Goal: Task Accomplishment & Management: Manage account settings

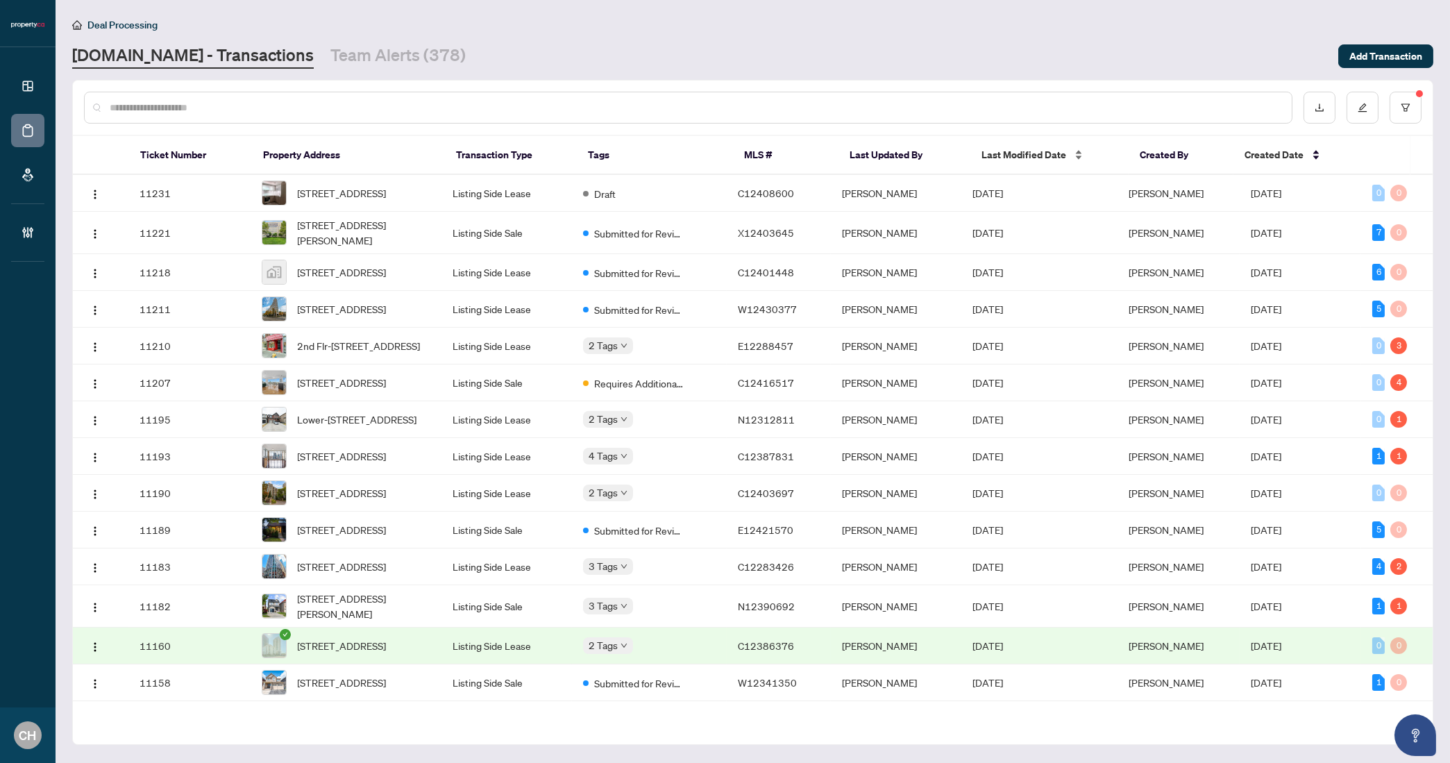
click at [1051, 157] on span "Last Modified Date" at bounding box center [1023, 154] width 85 height 15
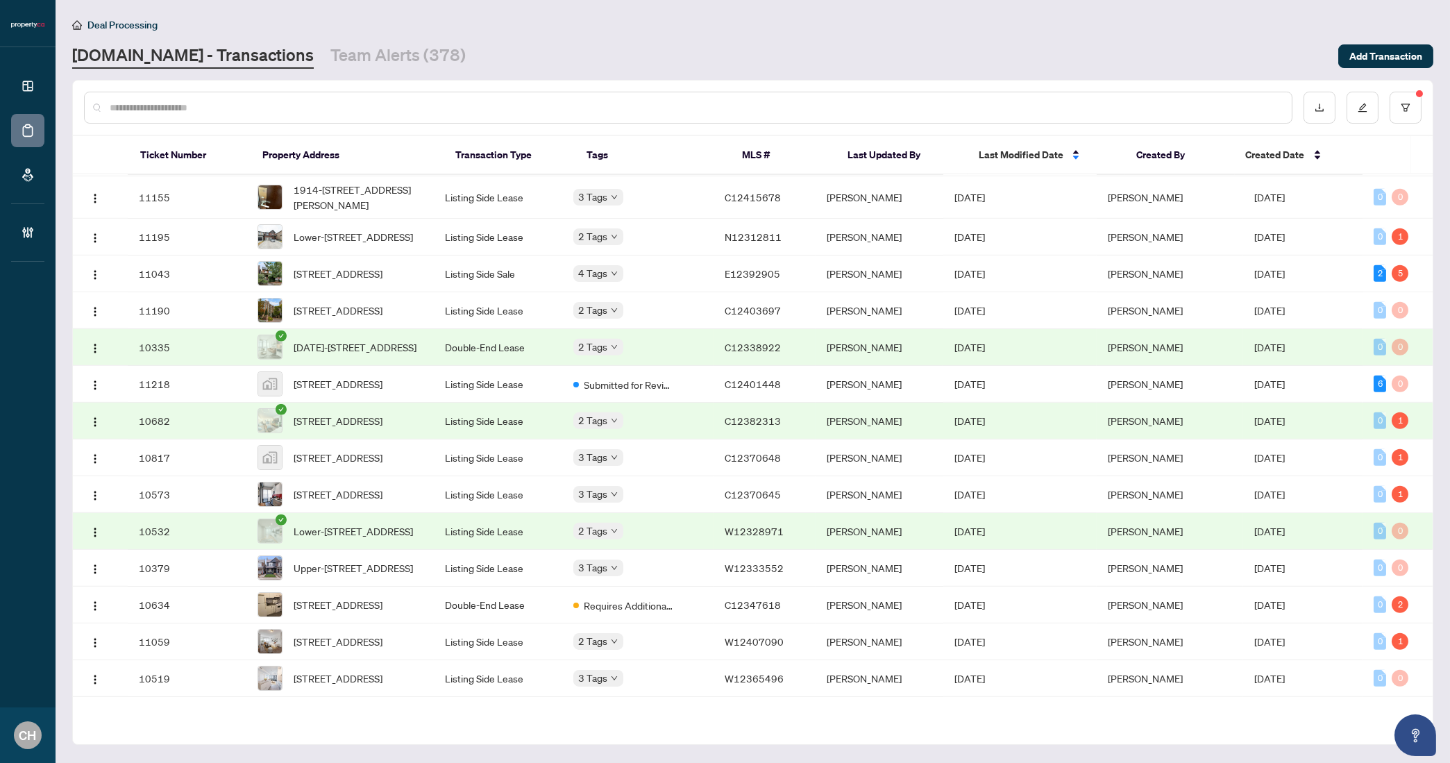
scroll to position [2401, 0]
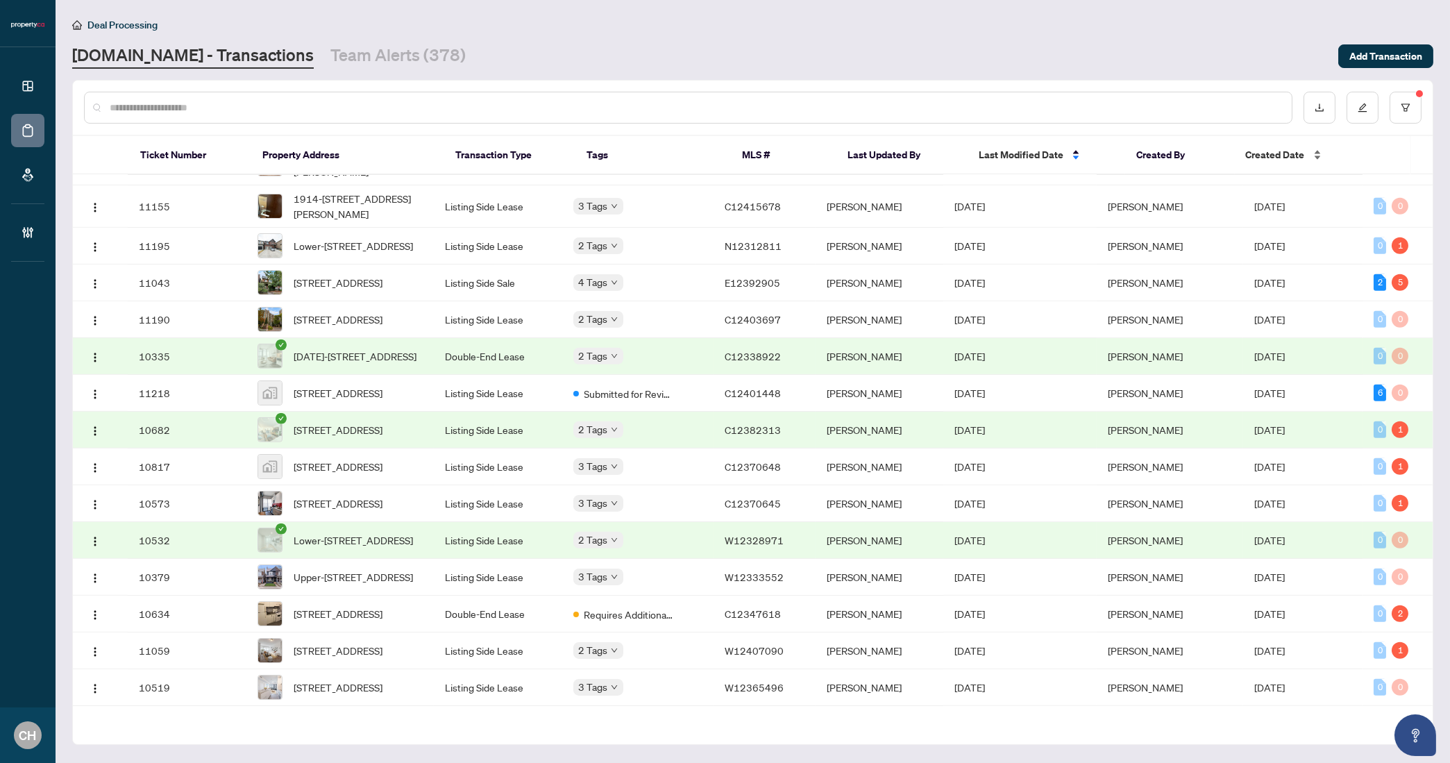
click at [1270, 152] on span "Created Date" at bounding box center [1275, 154] width 59 height 15
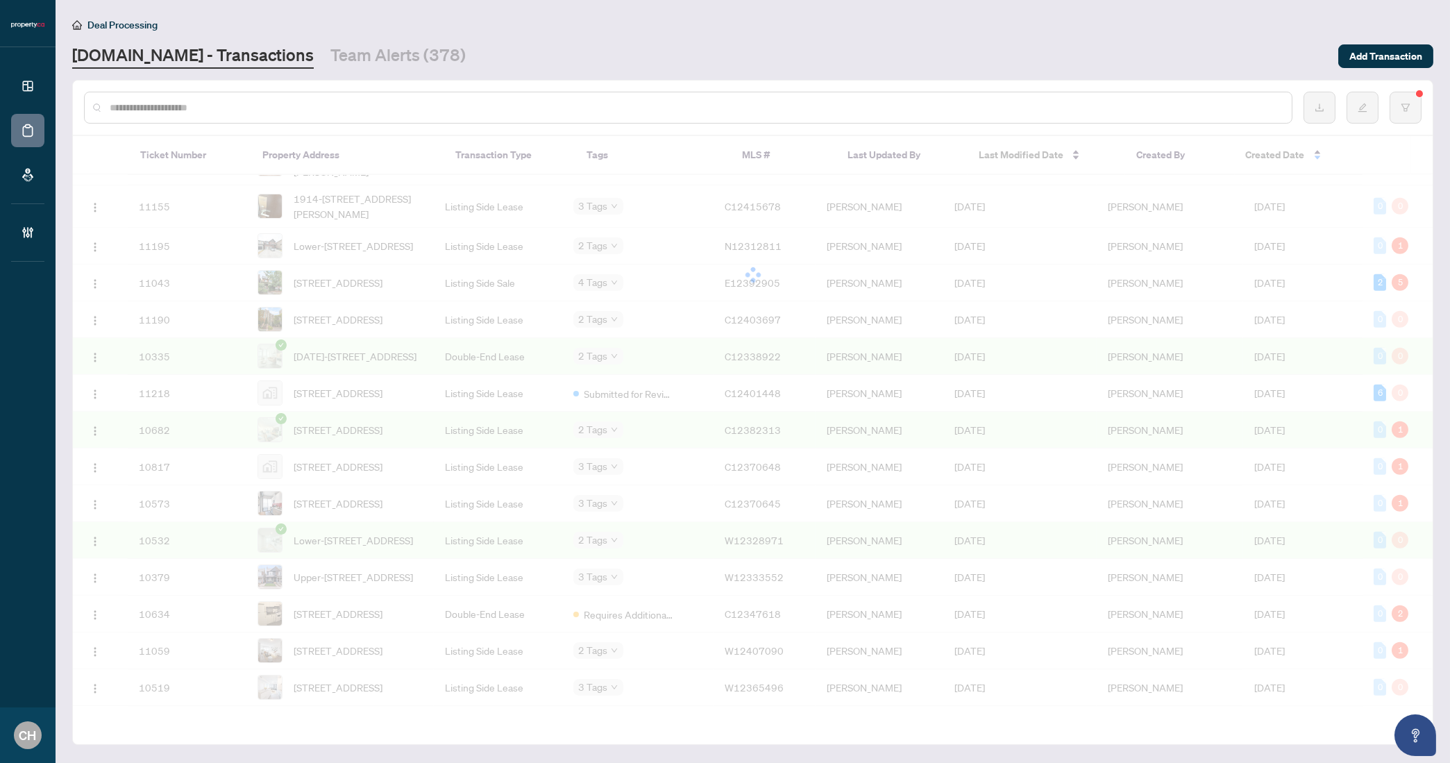
scroll to position [0, 0]
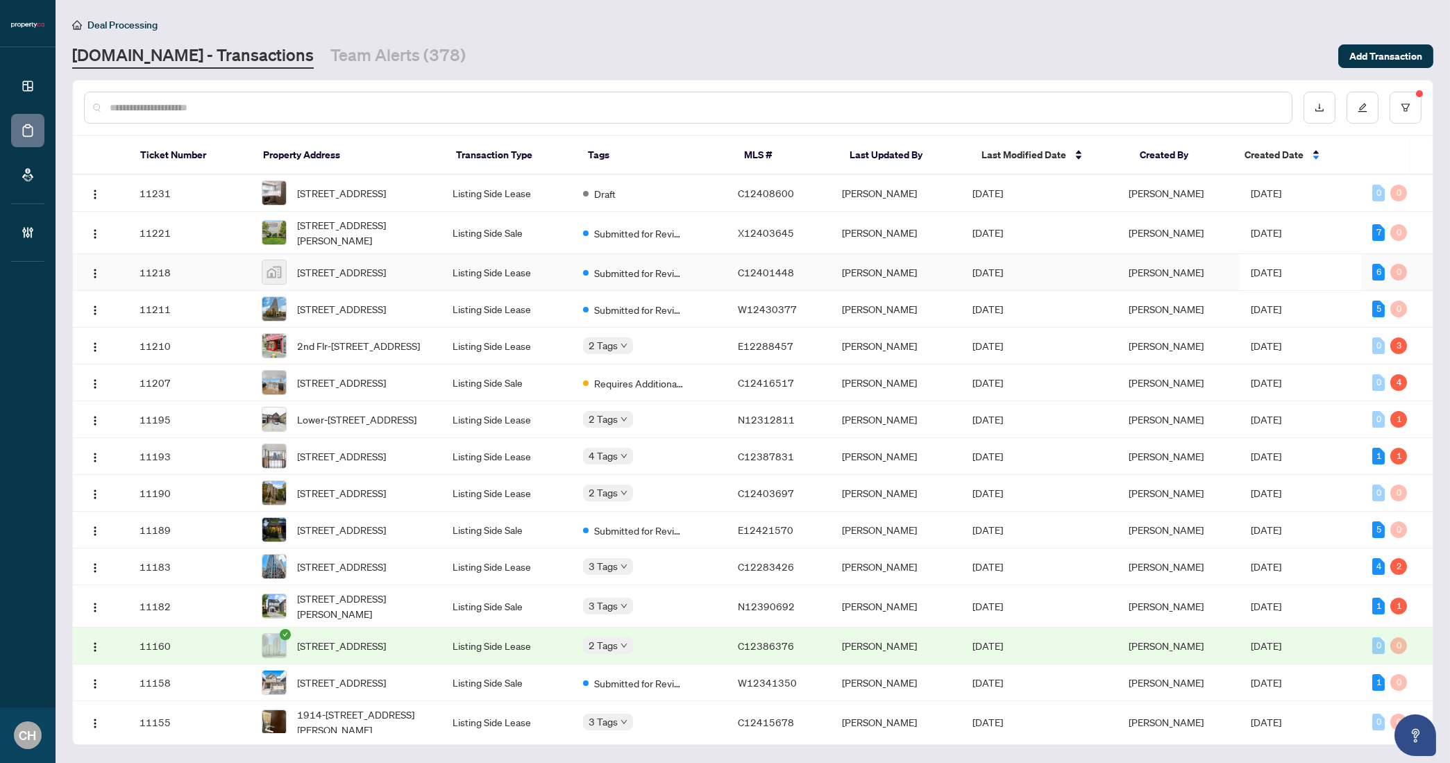
click at [1281, 274] on span "[DATE]" at bounding box center [1266, 272] width 31 height 12
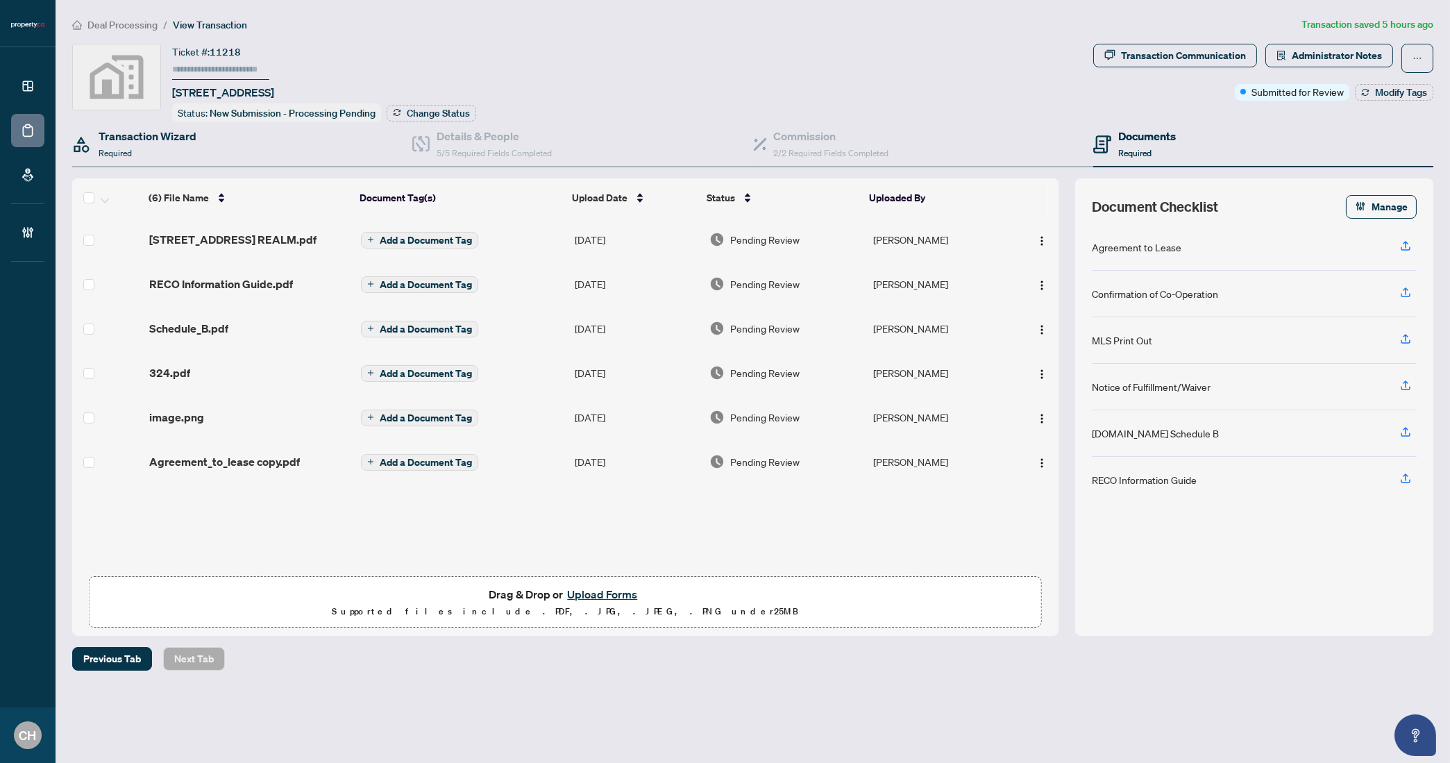
click at [198, 142] on div "Transaction Wizard Required" at bounding box center [242, 144] width 340 height 45
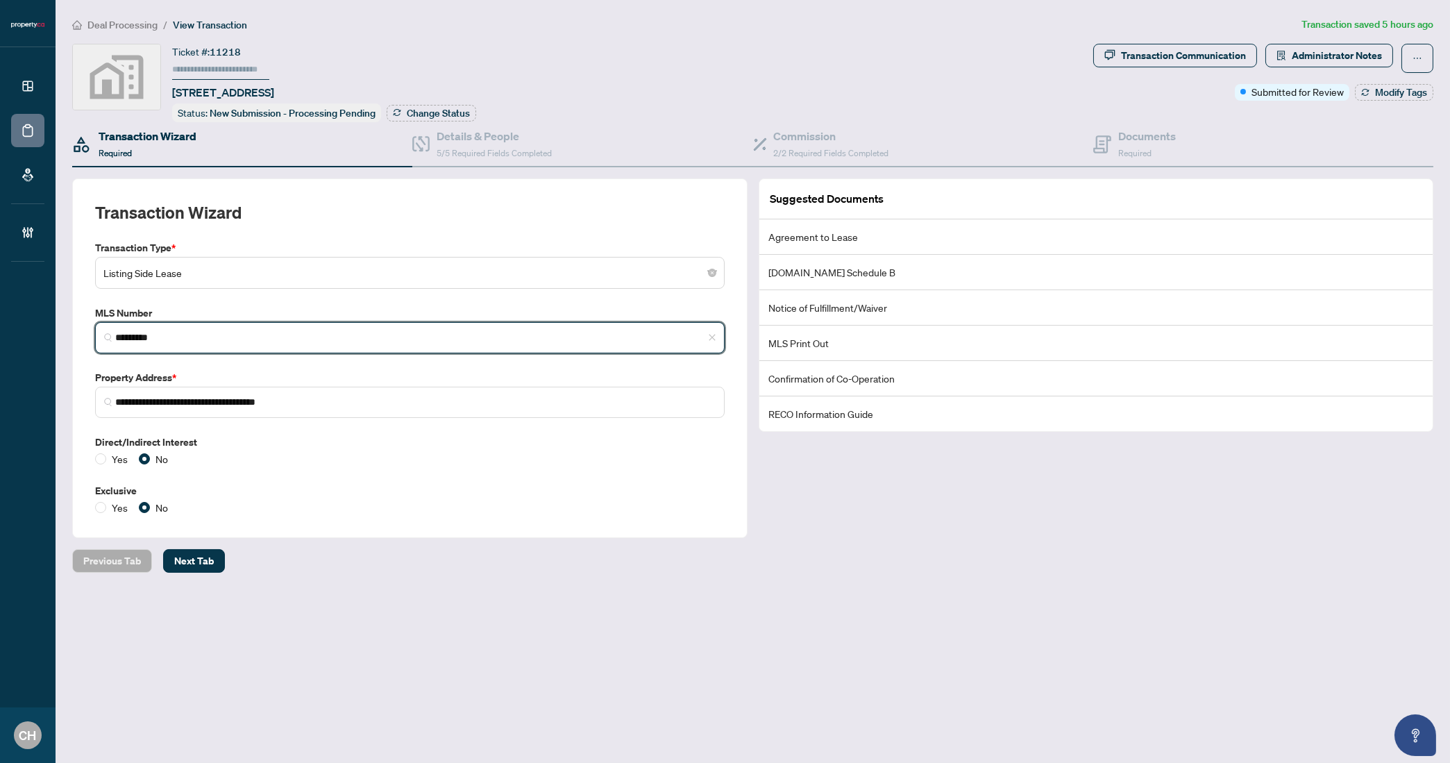
click at [144, 330] on input "*********" at bounding box center [415, 337] width 600 height 15
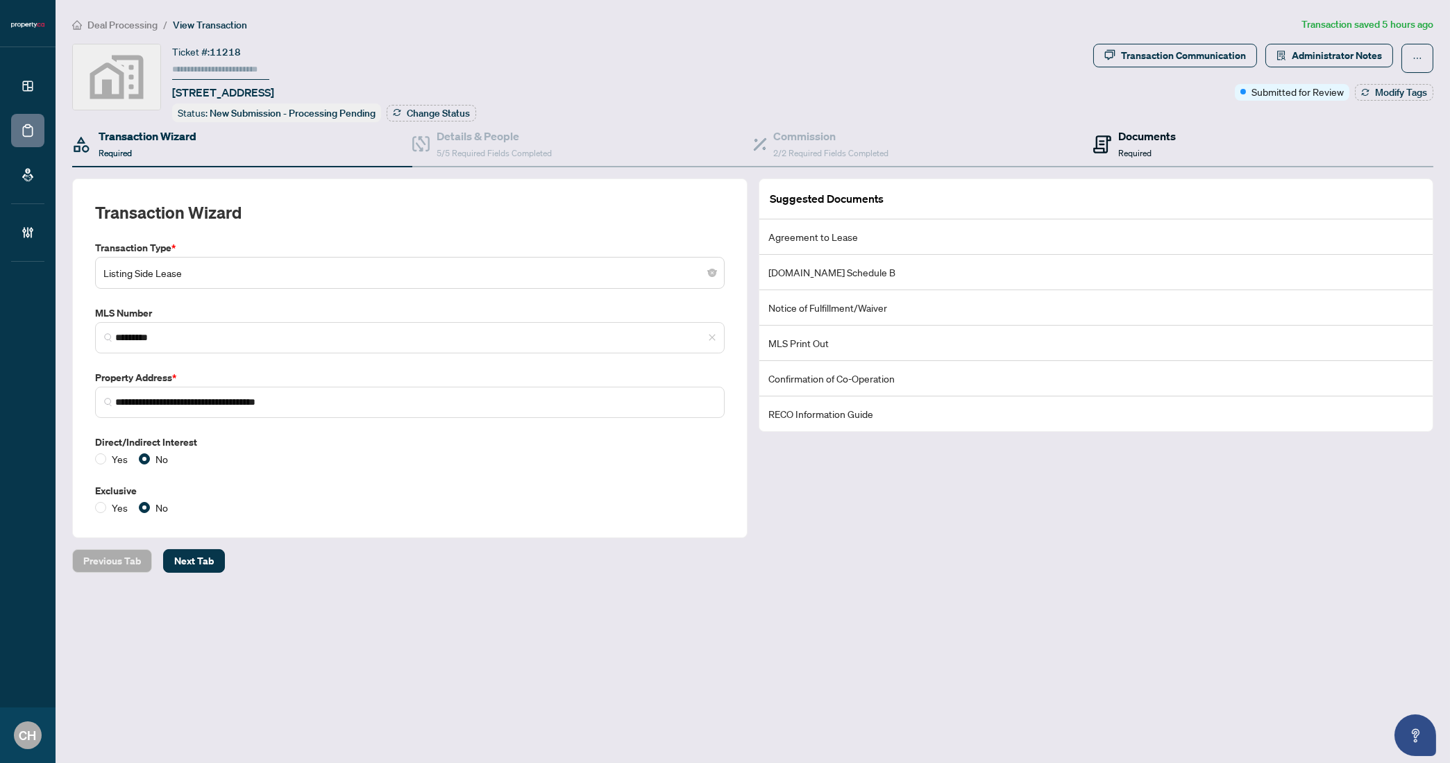
click at [1128, 128] on h4 "Documents" at bounding box center [1147, 136] width 58 height 17
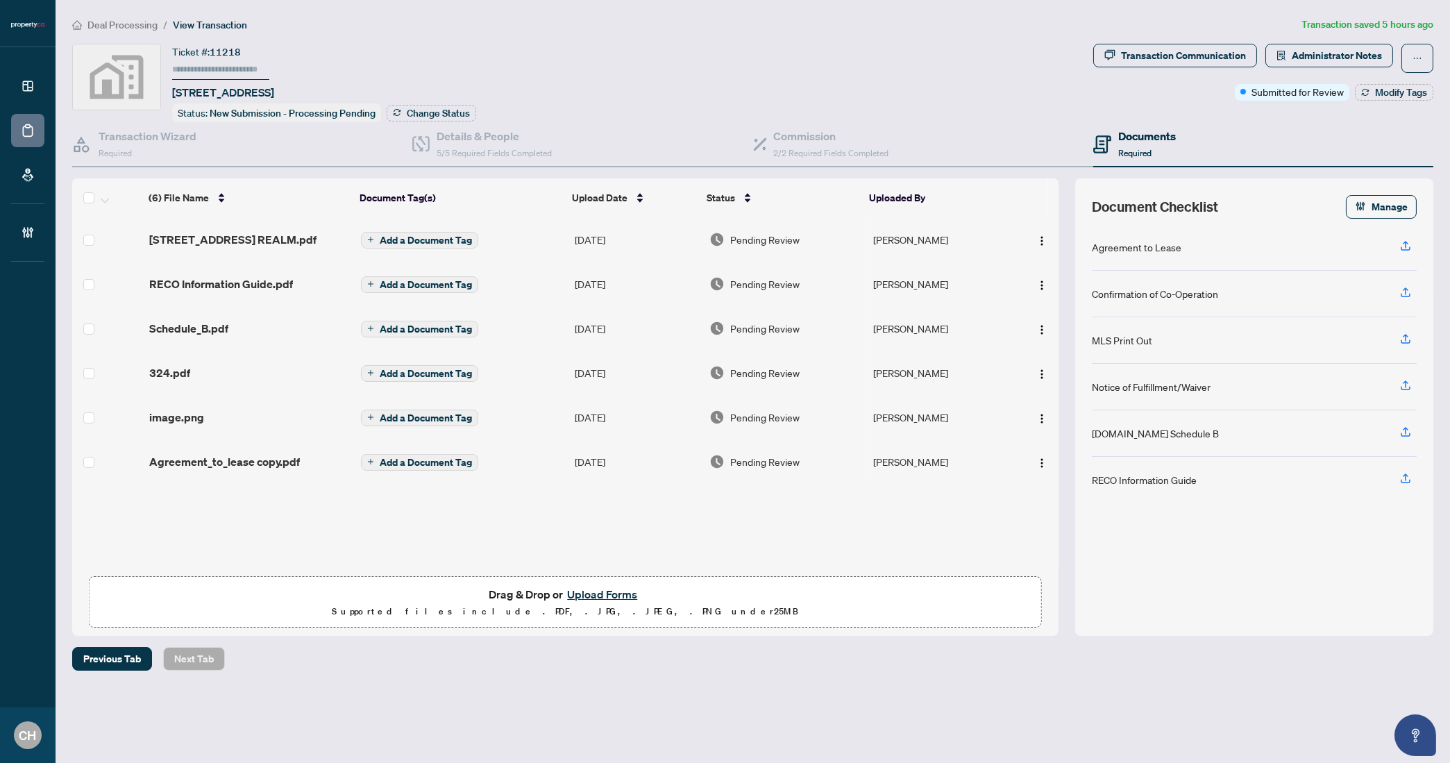
click at [251, 246] on td "[STREET_ADDRESS] REALM.pdf" at bounding box center [250, 239] width 212 height 44
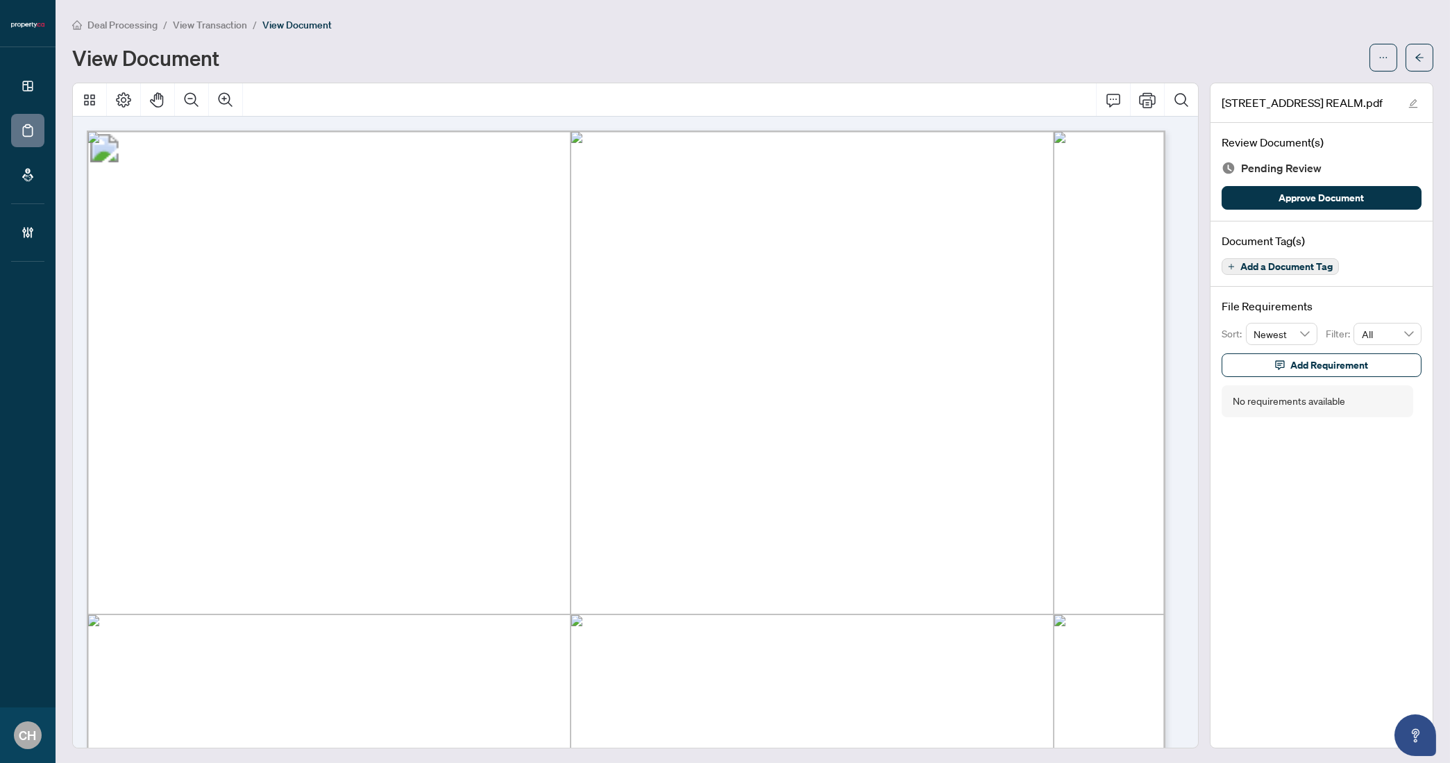
click at [1265, 270] on span "Add a Document Tag" at bounding box center [1286, 267] width 92 height 10
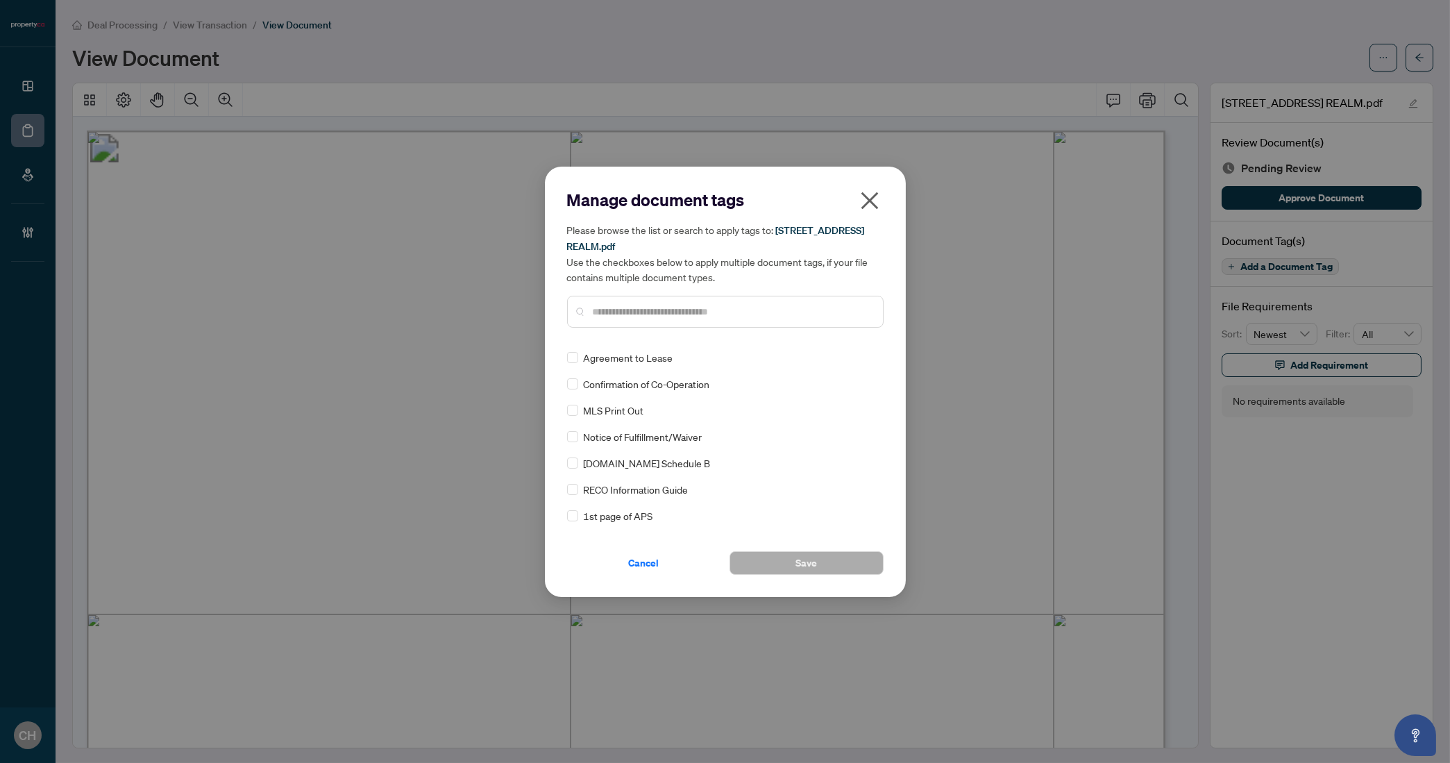
click at [687, 294] on div "Please browse the list or search to apply tags to: 127 Broadway Ave 803 REALM.p…" at bounding box center [725, 274] width 316 height 105
click at [688, 310] on input "text" at bounding box center [732, 311] width 279 height 15
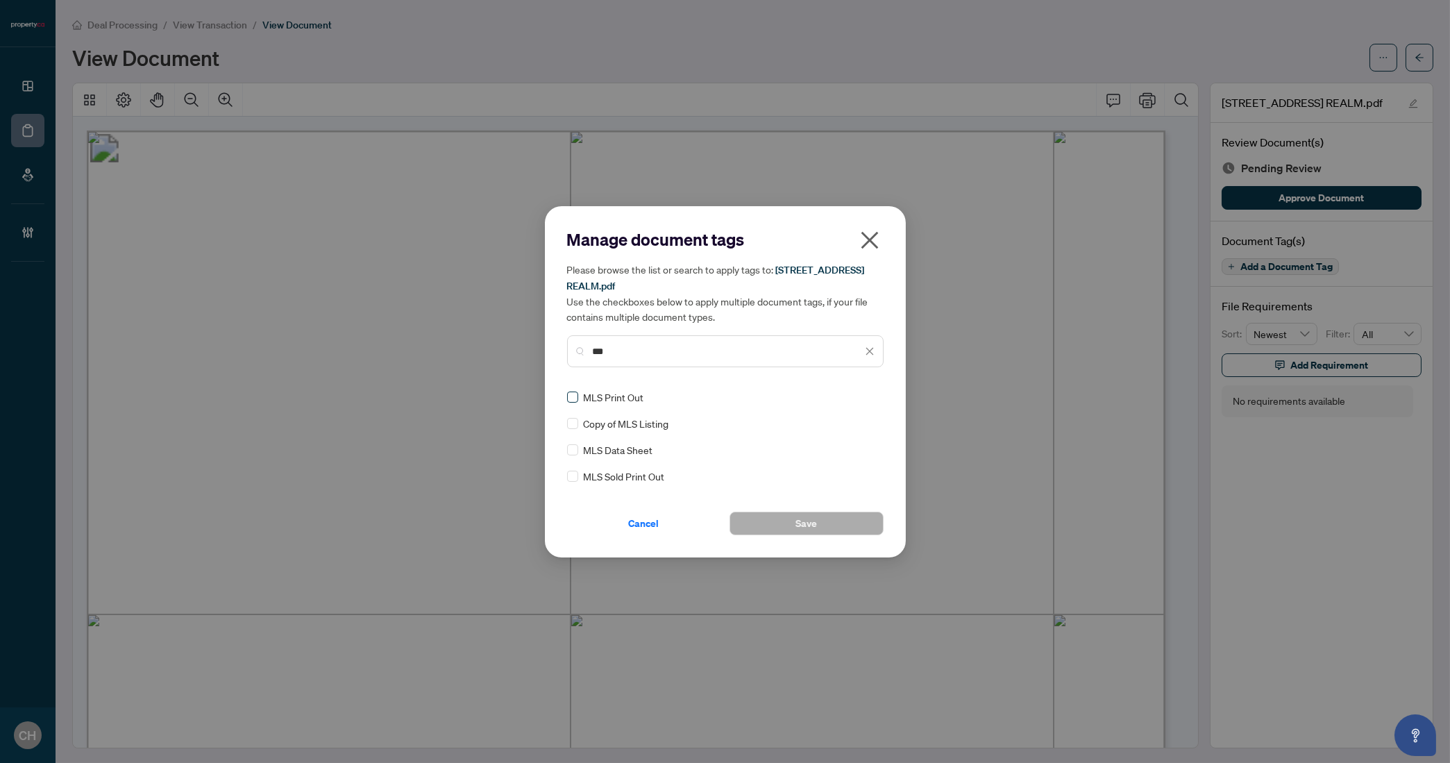
type input "***"
click at [568, 402] on label at bounding box center [572, 396] width 11 height 15
click at [845, 516] on button "Save" at bounding box center [806, 523] width 154 height 24
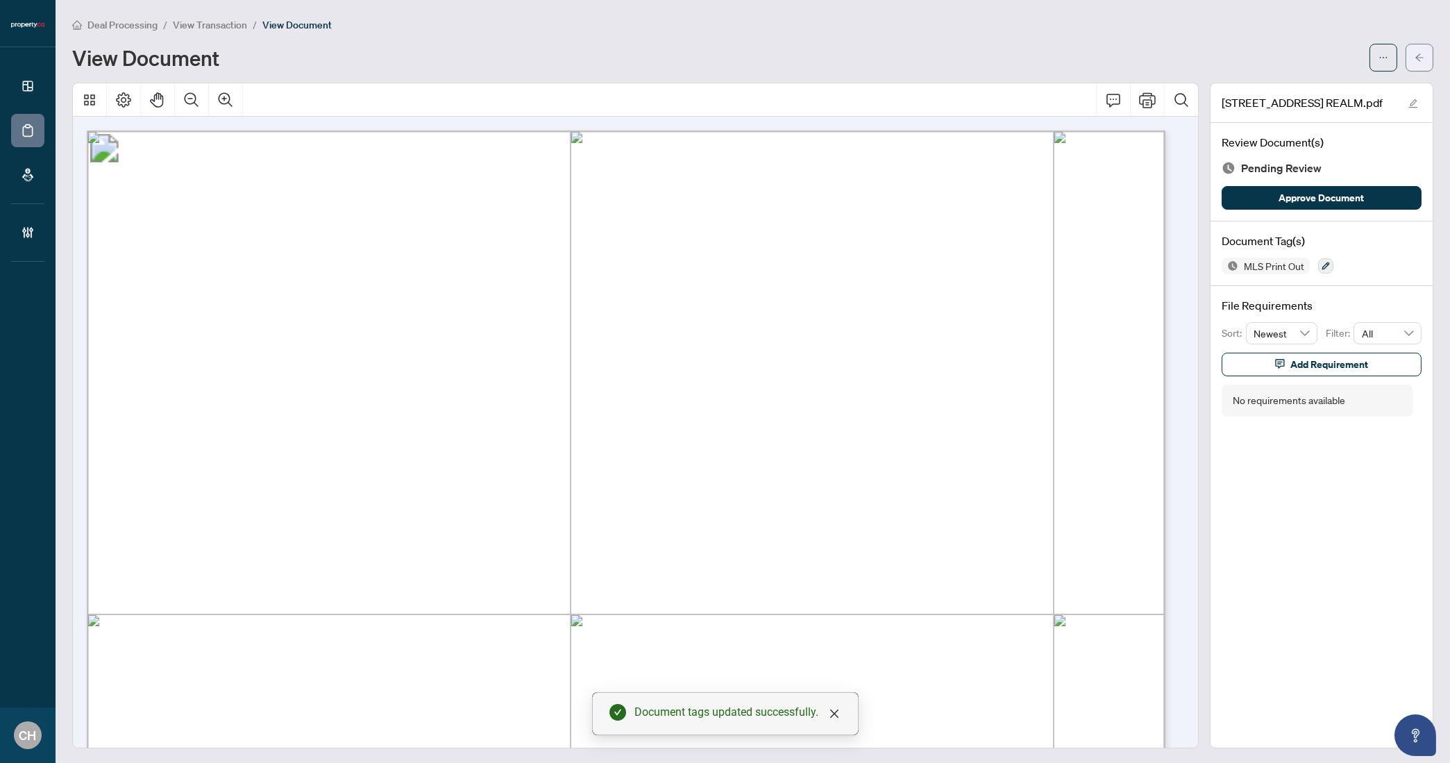
click at [1415, 58] on icon "arrow-left" at bounding box center [1419, 57] width 8 height 8
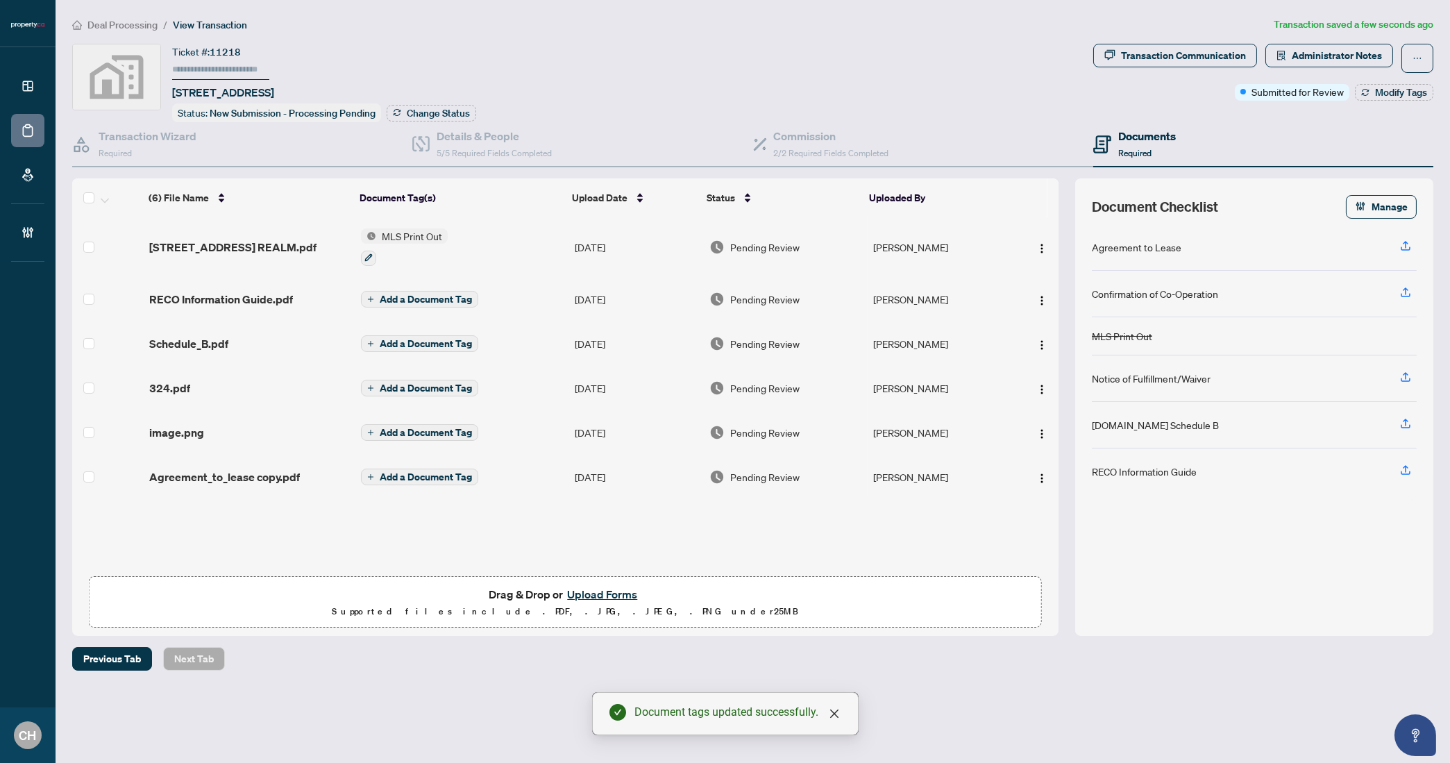
click at [427, 303] on div "Add a Document Tag" at bounding box center [419, 299] width 117 height 18
click at [455, 296] on span "Add a Document Tag" at bounding box center [426, 299] width 92 height 10
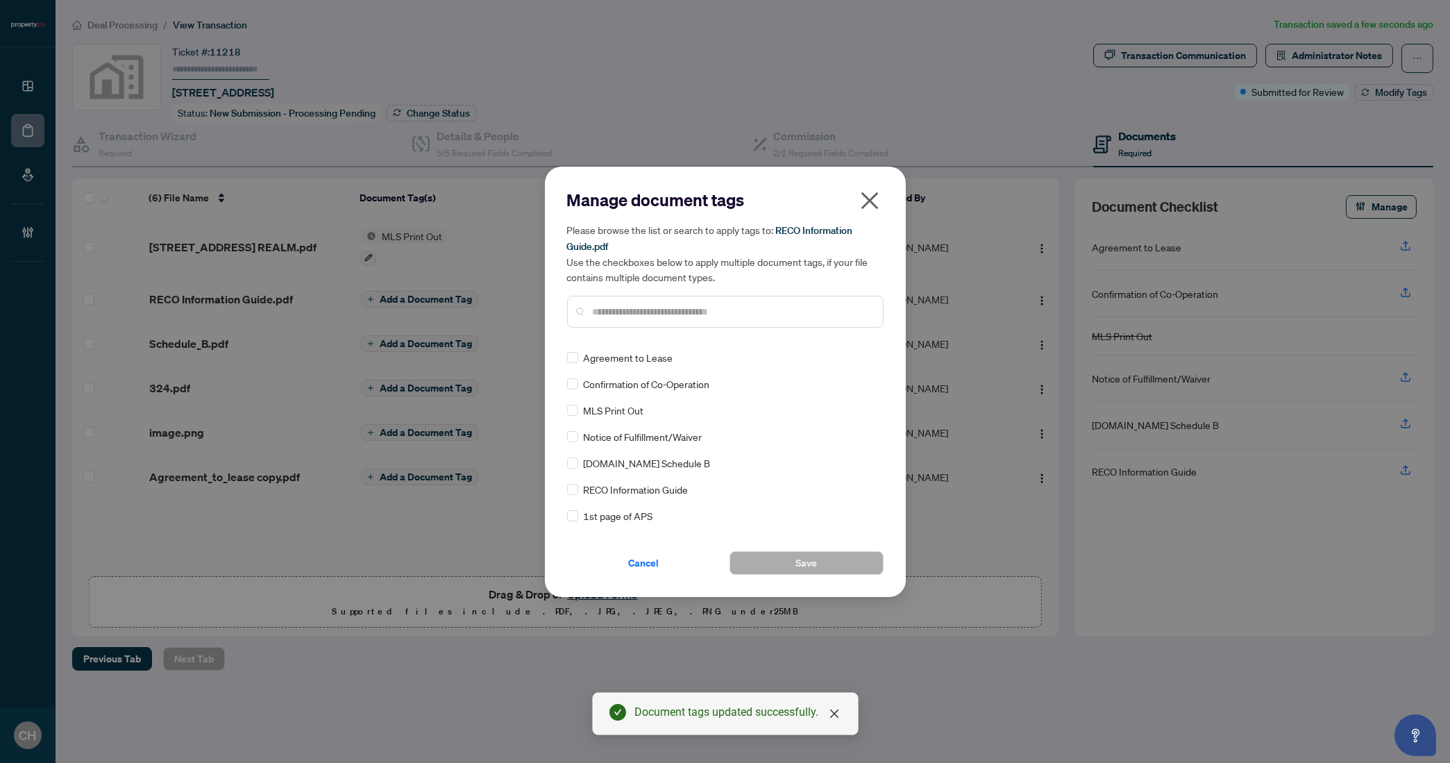
click at [759, 314] on input "text" at bounding box center [732, 311] width 279 height 15
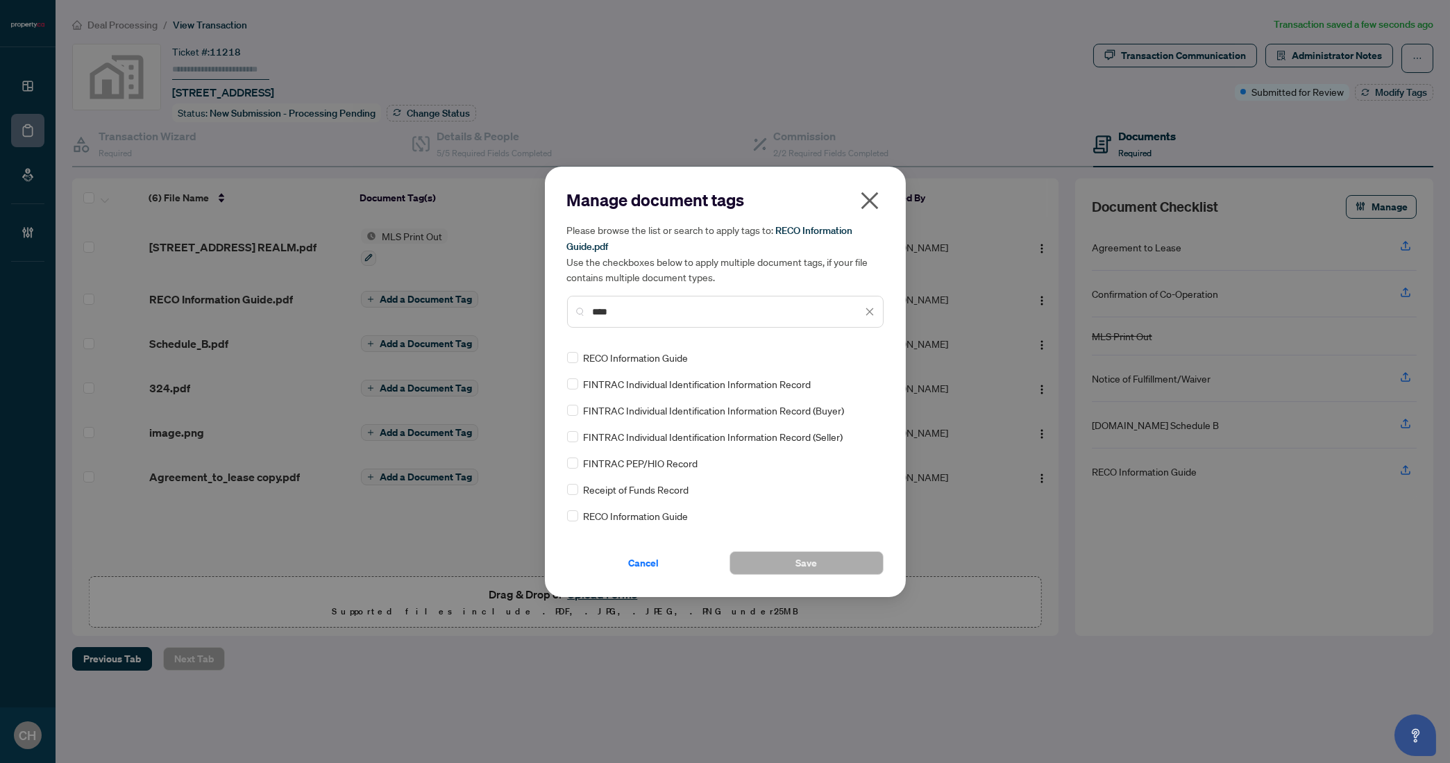
type input "****"
click at [579, 355] on div "RECO Information Guide" at bounding box center [721, 357] width 308 height 15
click at [578, 356] on div "RECO Information Guide" at bounding box center [721, 357] width 308 height 15
click at [787, 569] on button "Save" at bounding box center [806, 563] width 154 height 24
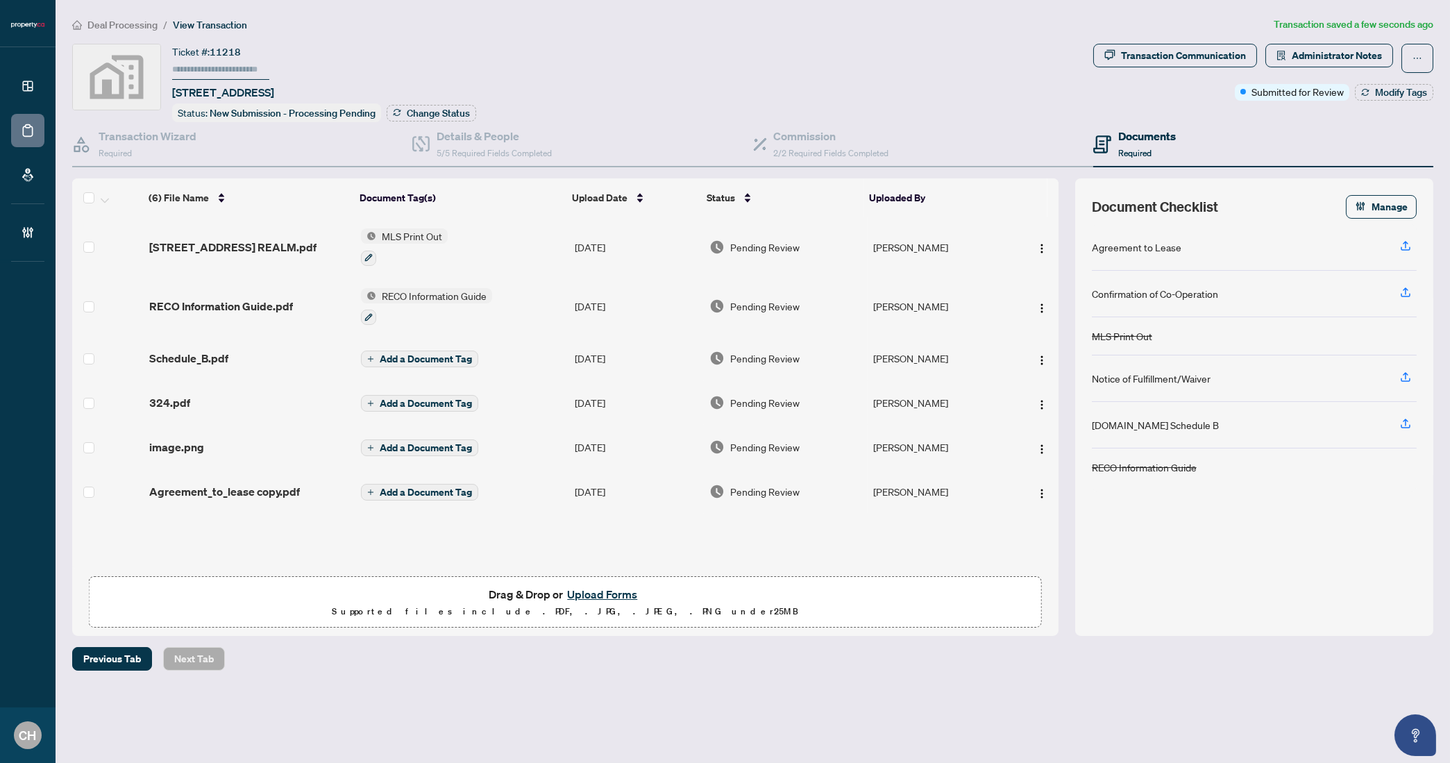
click at [464, 354] on span "Add a Document Tag" at bounding box center [426, 359] width 92 height 10
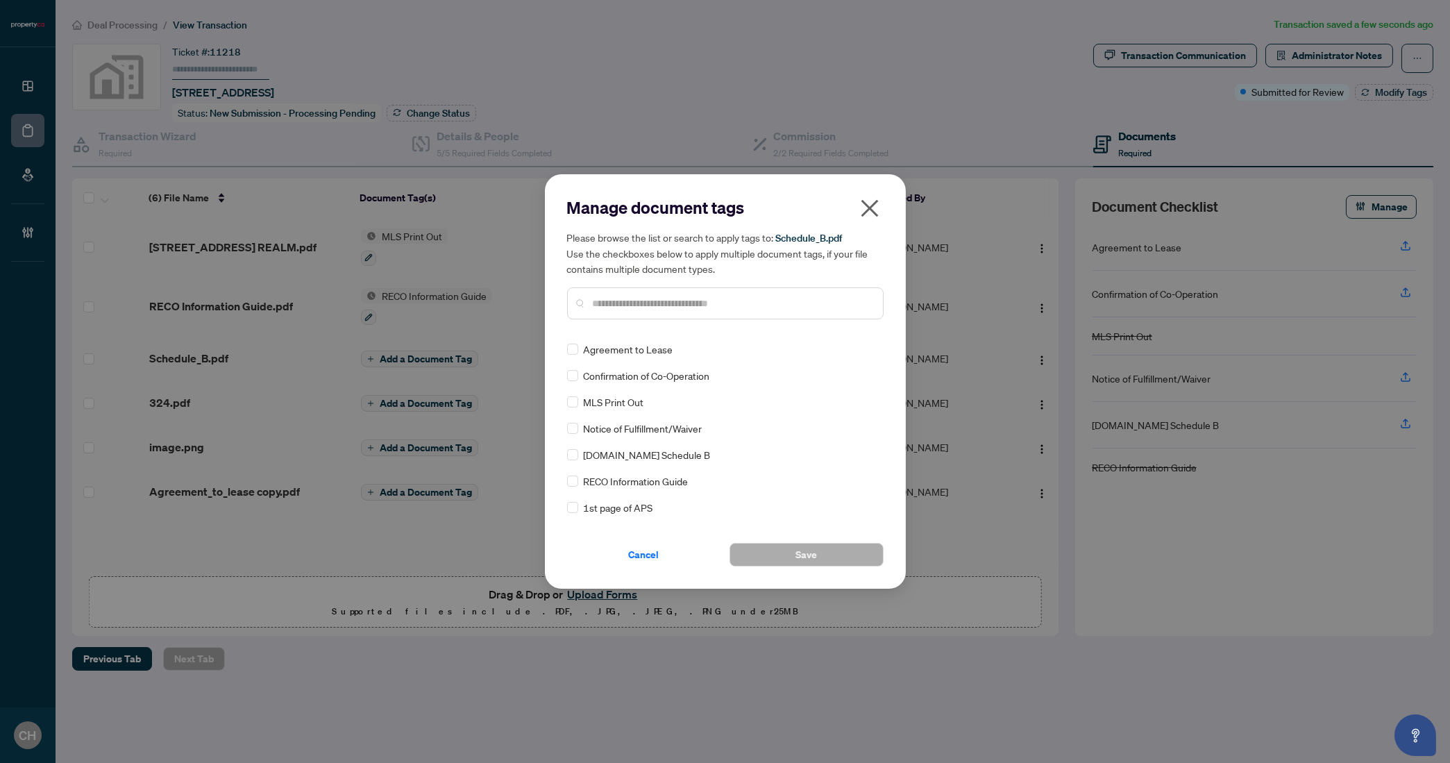
click at [777, 307] on input "text" at bounding box center [732, 303] width 279 height 15
click at [794, 550] on button "Save" at bounding box center [806, 555] width 154 height 24
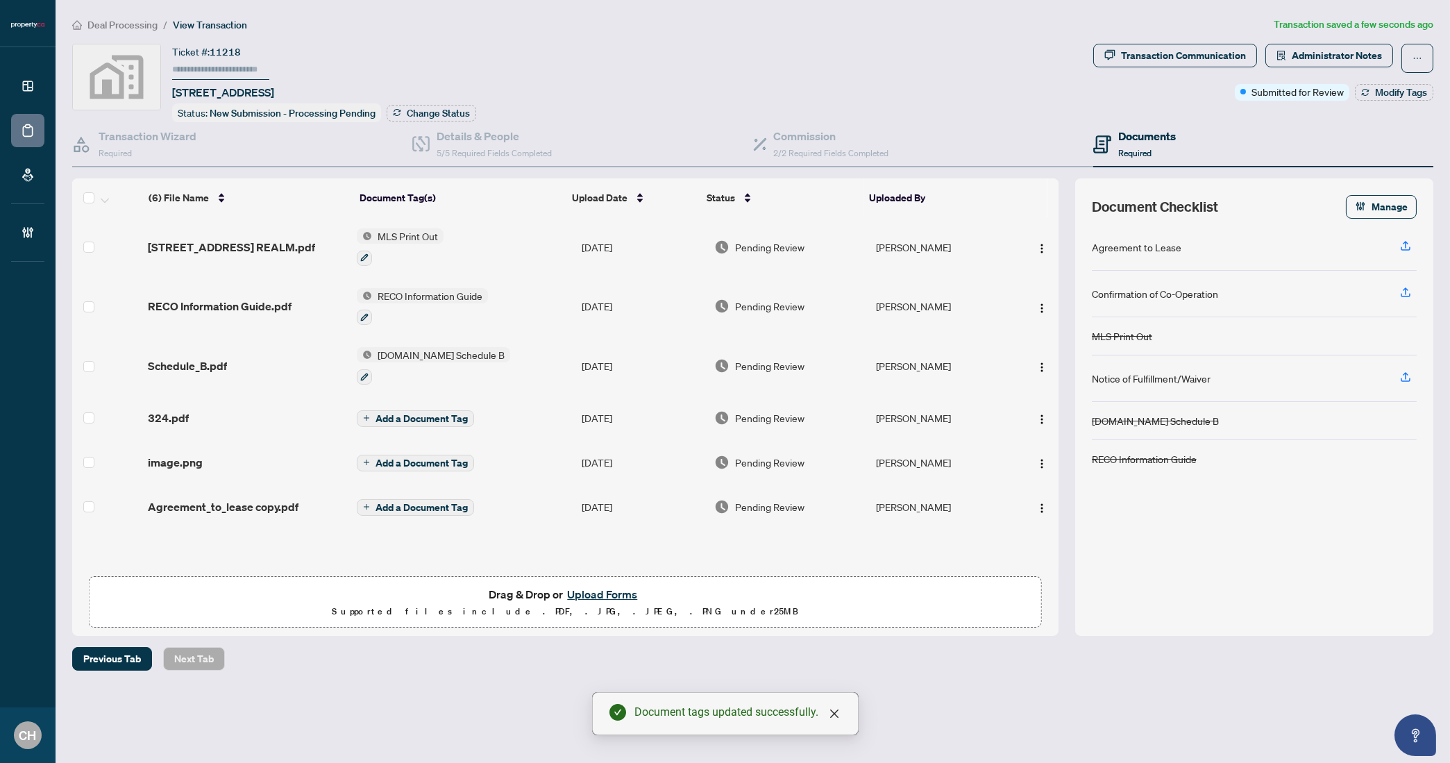
click at [509, 412] on td "Add a Document Tag" at bounding box center [463, 418] width 225 height 44
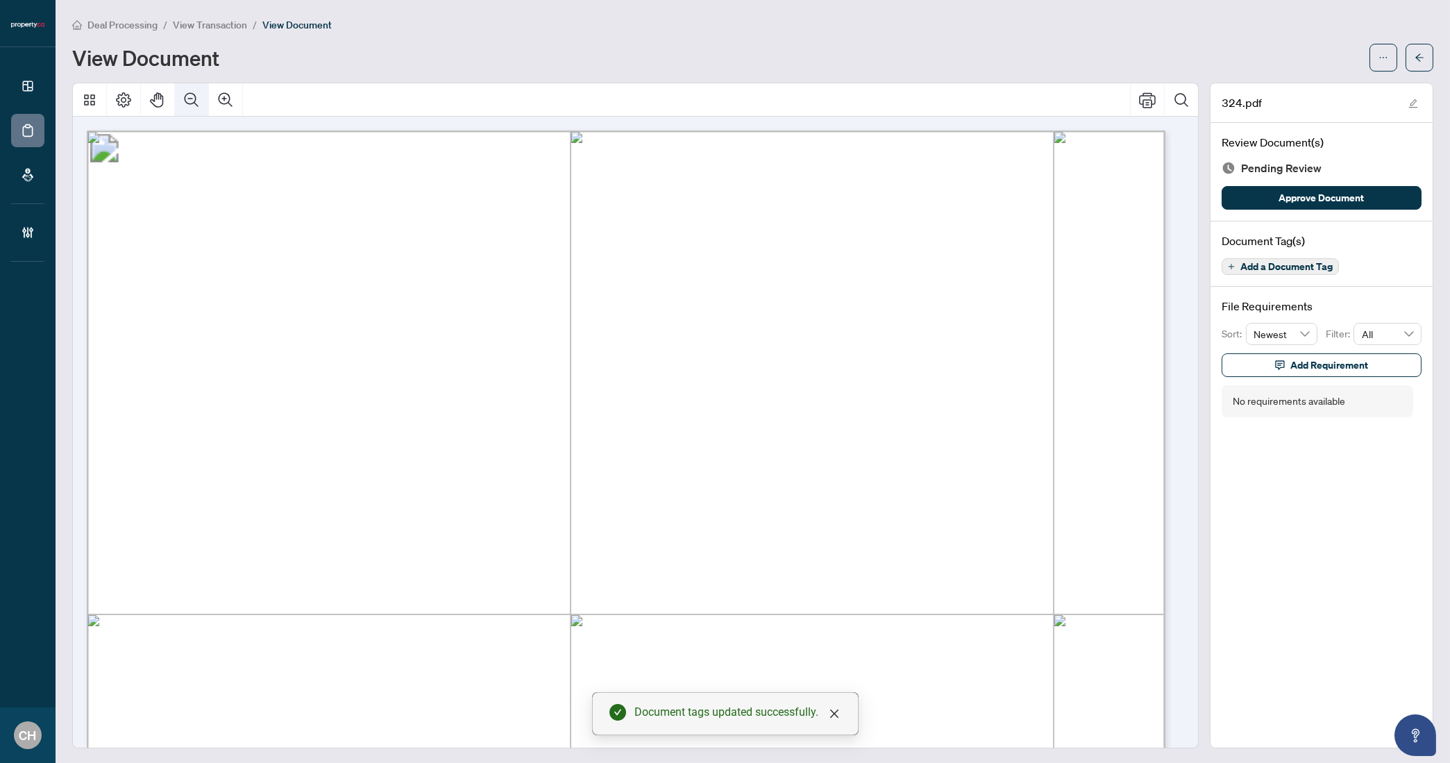
click at [196, 110] on button "Zoom Out" at bounding box center [191, 99] width 33 height 33
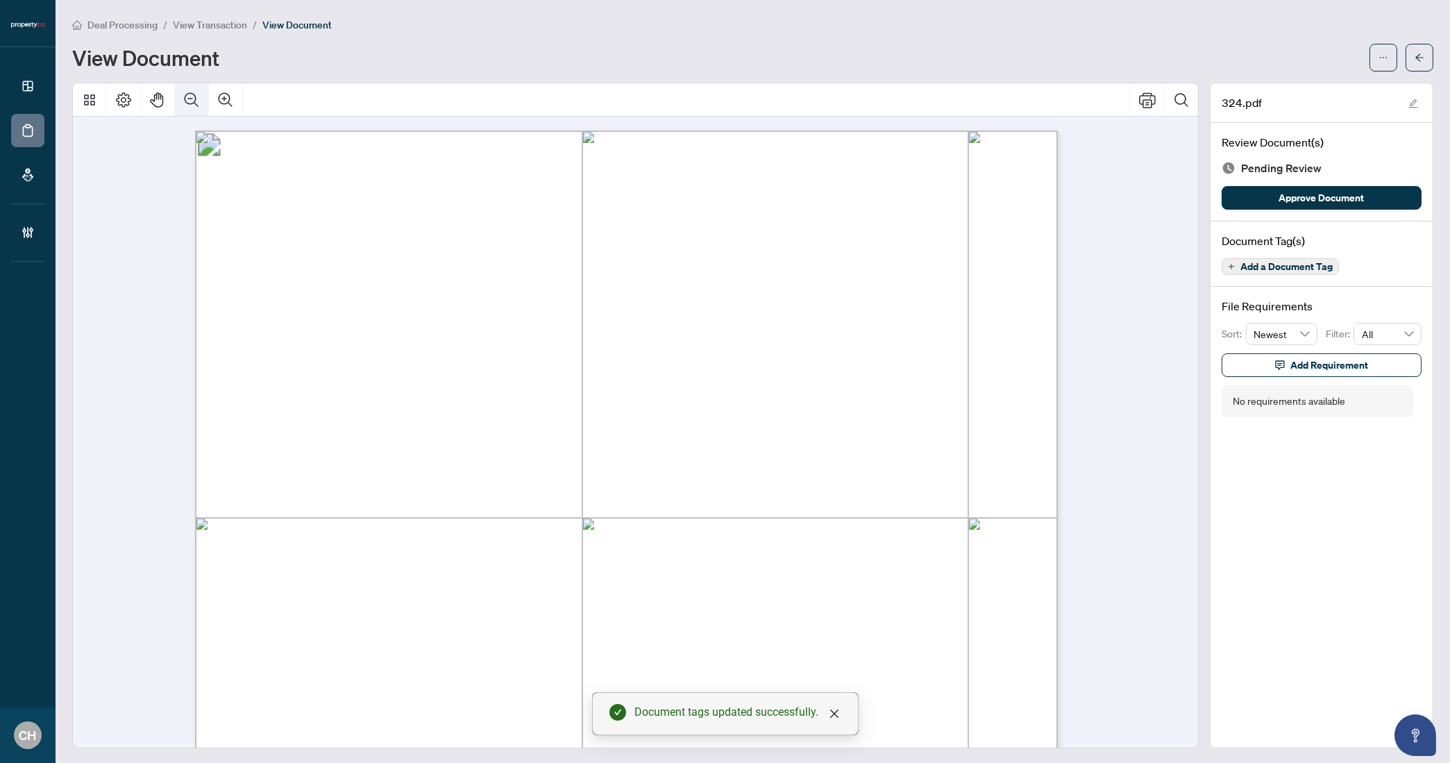
click at [196, 110] on button "Zoom Out" at bounding box center [191, 99] width 33 height 33
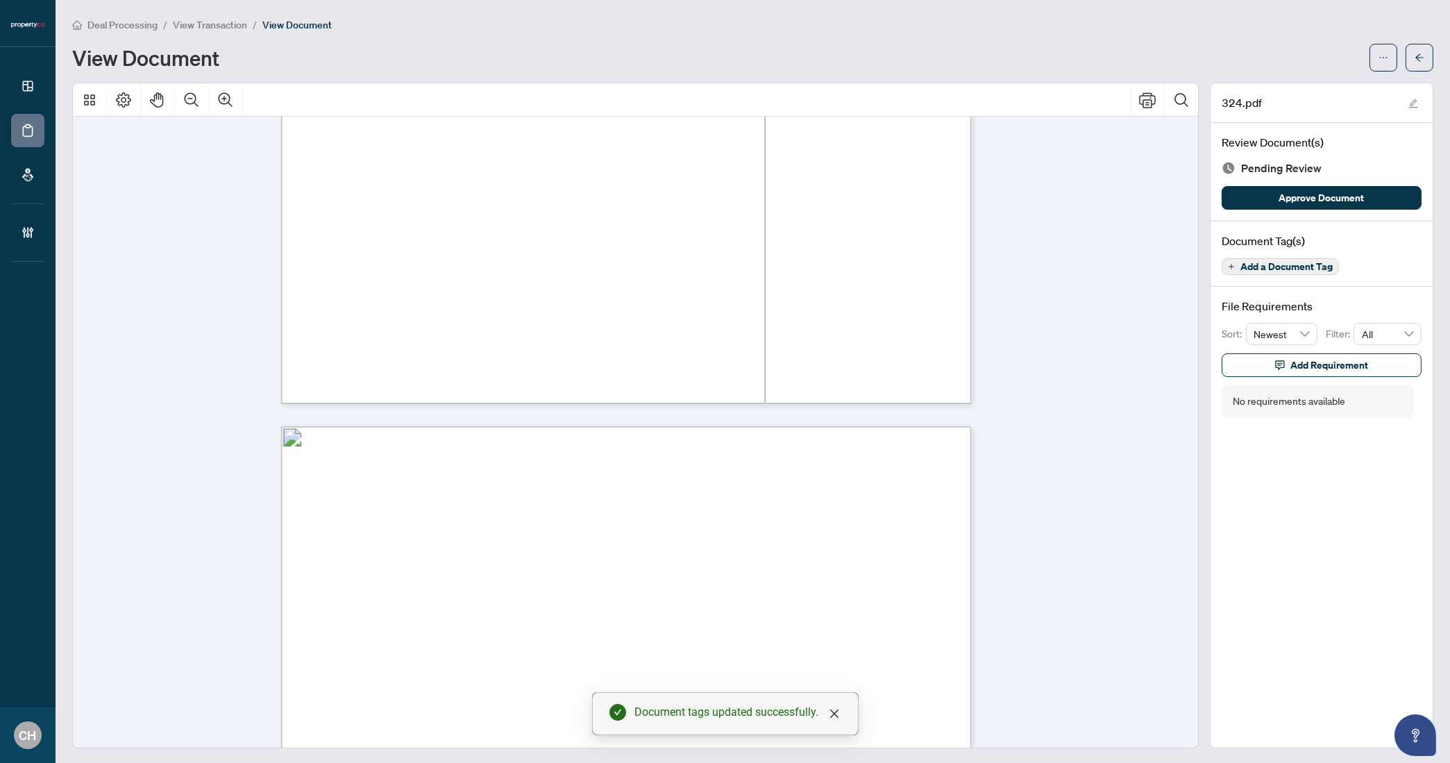
scroll to position [1205, 0]
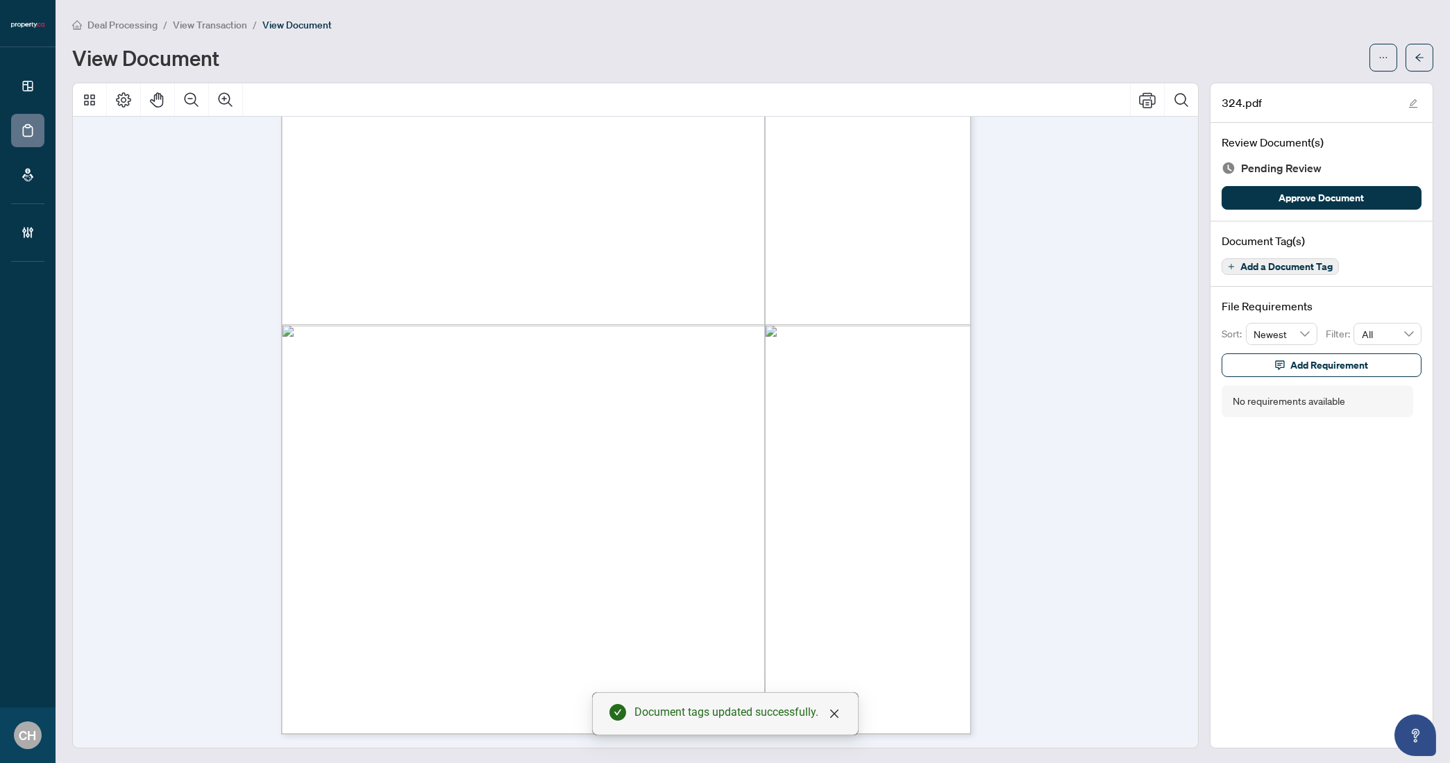
click at [1276, 263] on span "Add a Document Tag" at bounding box center [1286, 267] width 92 height 10
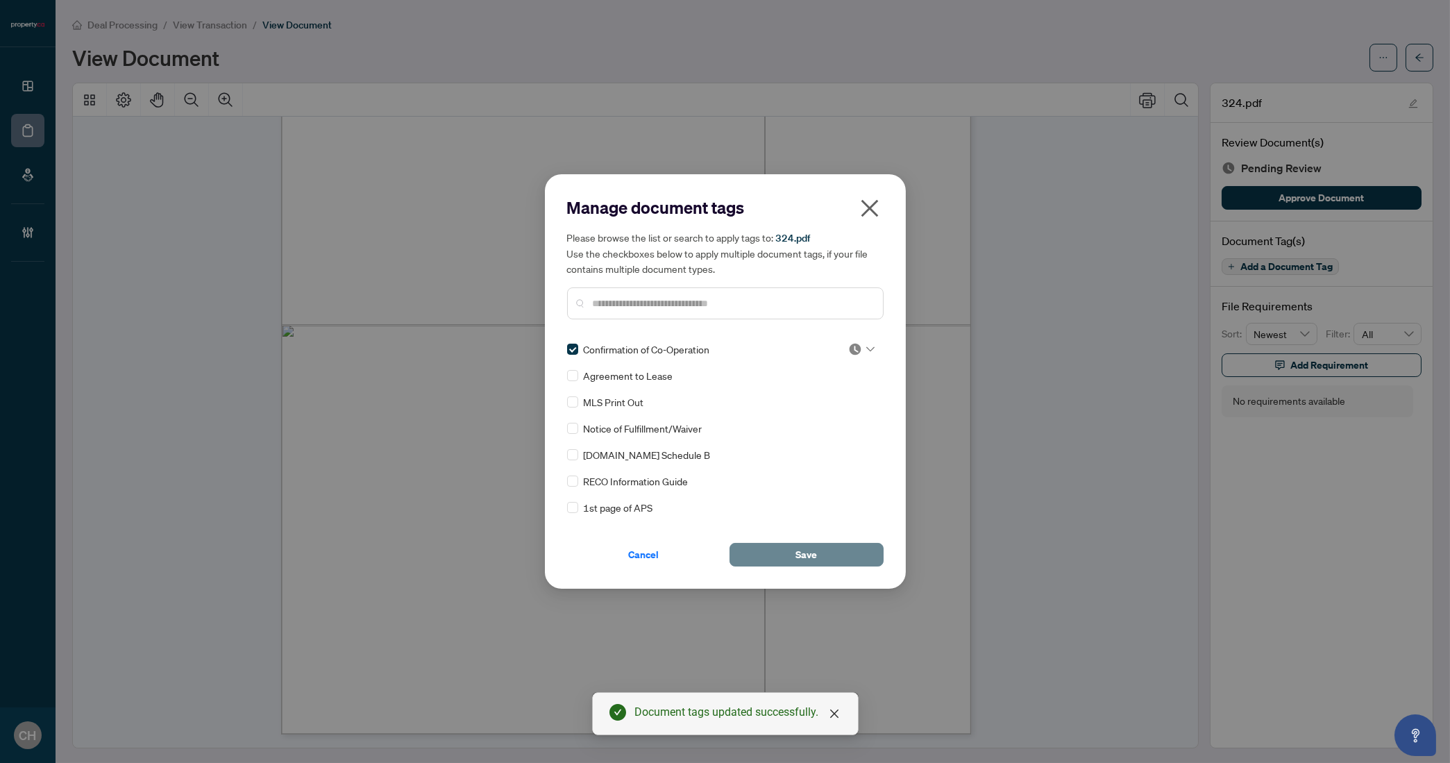
click at [795, 550] on span "Save" at bounding box center [806, 554] width 22 height 22
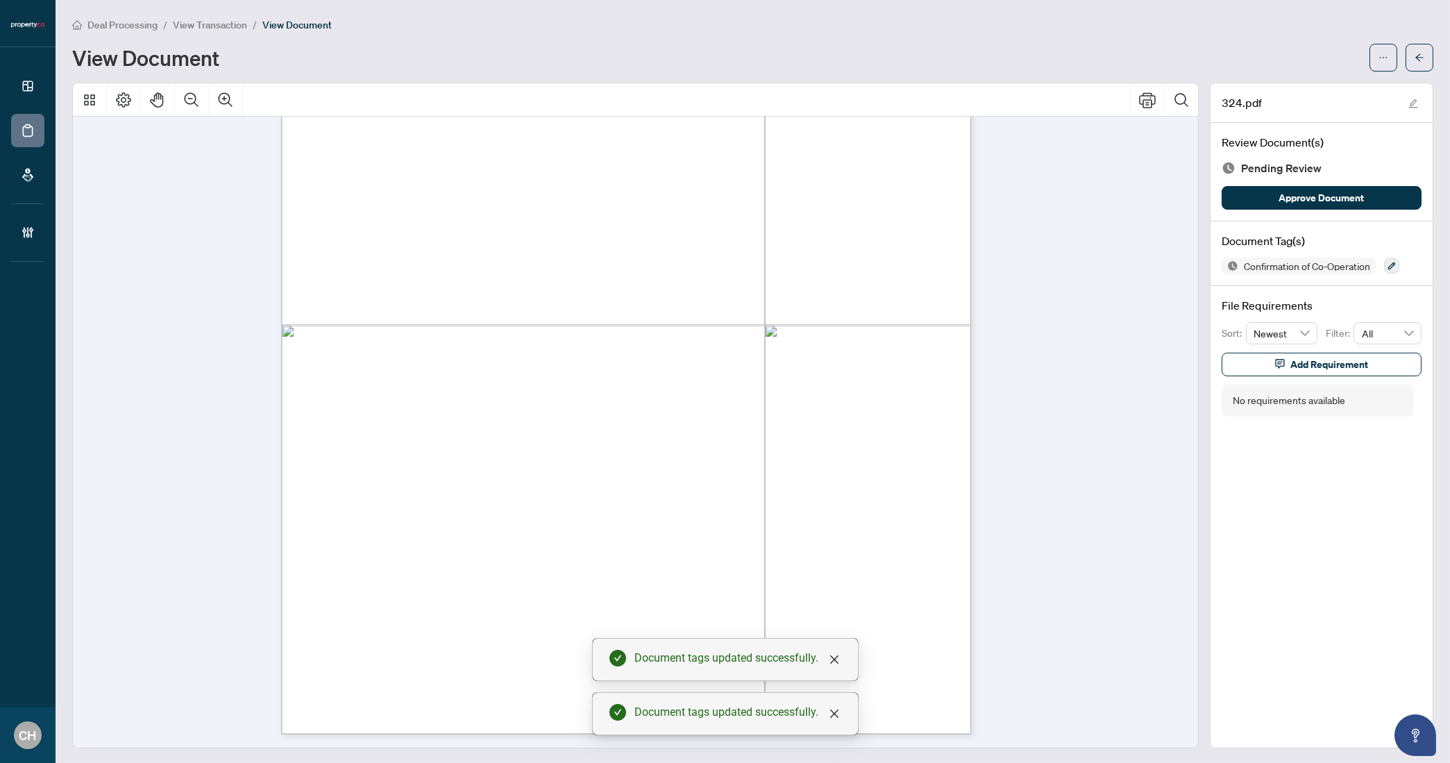
click at [1414, 58] on div "Manage document tags Please browse the list or search to apply tags to: 324.pdf…" at bounding box center [725, 381] width 1450 height 763
click at [1414, 58] on icon "arrow-left" at bounding box center [1419, 58] width 10 height 10
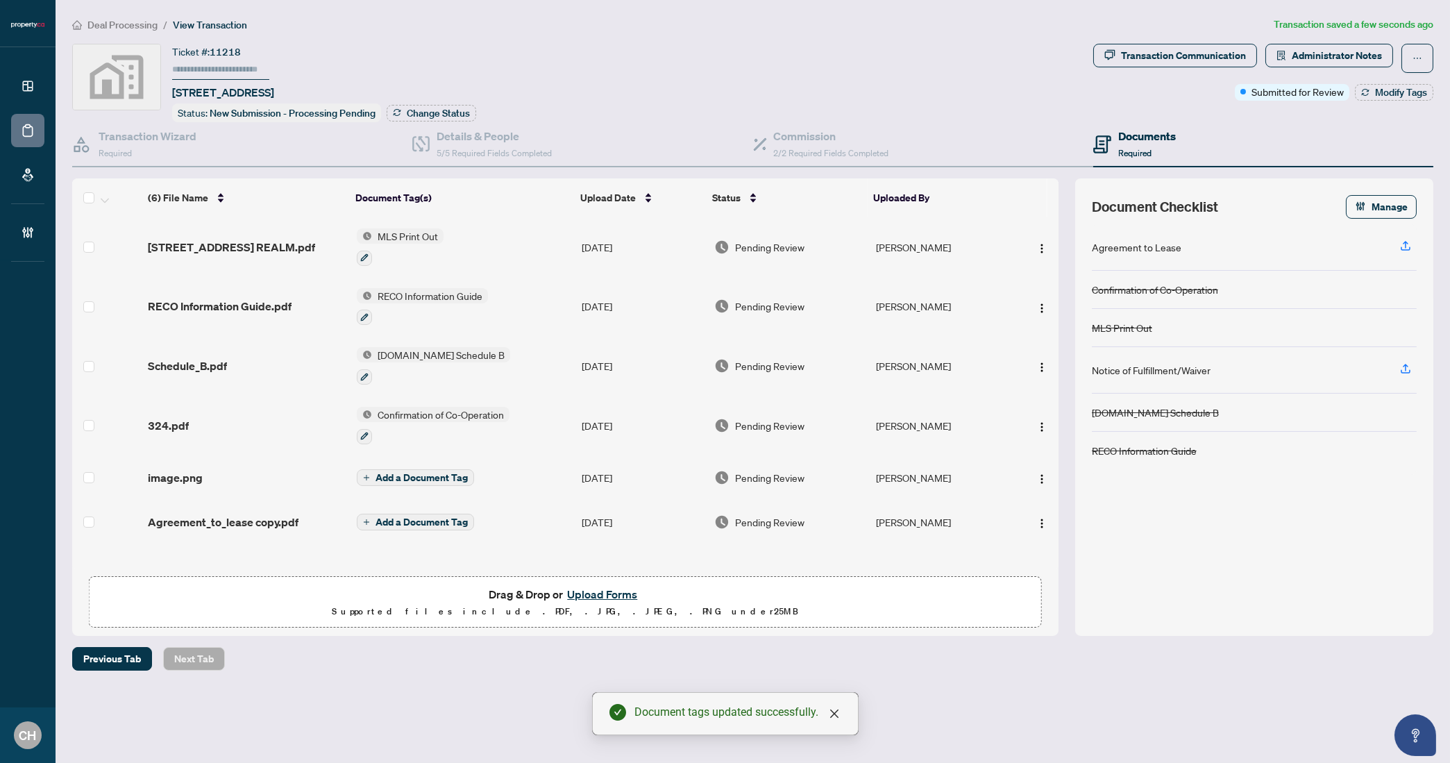
click at [531, 473] on td "Add a Document Tag" at bounding box center [463, 477] width 225 height 44
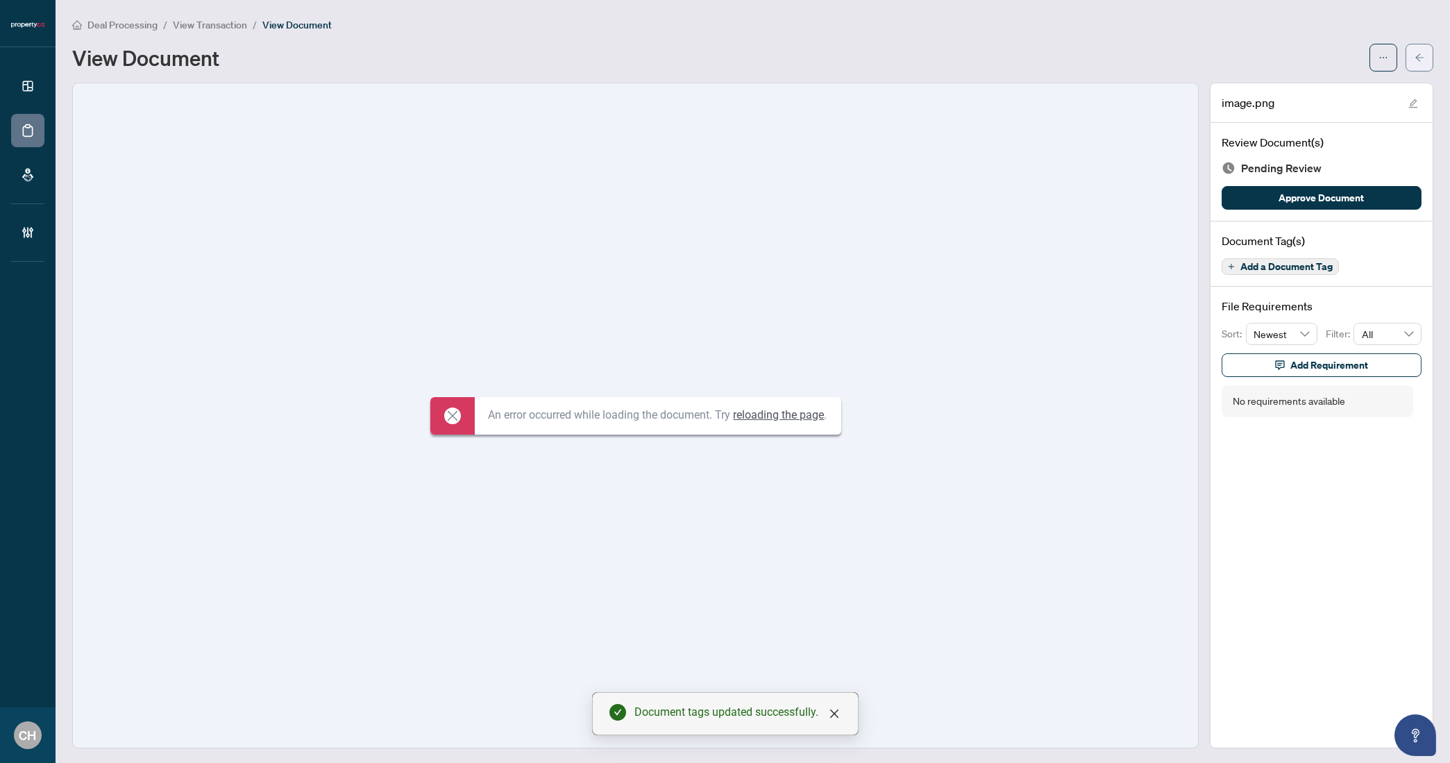
click at [1414, 62] on span "button" at bounding box center [1419, 57] width 10 height 22
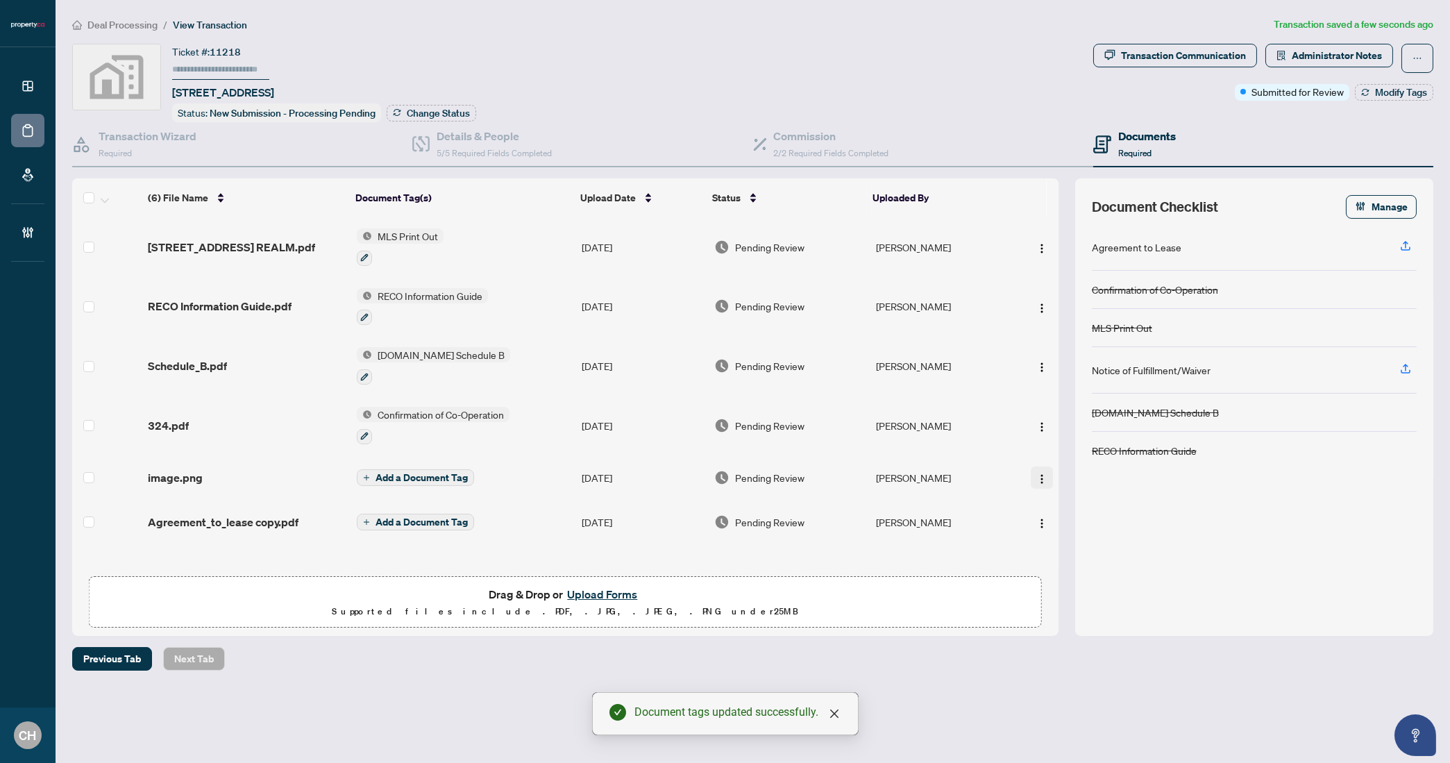
click at [1039, 473] on img "button" at bounding box center [1041, 478] width 11 height 11
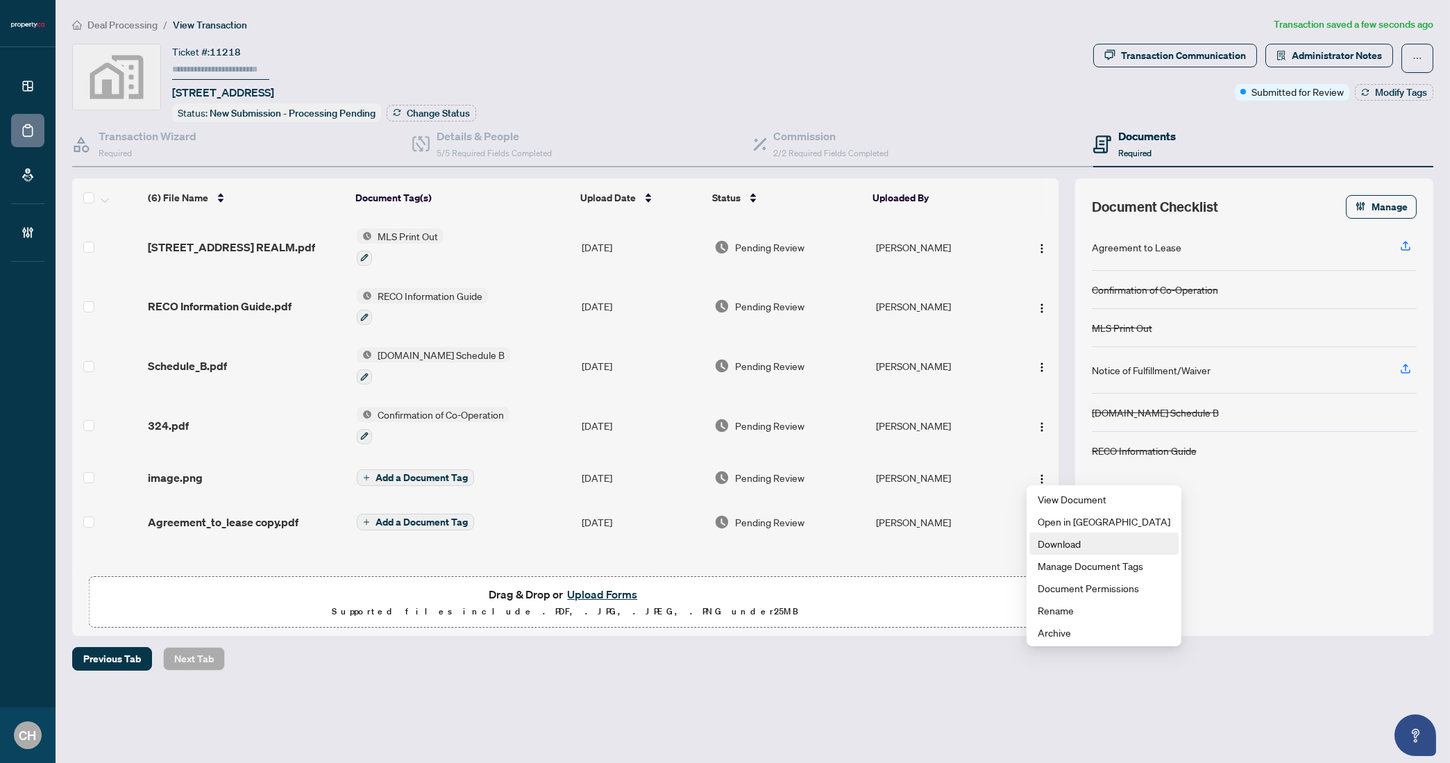
click at [1083, 547] on span "Download" at bounding box center [1103, 543] width 133 height 15
click at [1036, 473] on img "button" at bounding box center [1041, 478] width 11 height 11
click at [851, 569] on div "(6) File Name Document Tag(s) Upload Date Status Uploaded By (6) File Name Docu…" at bounding box center [565, 406] width 986 height 457
click at [517, 514] on td "Add a Document Tag" at bounding box center [463, 522] width 225 height 44
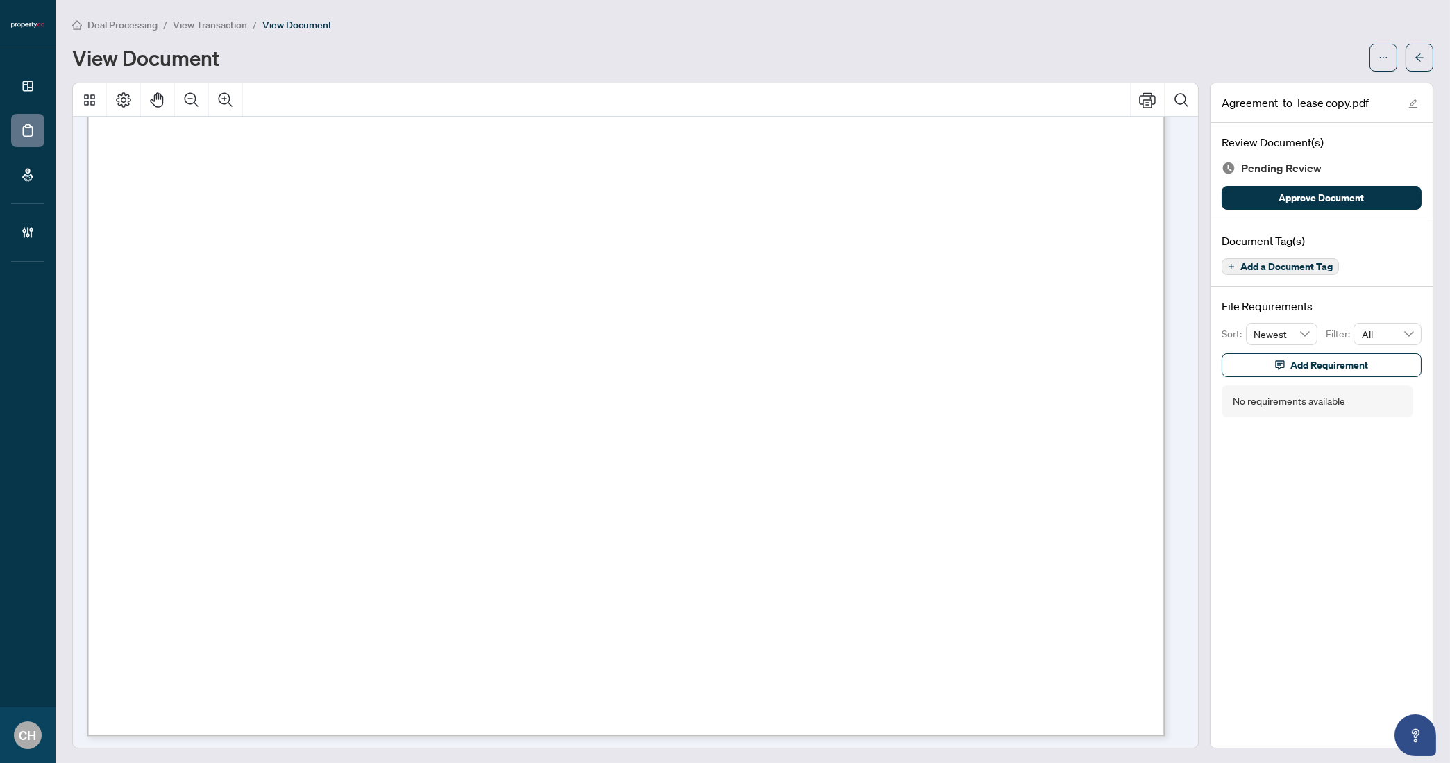
scroll to position [5084, 0]
click at [1268, 268] on span "Add a Document Tag" at bounding box center [1286, 267] width 92 height 10
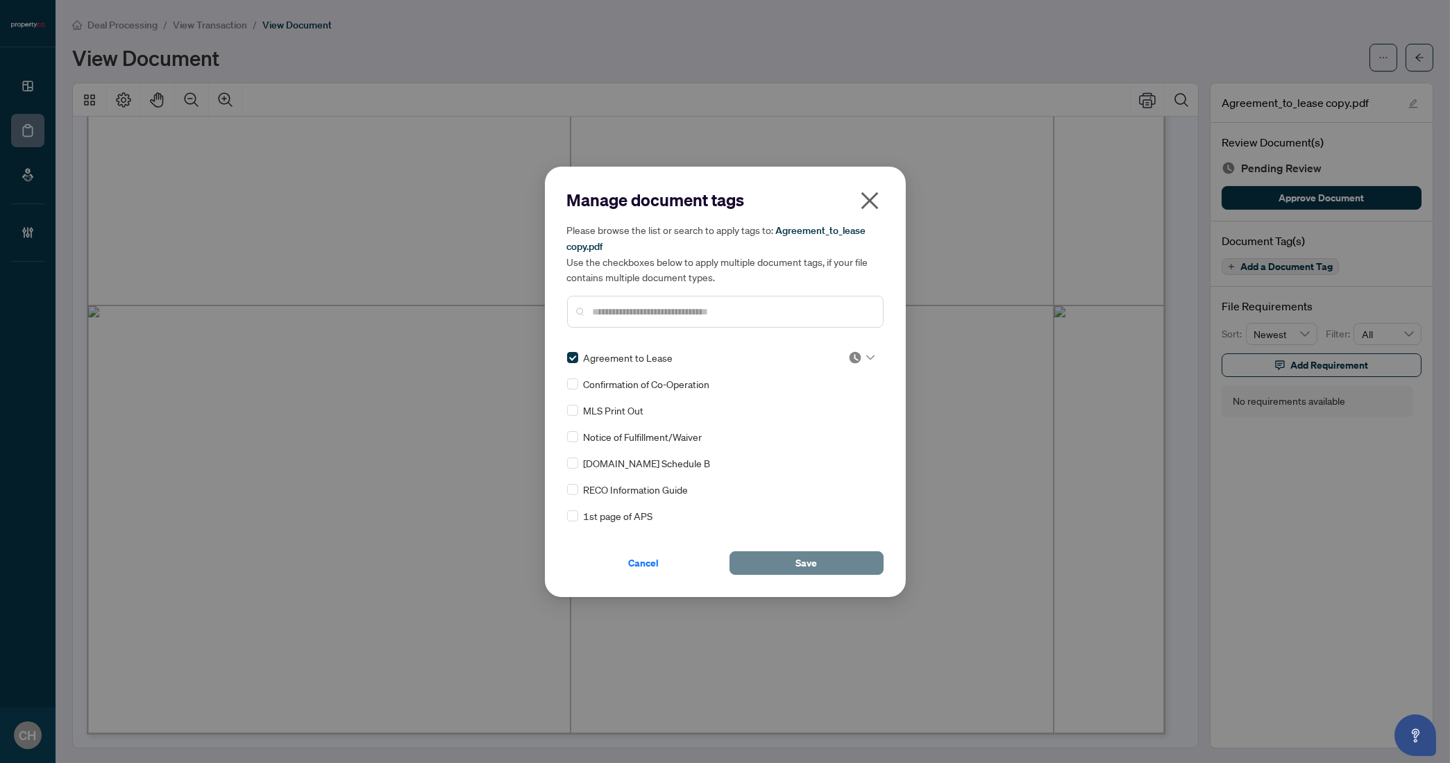
click at [840, 563] on button "Save" at bounding box center [806, 563] width 154 height 24
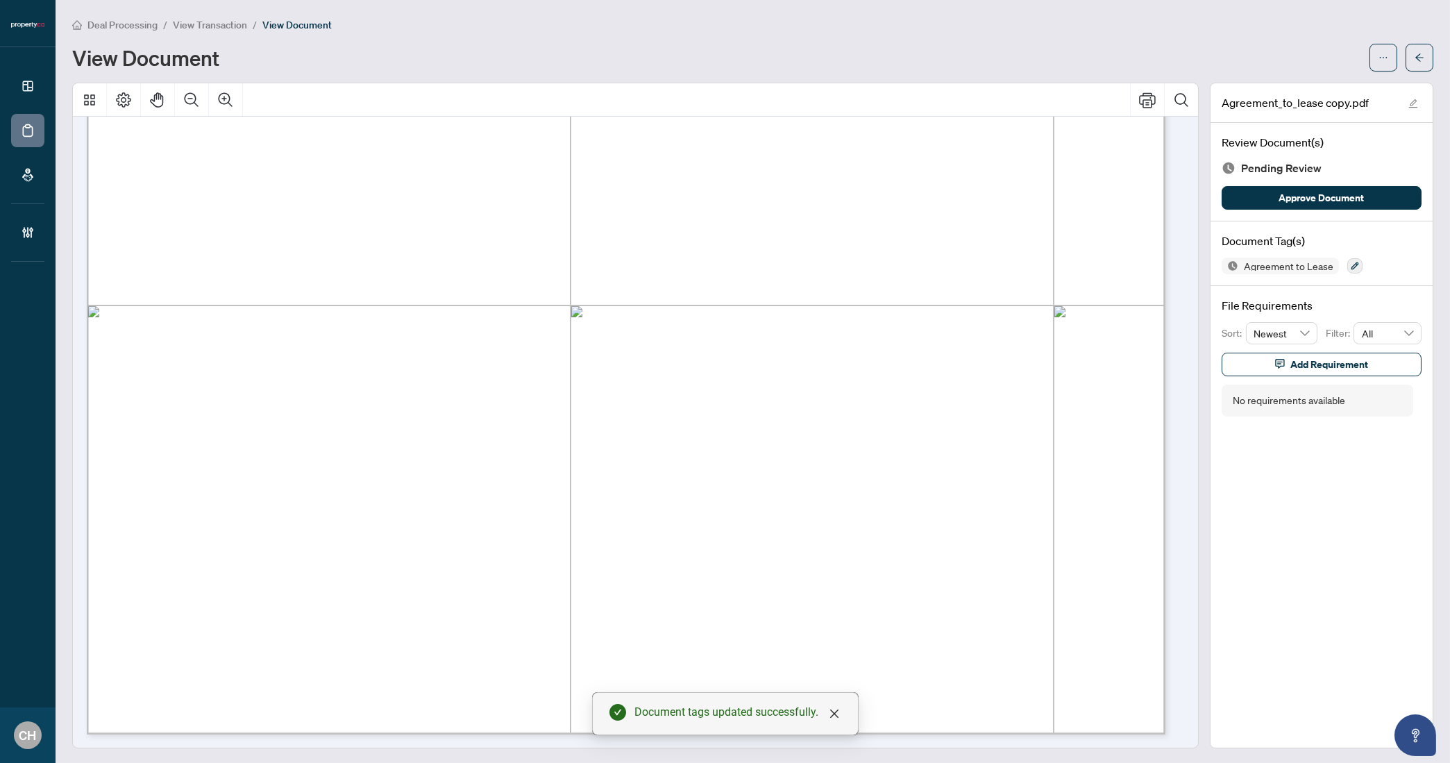
click at [1414, 54] on icon "arrow-left" at bounding box center [1419, 58] width 10 height 10
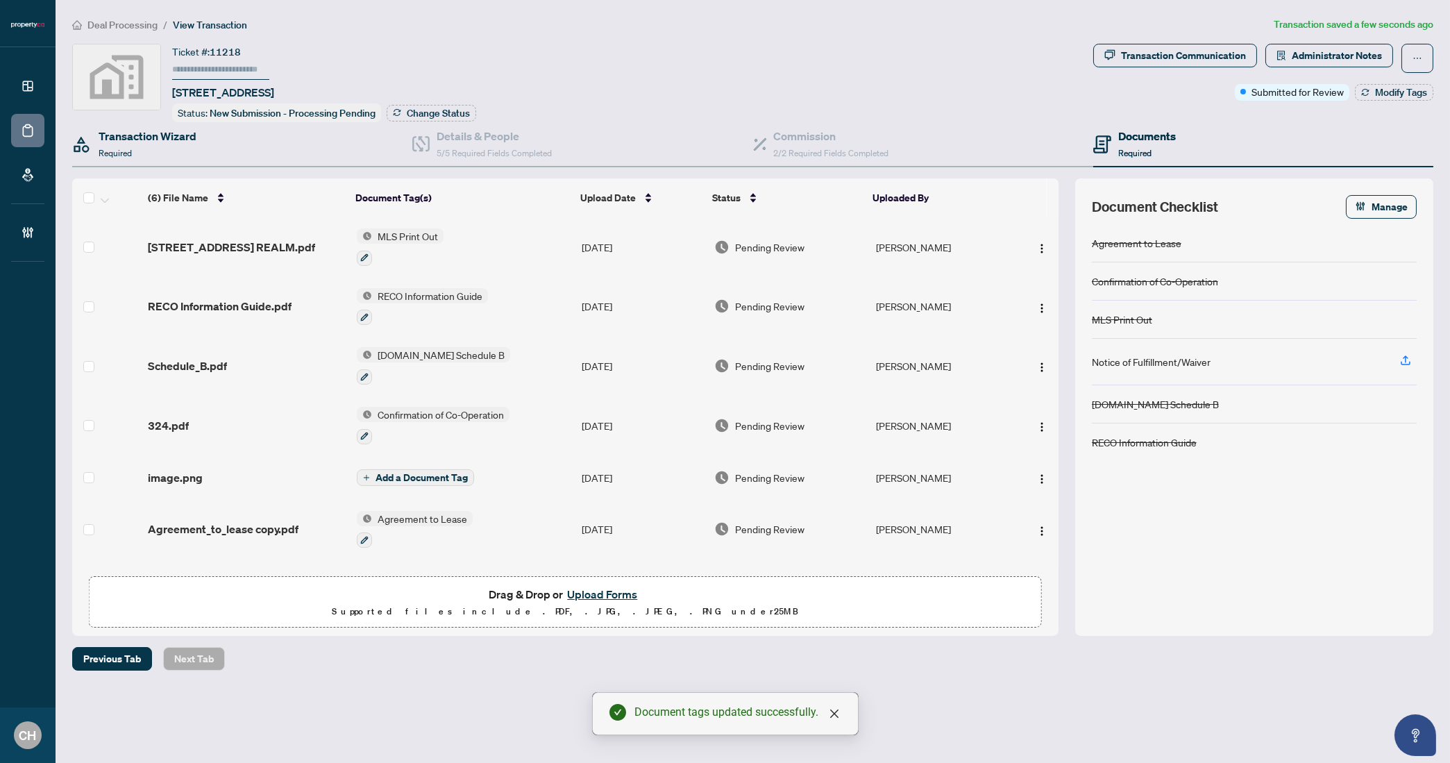
click at [137, 158] on div "Transaction Wizard Required" at bounding box center [242, 144] width 340 height 45
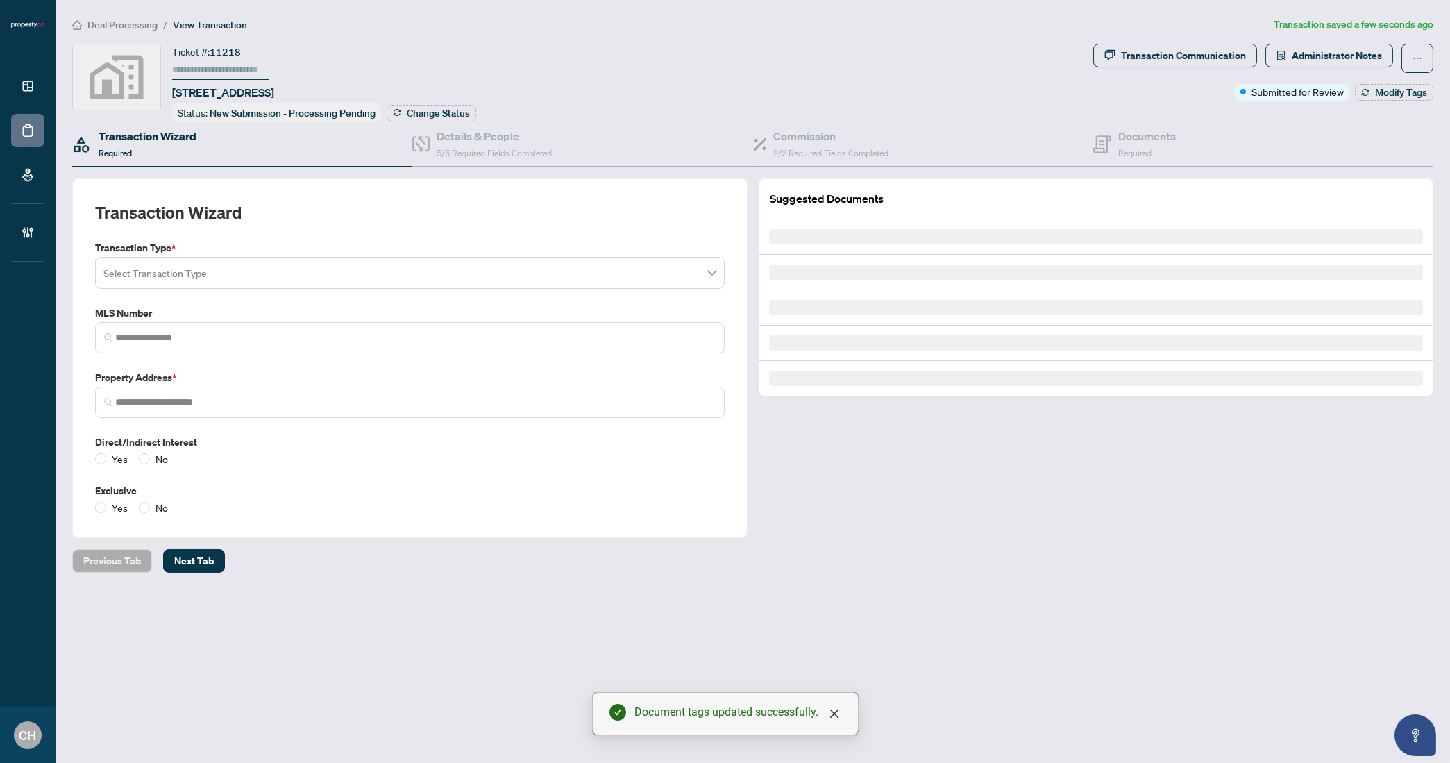
type input "*********"
type input "**********"
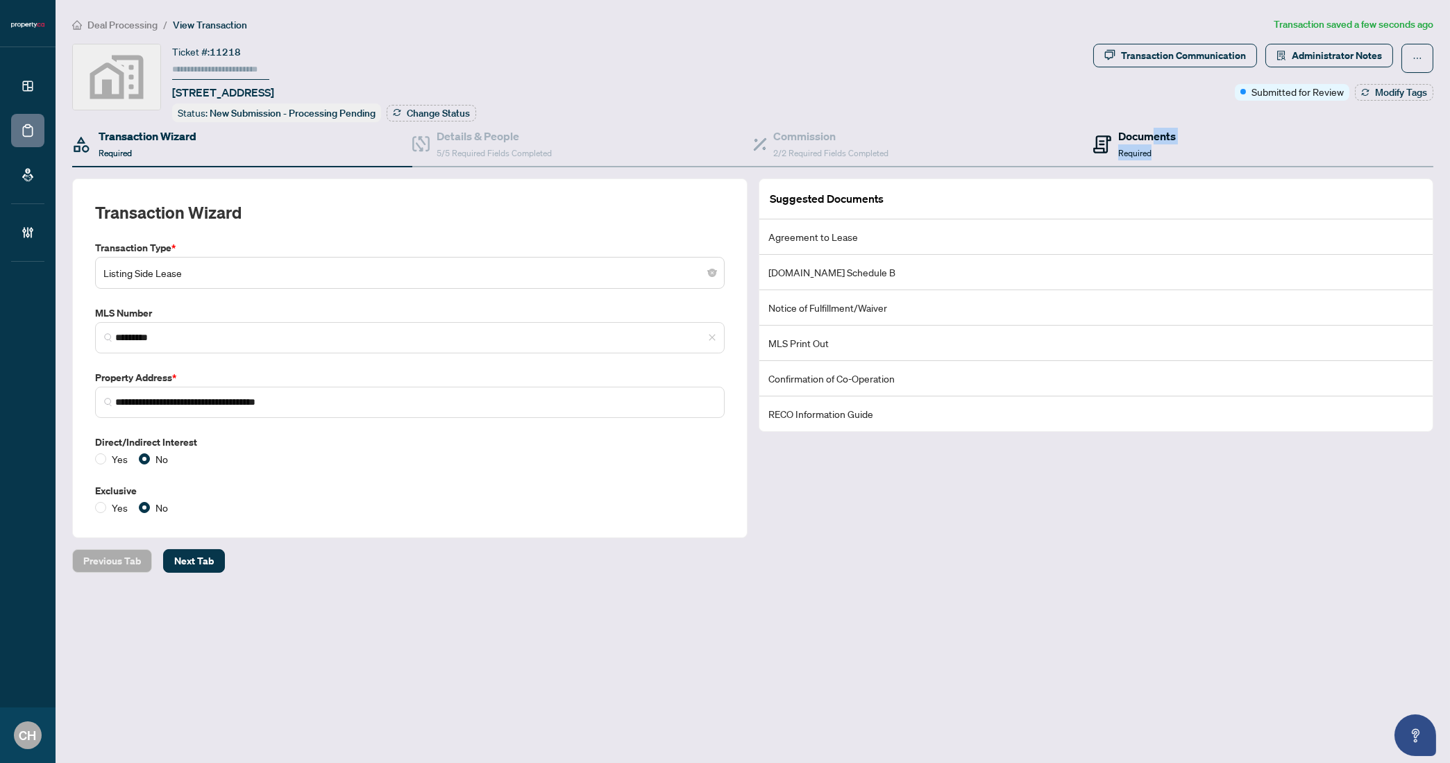
click at [1157, 142] on div "Documents Required" at bounding box center [1147, 144] width 58 height 33
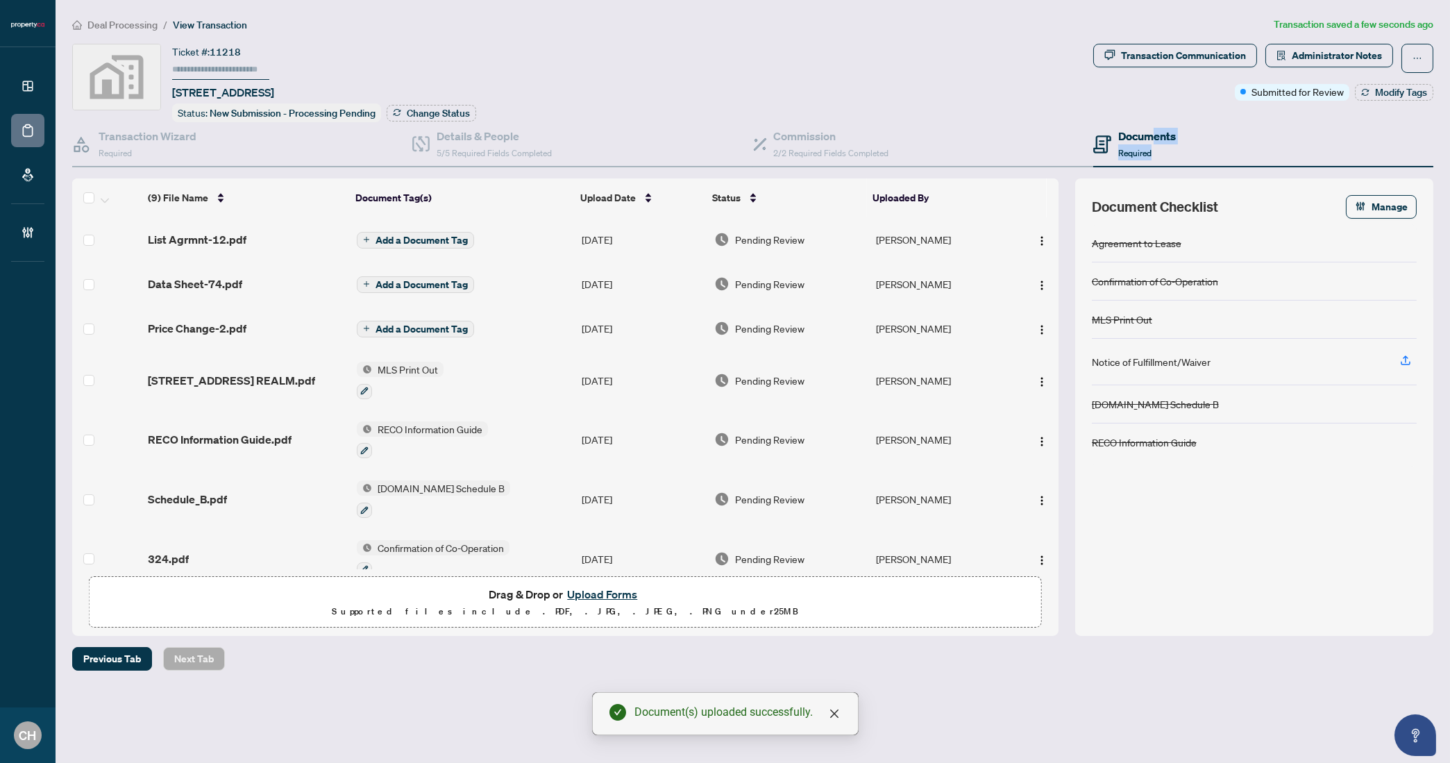
click at [1226, 158] on div "Tab 4 of 4 Documents Required" at bounding box center [1263, 144] width 340 height 45
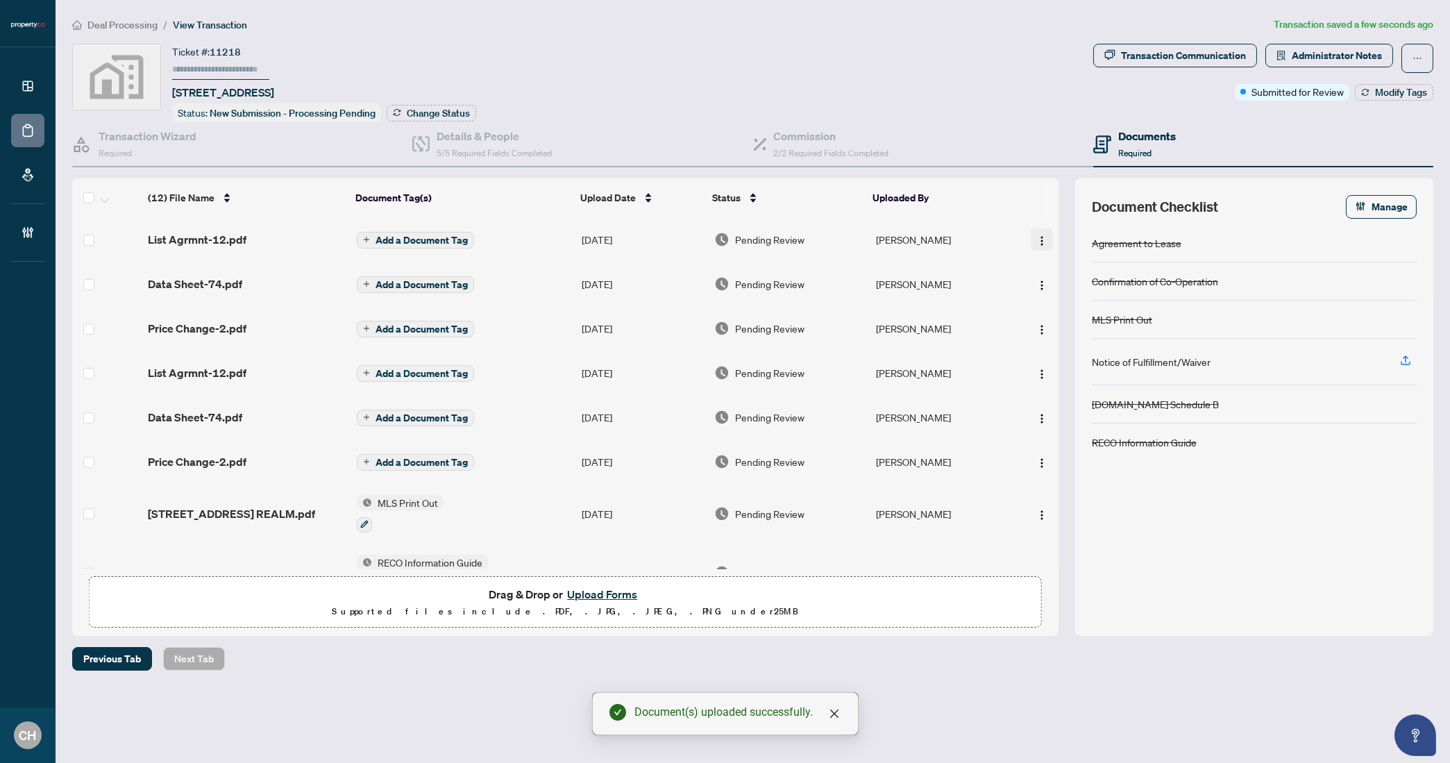
click at [1038, 237] on img "button" at bounding box center [1041, 240] width 11 height 11
click at [95, 242] on td at bounding box center [107, 239] width 70 height 44
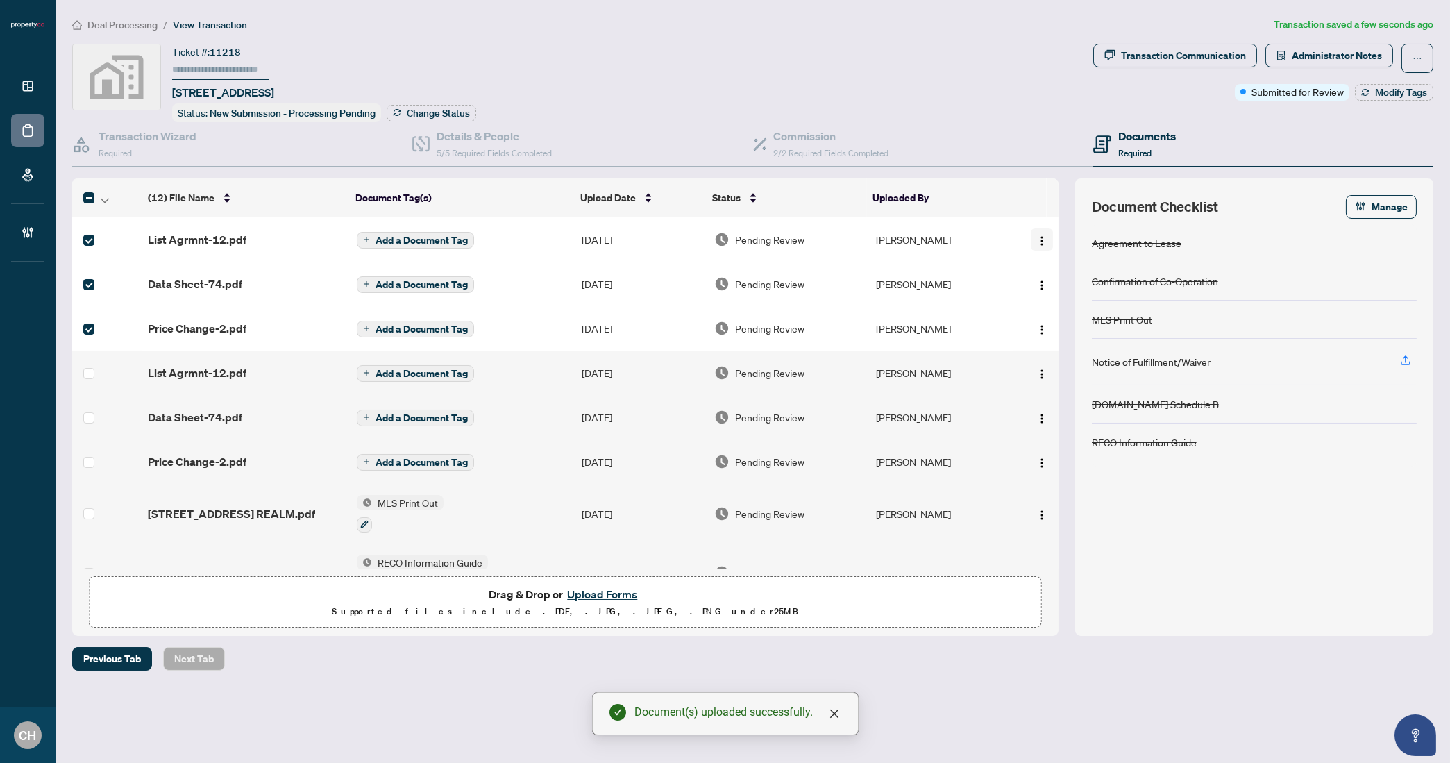
click at [1031, 229] on button "button" at bounding box center [1042, 239] width 22 height 22
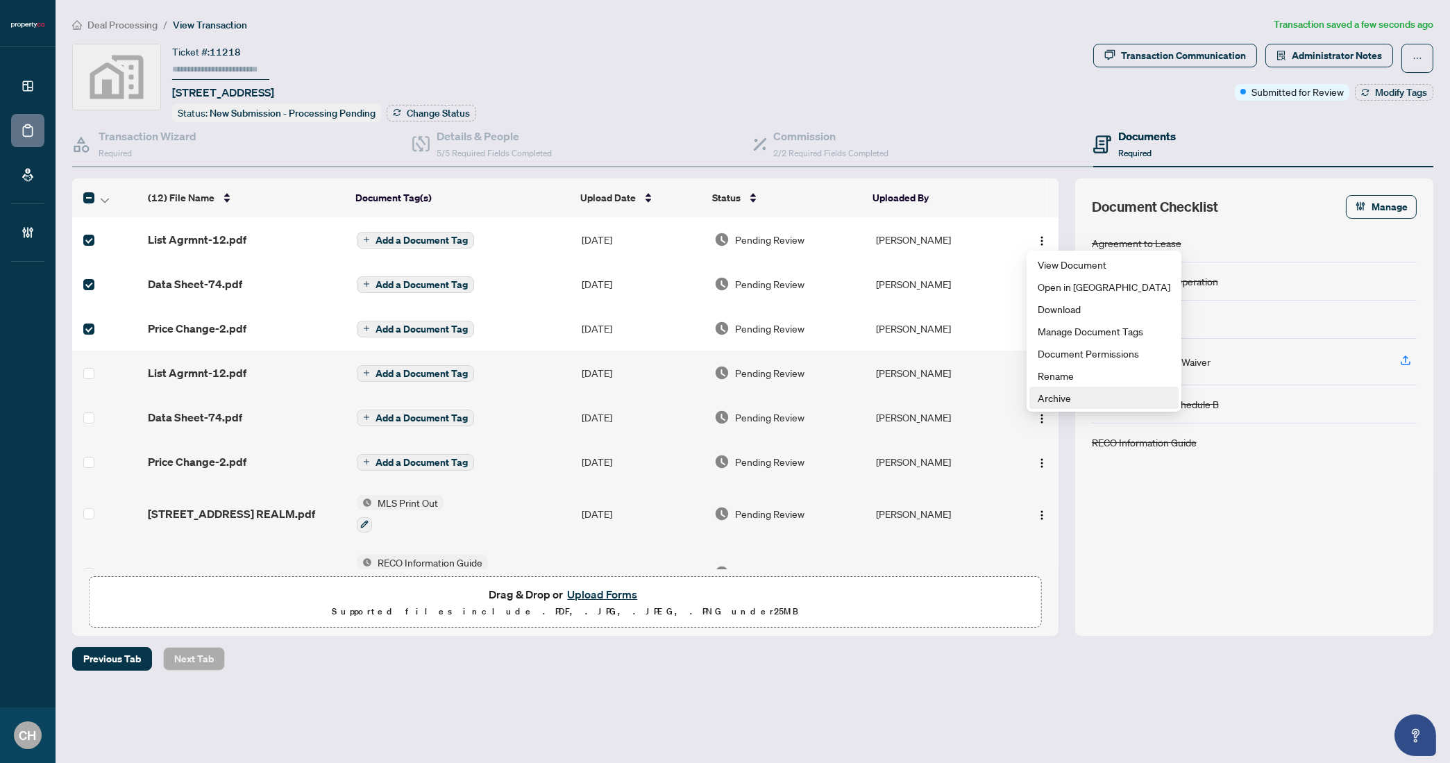
click at [1089, 396] on span "Archive" at bounding box center [1103, 397] width 133 height 15
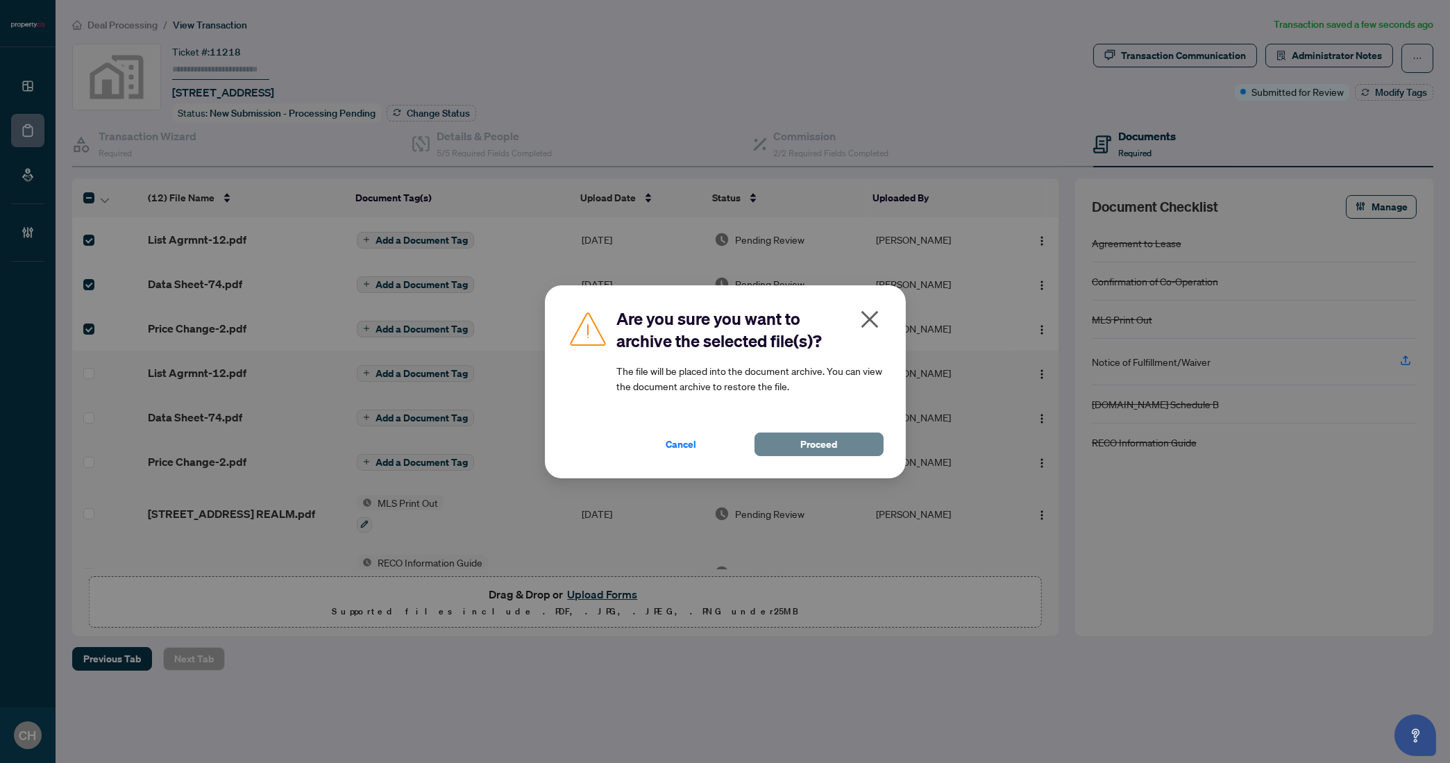
click at [841, 450] on button "Proceed" at bounding box center [818, 444] width 129 height 24
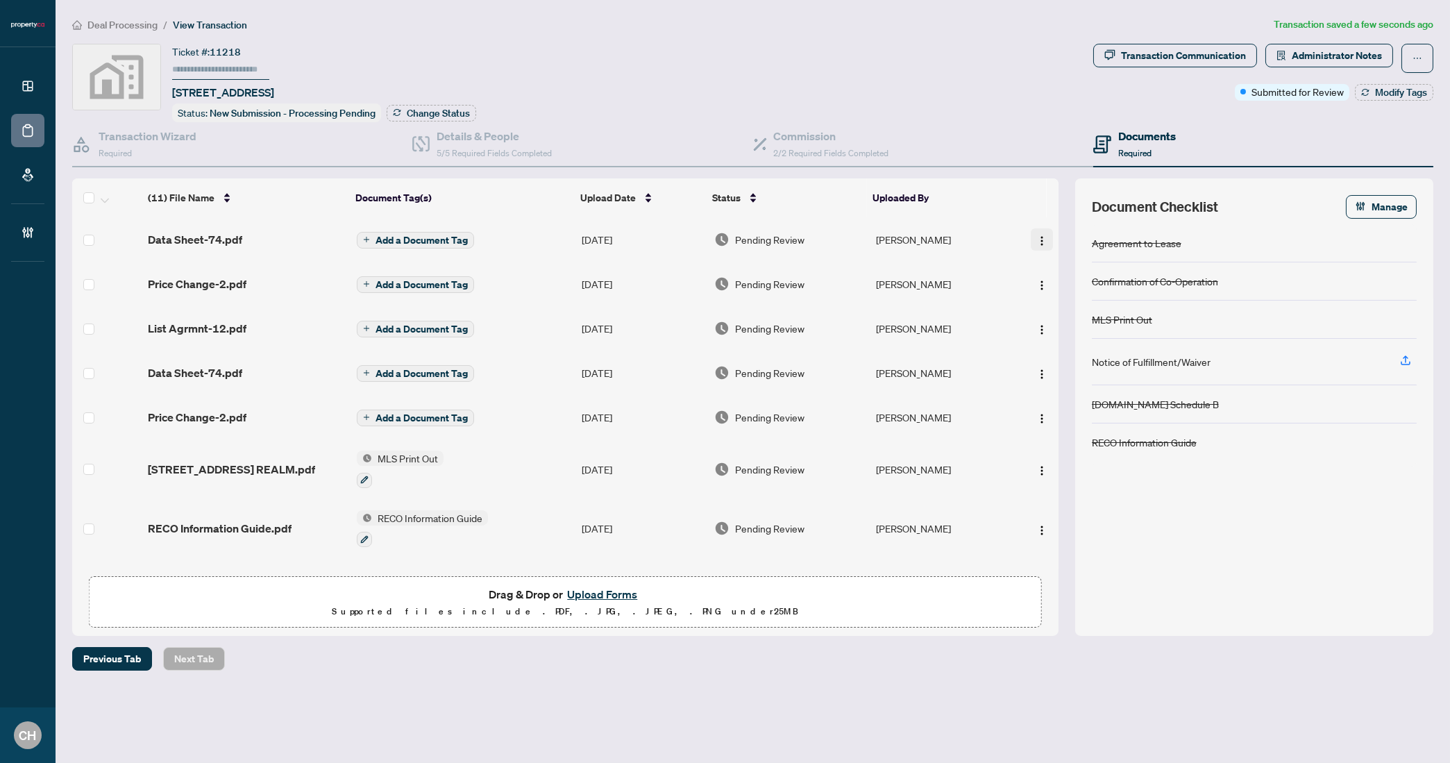
click at [1031, 230] on button "button" at bounding box center [1042, 239] width 22 height 22
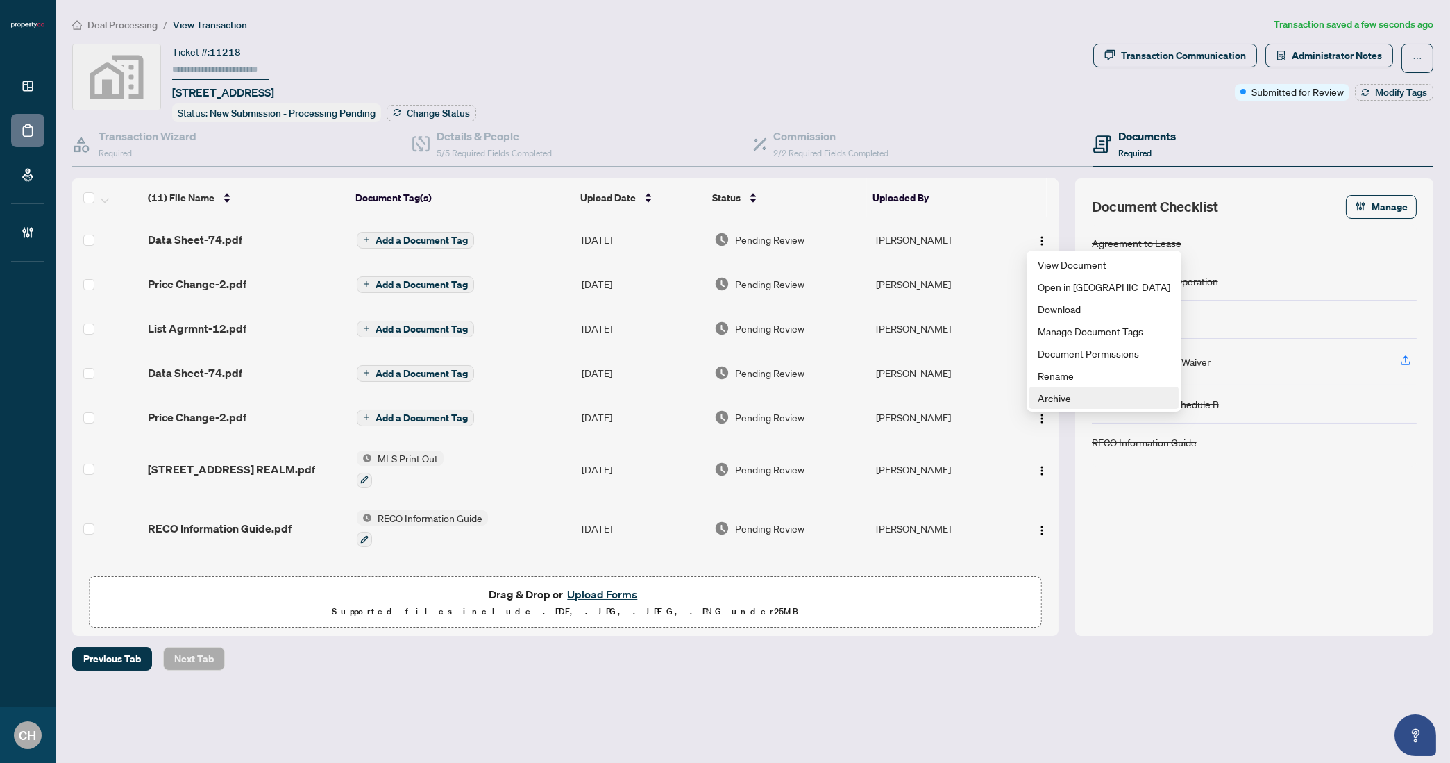
click at [1042, 402] on span "Archive" at bounding box center [1103, 397] width 133 height 15
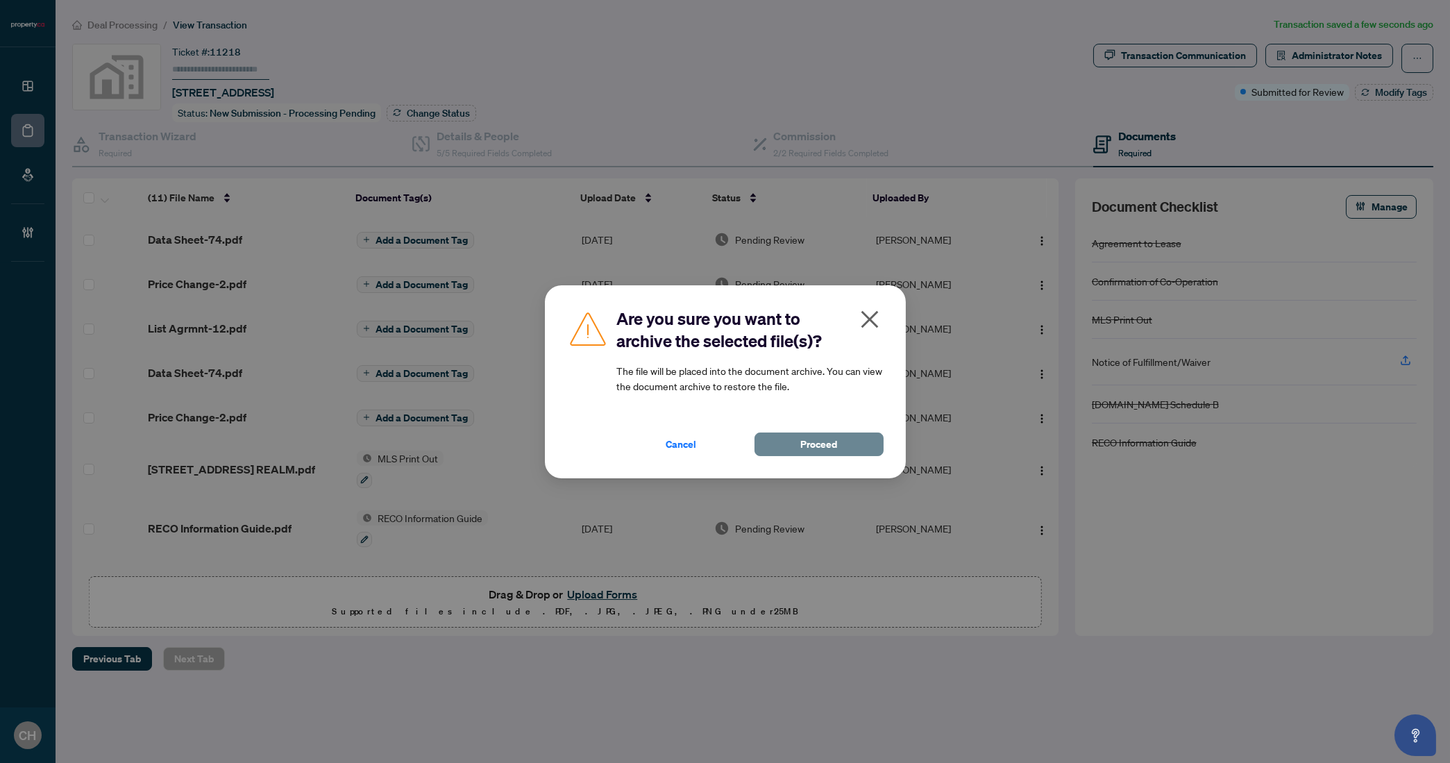
click at [852, 446] on button "Proceed" at bounding box center [818, 444] width 129 height 24
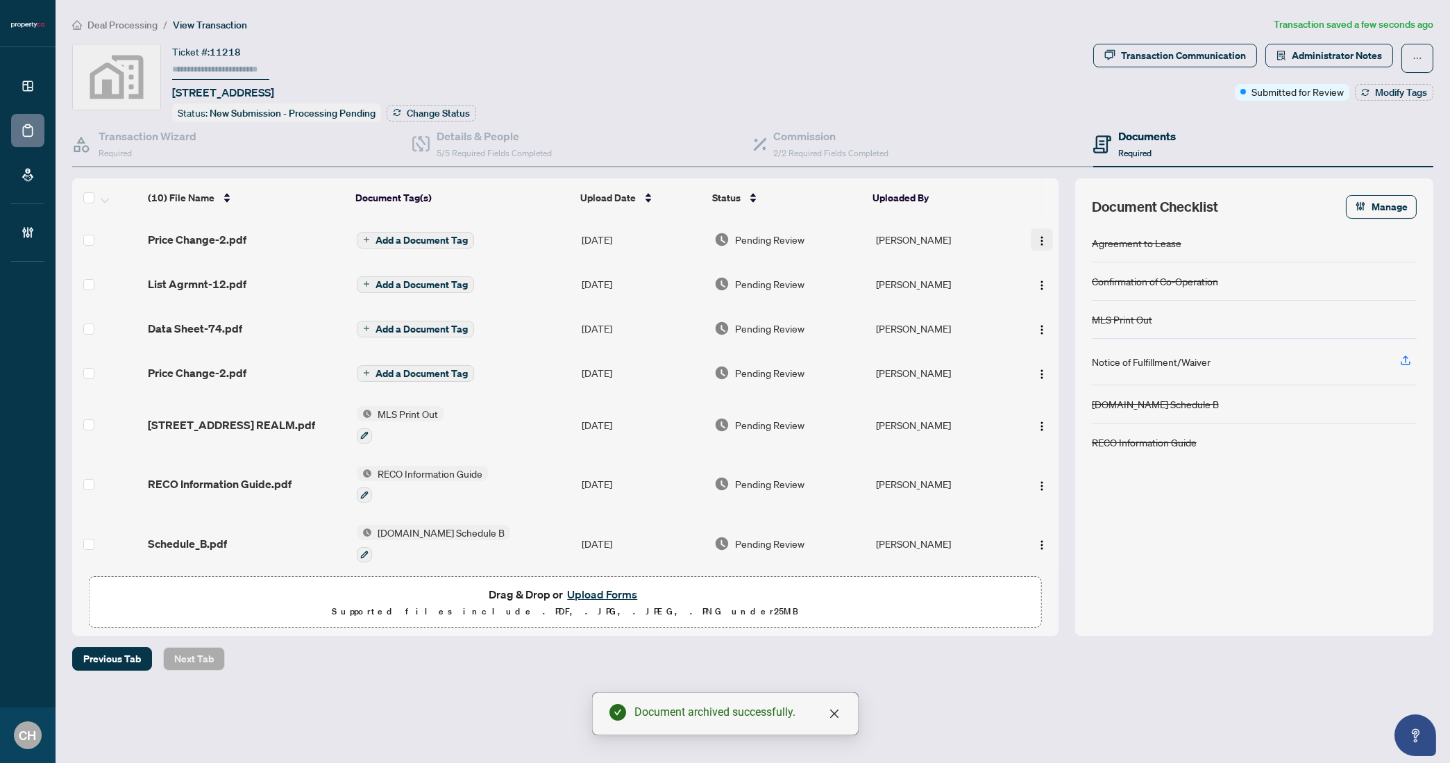
click at [1042, 235] on img "button" at bounding box center [1041, 240] width 11 height 11
click at [1044, 403] on span "Archive" at bounding box center [1103, 397] width 133 height 15
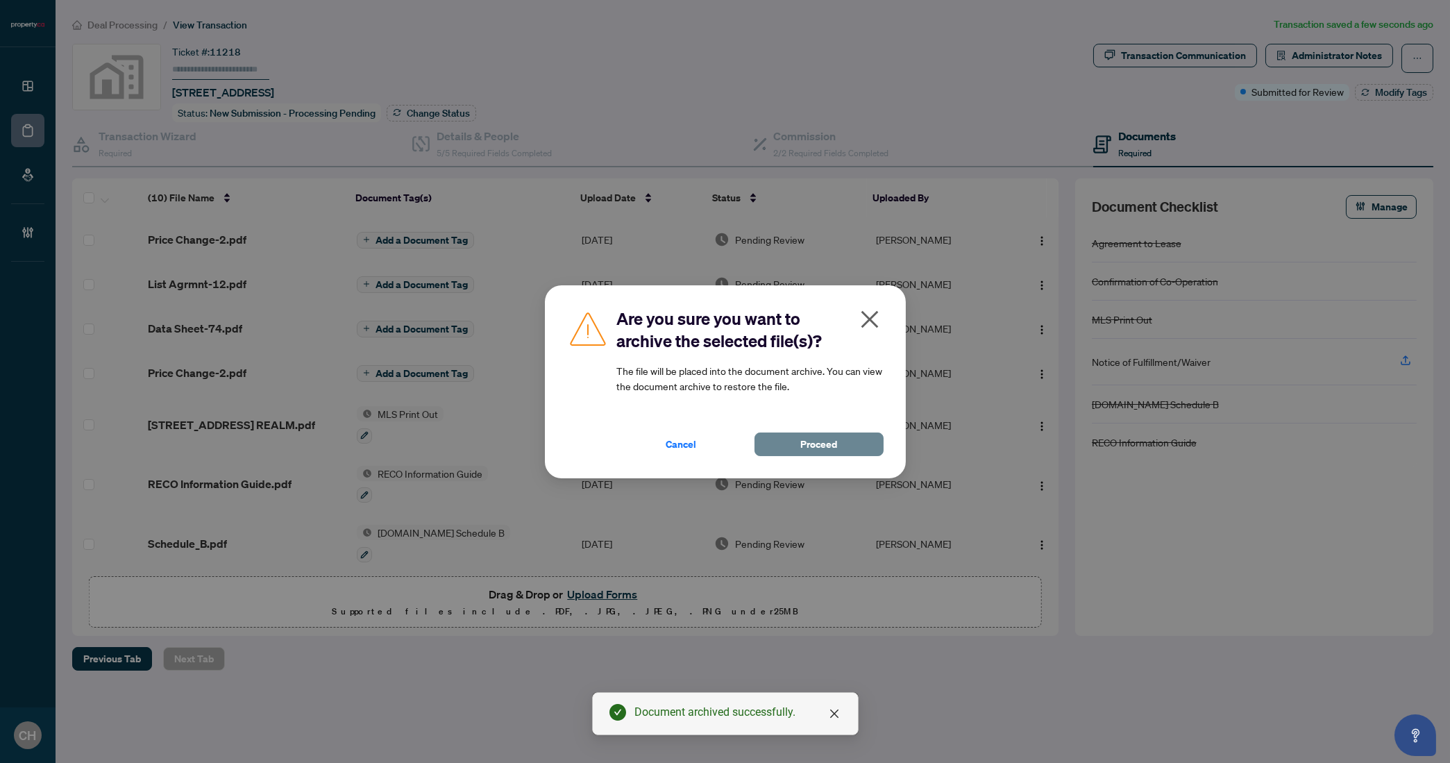
click at [811, 441] on span "Proceed" at bounding box center [818, 444] width 37 height 22
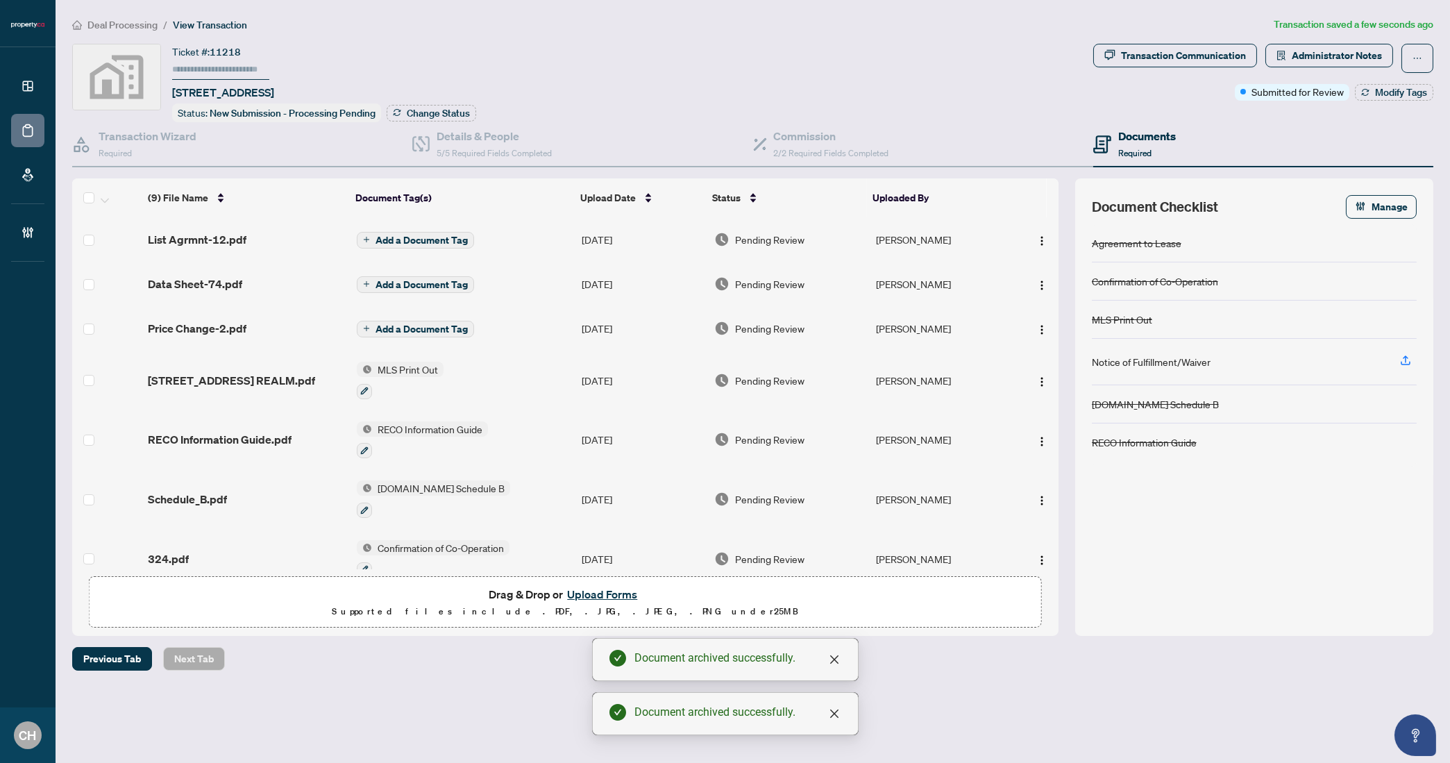
click at [425, 328] on span "Add a Document Tag" at bounding box center [421, 329] width 92 height 10
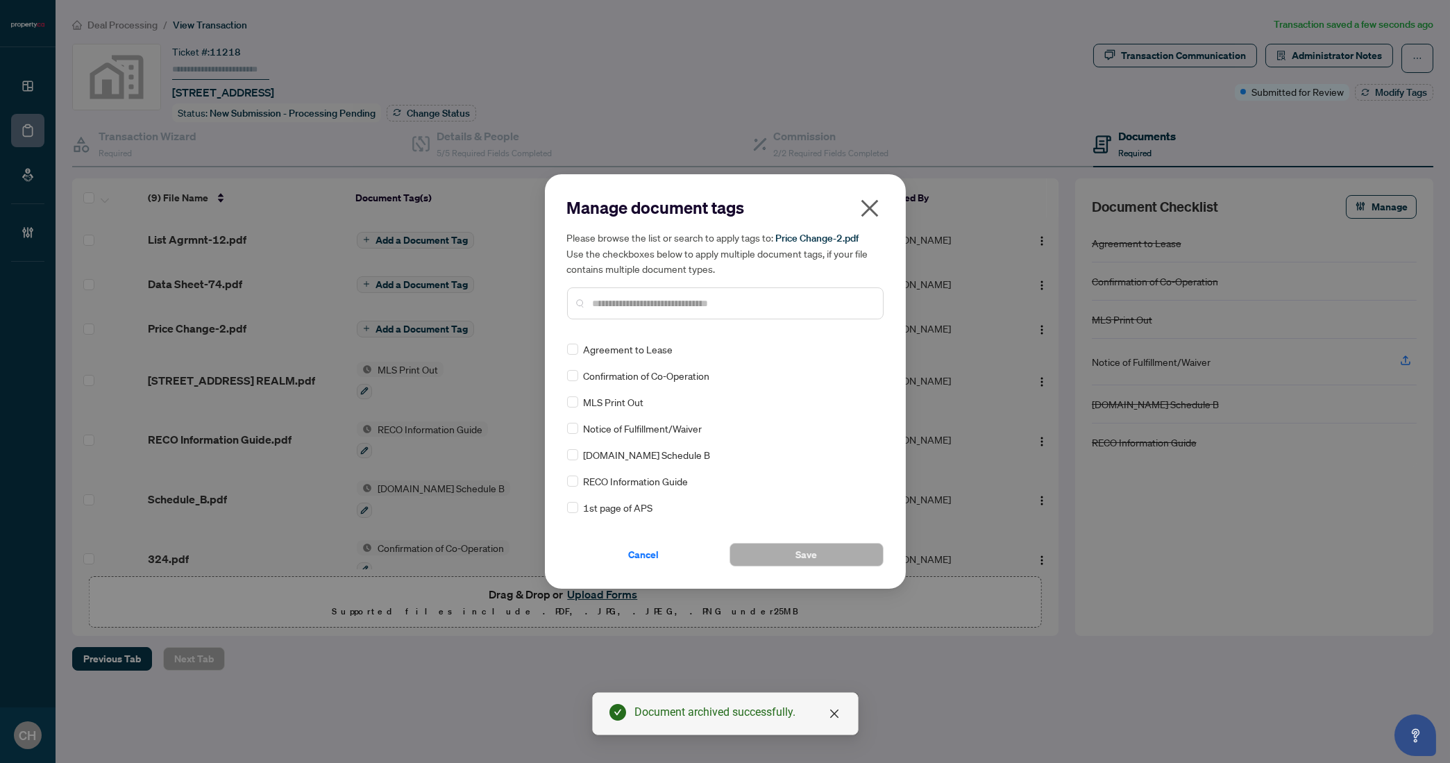
click at [645, 330] on div "Manage document tags Please browse the list or search to apply tags to: Price C…" at bounding box center [725, 381] width 316 height 370
click at [644, 313] on div at bounding box center [725, 303] width 316 height 32
click at [644, 307] on input "text" at bounding box center [732, 303] width 279 height 15
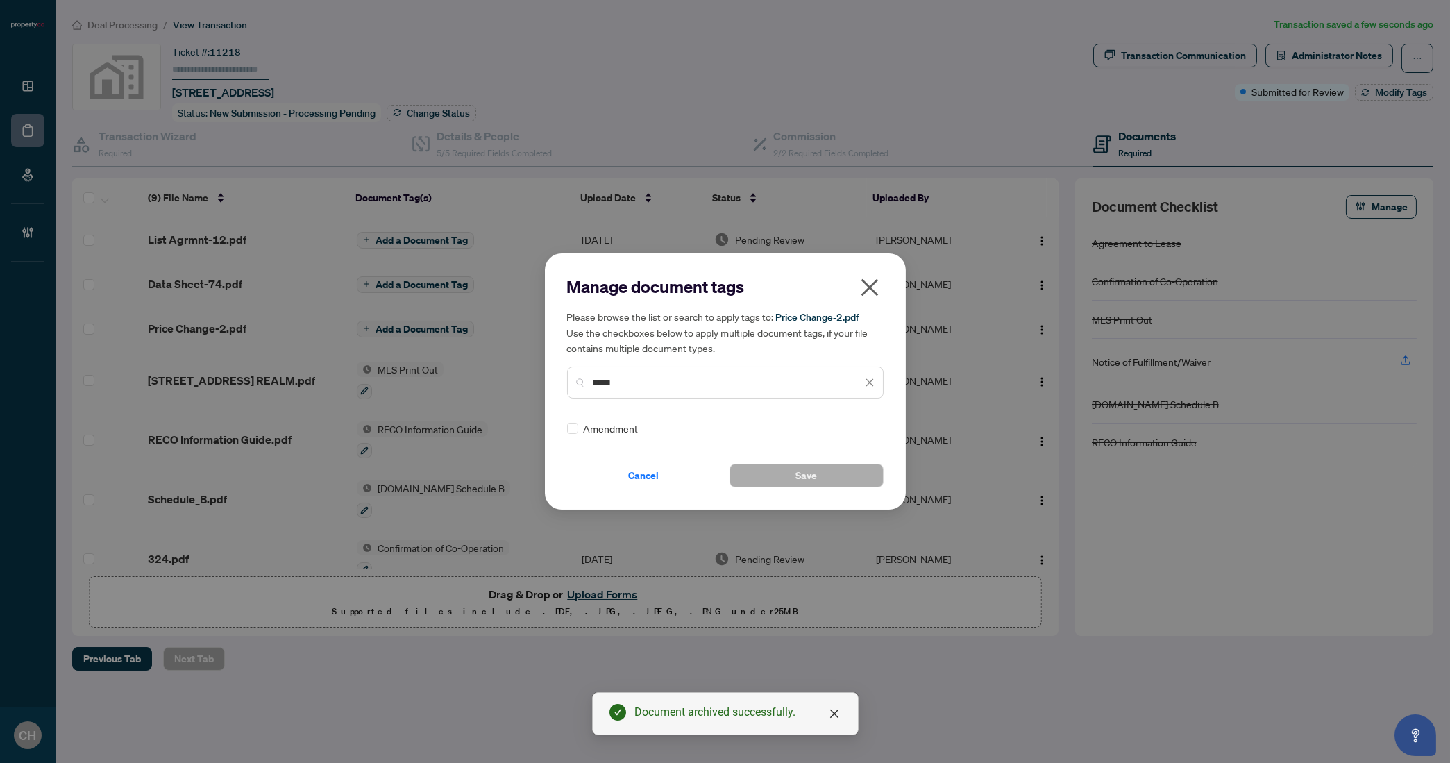
type input "*****"
click at [773, 484] on button "Save" at bounding box center [806, 476] width 154 height 24
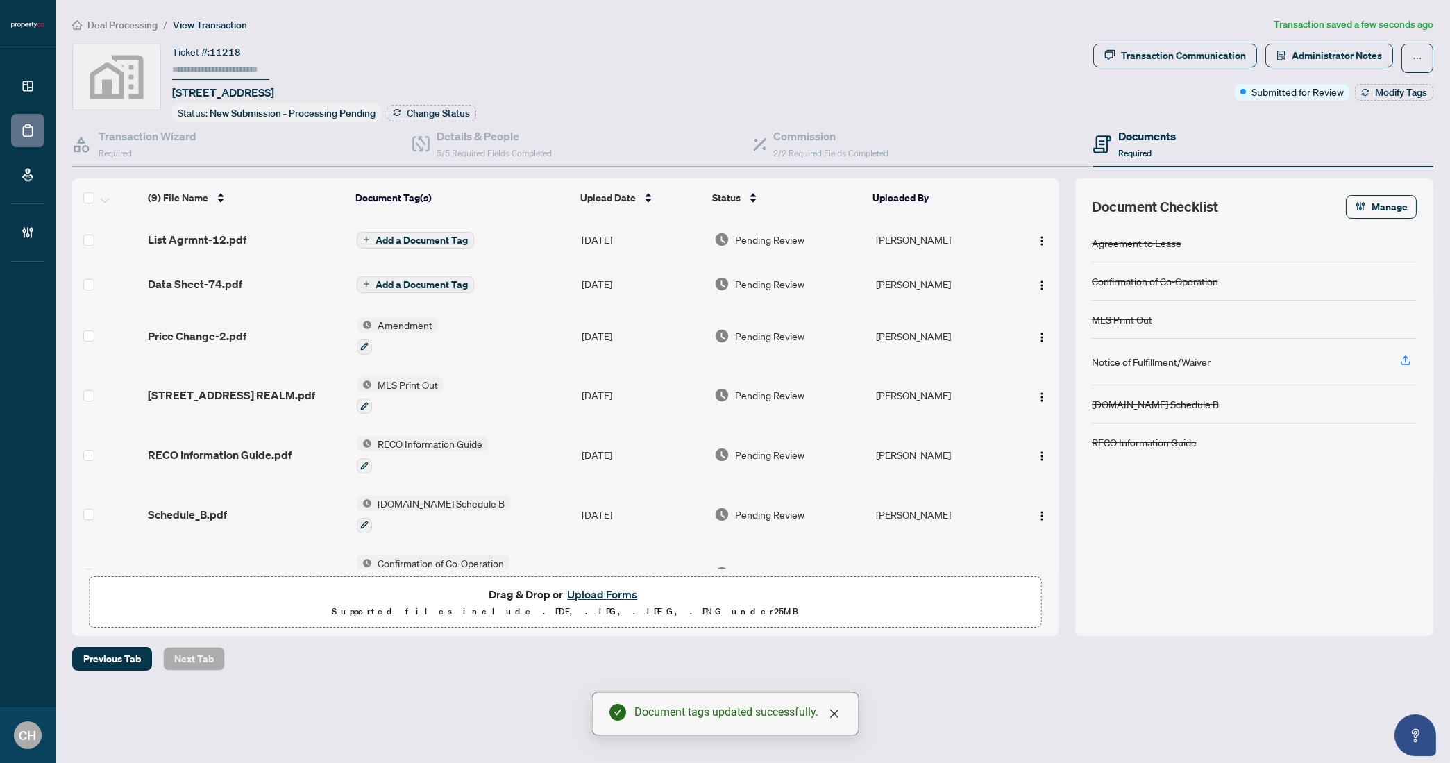
click at [411, 280] on span "Add a Document Tag" at bounding box center [421, 285] width 92 height 10
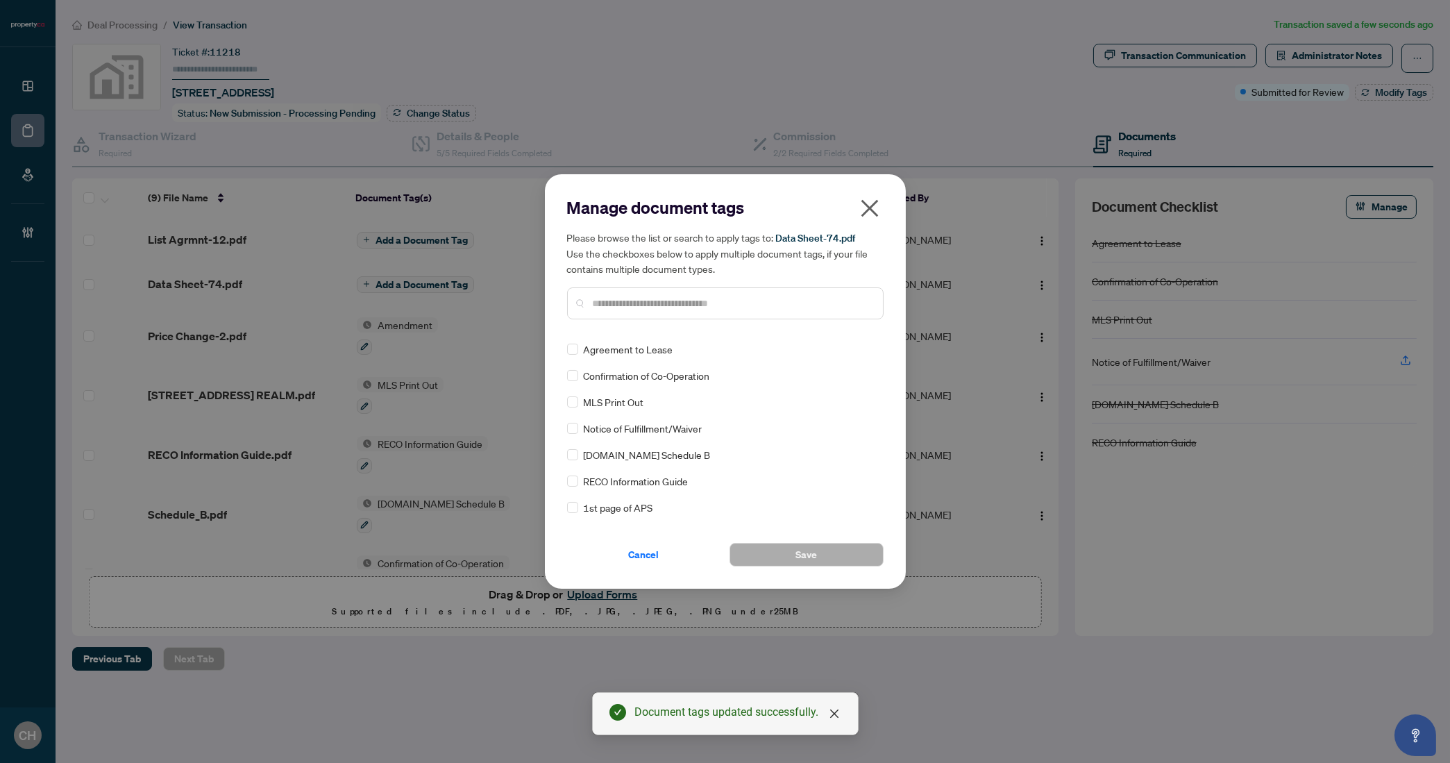
click at [644, 306] on input "text" at bounding box center [732, 303] width 279 height 15
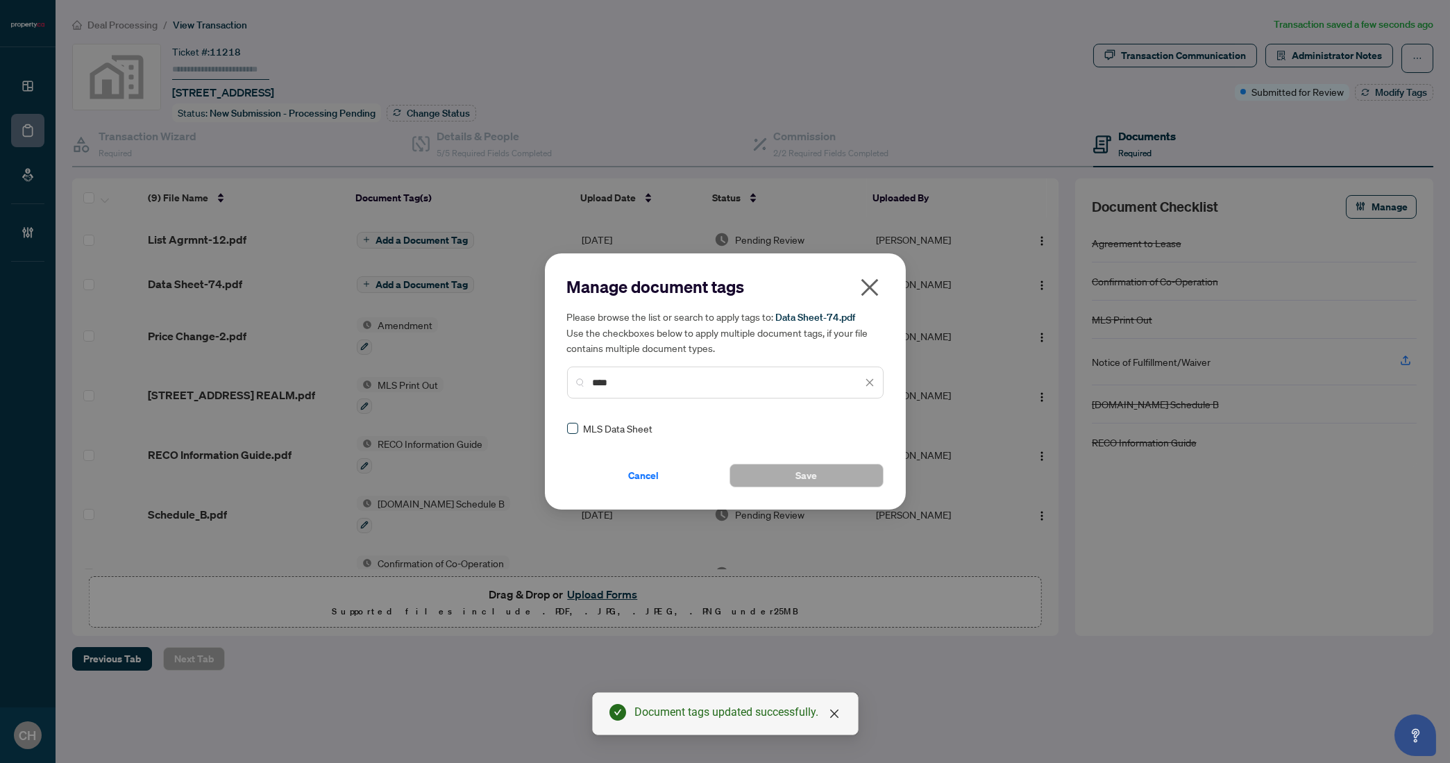
type input "****"
click at [833, 482] on button "Save" at bounding box center [806, 476] width 154 height 24
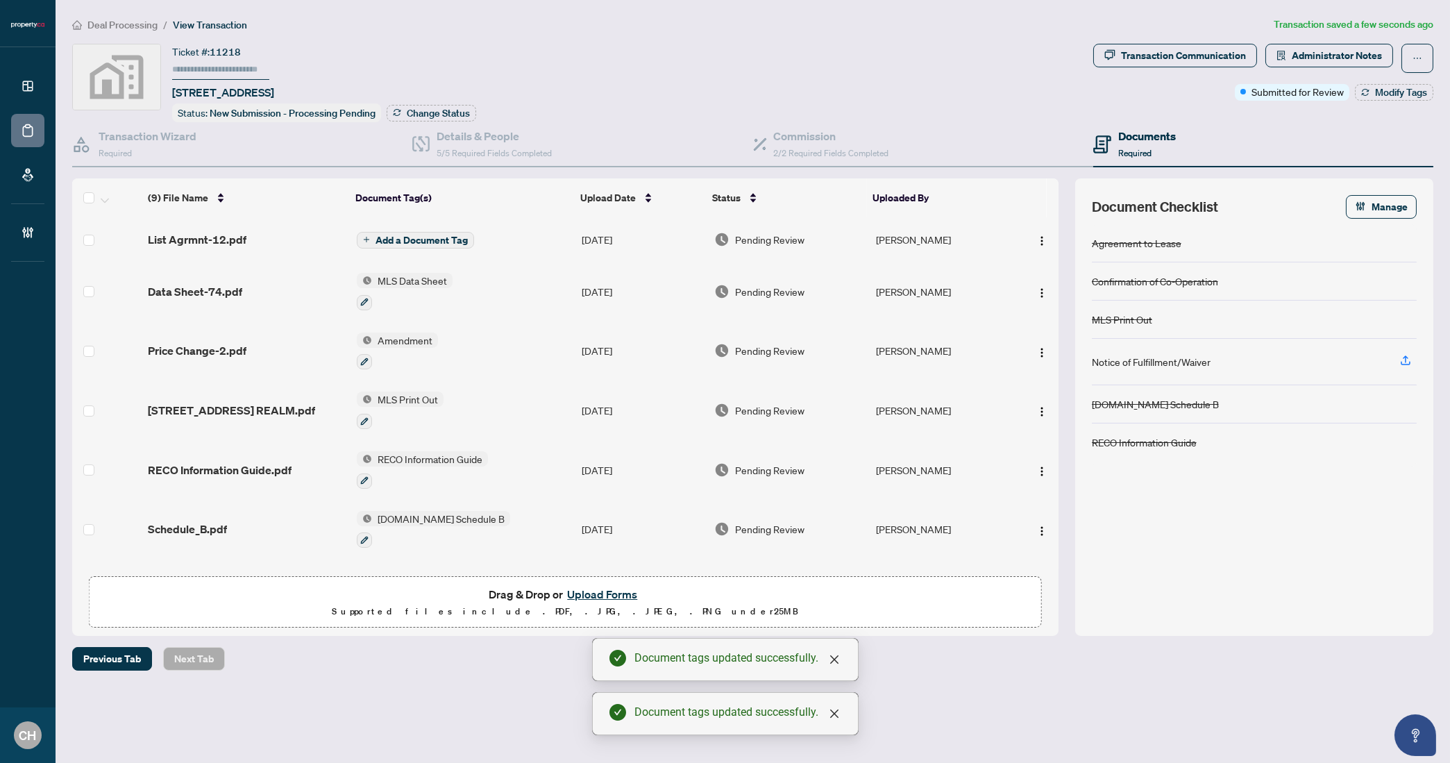
click at [520, 244] on td "Add a Document Tag" at bounding box center [463, 239] width 225 height 44
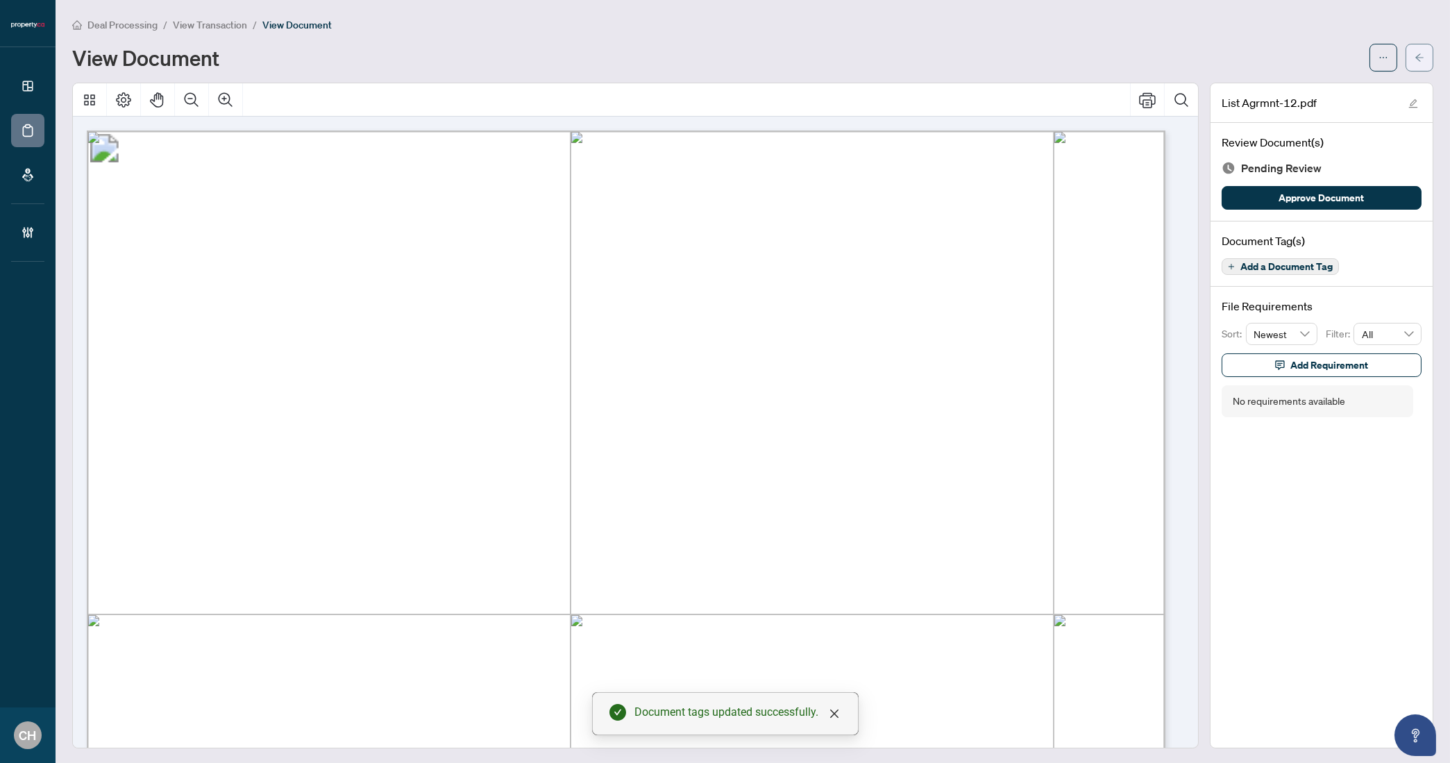
click at [1414, 58] on icon "arrow-left" at bounding box center [1419, 58] width 10 height 10
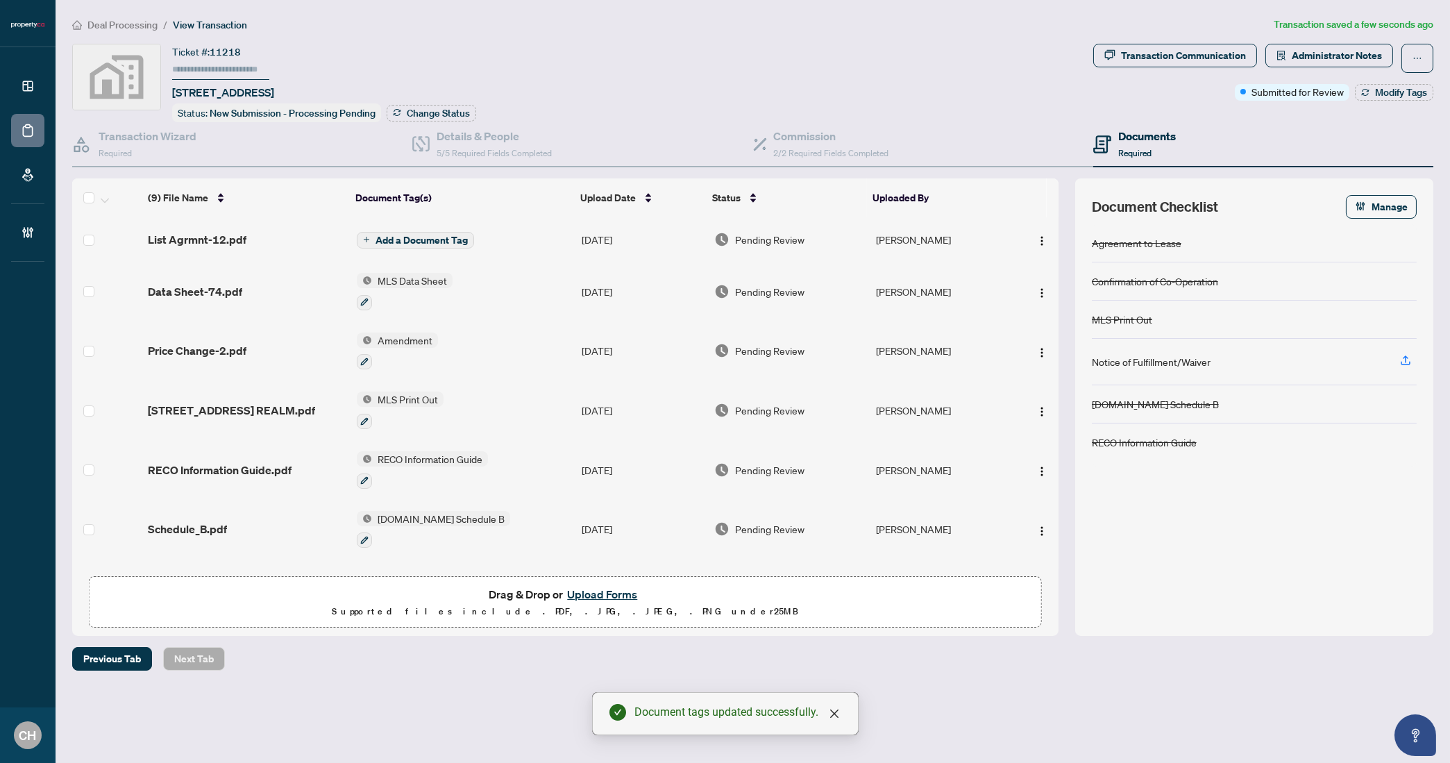
click at [430, 235] on span "Add a Document Tag" at bounding box center [421, 240] width 92 height 10
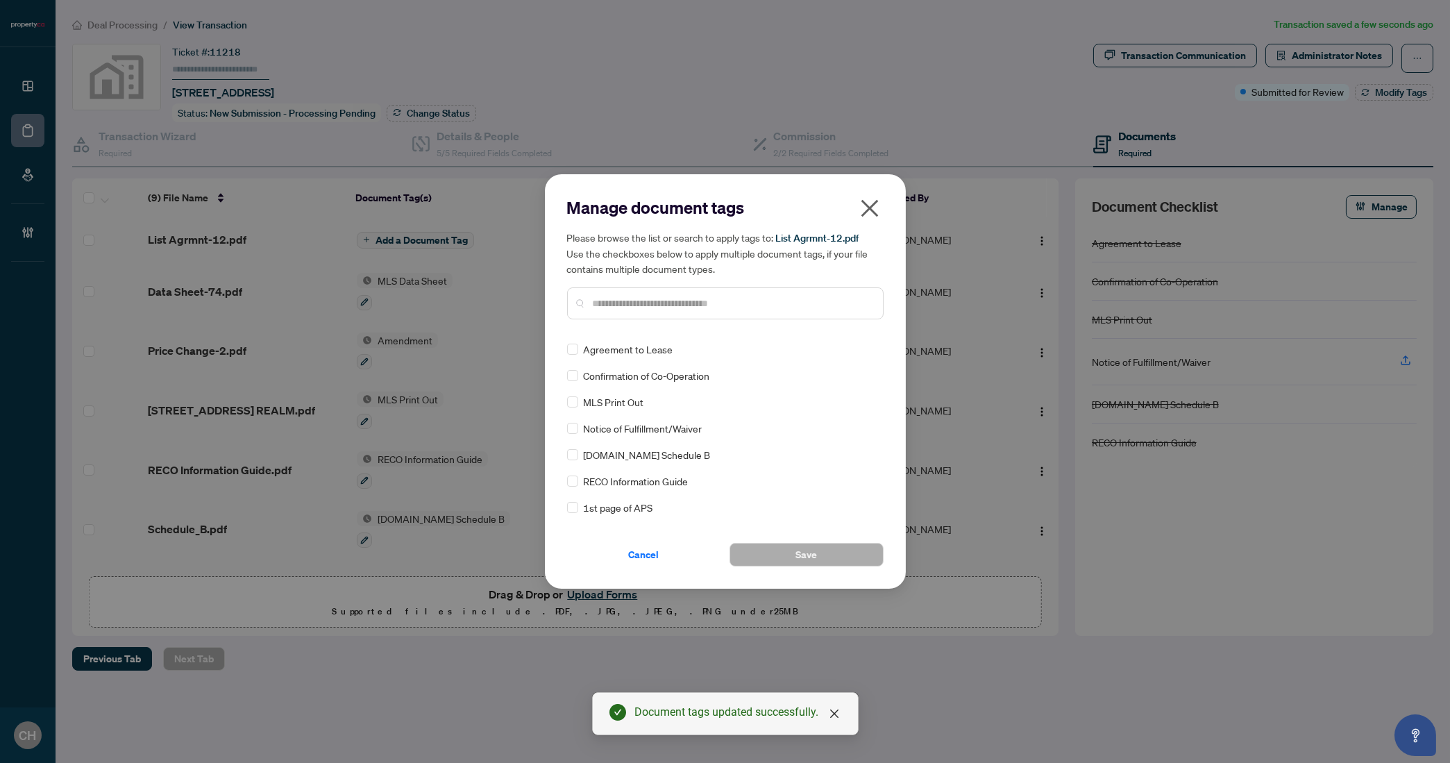
click at [670, 300] on input "text" at bounding box center [732, 303] width 279 height 15
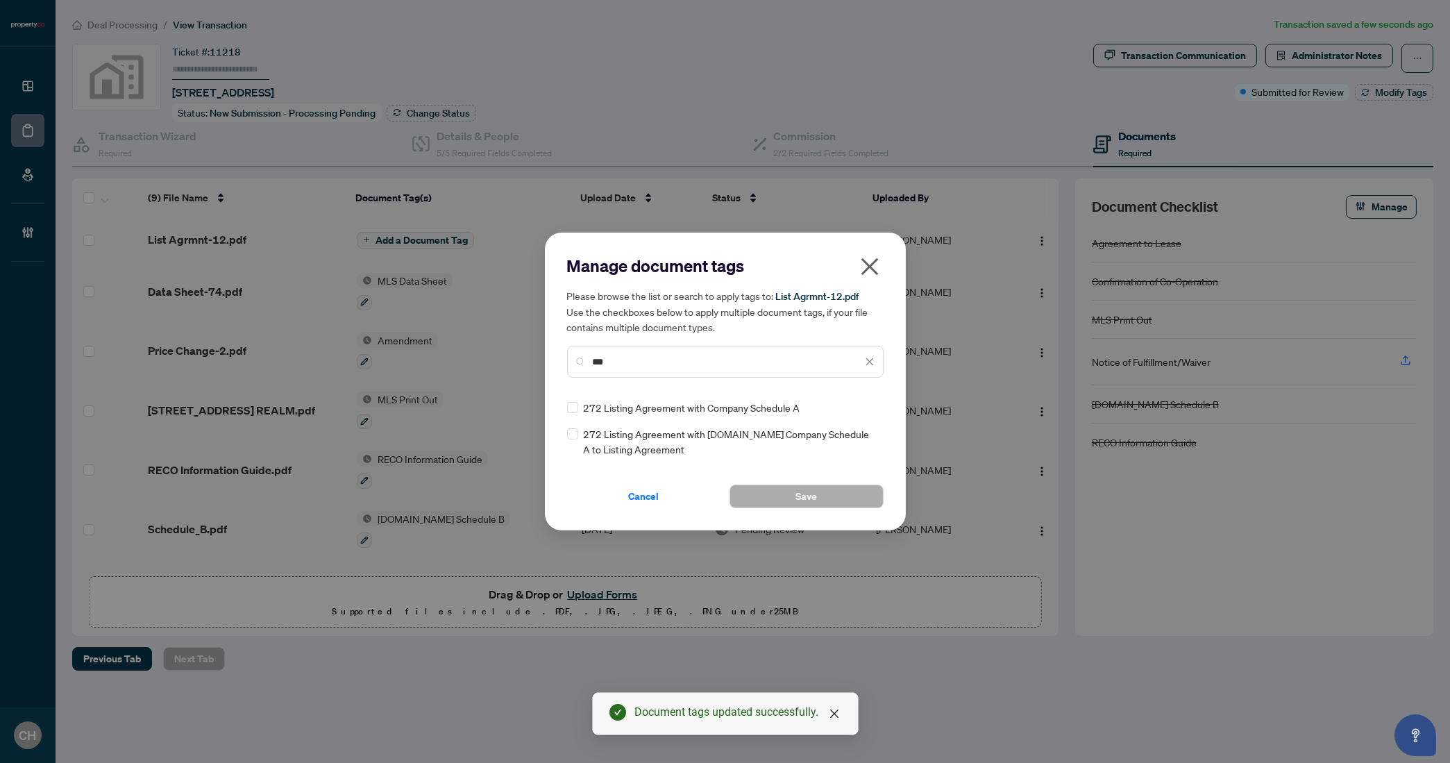
type input "***"
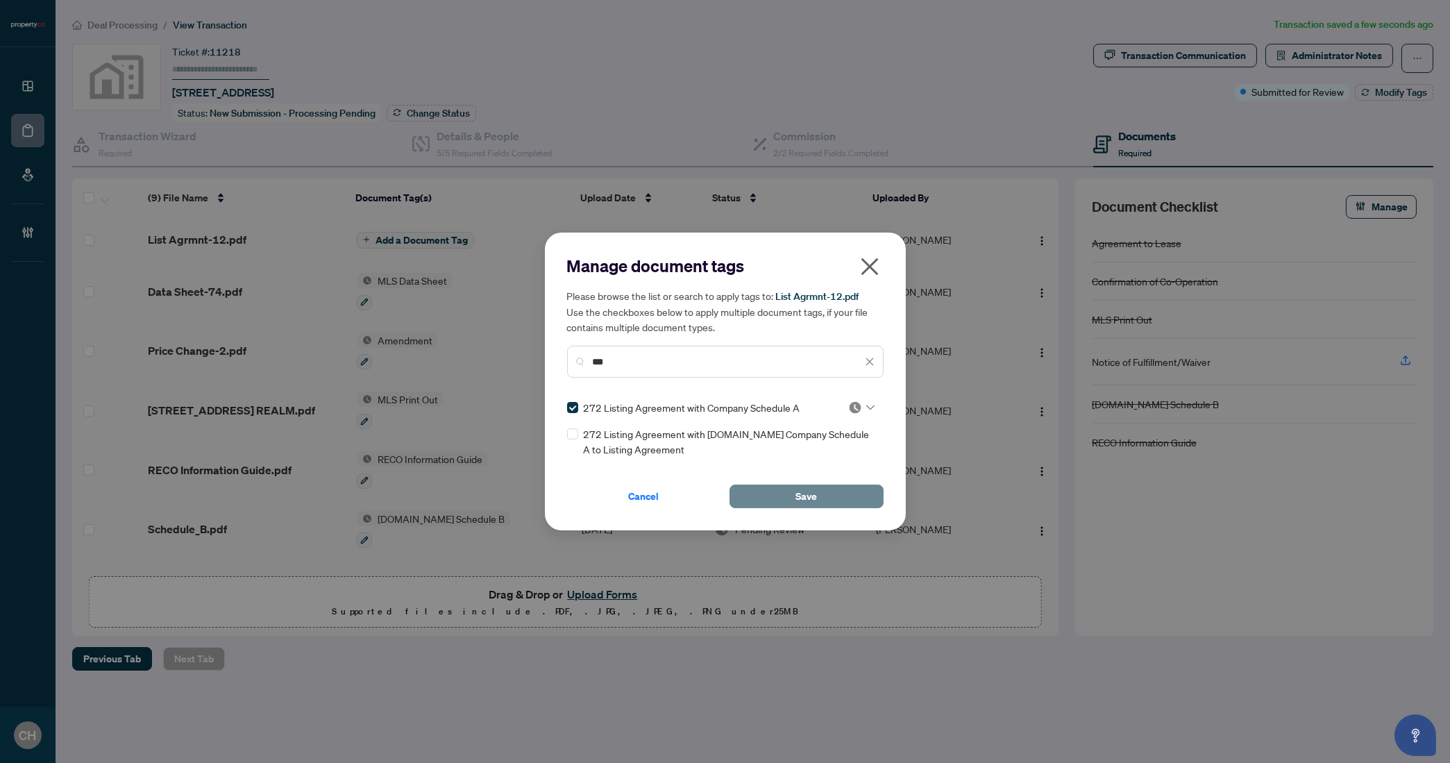
click at [804, 485] on span "Save" at bounding box center [806, 496] width 22 height 22
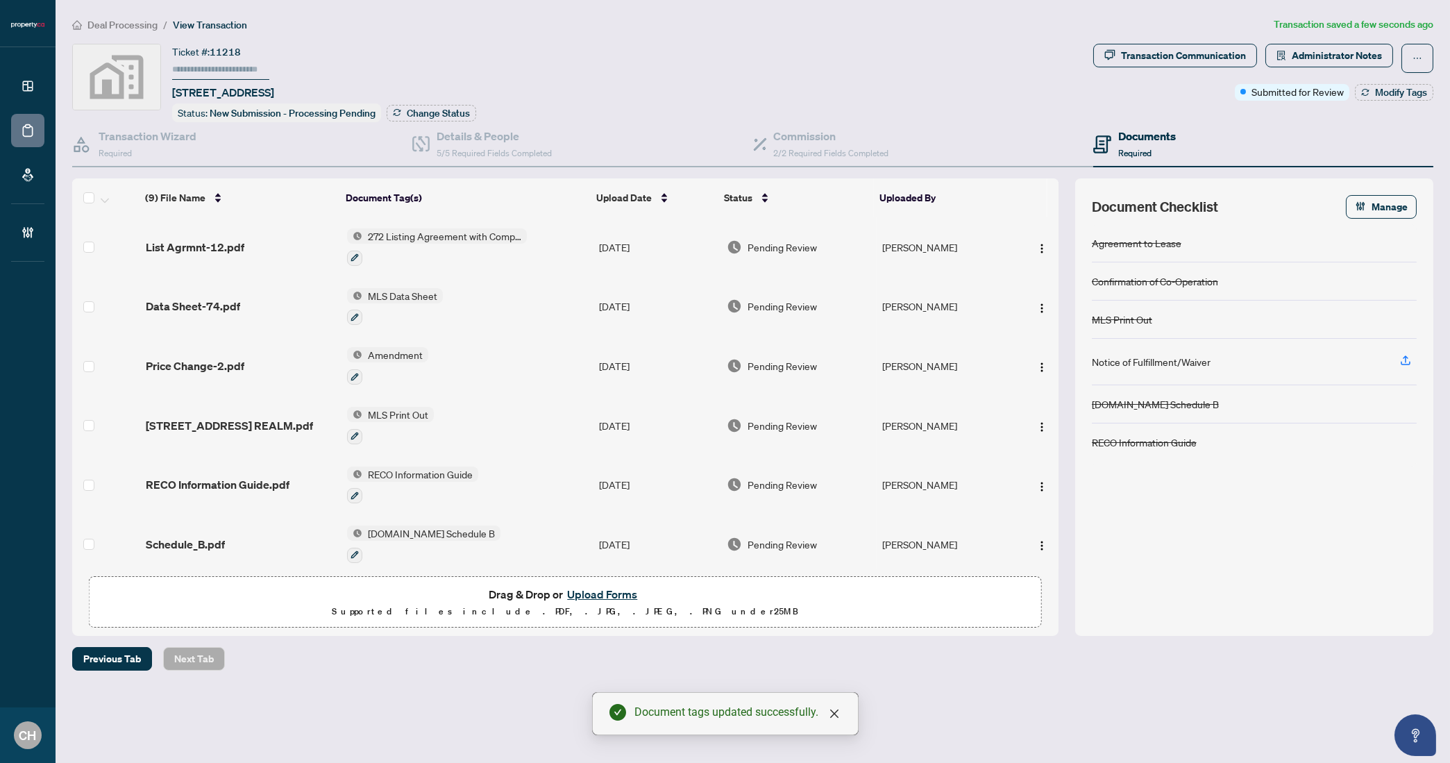
click at [944, 55] on div "Ticket #: 11218 [STREET_ADDRESS] Status: New Submission - Processing Pending Ch…" at bounding box center [579, 83] width 1015 height 78
click at [160, 145] on div "Transaction Wizard Required" at bounding box center [148, 144] width 98 height 33
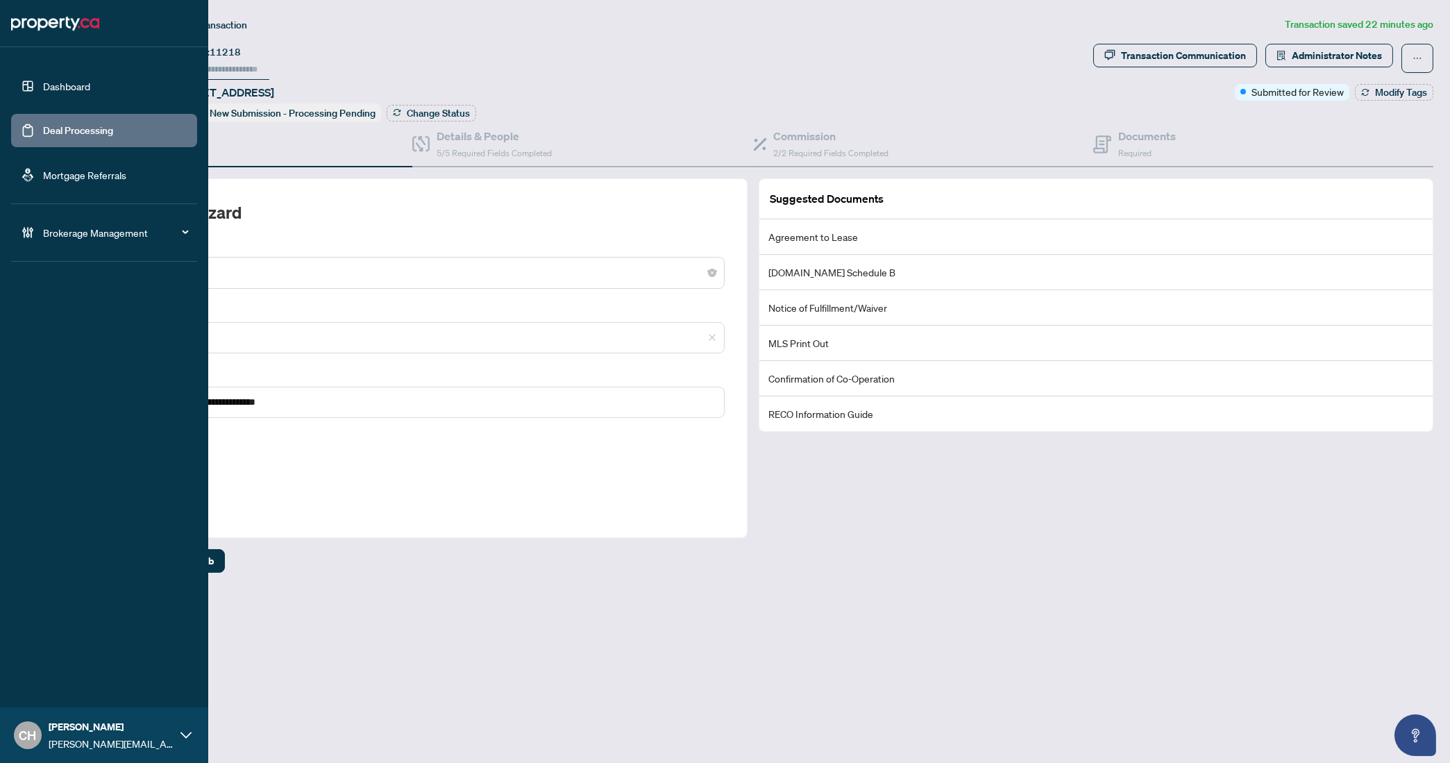
click at [58, 137] on link "Deal Processing" at bounding box center [78, 130] width 70 height 12
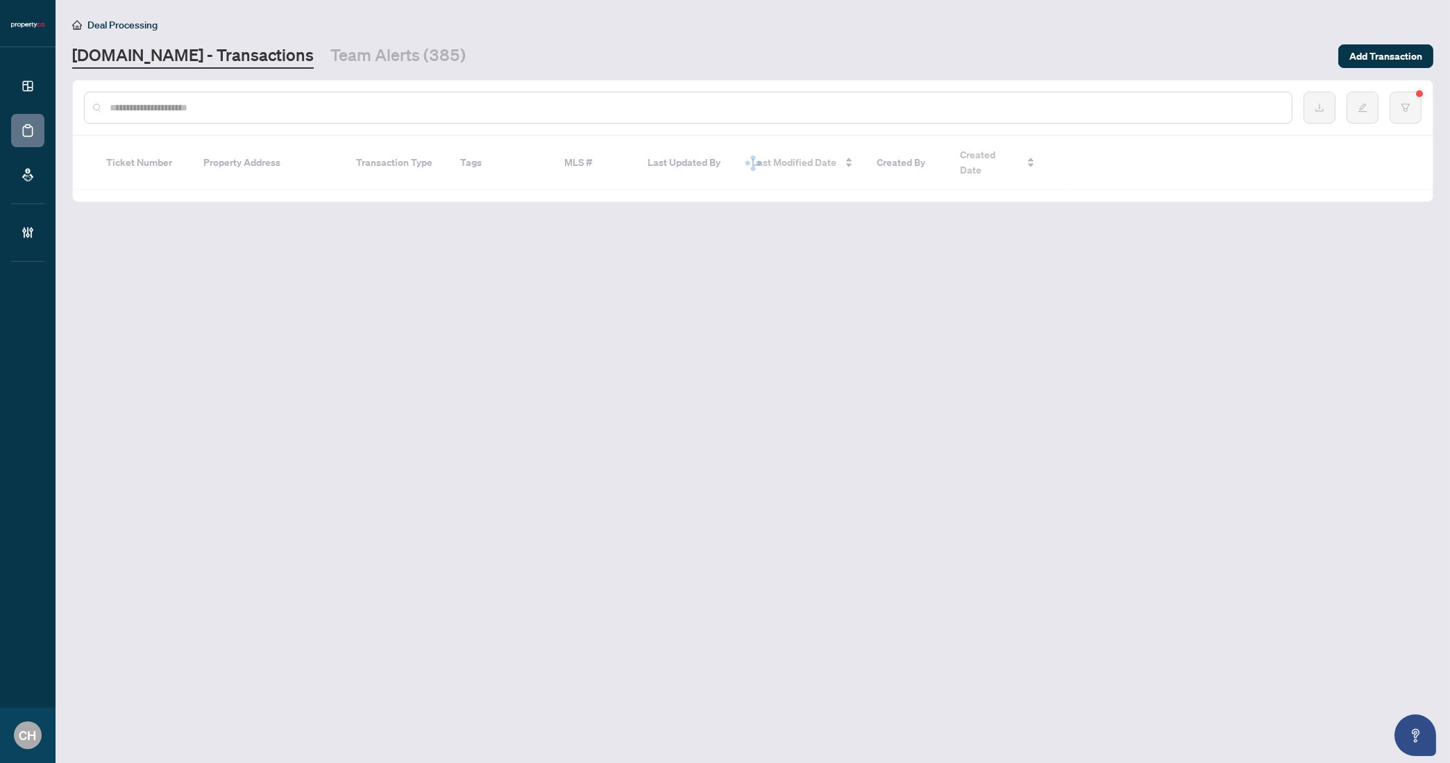
click at [383, 115] on div at bounding box center [688, 108] width 1208 height 32
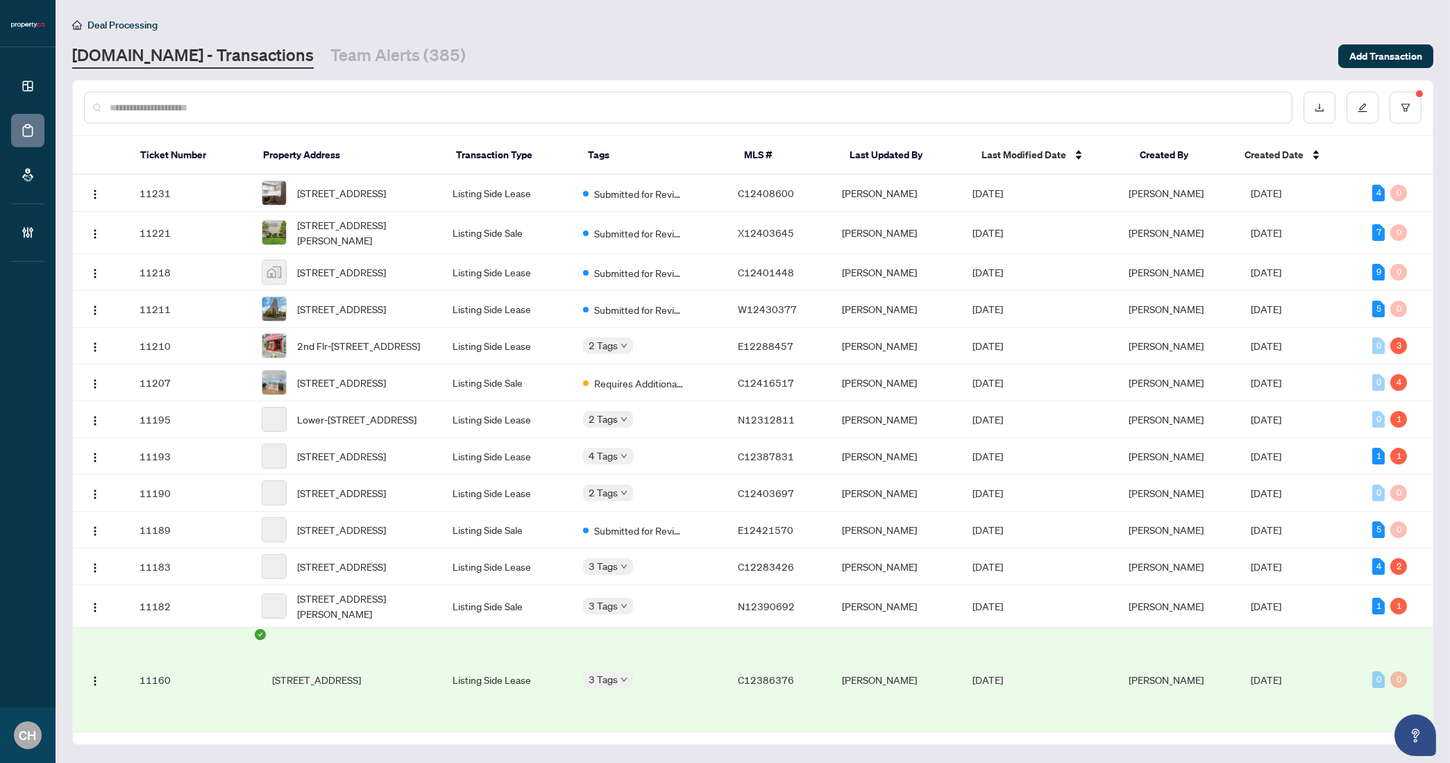
click at [318, 105] on input "text" at bounding box center [695, 107] width 1171 height 15
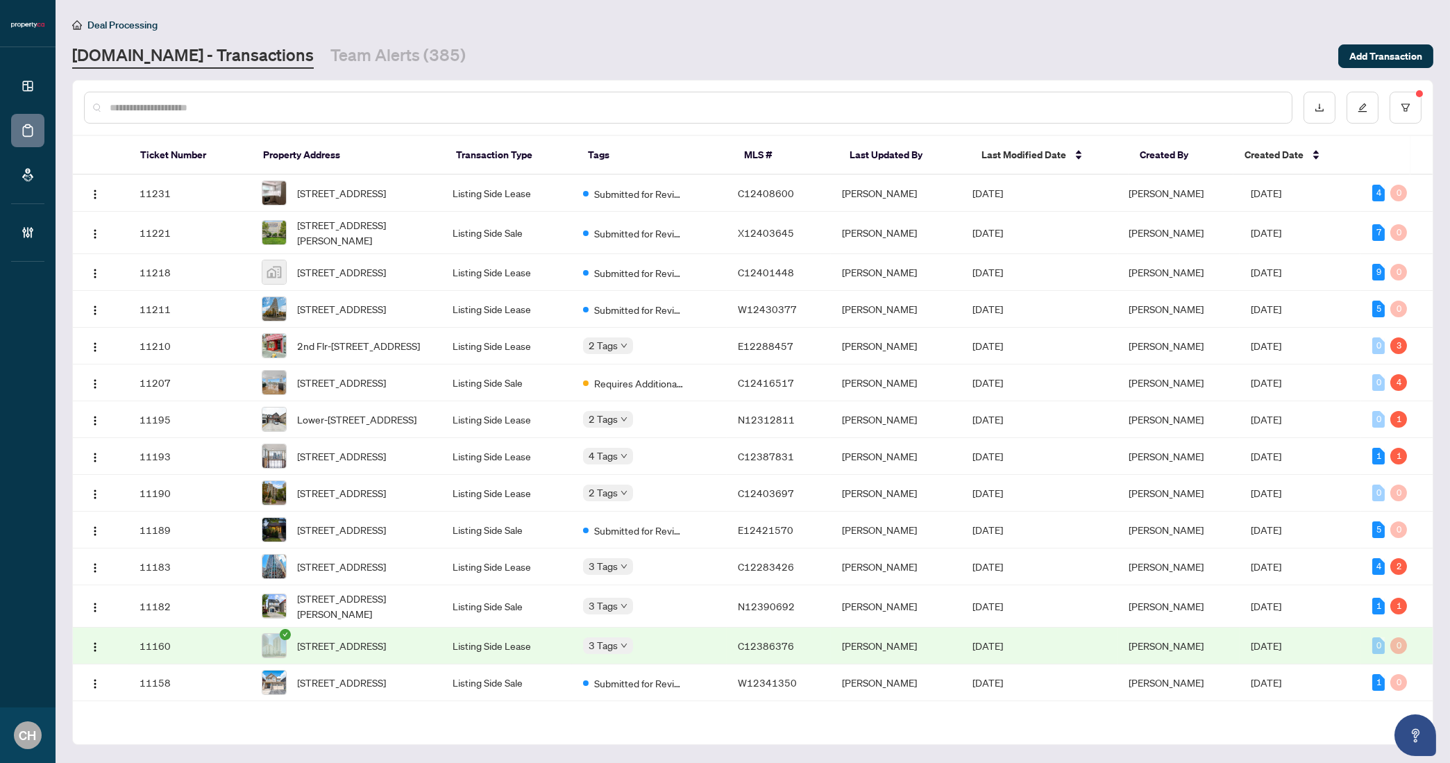
paste input "*********"
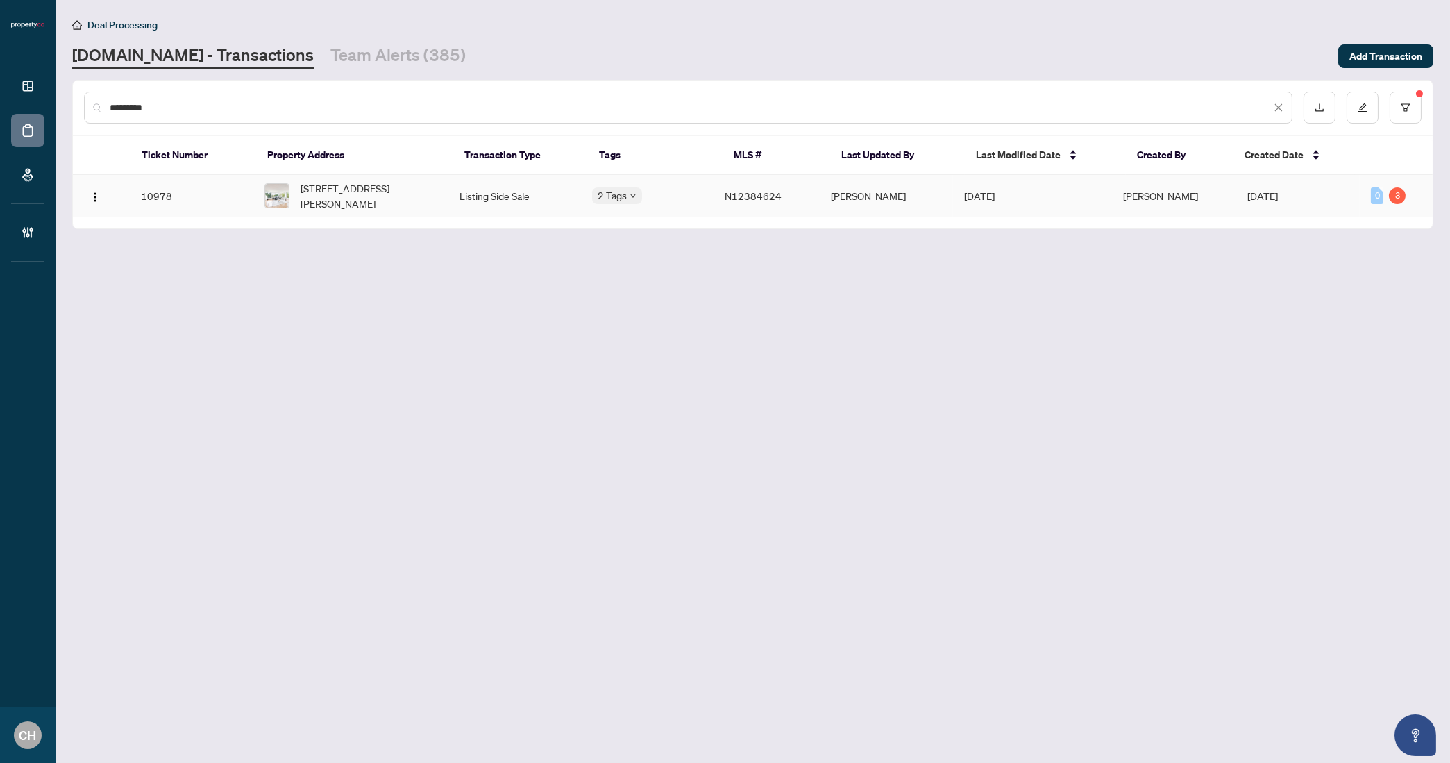
type input "*********"
click at [820, 210] on td "N12384624" at bounding box center [766, 196] width 106 height 42
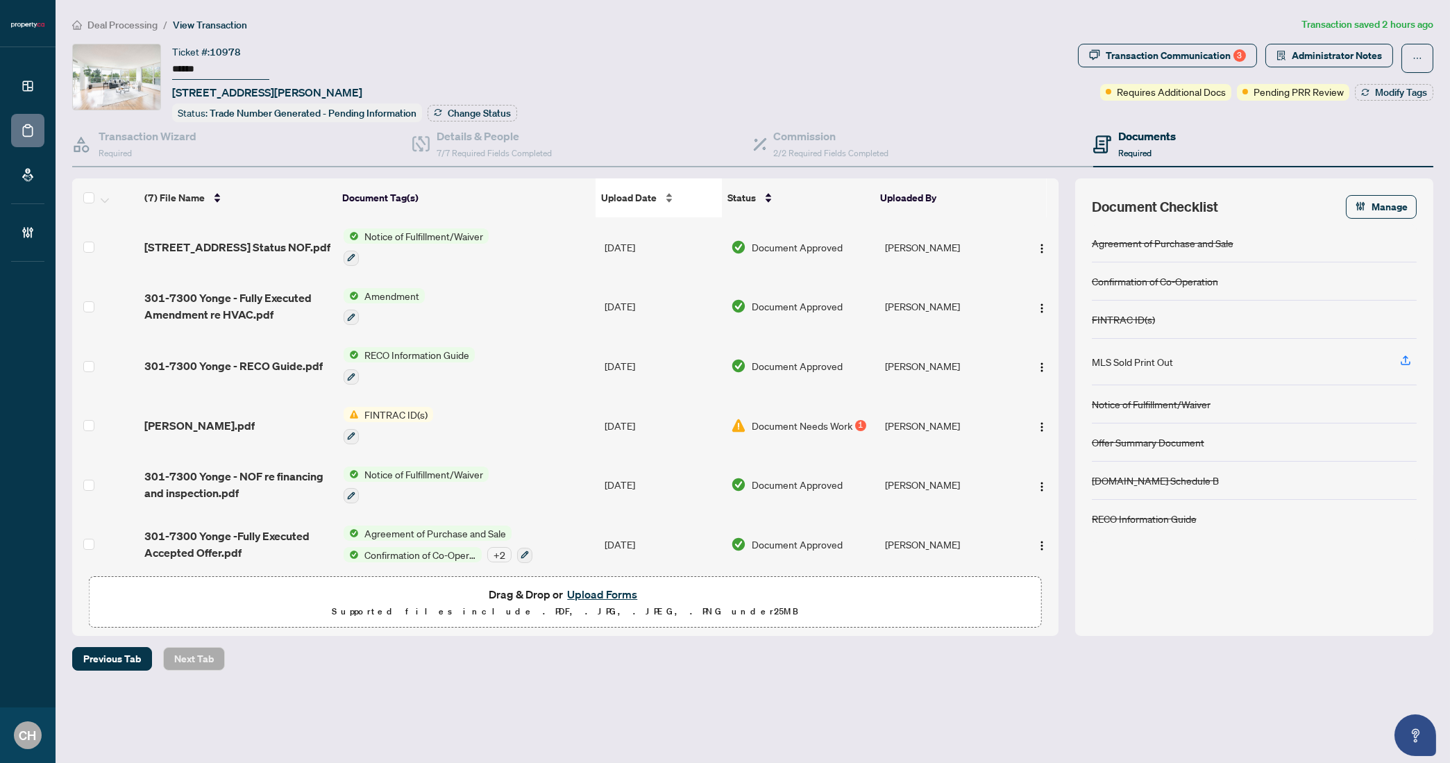
click at [624, 198] on span "Upload Date" at bounding box center [629, 197] width 56 height 15
click at [257, 239] on span "[STREET_ADDRESS] Status NOF.pdf" at bounding box center [237, 247] width 186 height 17
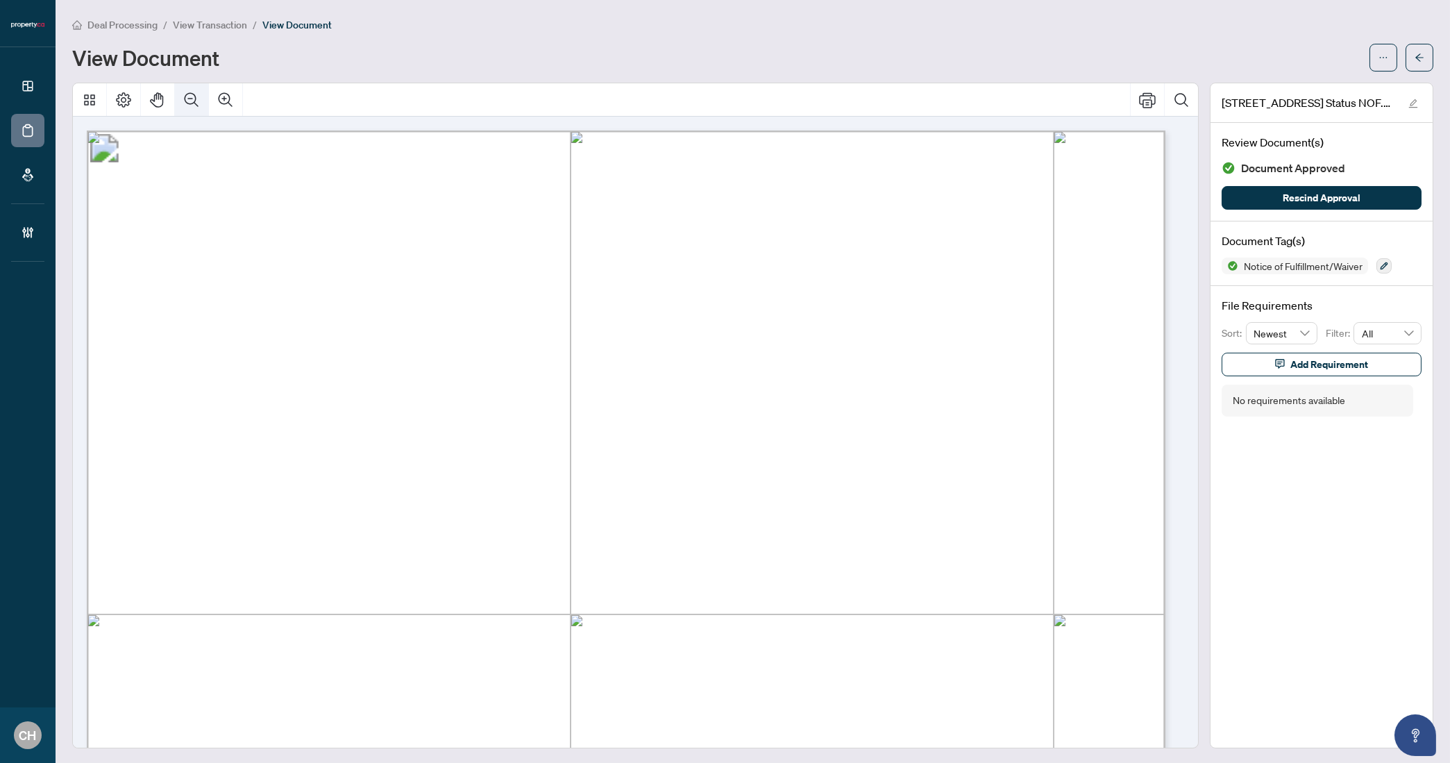
click at [194, 103] on icon "Zoom Out" at bounding box center [191, 100] width 17 height 17
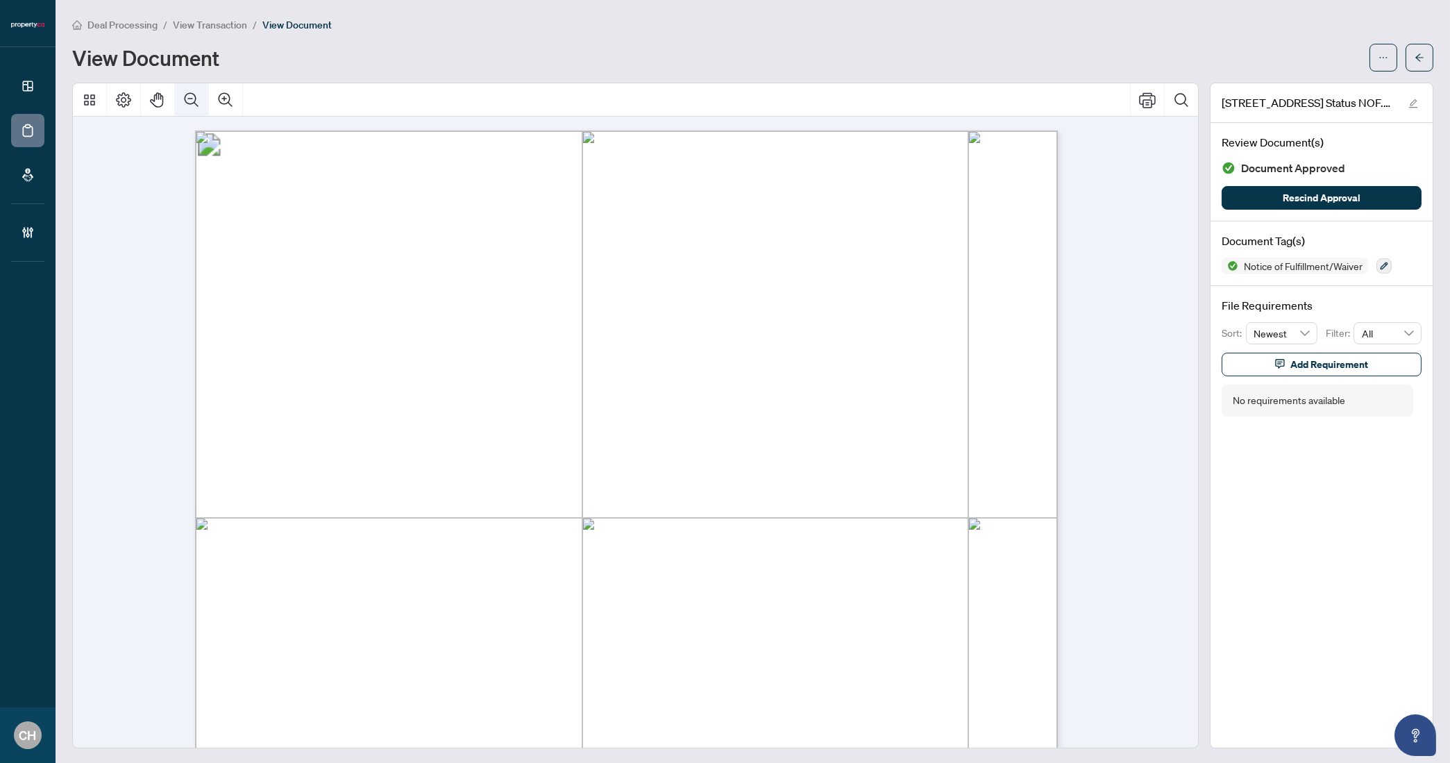
click at [194, 103] on icon "Zoom Out" at bounding box center [191, 100] width 17 height 17
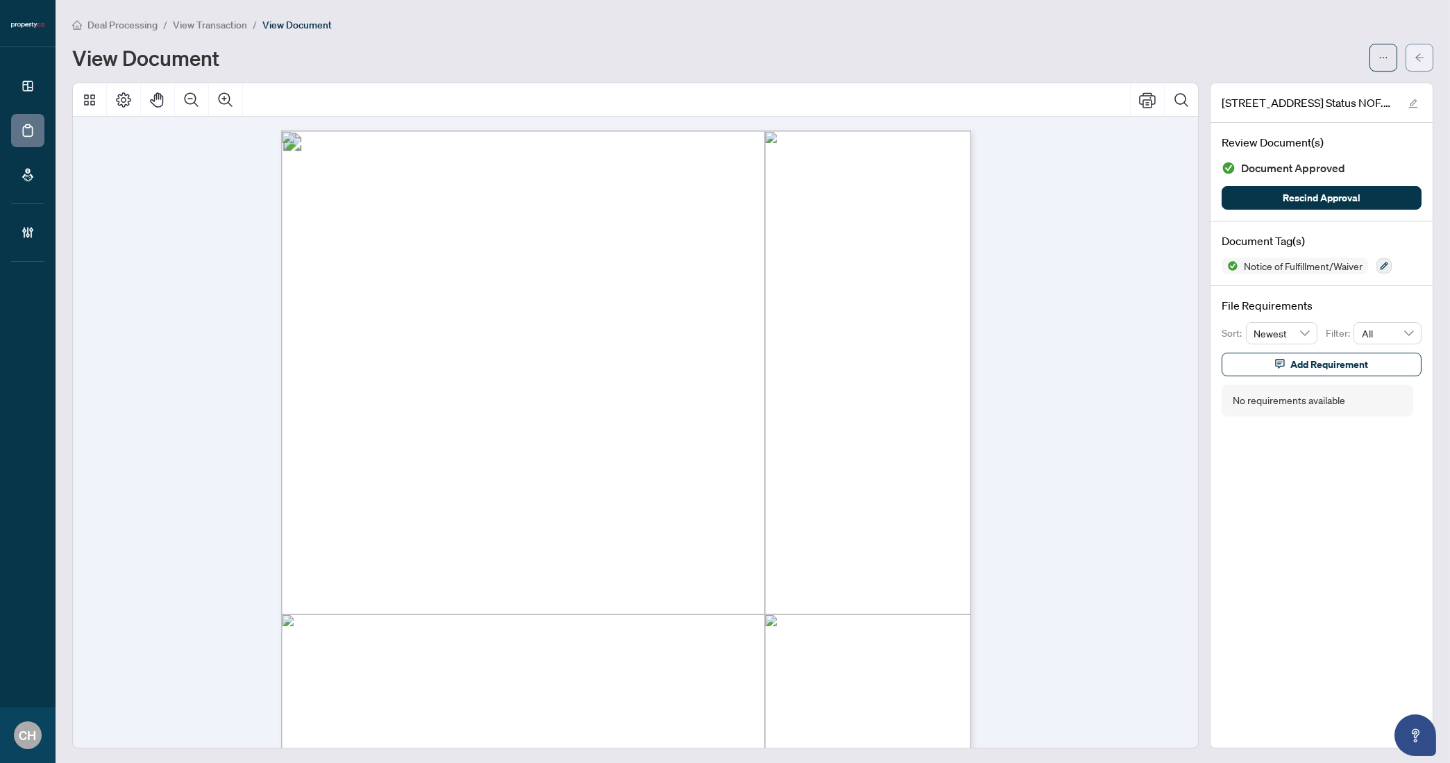
click at [1415, 57] on icon "arrow-left" at bounding box center [1419, 57] width 8 height 8
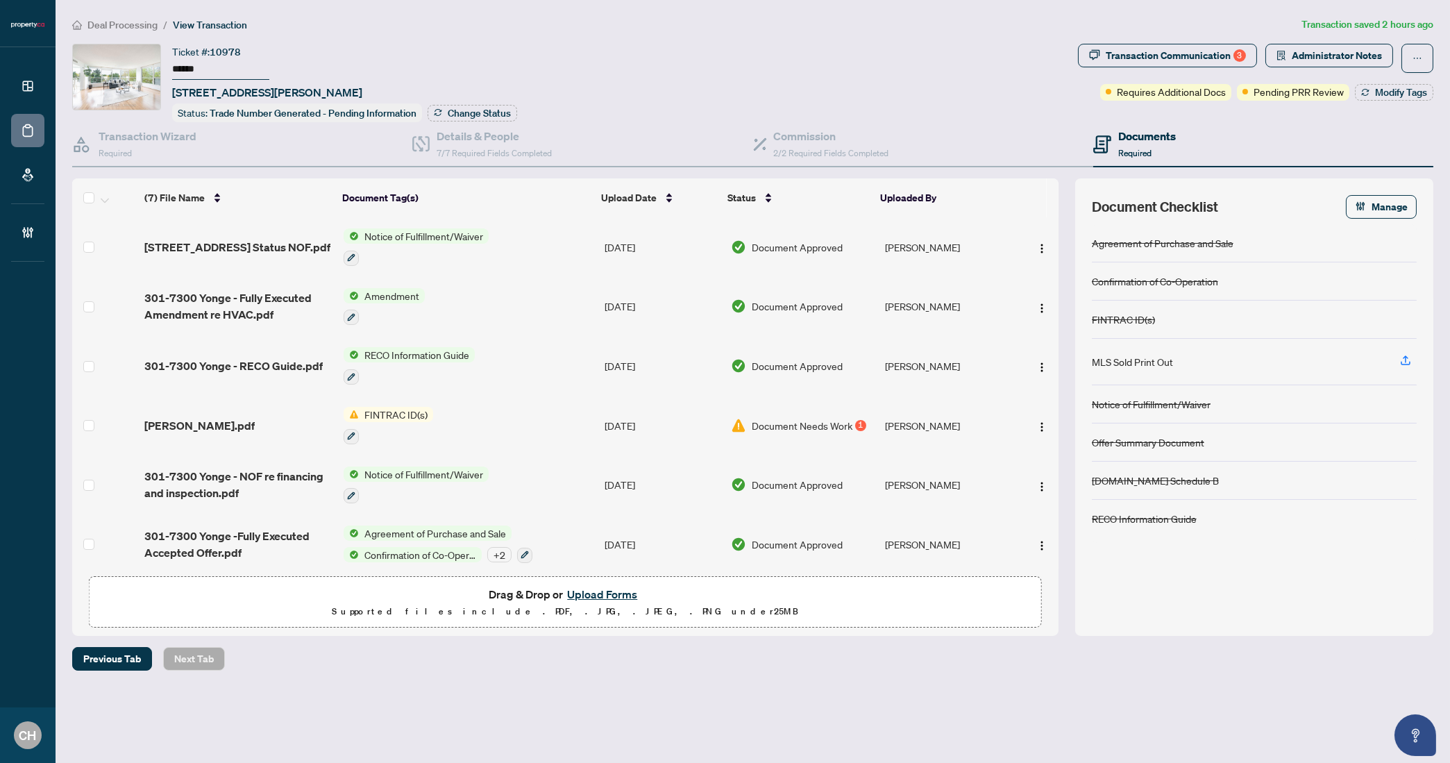
click at [563, 313] on td "Amendment" at bounding box center [468, 307] width 260 height 60
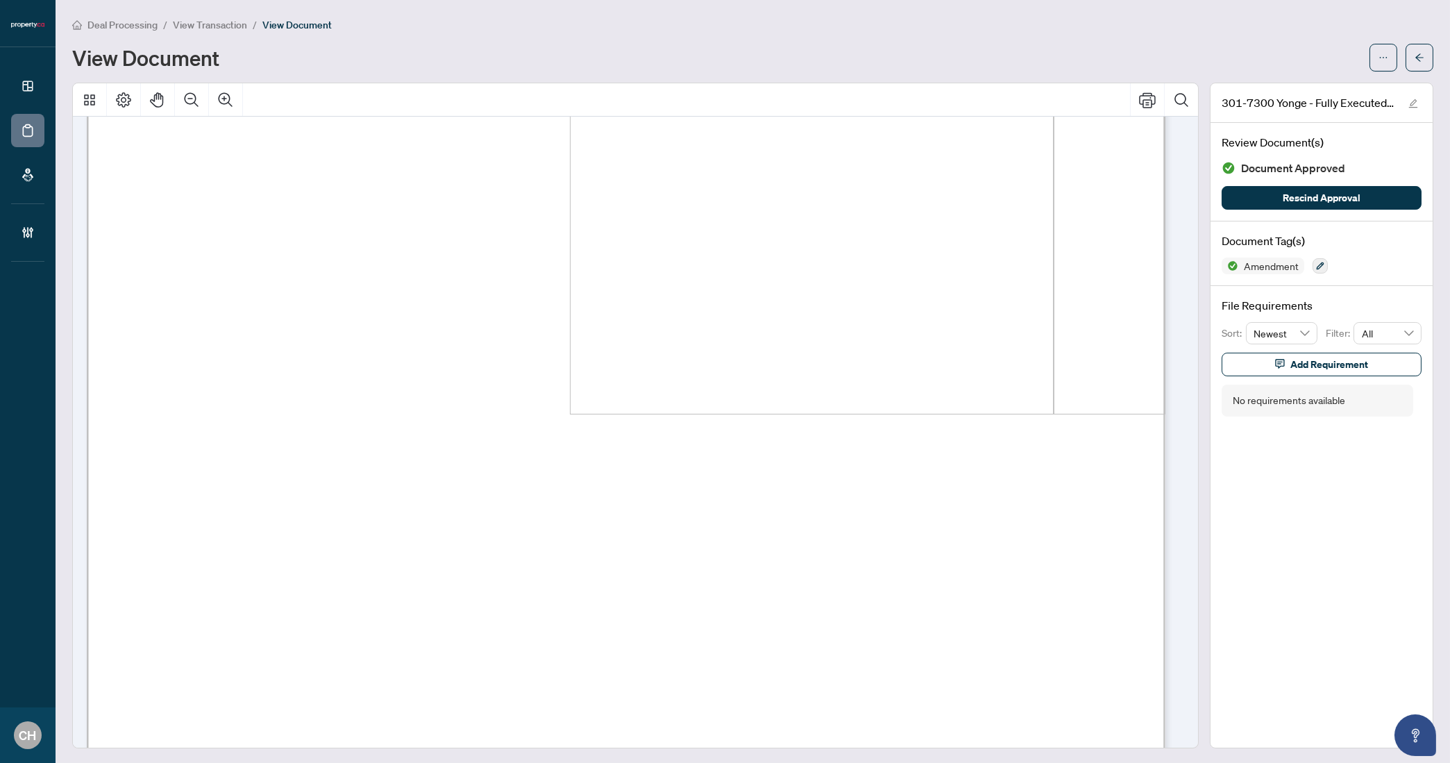
scroll to position [2223, 0]
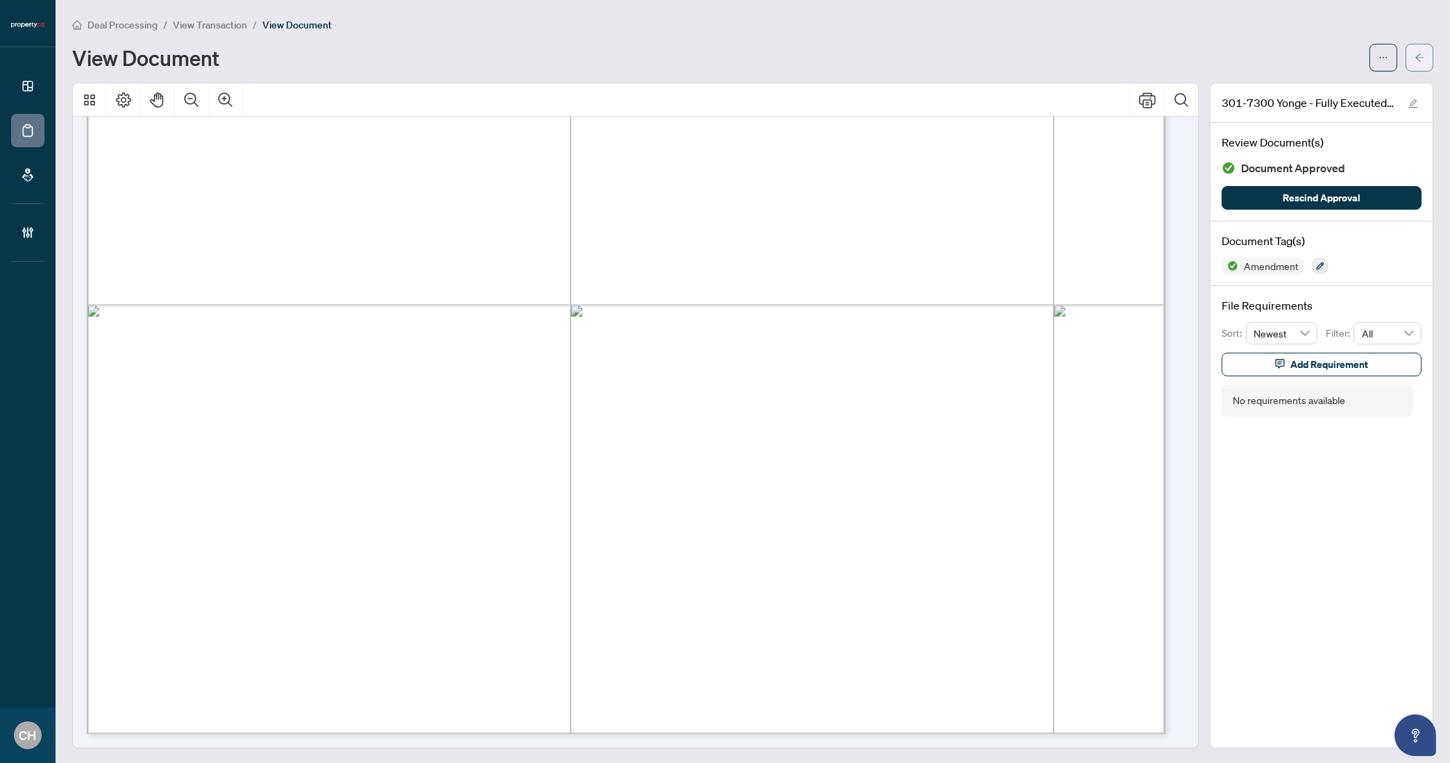
click at [1405, 51] on button "button" at bounding box center [1419, 58] width 28 height 28
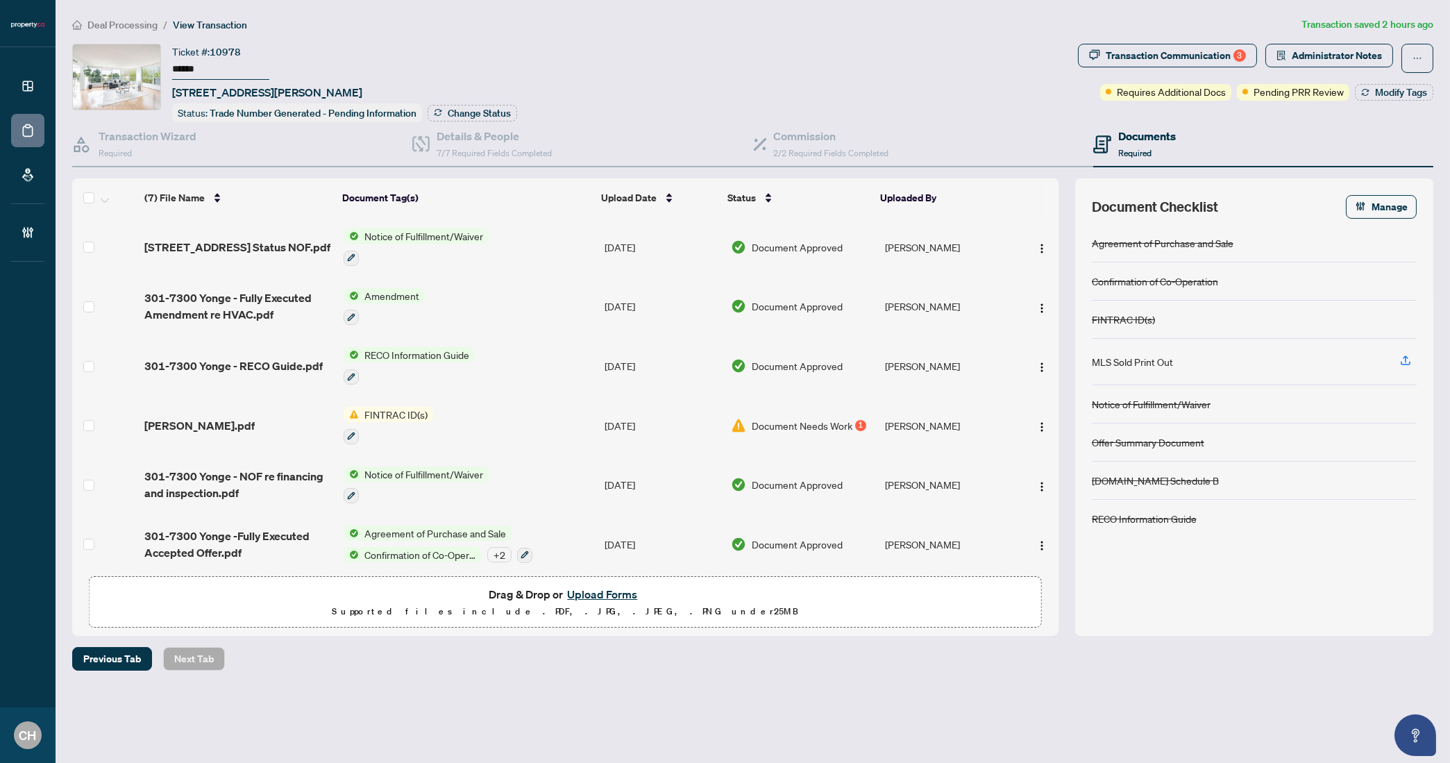
click at [532, 484] on td "Notice of Fulfillment/Waiver" at bounding box center [468, 485] width 260 height 60
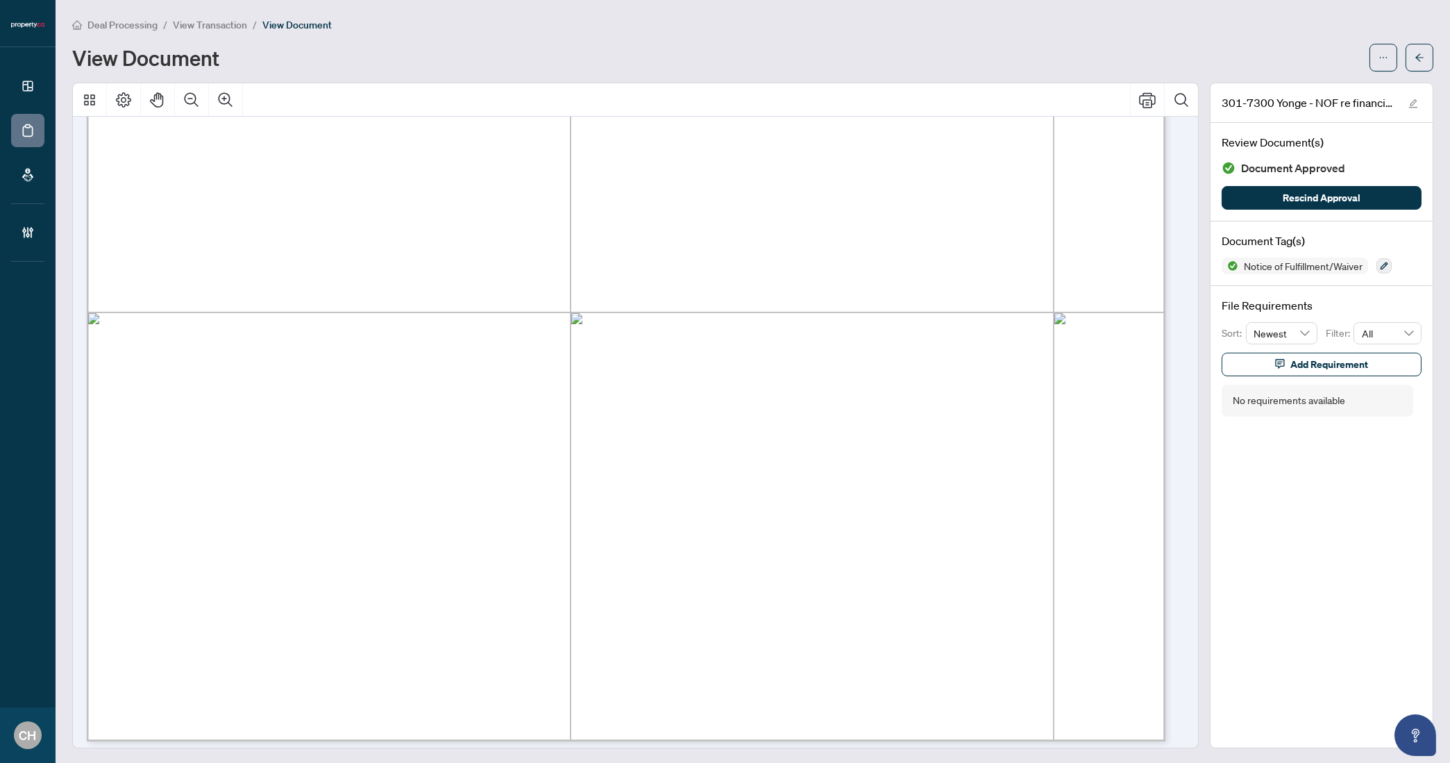
scroll to position [792, 0]
click at [1414, 65] on span "button" at bounding box center [1419, 57] width 10 height 22
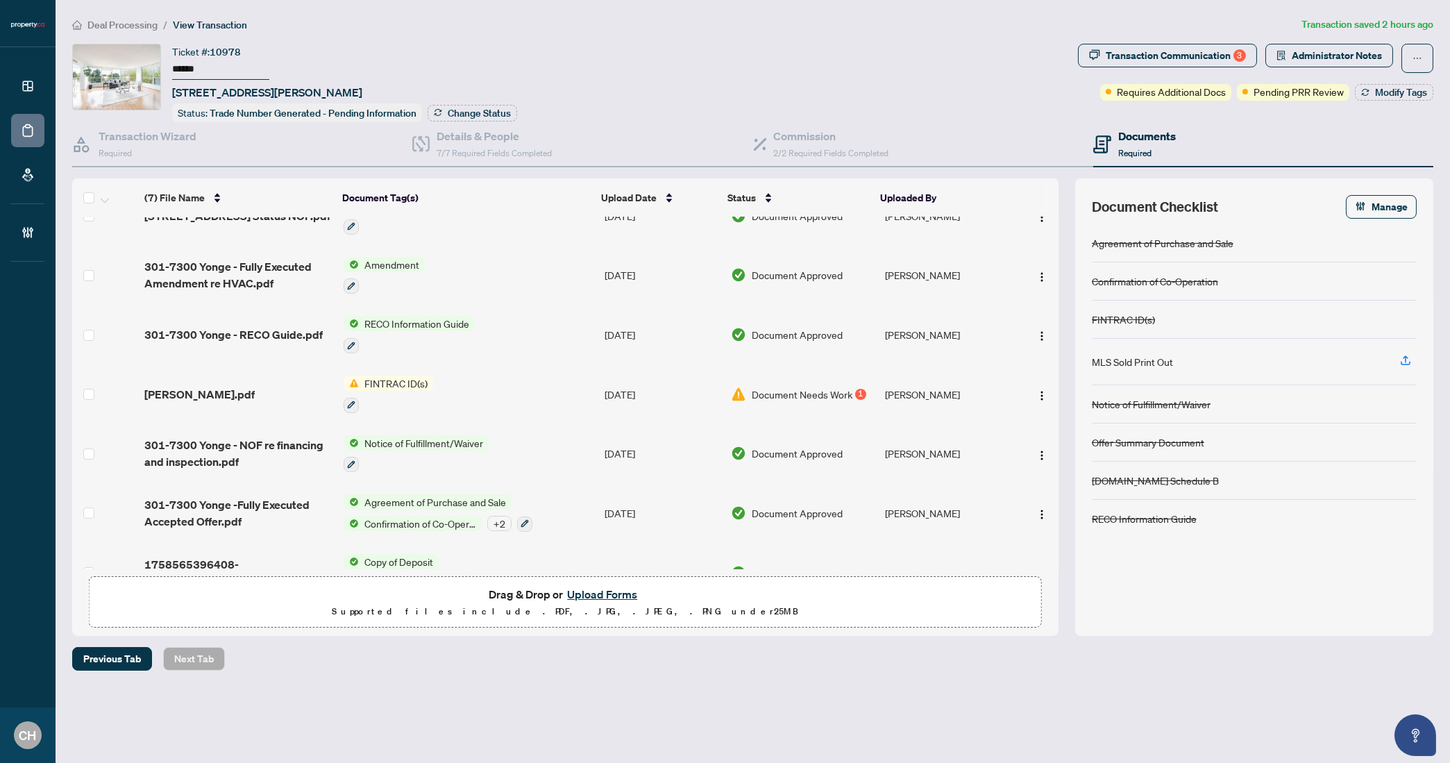
scroll to position [63, 0]
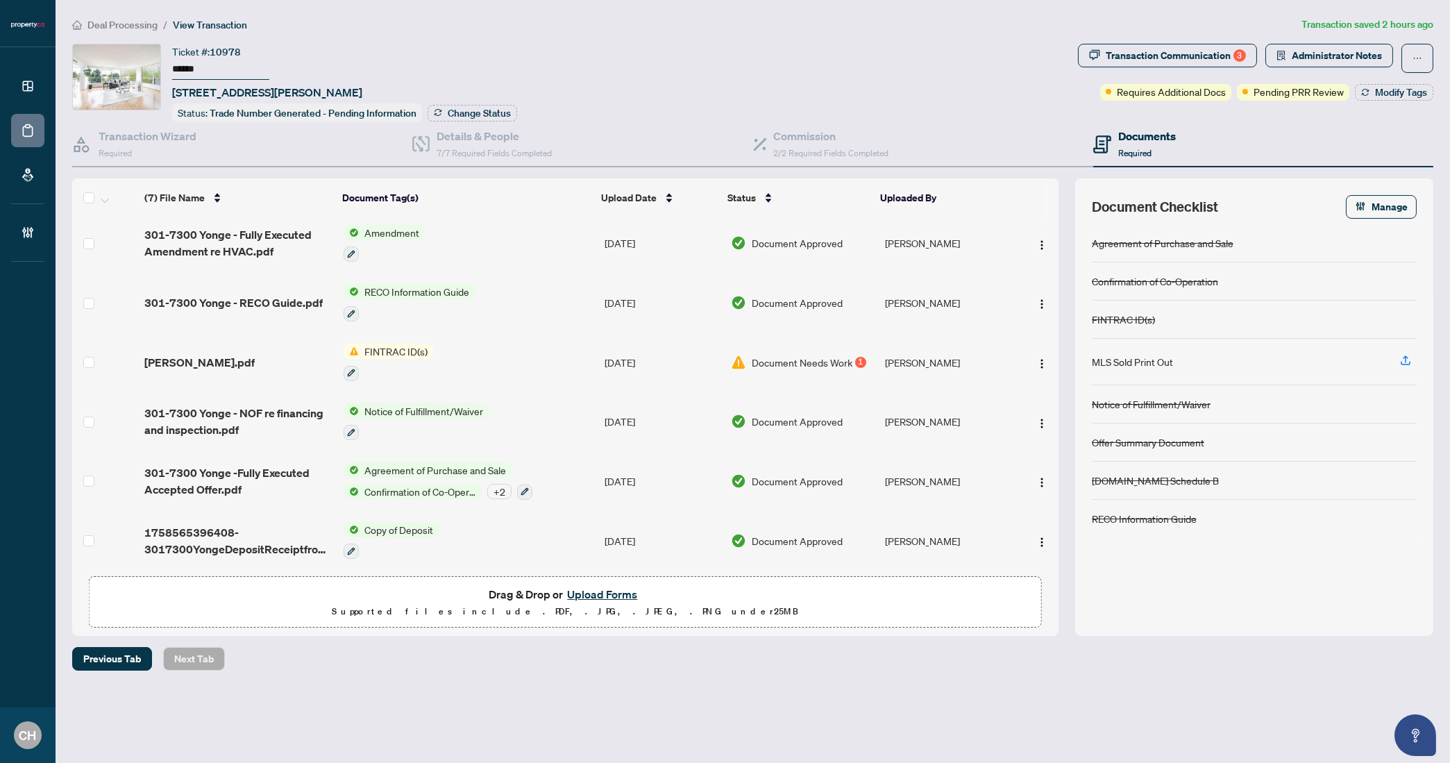
click at [217, 469] on span "301-7300 Yonge -Fully Executed Accepted Offer.pdf" at bounding box center [238, 480] width 188 height 33
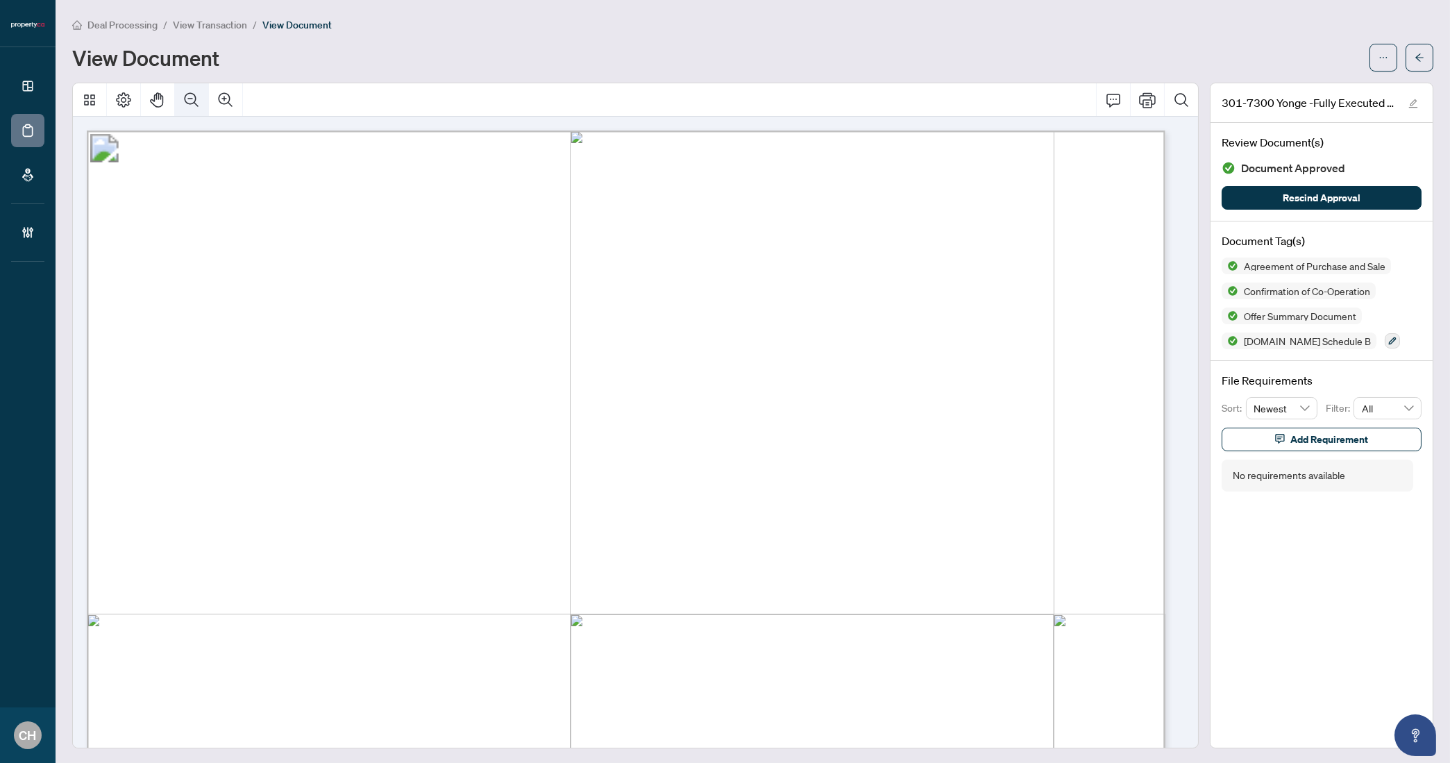
click at [185, 94] on icon "Zoom Out" at bounding box center [192, 99] width 14 height 14
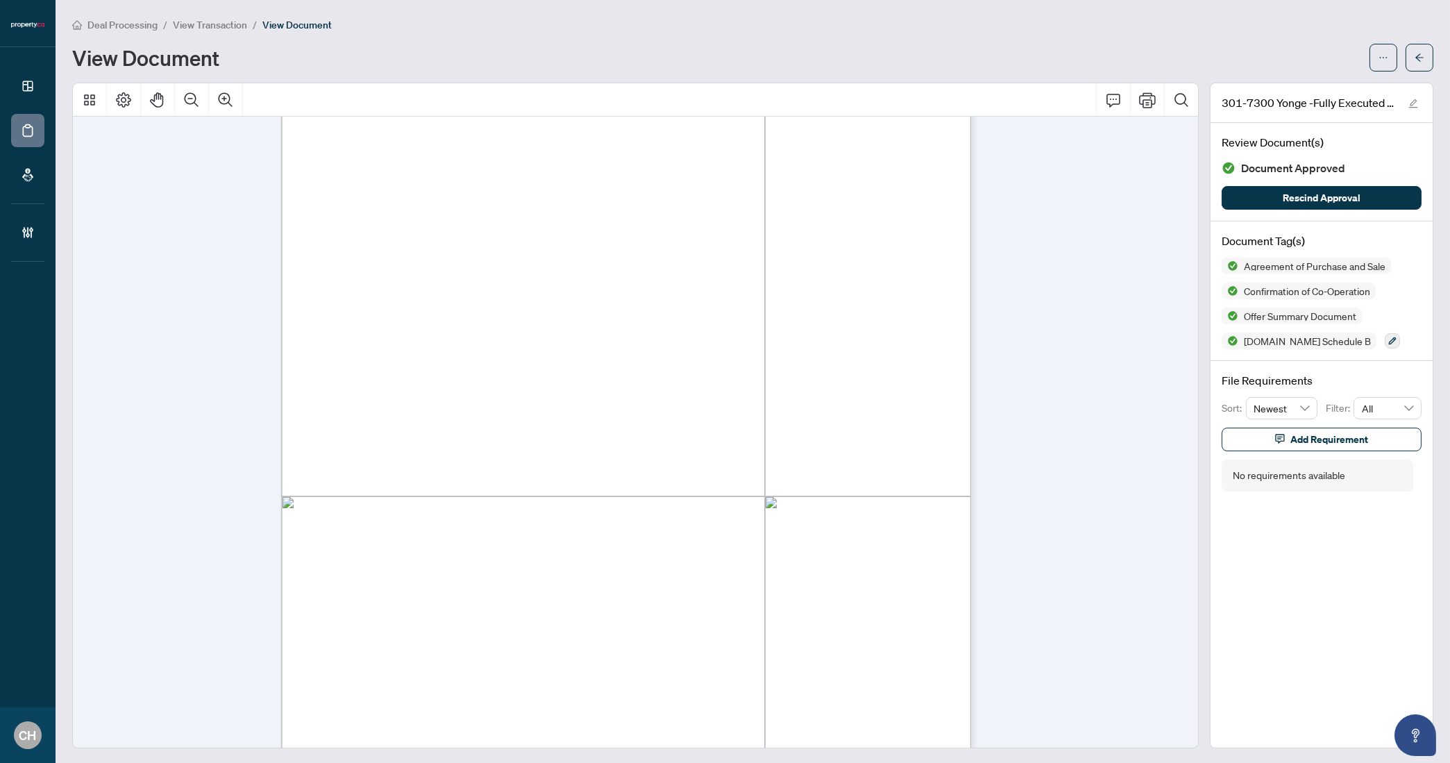
scroll to position [1946, 0]
click at [1414, 53] on icon "arrow-left" at bounding box center [1419, 58] width 10 height 10
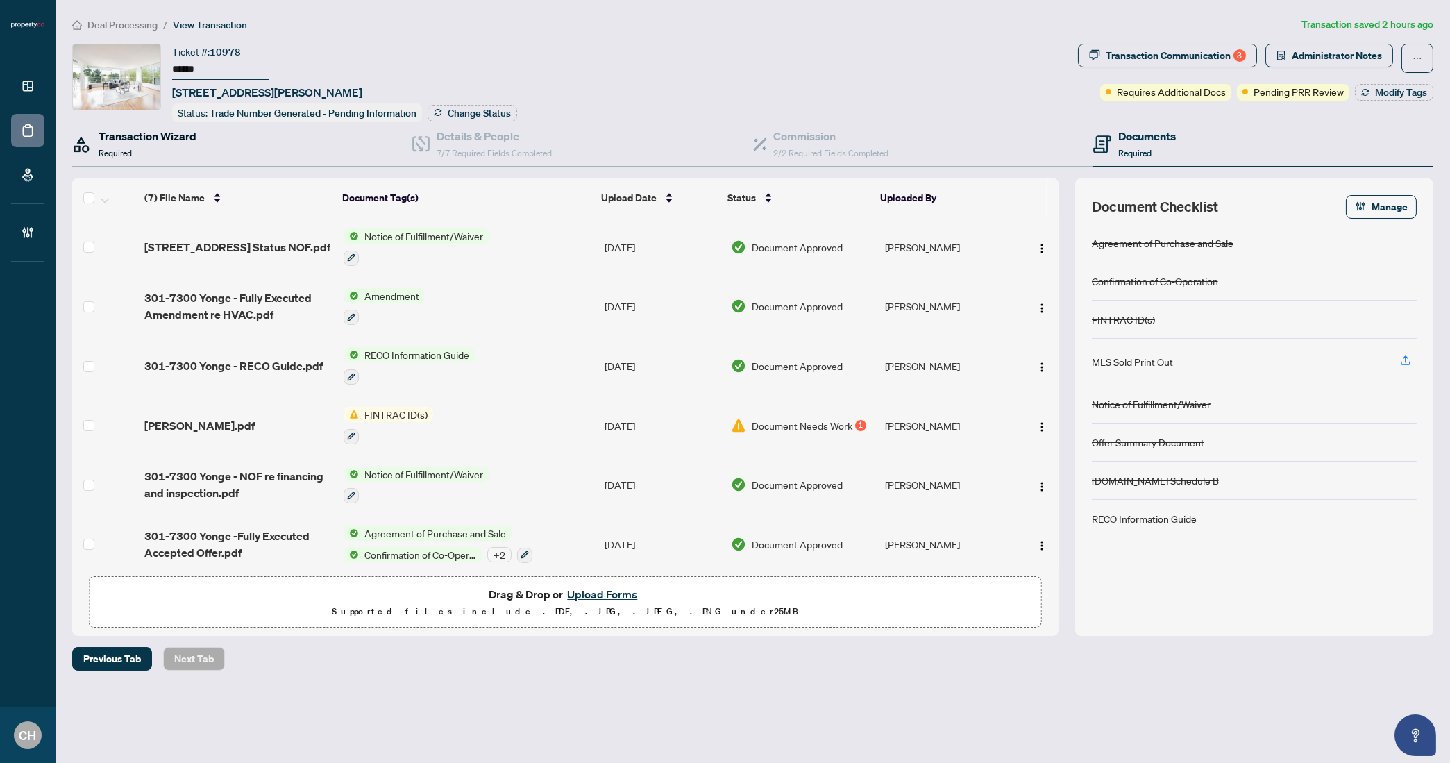
click at [146, 141] on h4 "Transaction Wizard" at bounding box center [148, 136] width 98 height 17
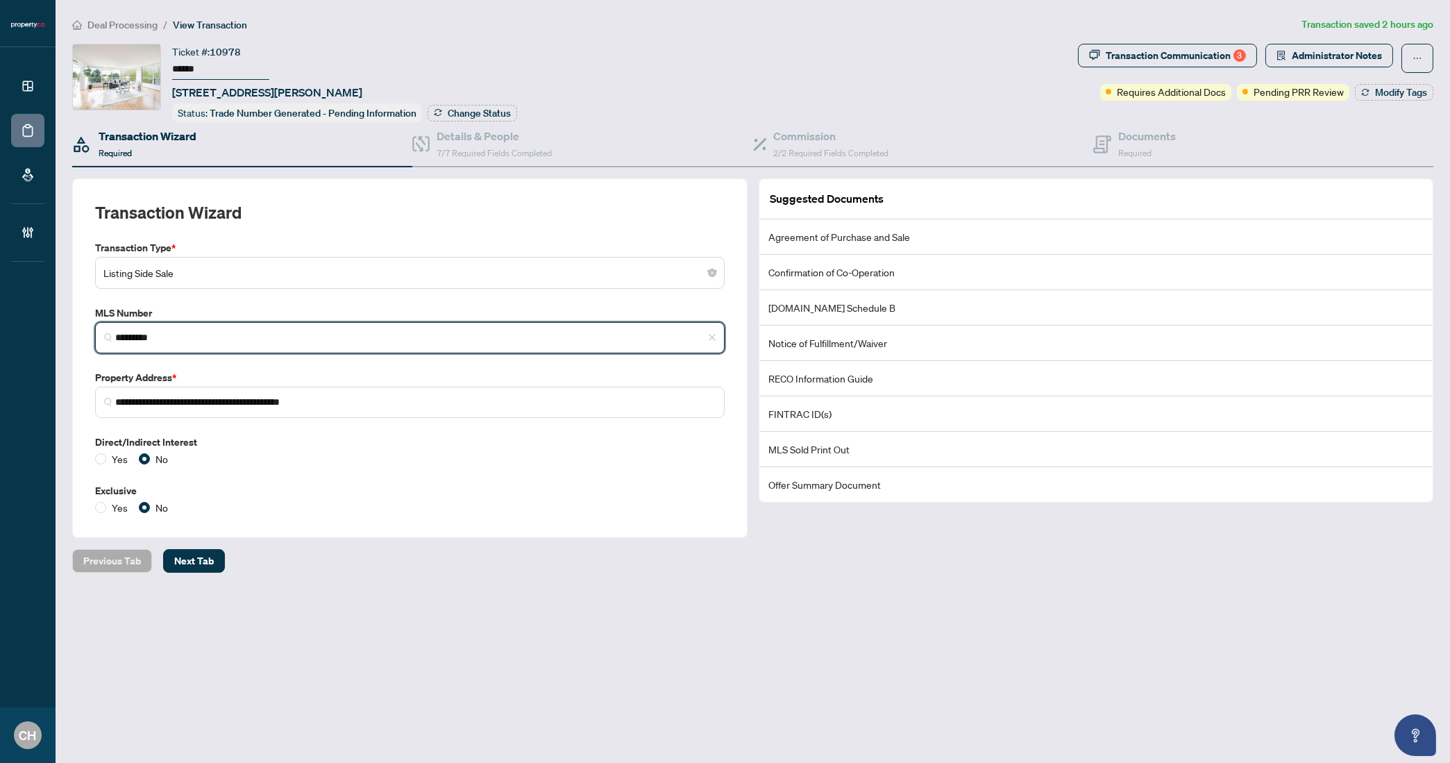
click at [145, 334] on input "*********" at bounding box center [415, 337] width 600 height 15
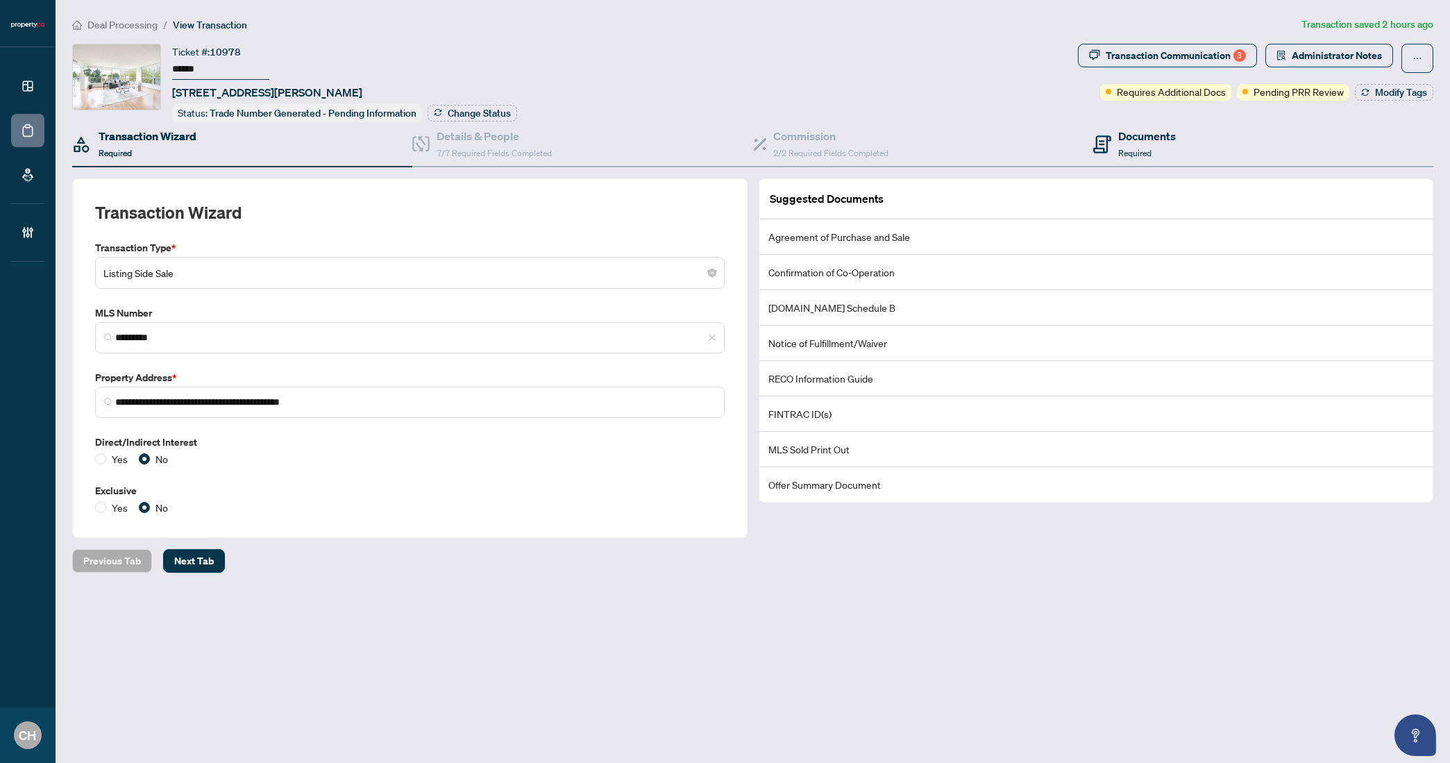
click at [1168, 160] on div "Documents Required" at bounding box center [1263, 144] width 340 height 45
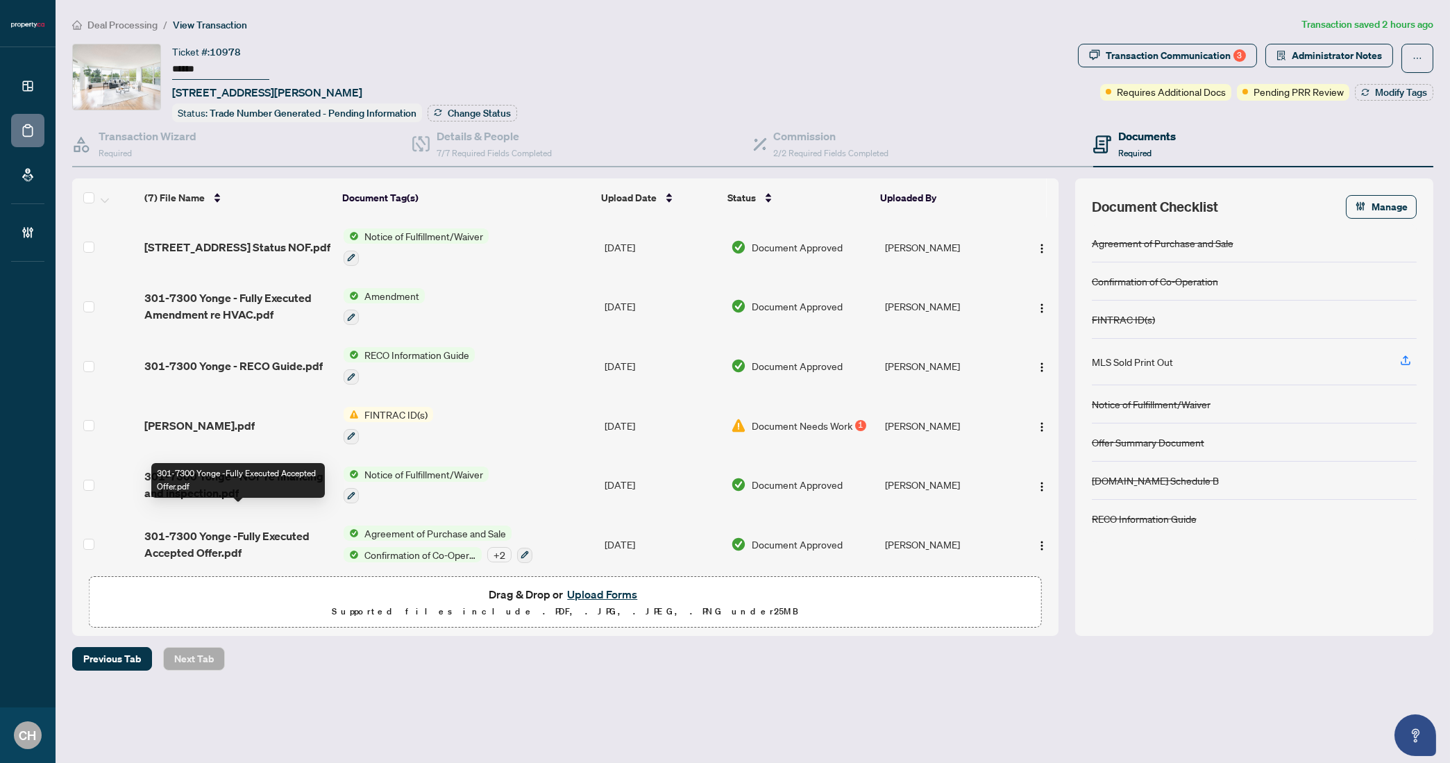
scroll to position [63, 0]
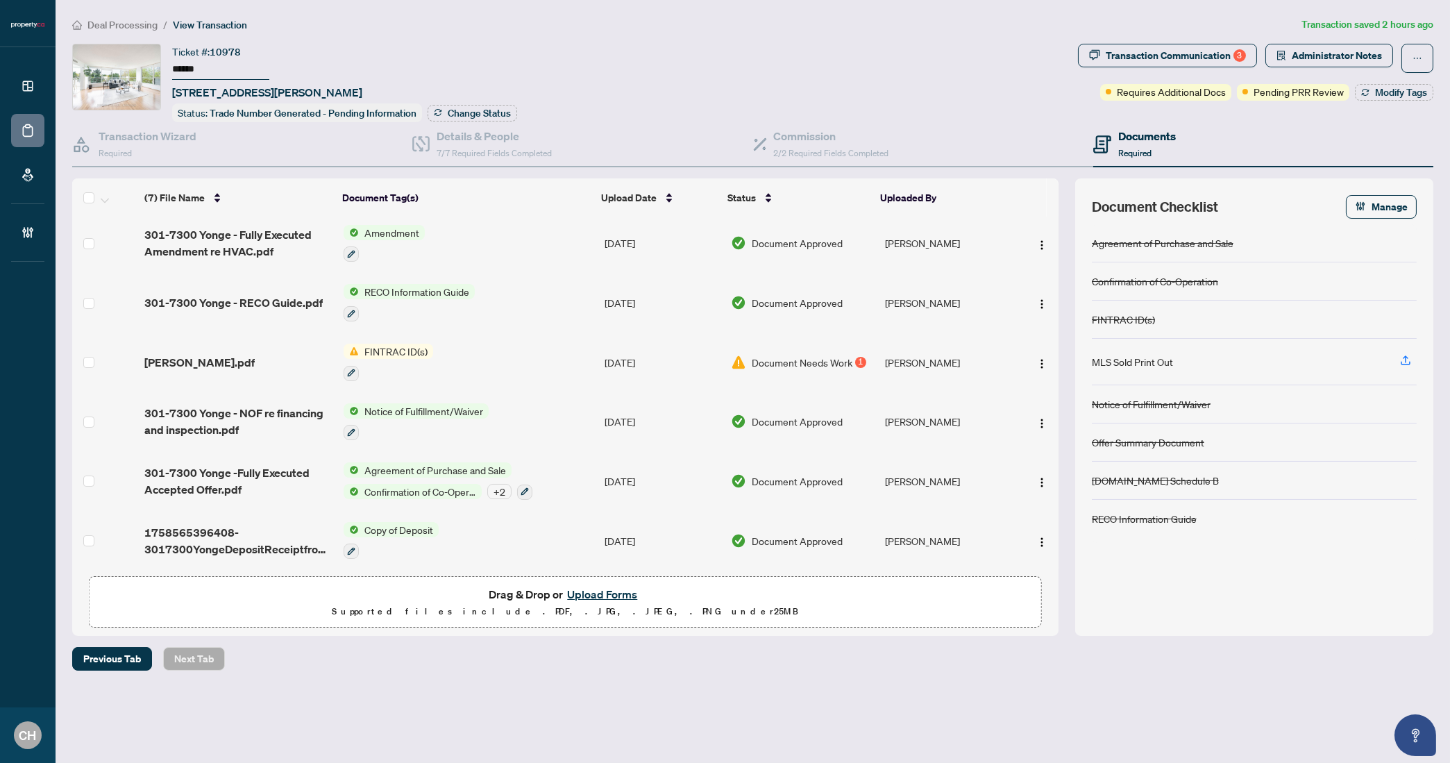
click at [199, 477] on span "301-7300 Yonge -Fully Executed Accepted Offer.pdf" at bounding box center [238, 480] width 188 height 33
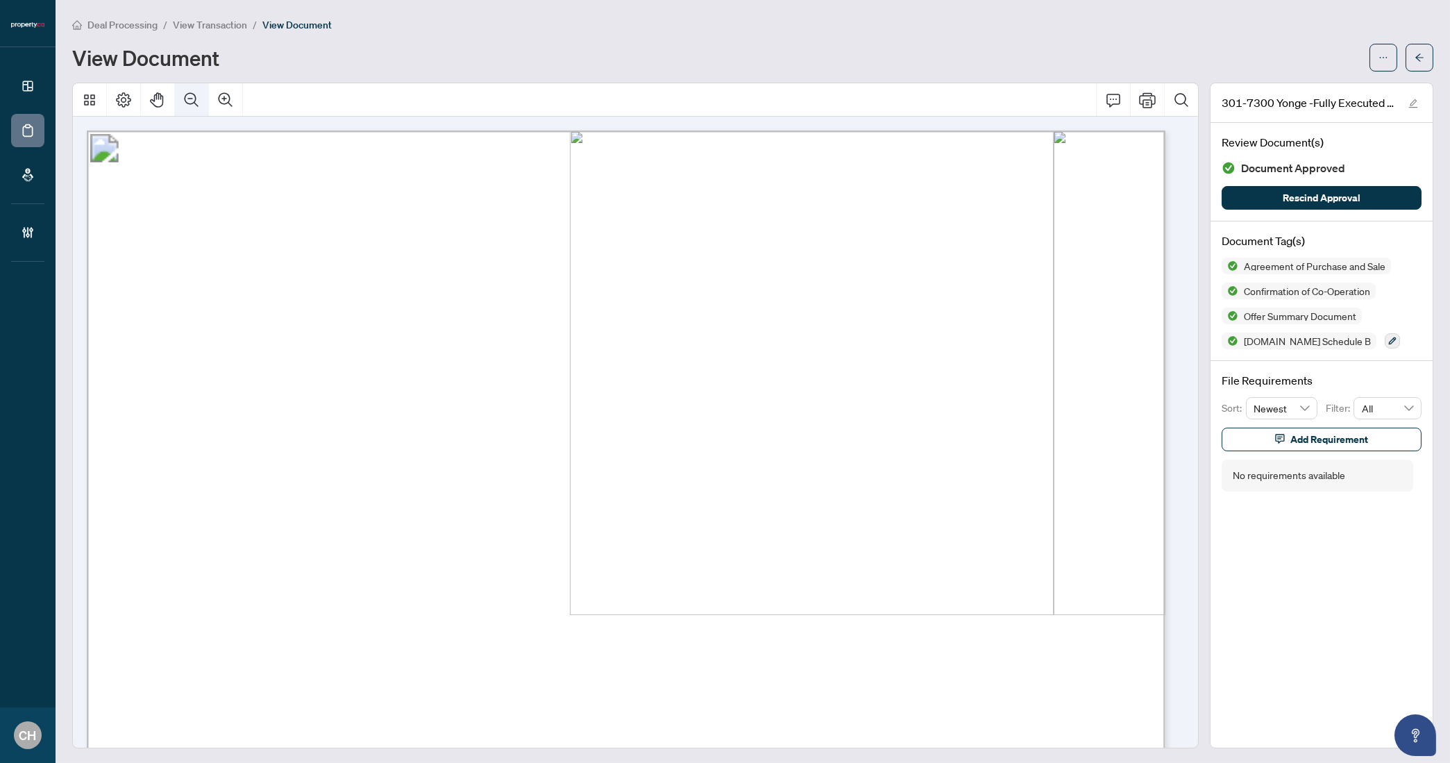
click at [197, 97] on icon "Zoom Out" at bounding box center [191, 100] width 17 height 17
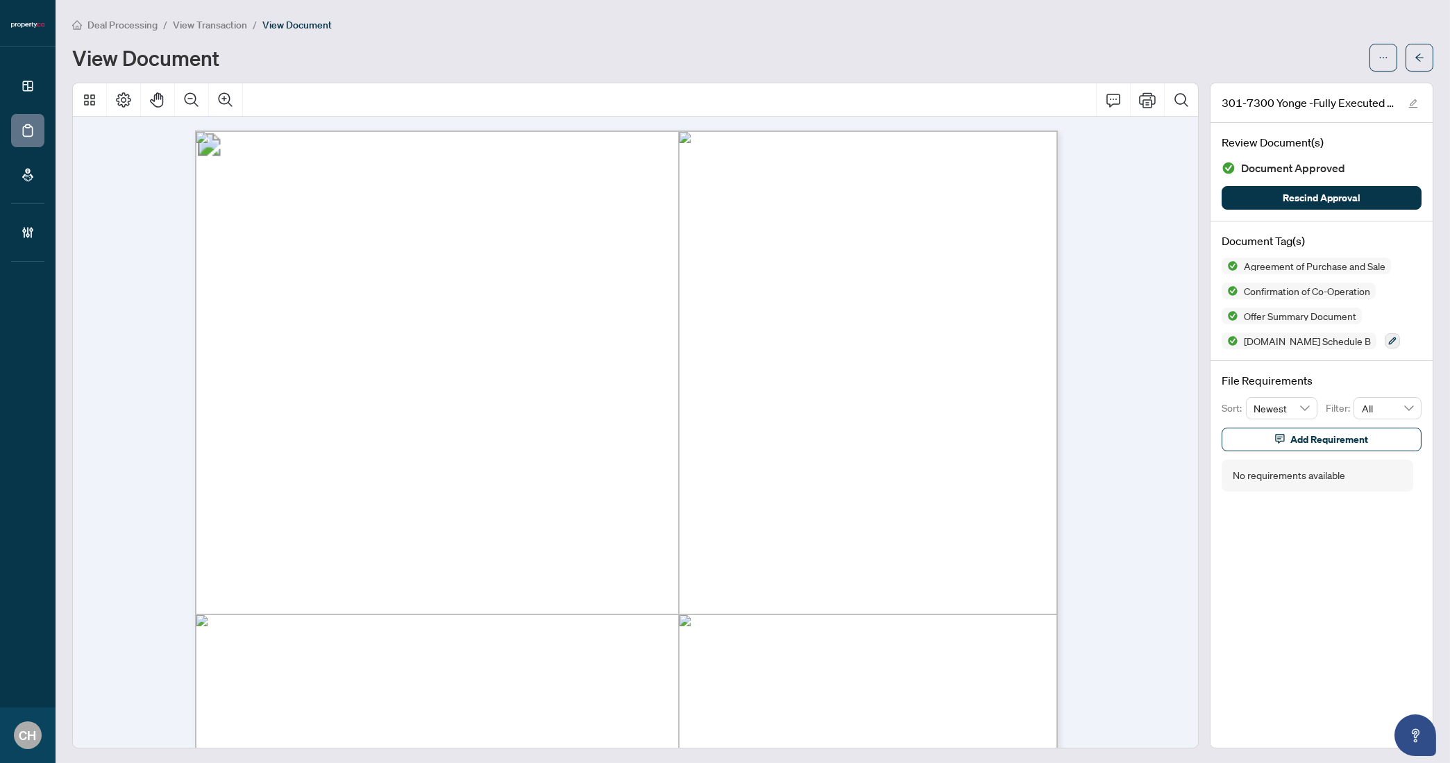
click at [223, 90] on button "Zoom In" at bounding box center [225, 99] width 33 height 33
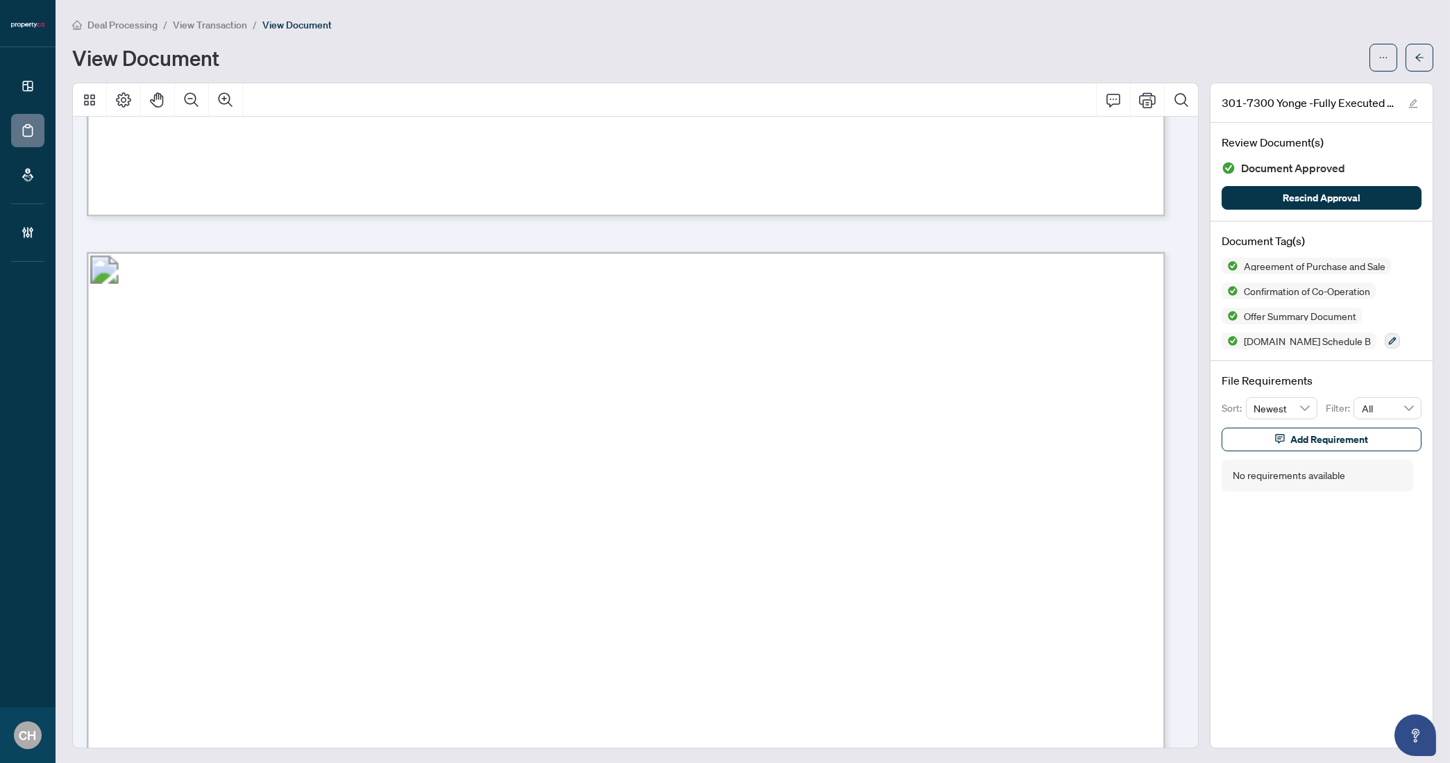
scroll to position [9026, 0]
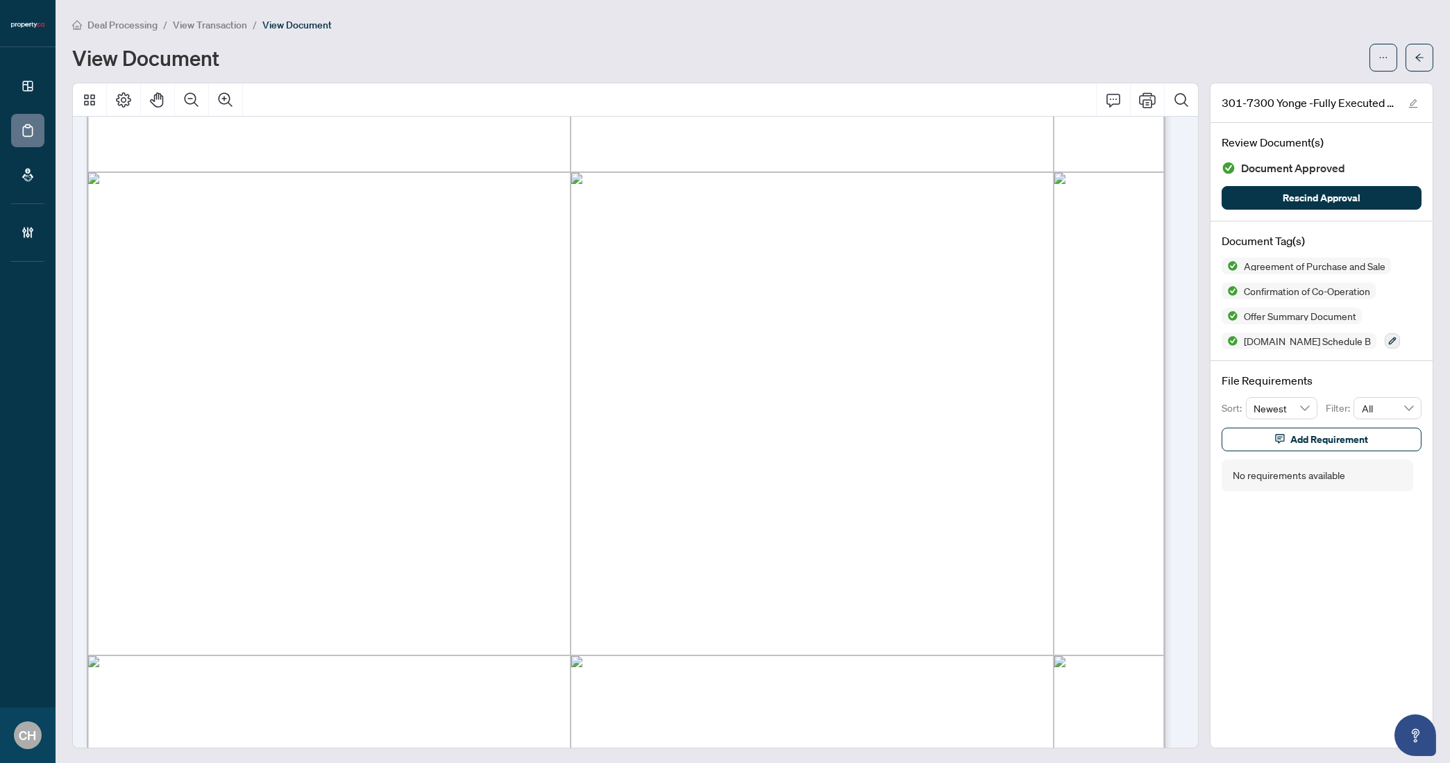
click at [369, 392] on span "[PERSON_NAME]" at bounding box center [403, 392] width 134 height 19
drag, startPoint x: 332, startPoint y: 391, endPoint x: 469, endPoint y: 393, distance: 137.4
drag, startPoint x: 429, startPoint y: 390, endPoint x: 370, endPoint y: 386, distance: 59.1
click at [429, 390] on span "[PERSON_NAME]" at bounding box center [403, 392] width 134 height 19
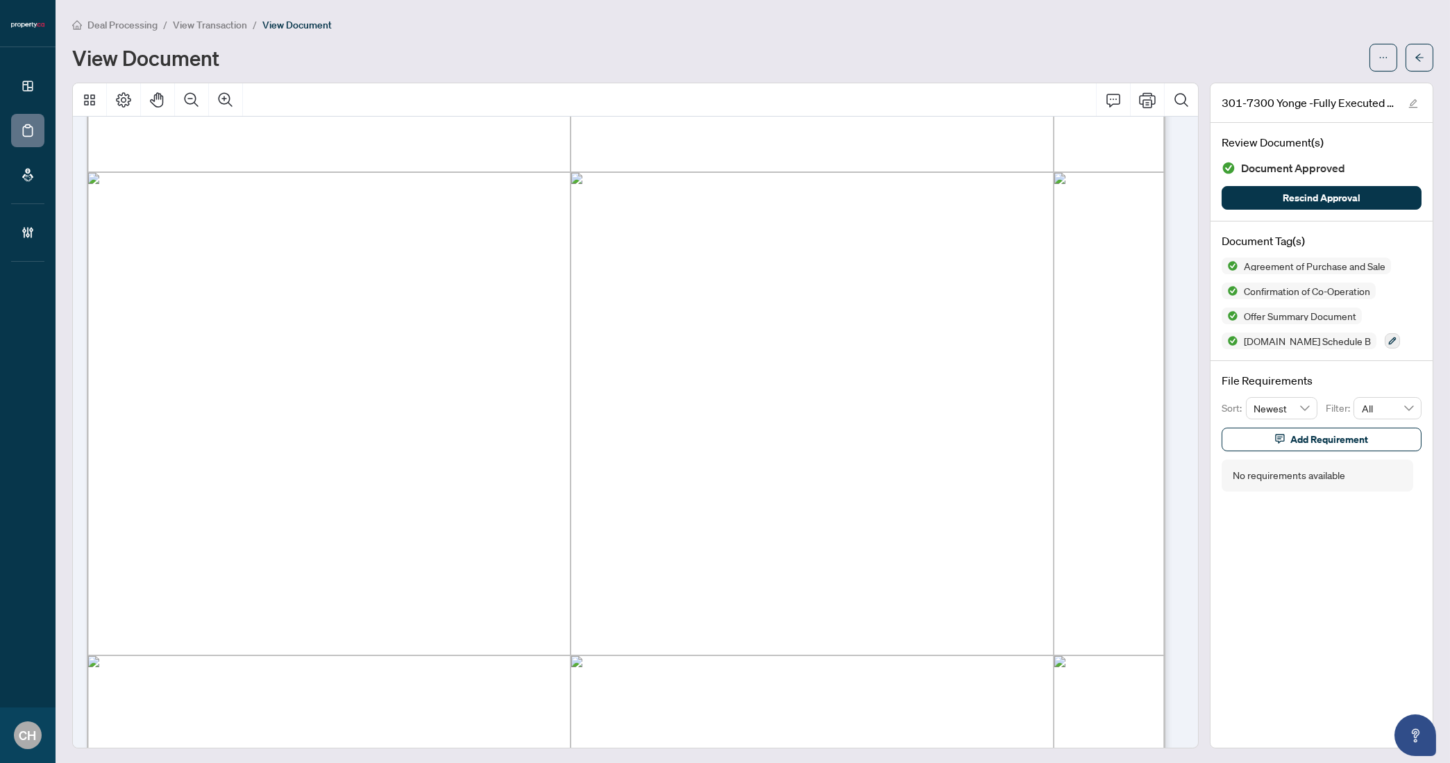
drag, startPoint x: 335, startPoint y: 391, endPoint x: 474, endPoint y: 393, distance: 138.8
click at [470, 393] on span "[PERSON_NAME]" at bounding box center [403, 392] width 134 height 19
click at [1414, 62] on span "button" at bounding box center [1419, 57] width 10 height 22
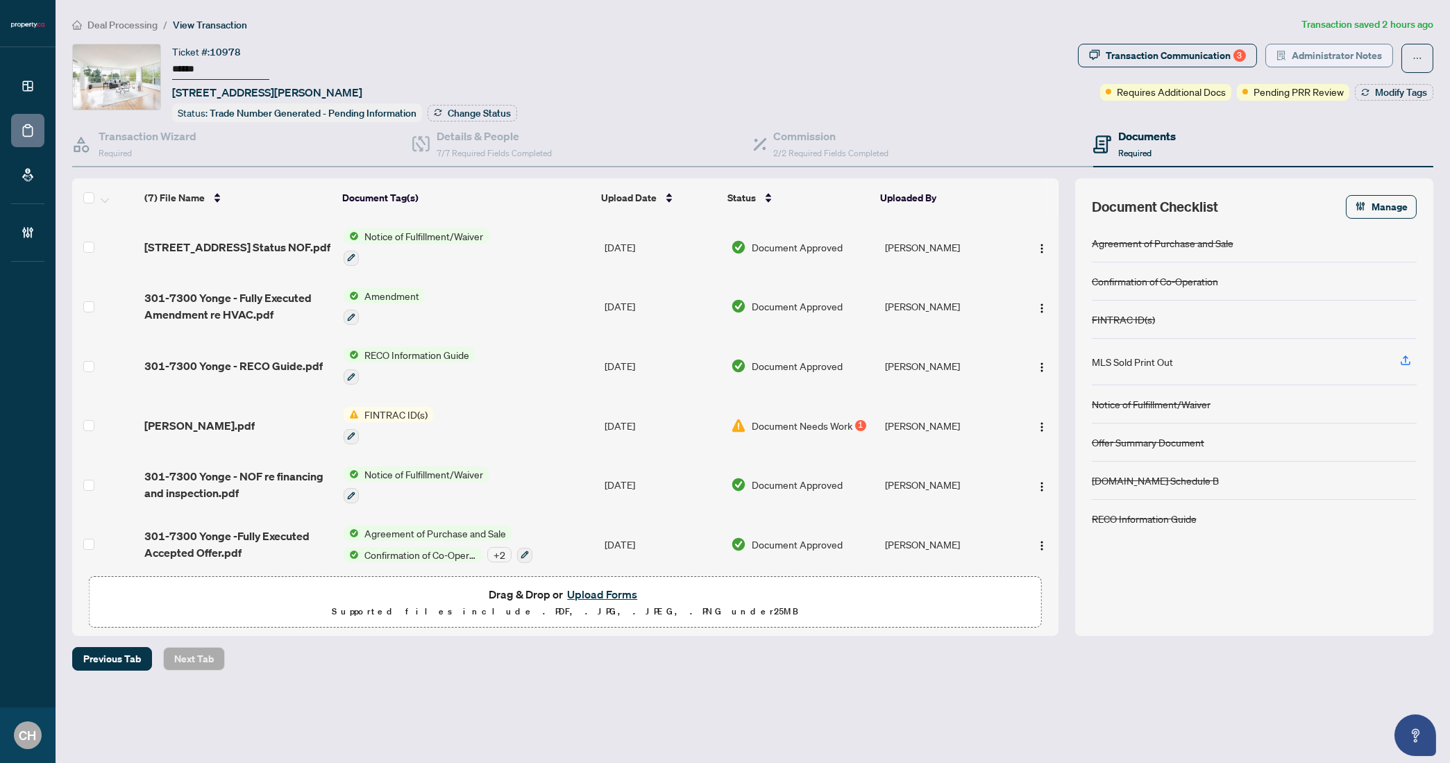
click at [1348, 49] on span "Administrator Notes" at bounding box center [1336, 55] width 90 height 22
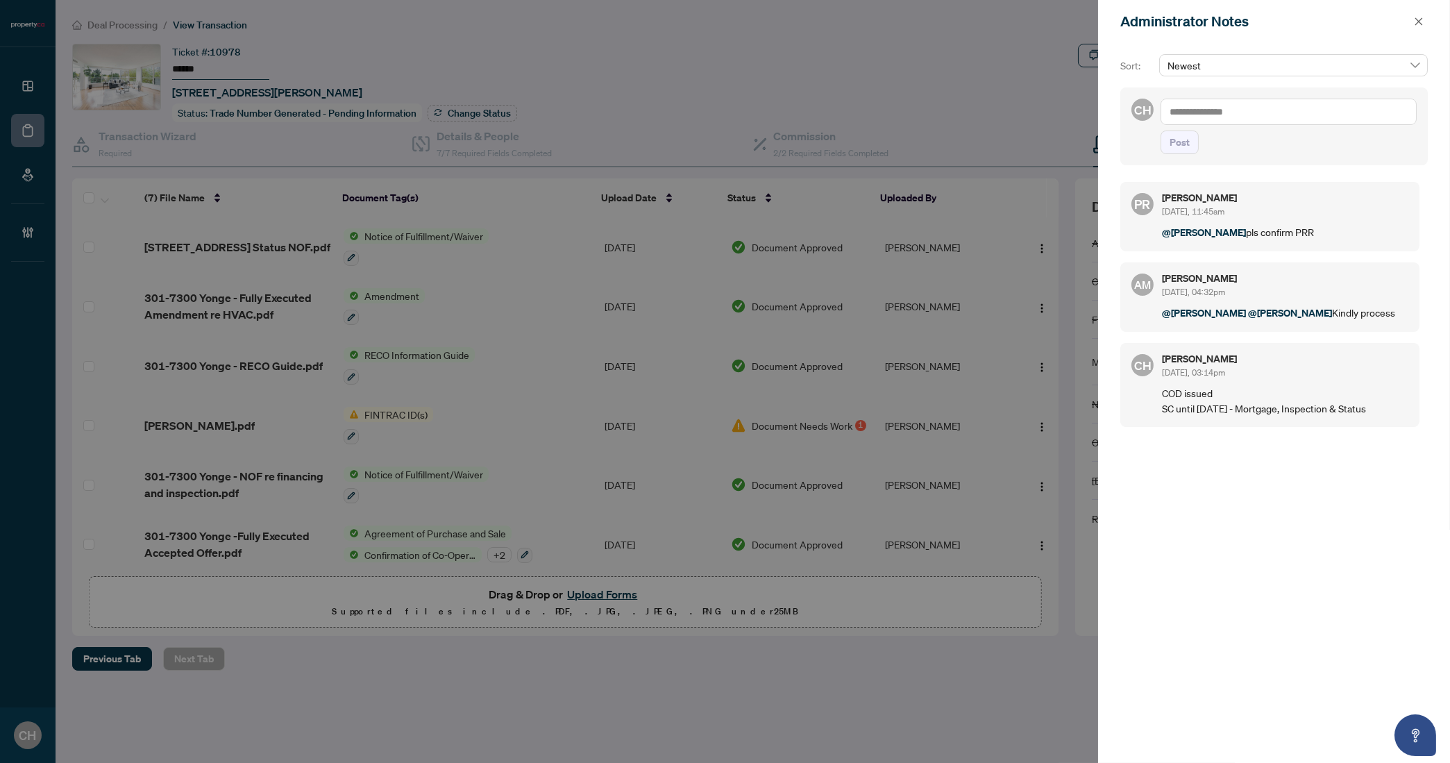
click at [1278, 123] on textarea at bounding box center [1288, 112] width 256 height 26
type textarea "**********"
click at [1160, 130] on button "Post" at bounding box center [1179, 142] width 38 height 24
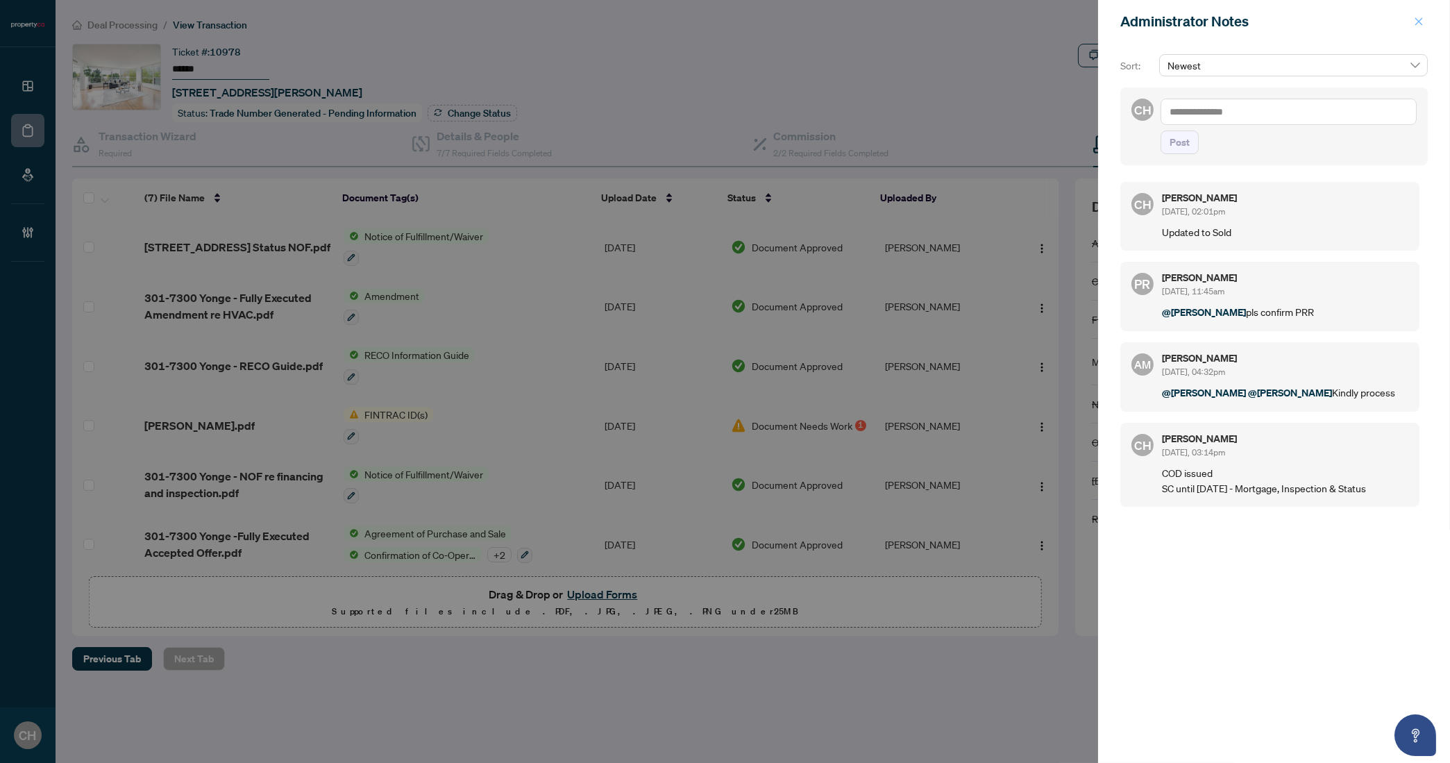
click at [1421, 24] on icon "close" at bounding box center [1419, 22] width 10 height 10
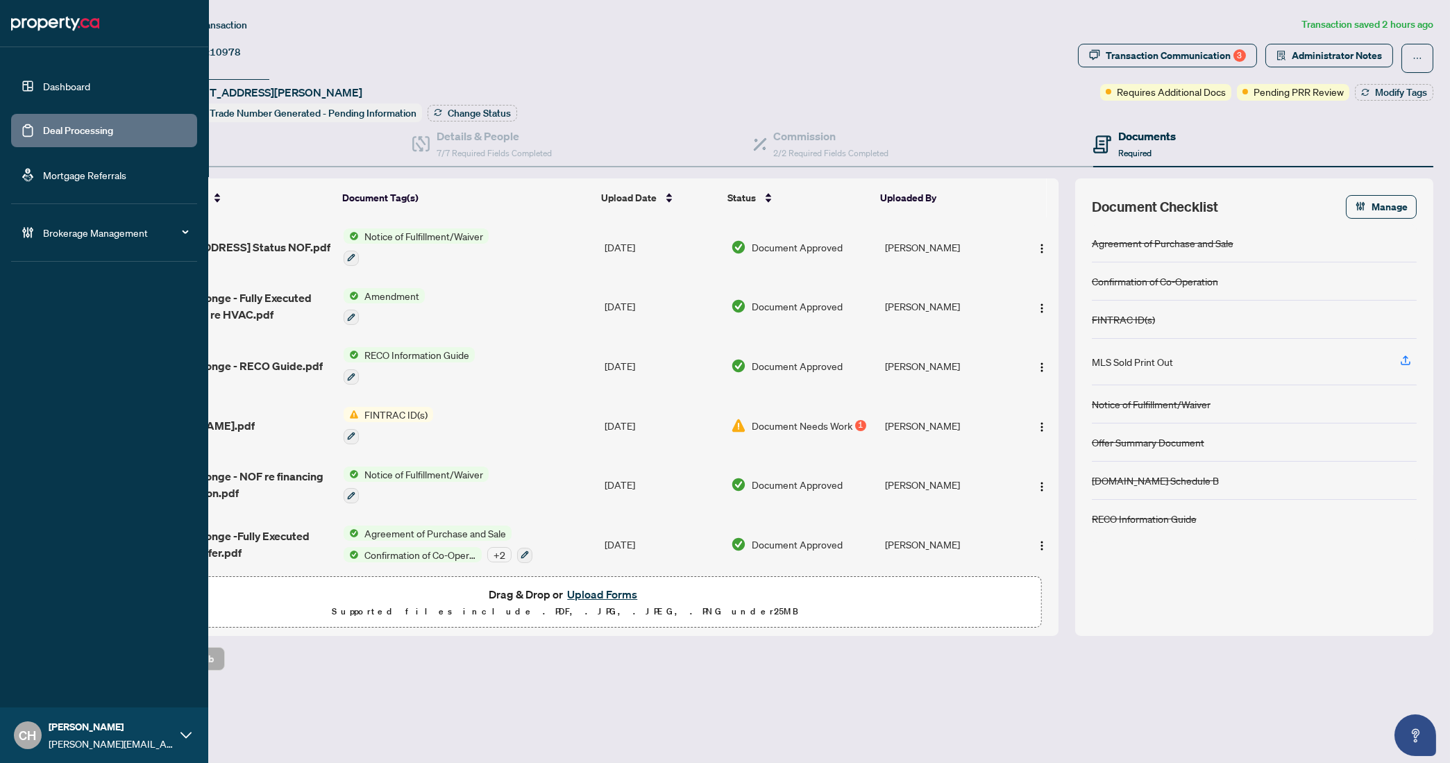
click at [43, 130] on link "Deal Processing" at bounding box center [78, 130] width 70 height 12
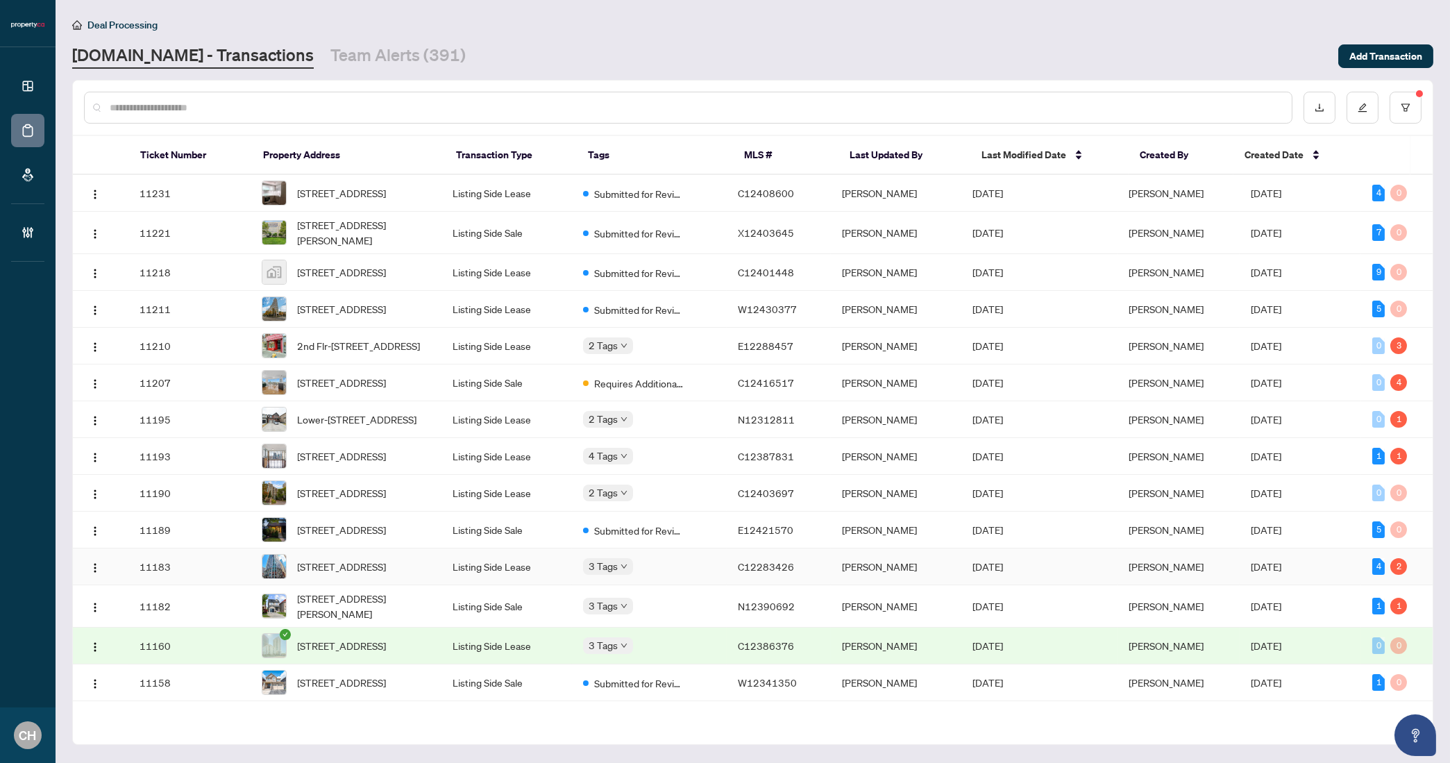
click at [1195, 573] on span "[PERSON_NAME]" at bounding box center [1166, 566] width 75 height 12
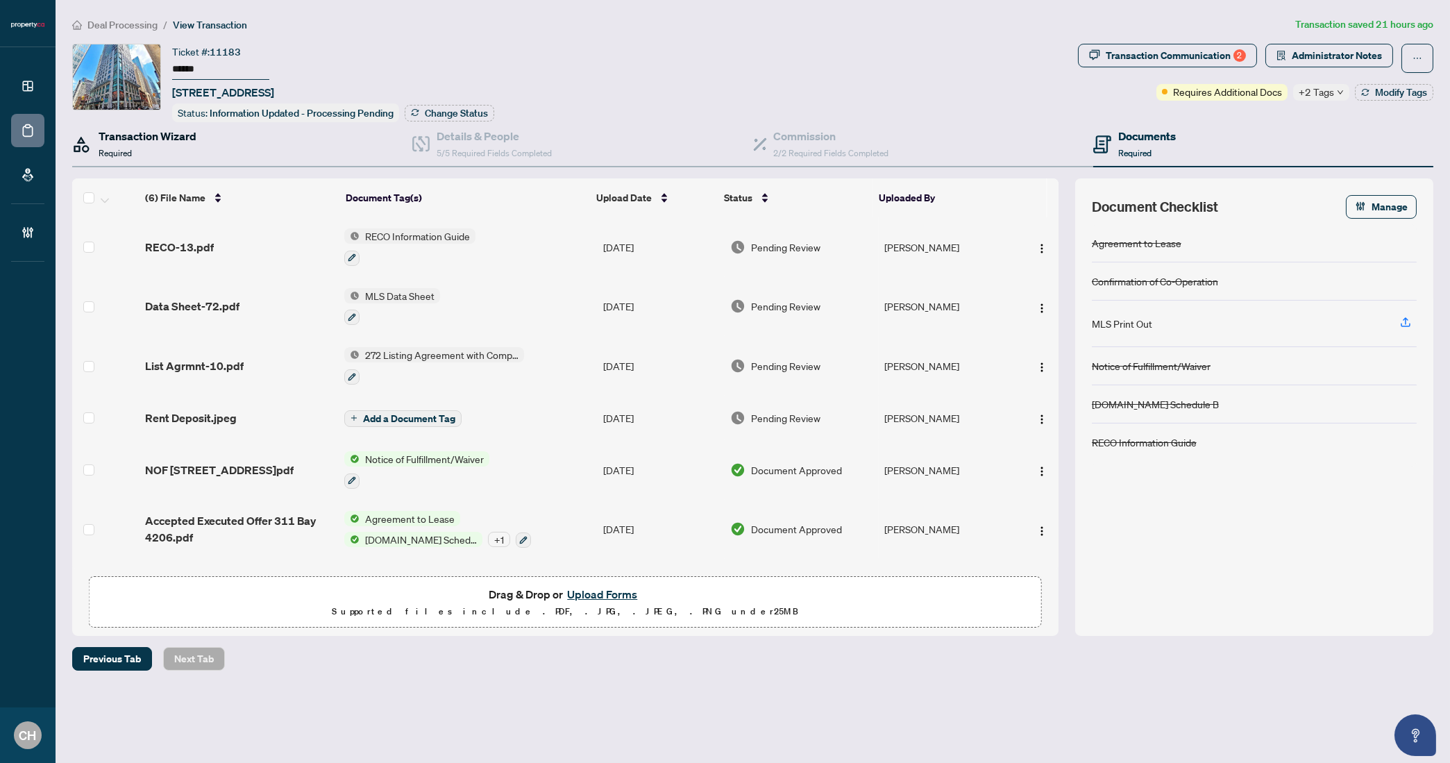
click at [172, 151] on div "Transaction Wizard Required" at bounding box center [148, 144] width 98 height 33
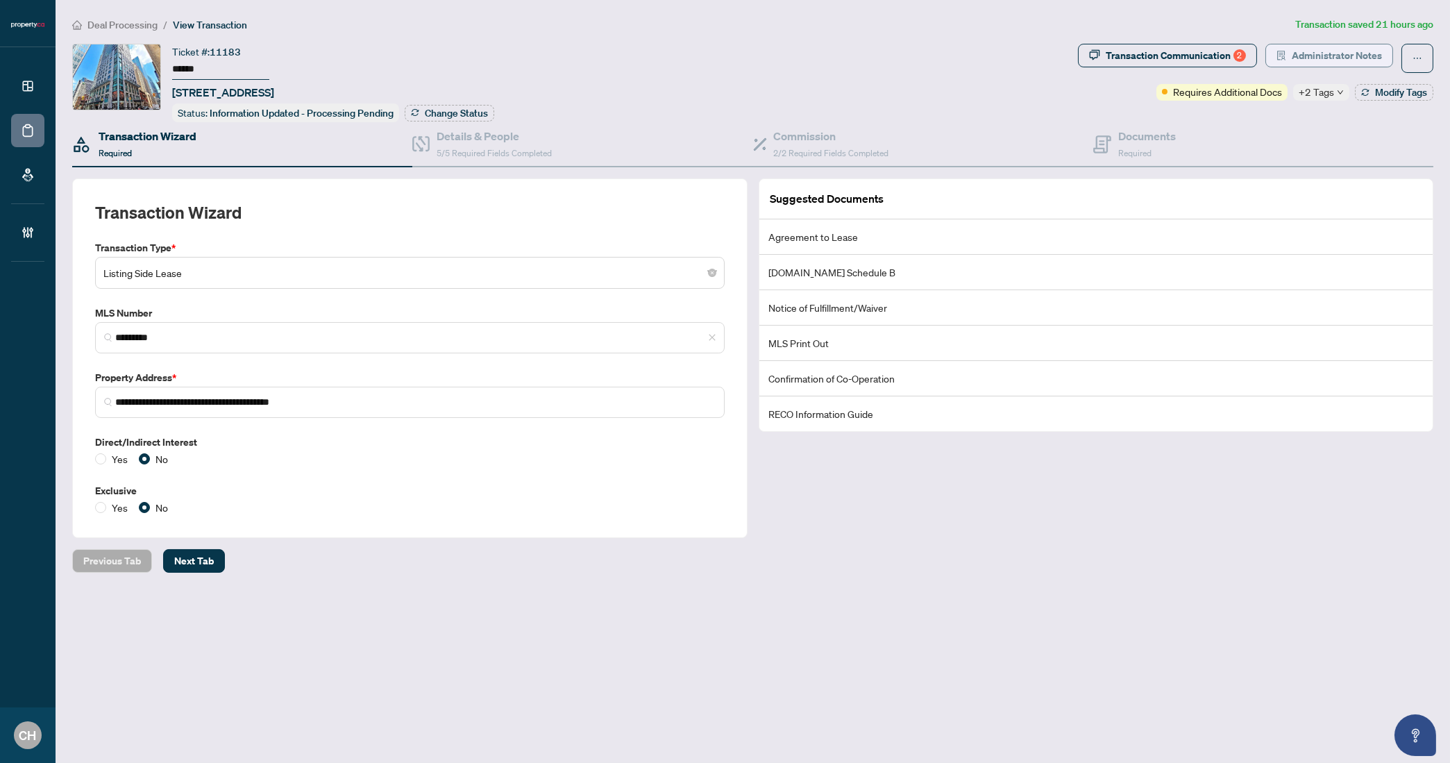
click at [1282, 54] on icon "solution" at bounding box center [1281, 56] width 8 height 10
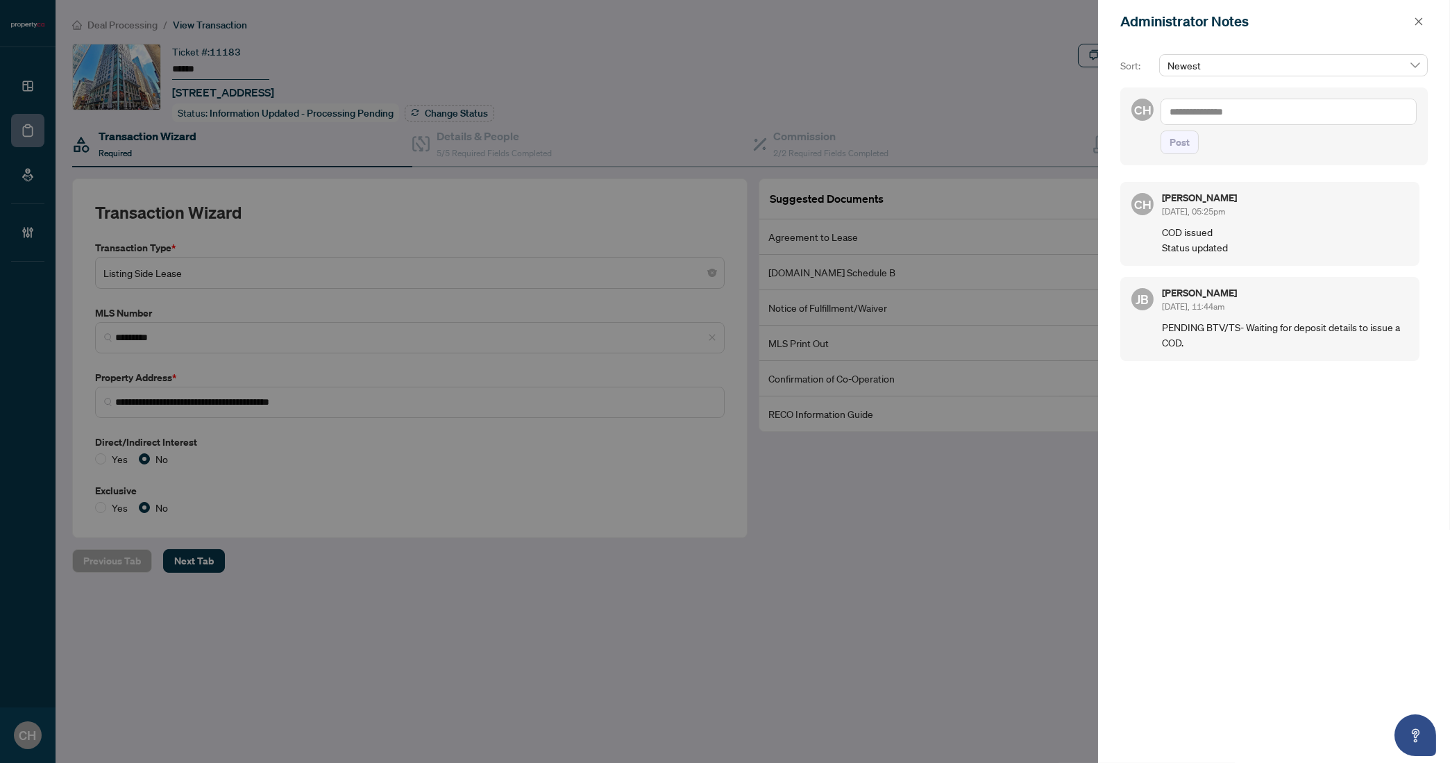
click at [332, 67] on div at bounding box center [725, 381] width 1450 height 763
click at [1418, 26] on span "button" at bounding box center [1419, 21] width 10 height 22
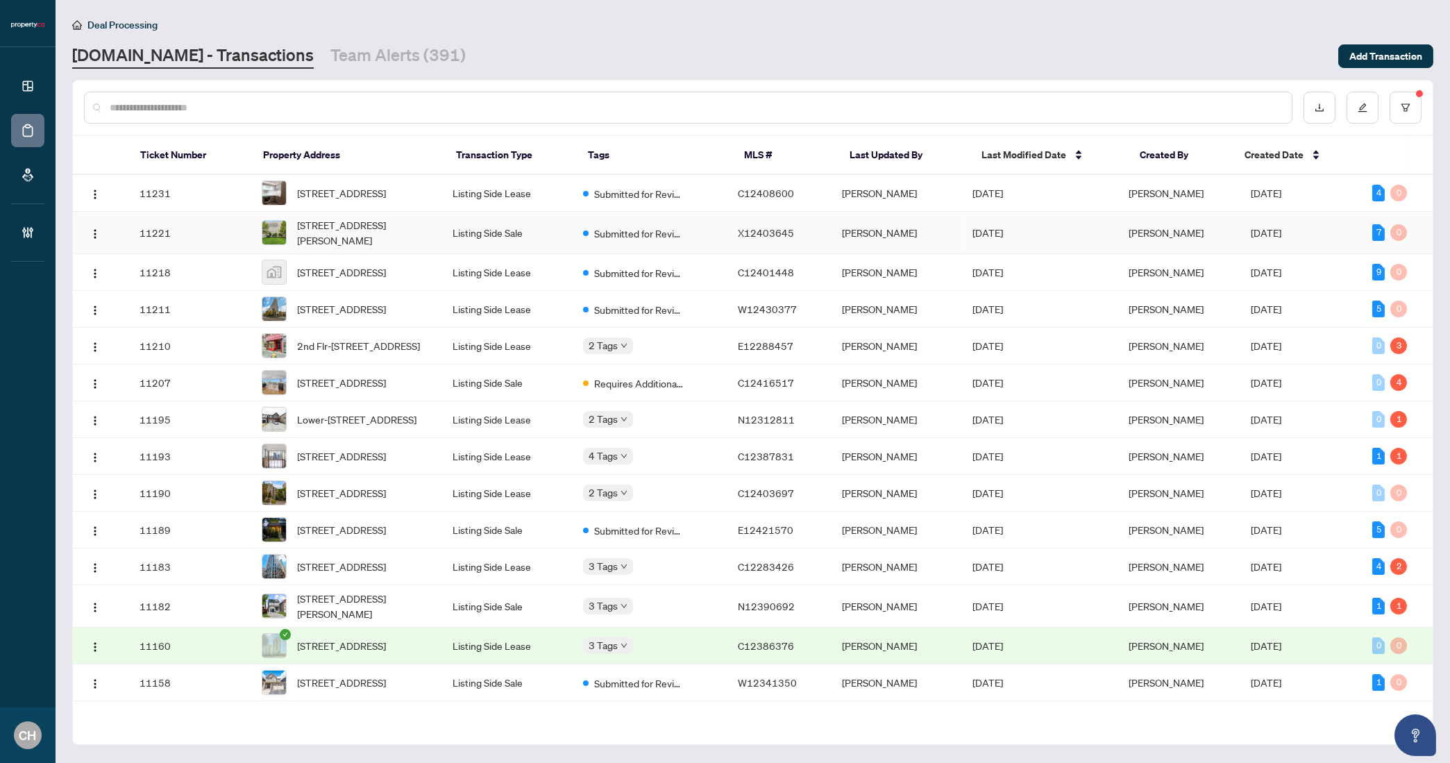
click at [1193, 235] on span "[PERSON_NAME]" at bounding box center [1166, 232] width 75 height 12
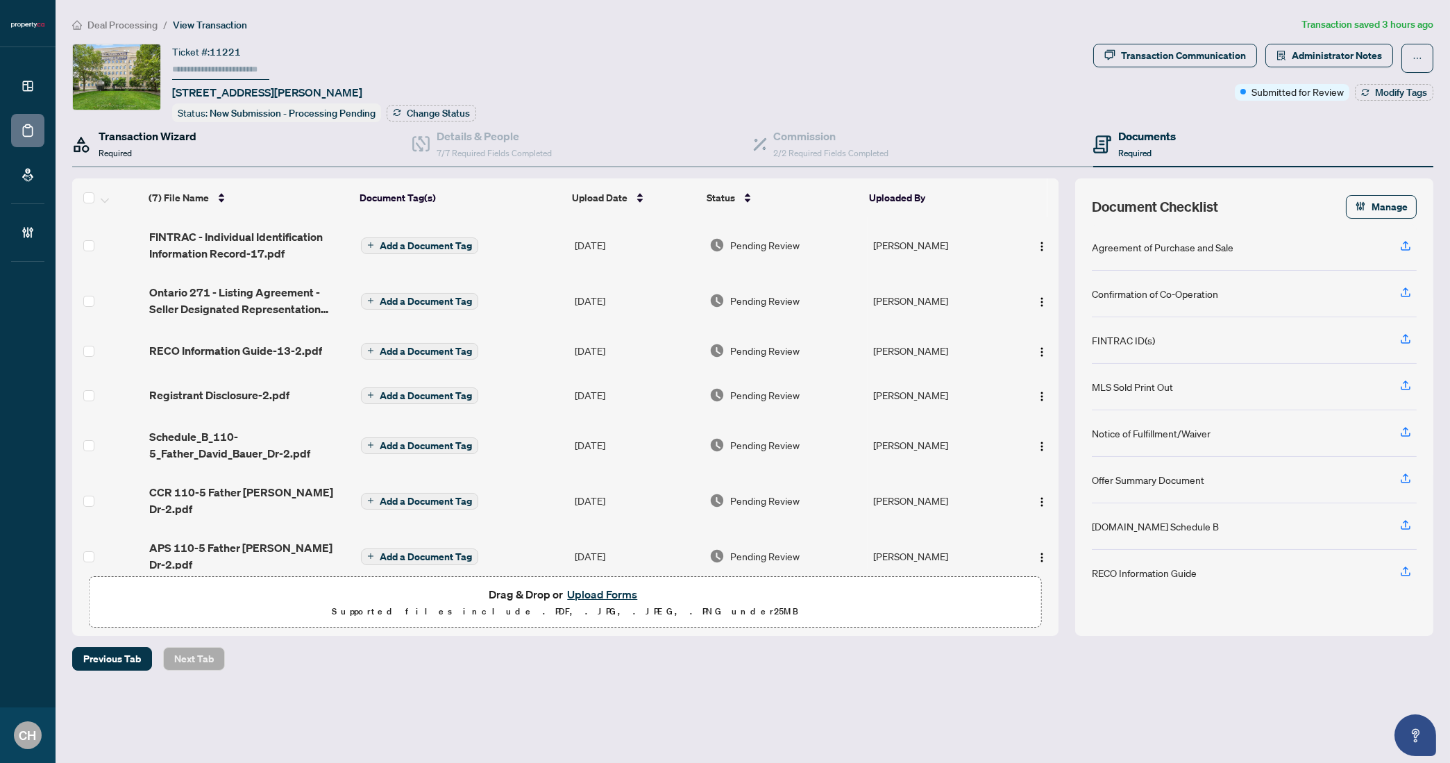
click at [131, 131] on h4 "Transaction Wizard" at bounding box center [148, 136] width 98 height 17
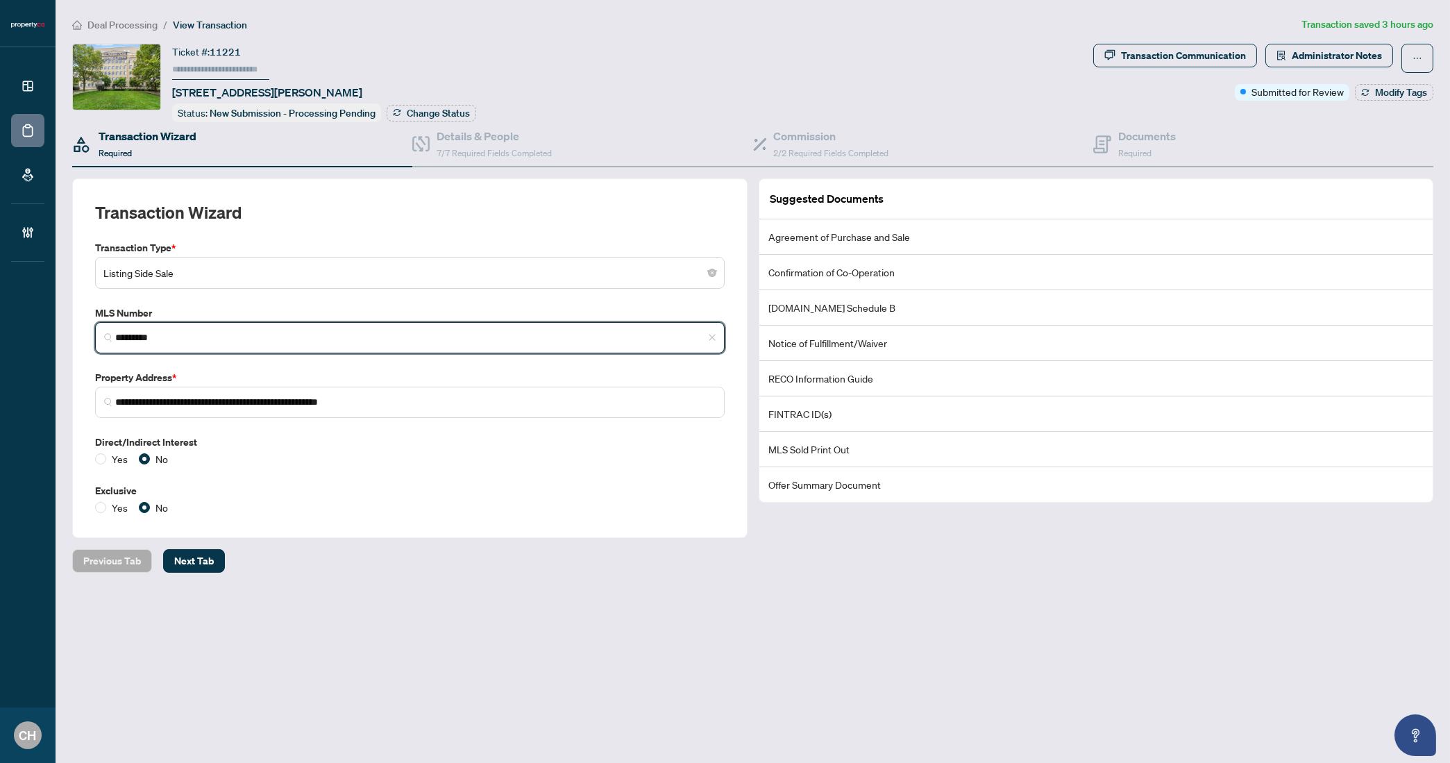
click at [151, 331] on input "*********" at bounding box center [415, 337] width 600 height 15
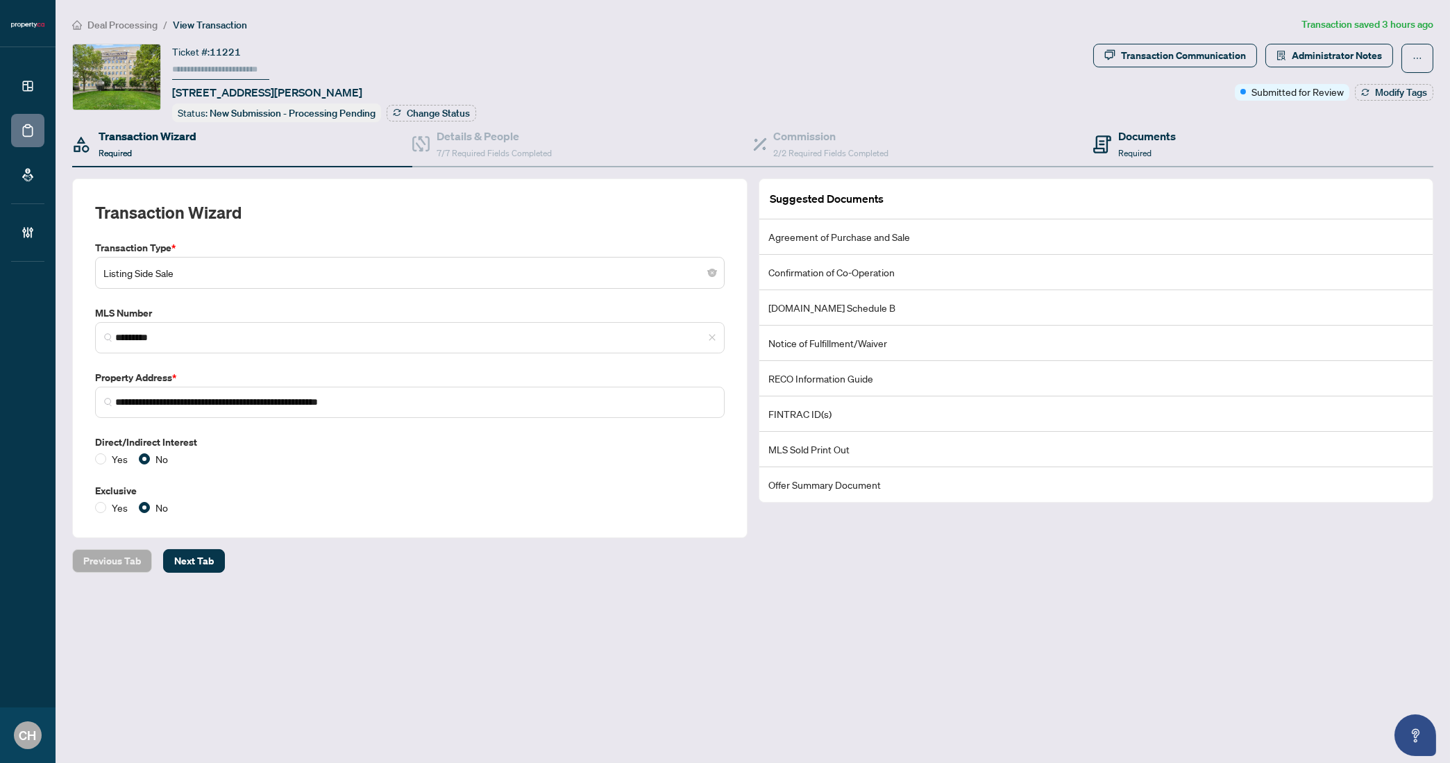
click at [1262, 147] on div "Documents Required" at bounding box center [1263, 144] width 340 height 45
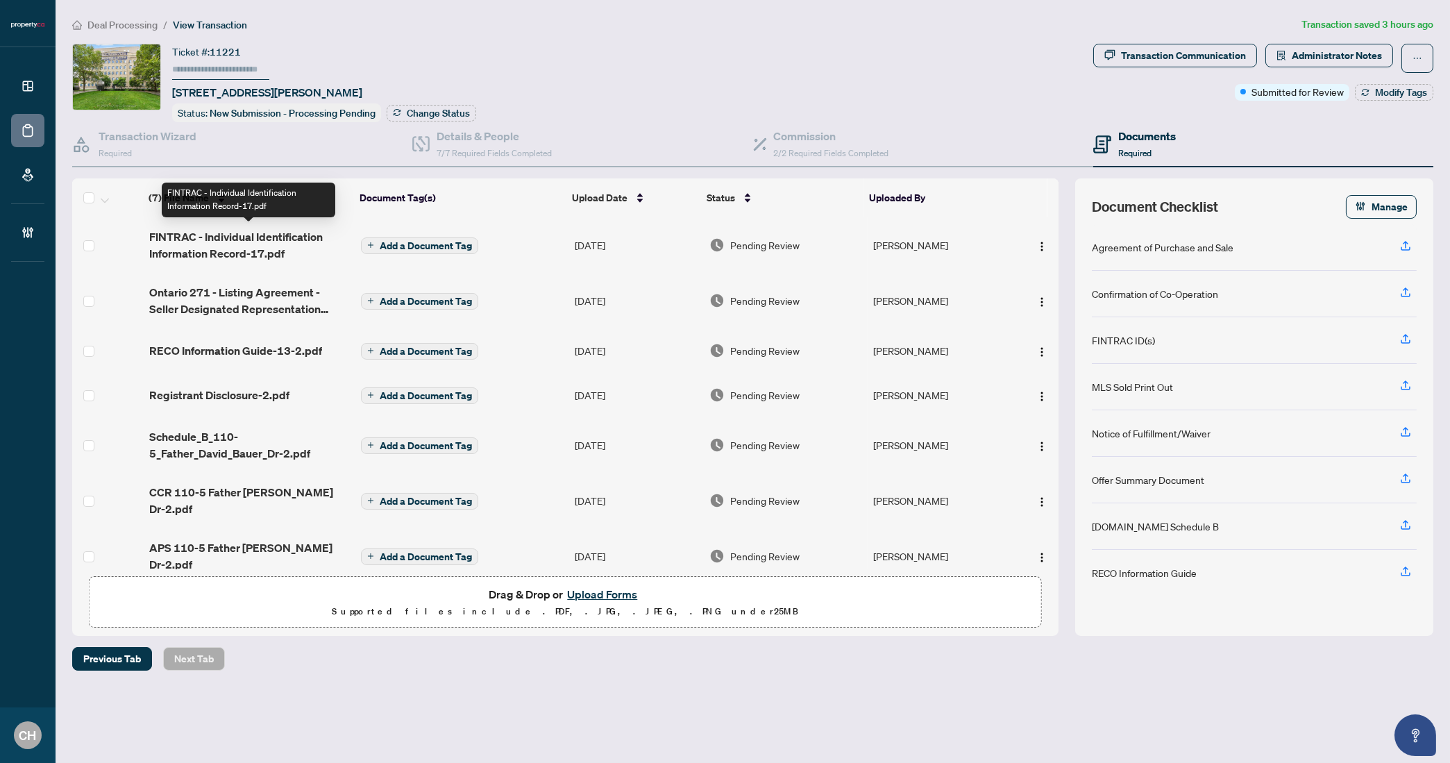
click at [300, 255] on span "FINTRAC - Individual Identification Information Record-17.pdf" at bounding box center [249, 244] width 201 height 33
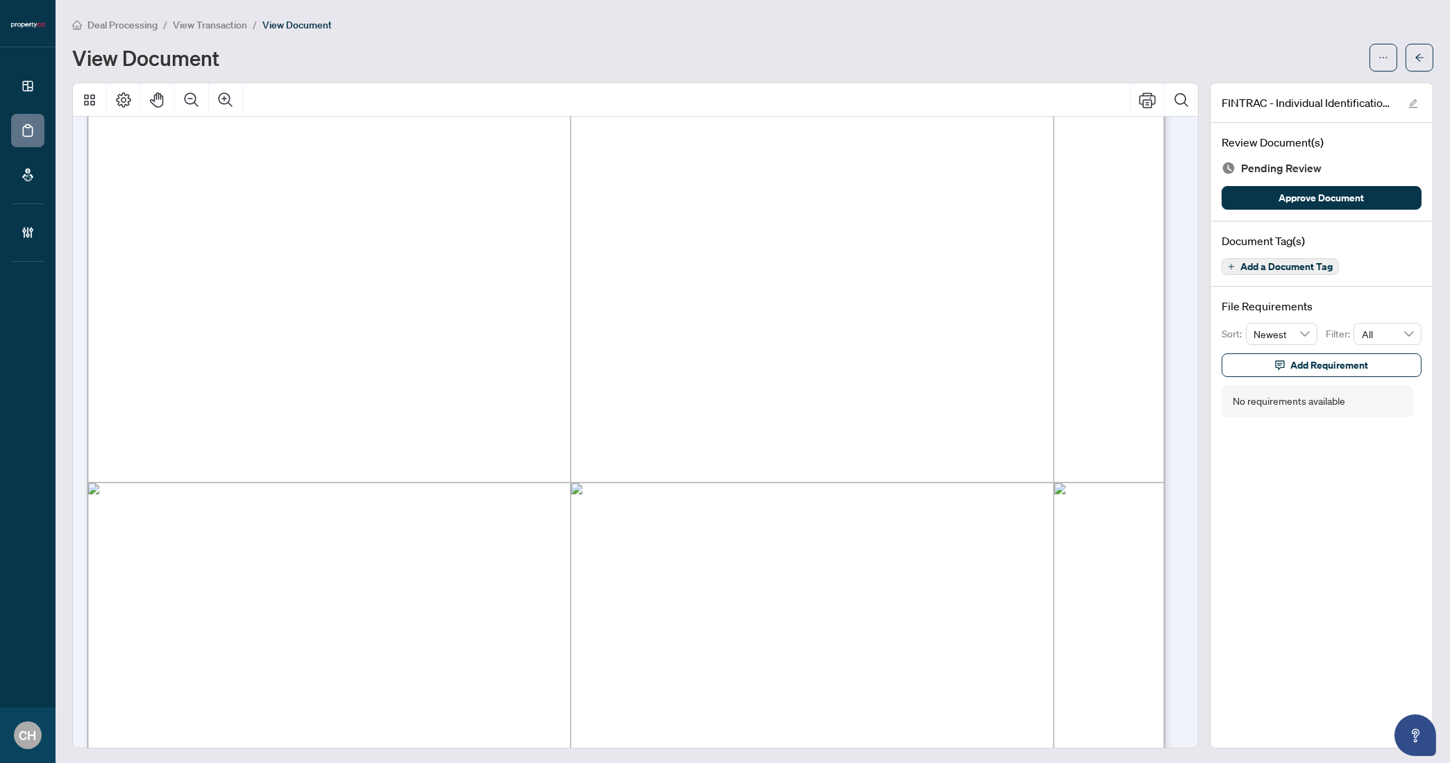
scroll to position [146, 0]
drag, startPoint x: 603, startPoint y: 468, endPoint x: 896, endPoint y: 478, distance: 293.0
click at [1414, 55] on icon "arrow-left" at bounding box center [1419, 58] width 10 height 10
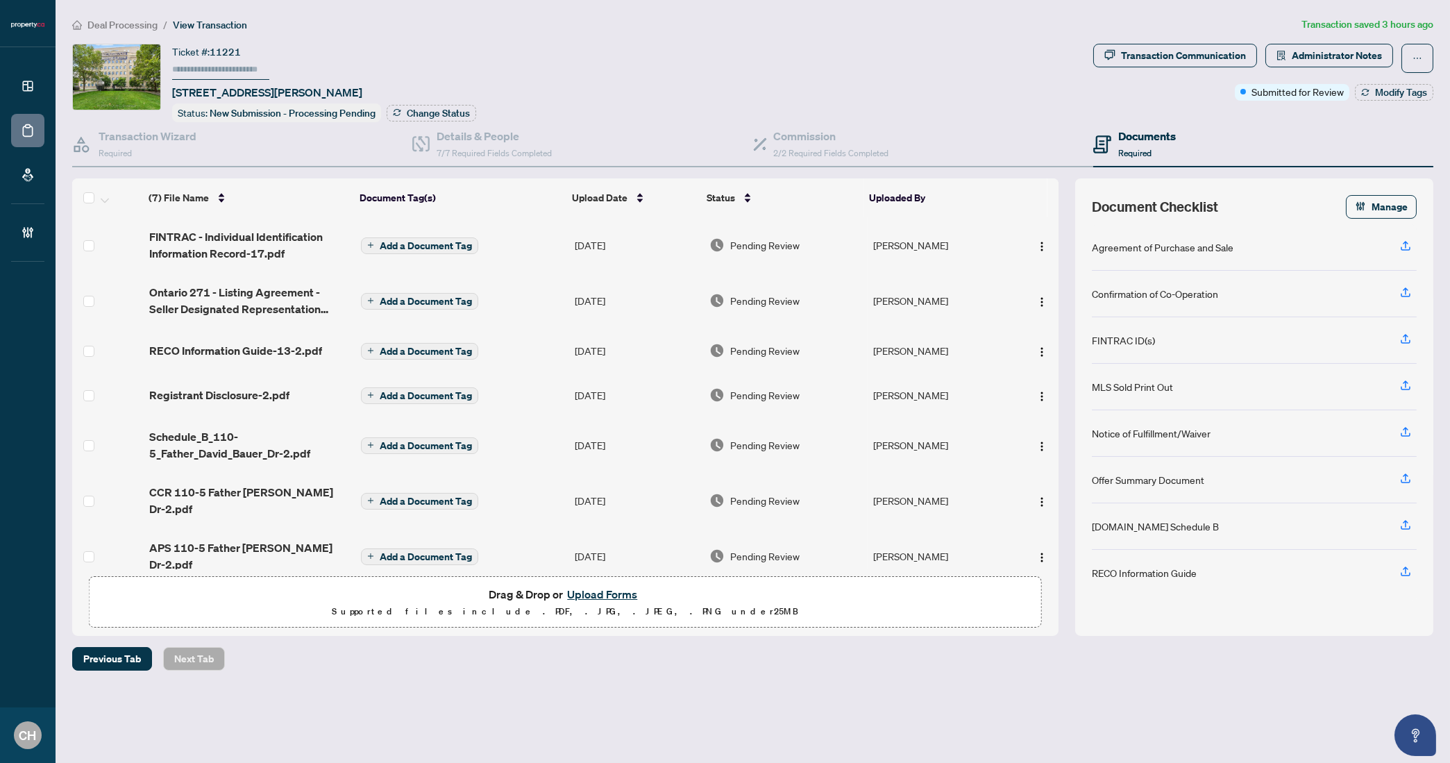
click at [421, 241] on span "Add a Document Tag" at bounding box center [426, 246] width 92 height 10
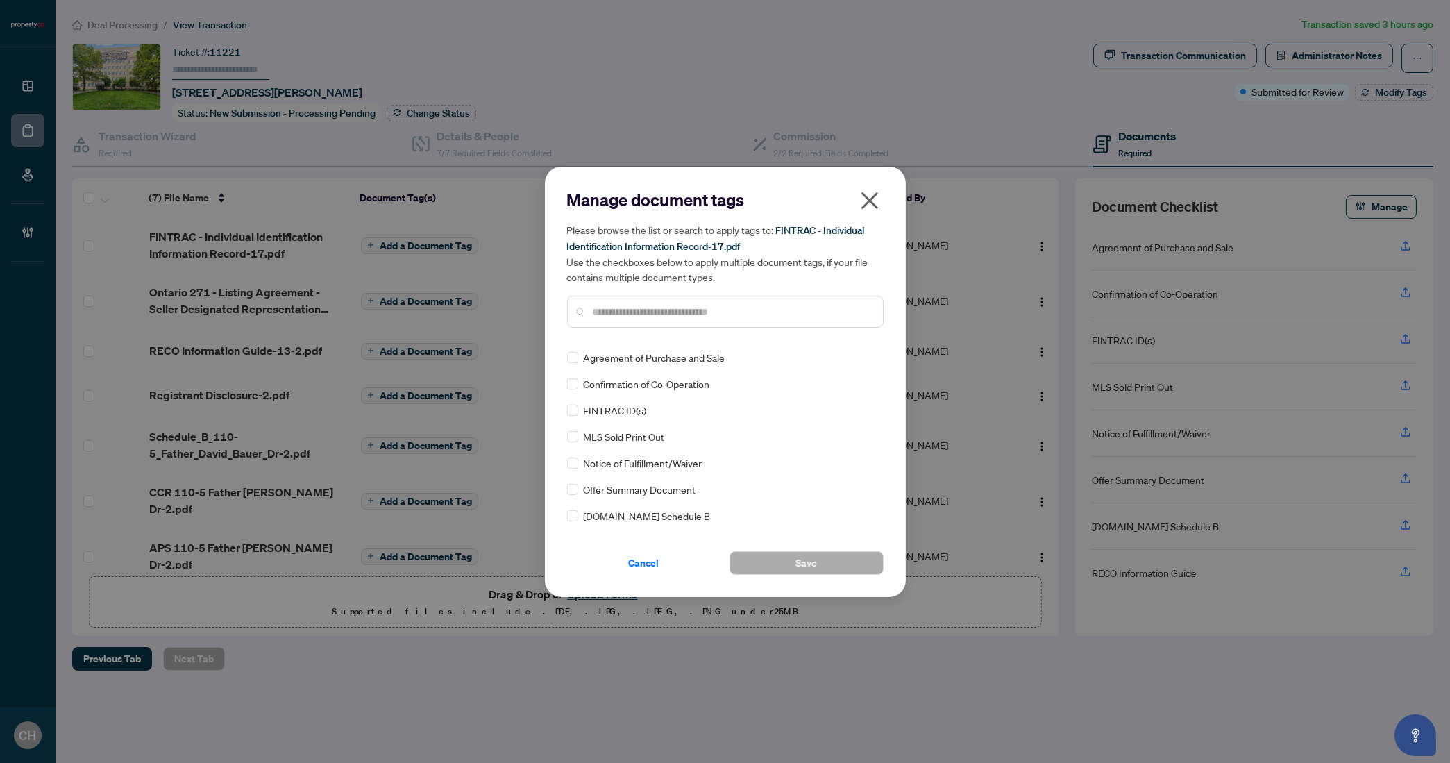
click at [736, 326] on div at bounding box center [725, 312] width 316 height 32
click at [732, 312] on input "text" at bounding box center [732, 311] width 279 height 15
type input "*****"
click at [570, 416] on label at bounding box center [572, 409] width 11 height 15
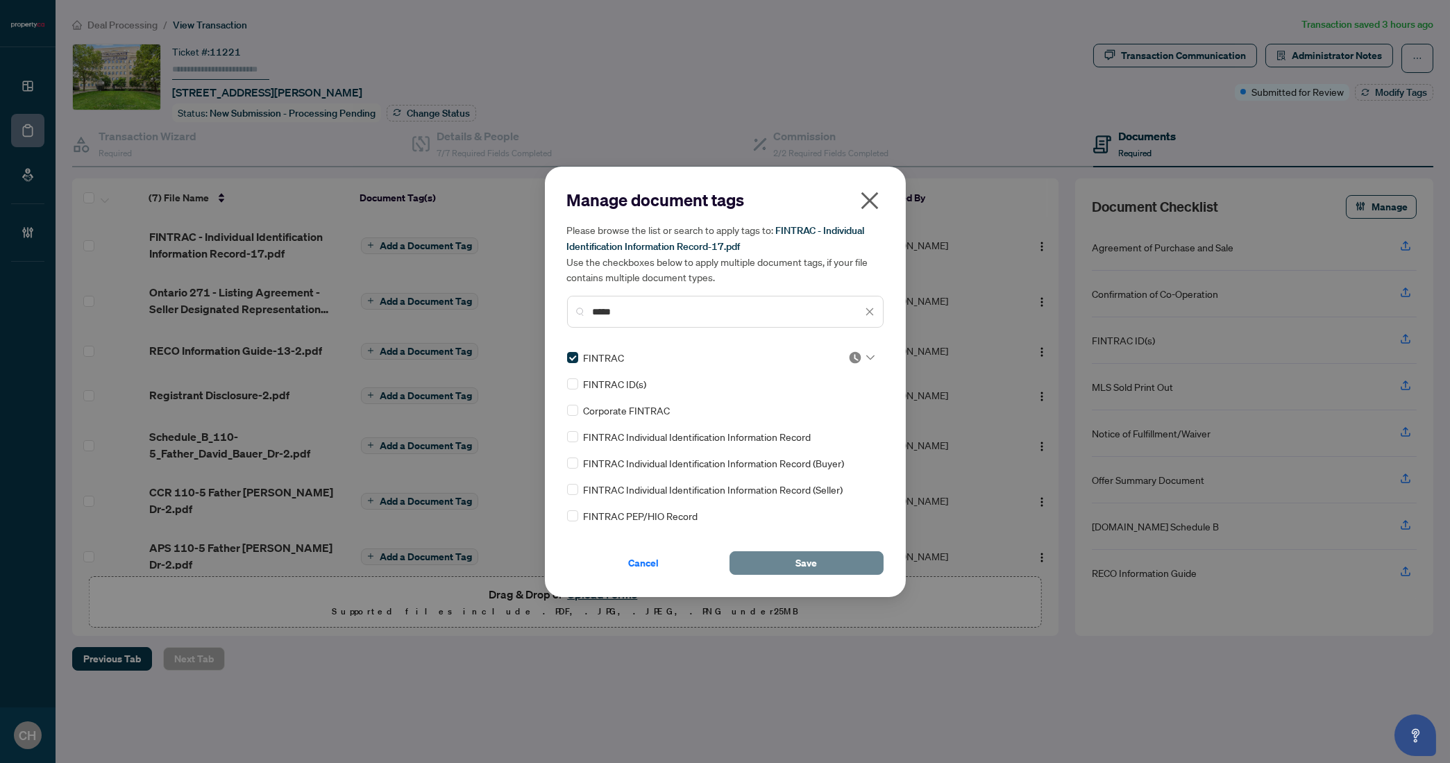
click at [796, 557] on span "Save" at bounding box center [806, 563] width 22 height 22
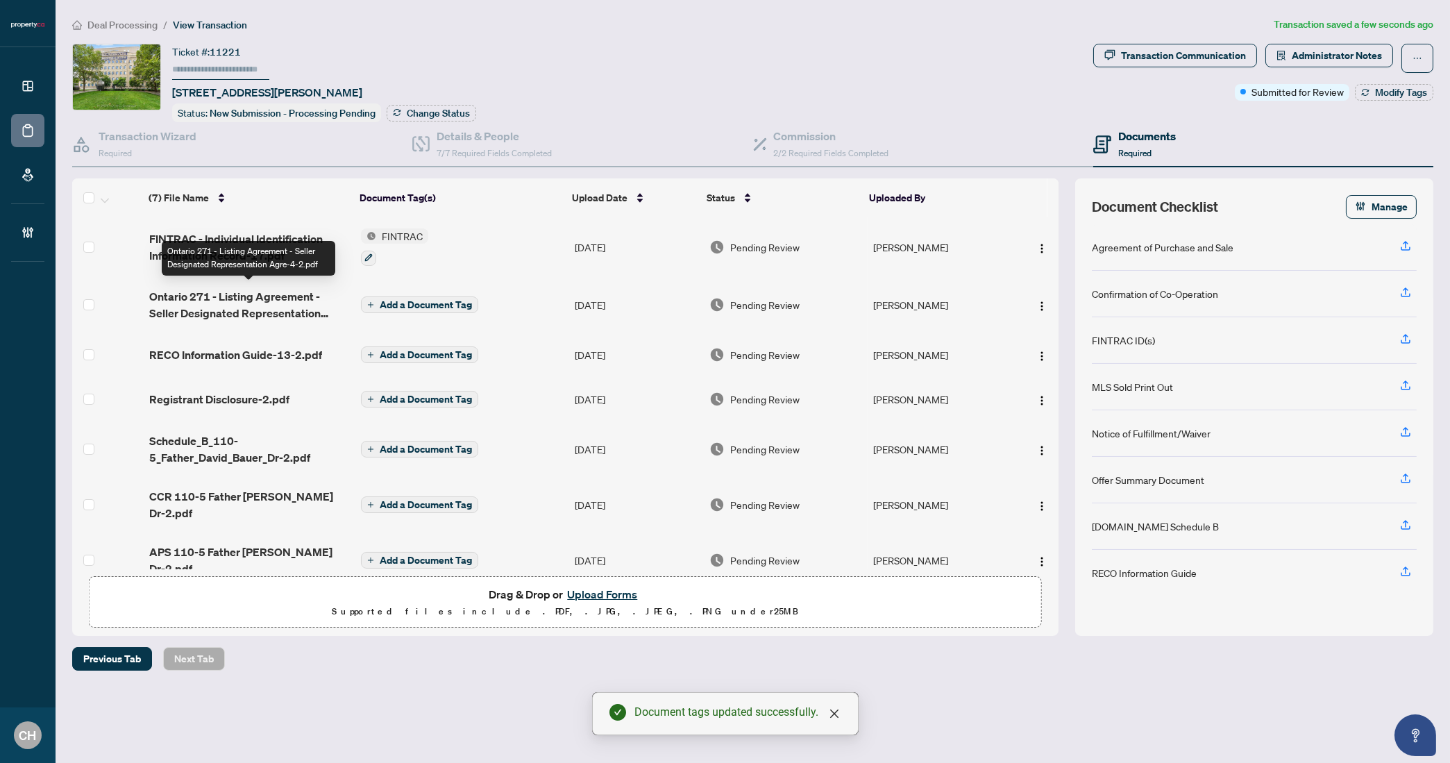
click at [176, 307] on span "Ontario 271 - Listing Agreement - Seller Designated Representation Agre-4-2.pdf" at bounding box center [249, 304] width 201 height 33
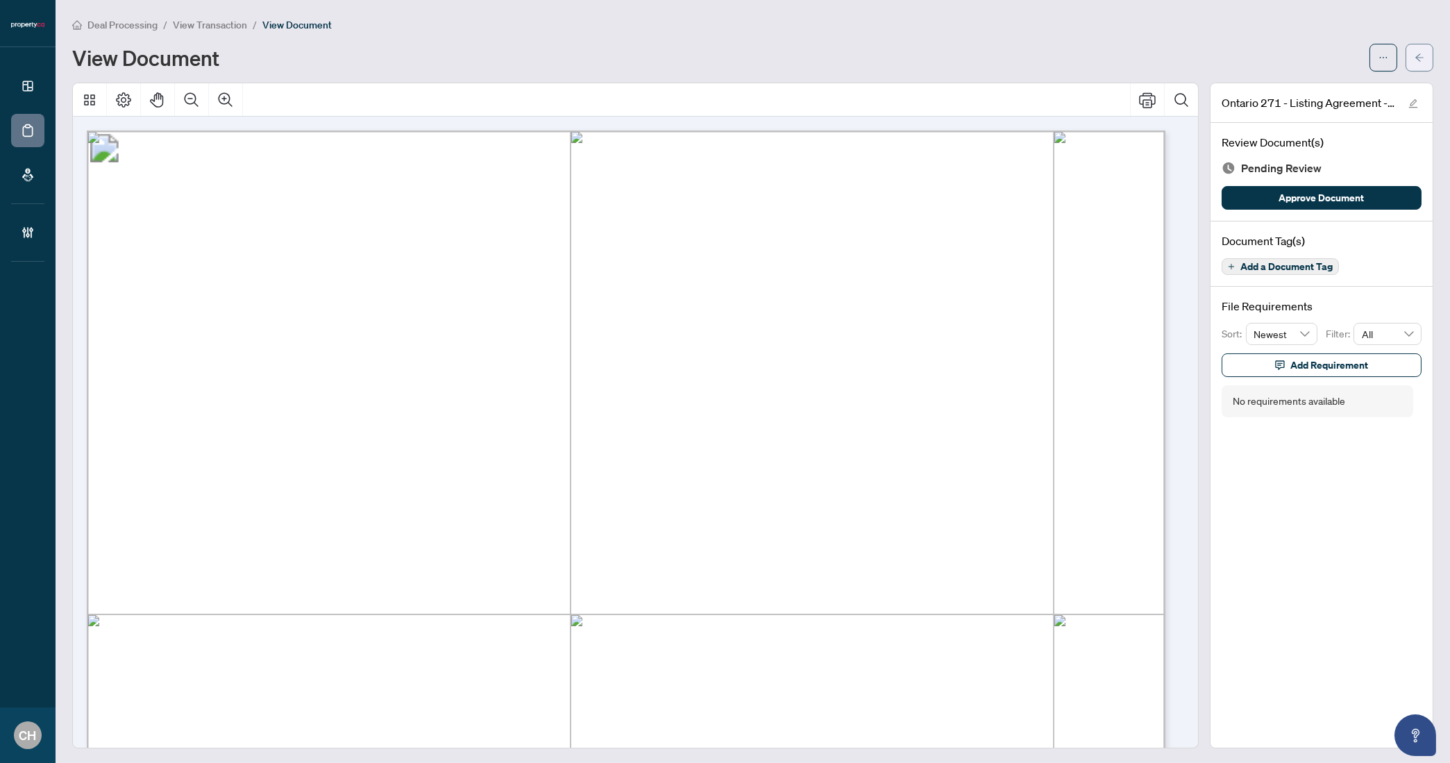
click at [1415, 56] on icon "arrow-left" at bounding box center [1419, 57] width 8 height 8
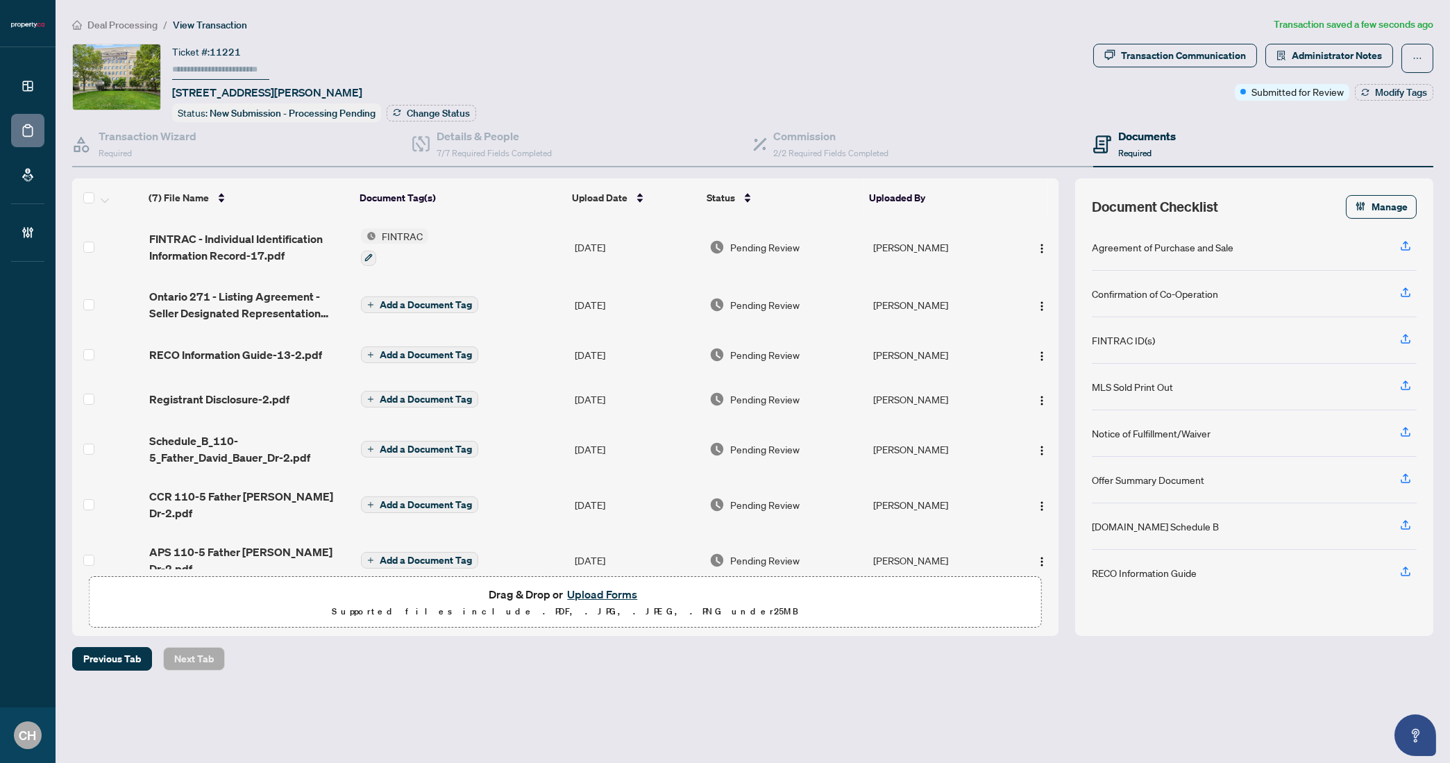
click at [427, 302] on span "Add a Document Tag" at bounding box center [426, 305] width 92 height 10
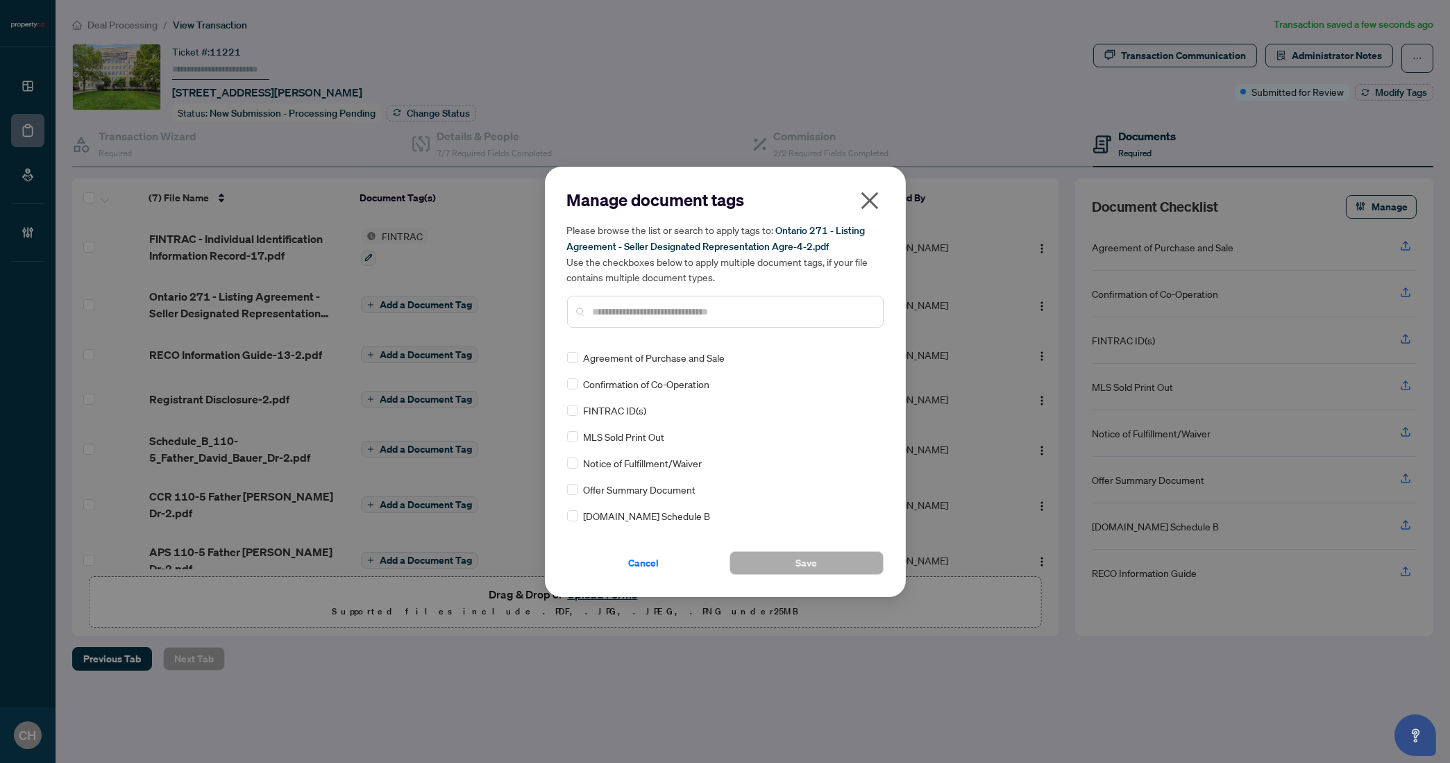
click at [775, 307] on input "text" at bounding box center [732, 311] width 279 height 15
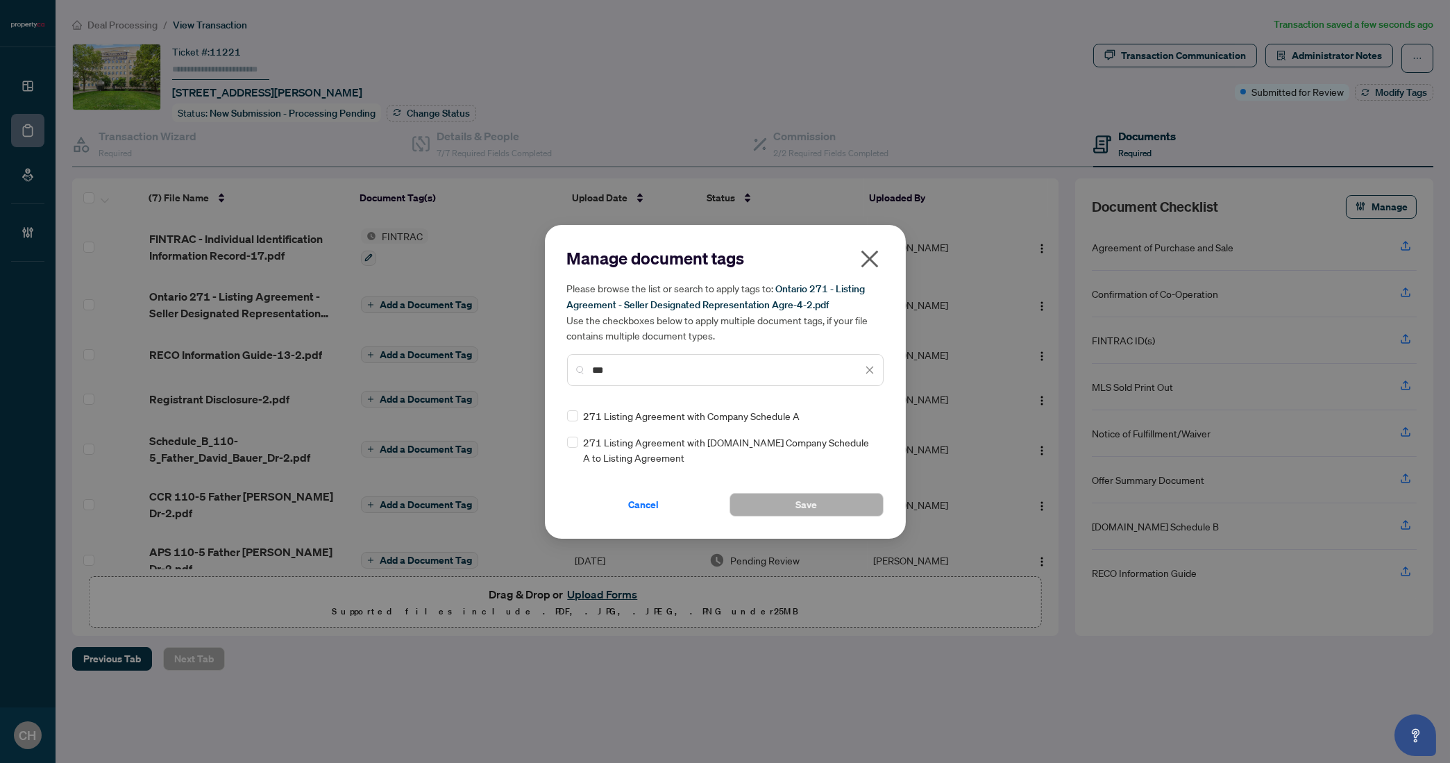
type input "***"
click at [840, 500] on button "Save" at bounding box center [806, 505] width 154 height 24
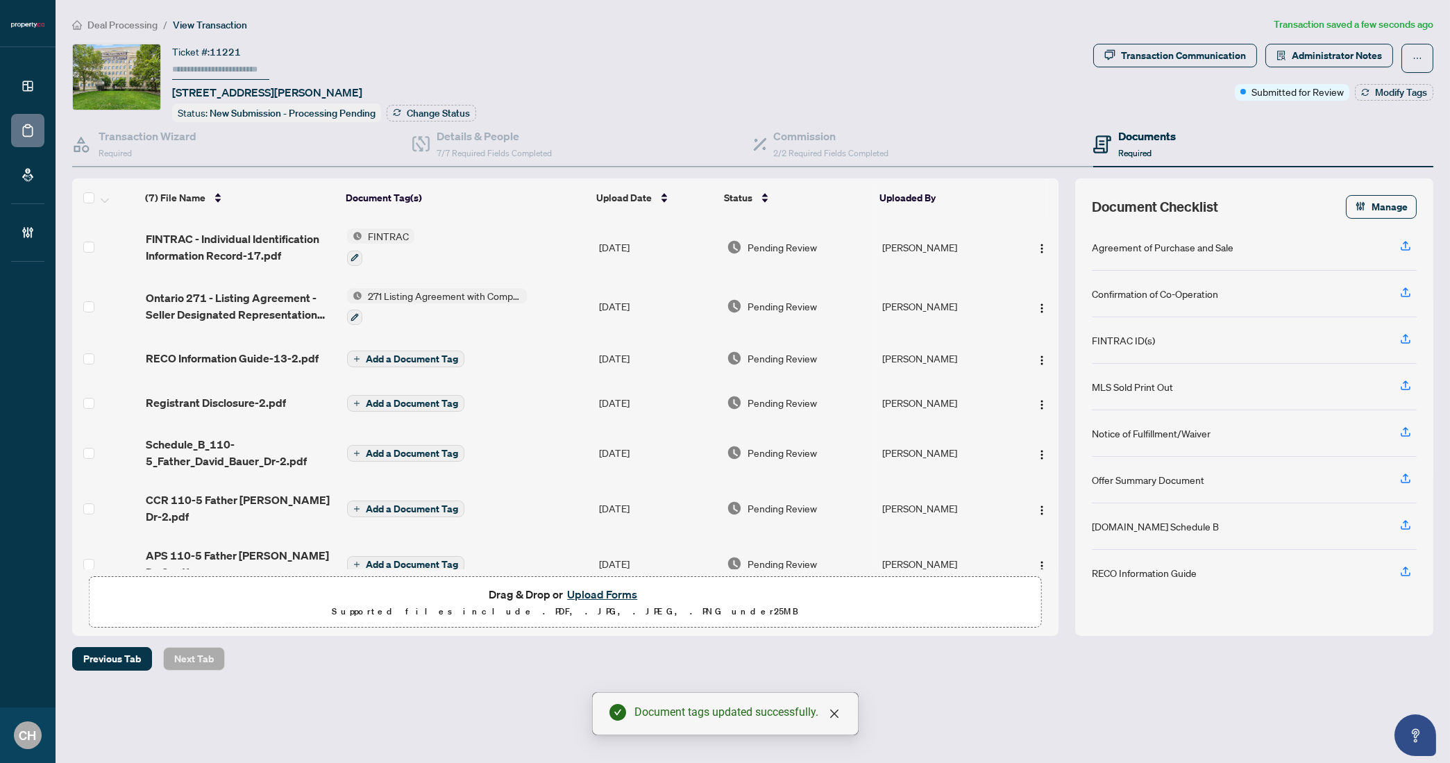
click at [426, 359] on span "Add a Document Tag" at bounding box center [412, 359] width 92 height 10
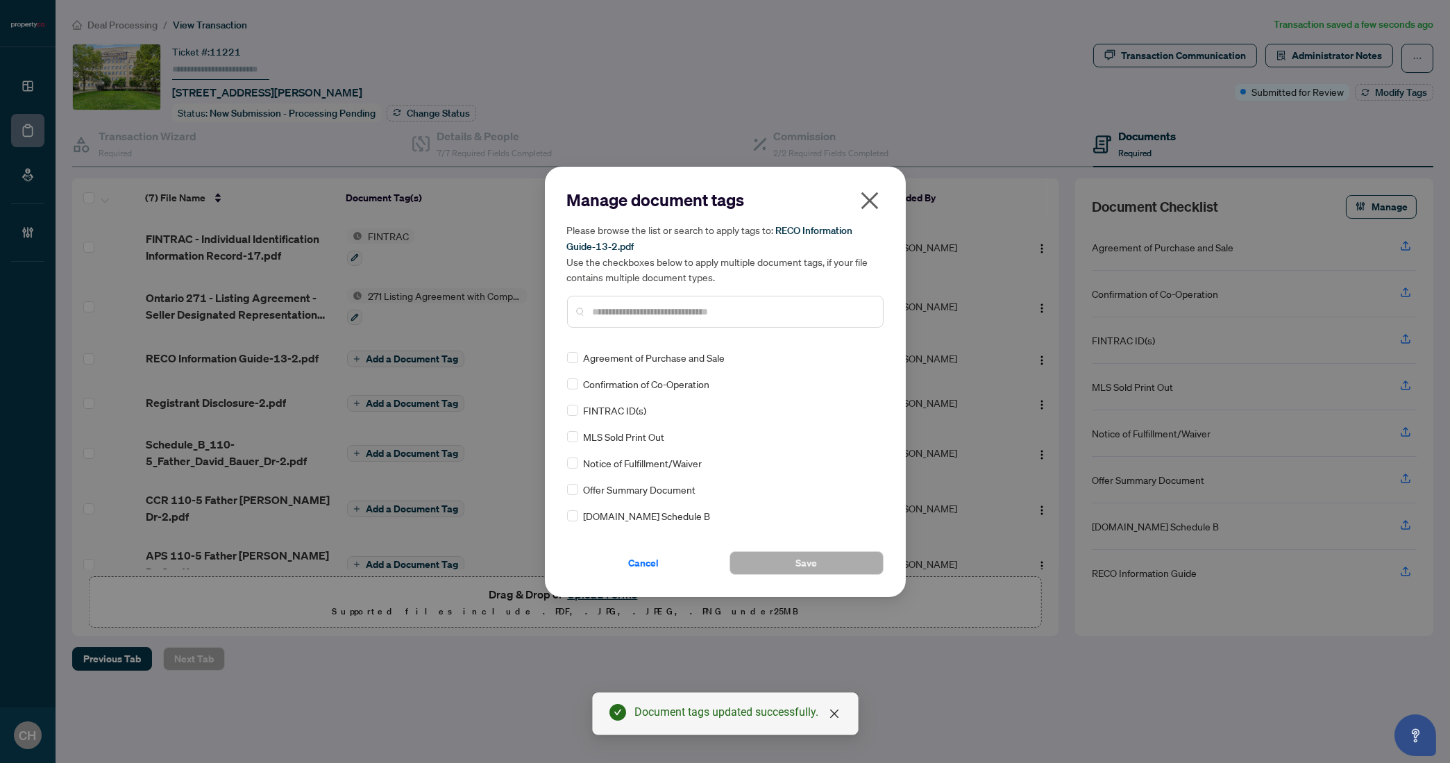
click at [676, 314] on input "text" at bounding box center [732, 311] width 279 height 15
type input "***"
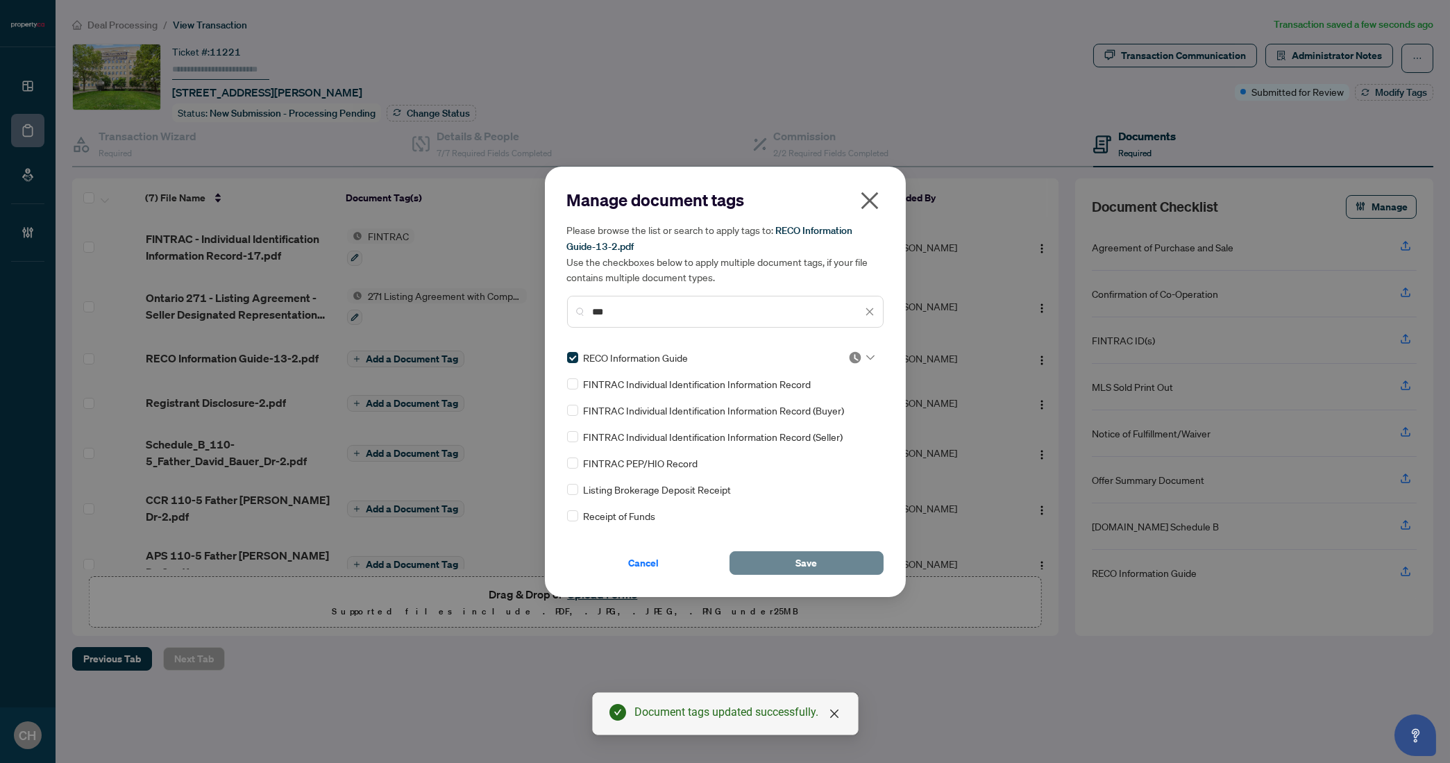
click at [823, 568] on button "Save" at bounding box center [806, 563] width 154 height 24
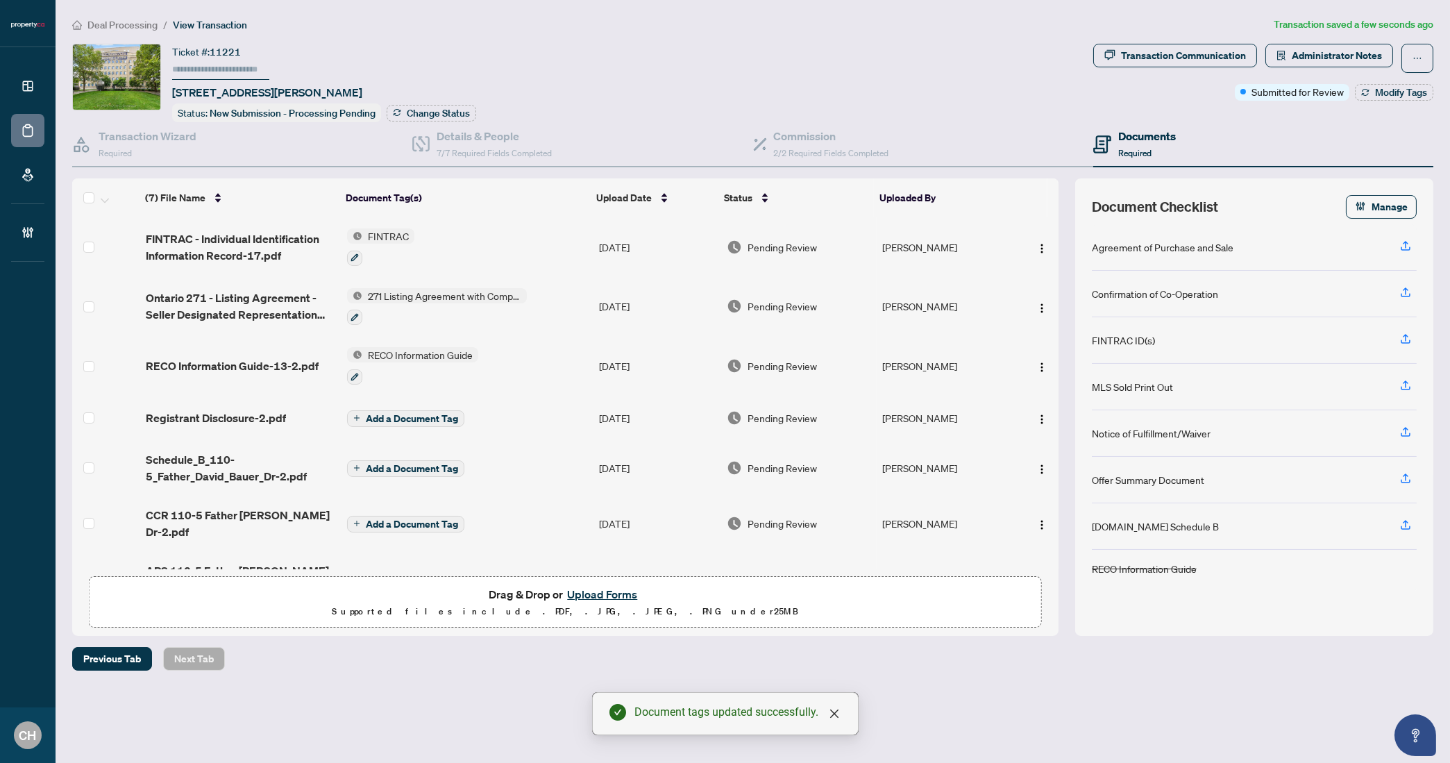
click at [433, 417] on span "Add a Document Tag" at bounding box center [412, 419] width 92 height 10
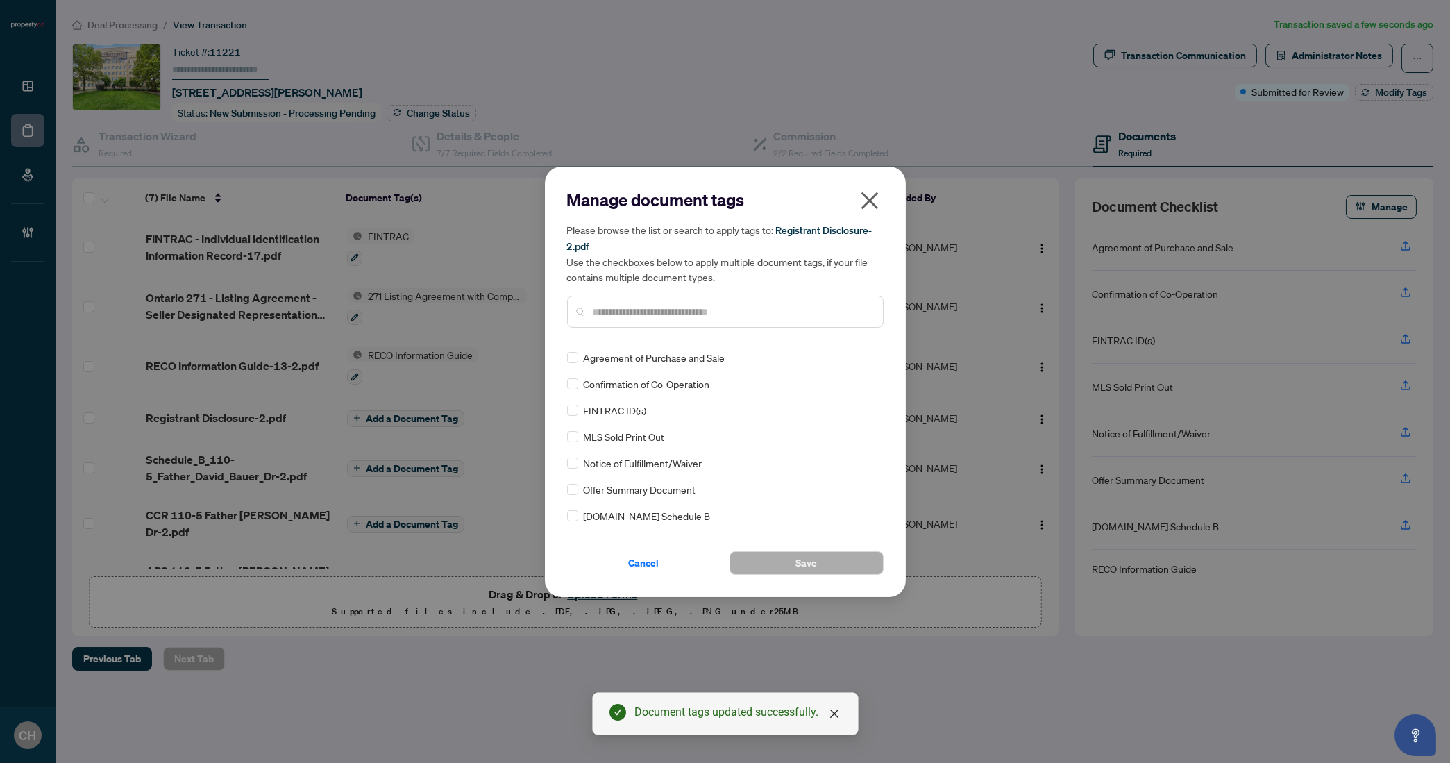
click at [749, 320] on div at bounding box center [725, 312] width 316 height 32
click at [749, 317] on input "text" at bounding box center [732, 311] width 279 height 15
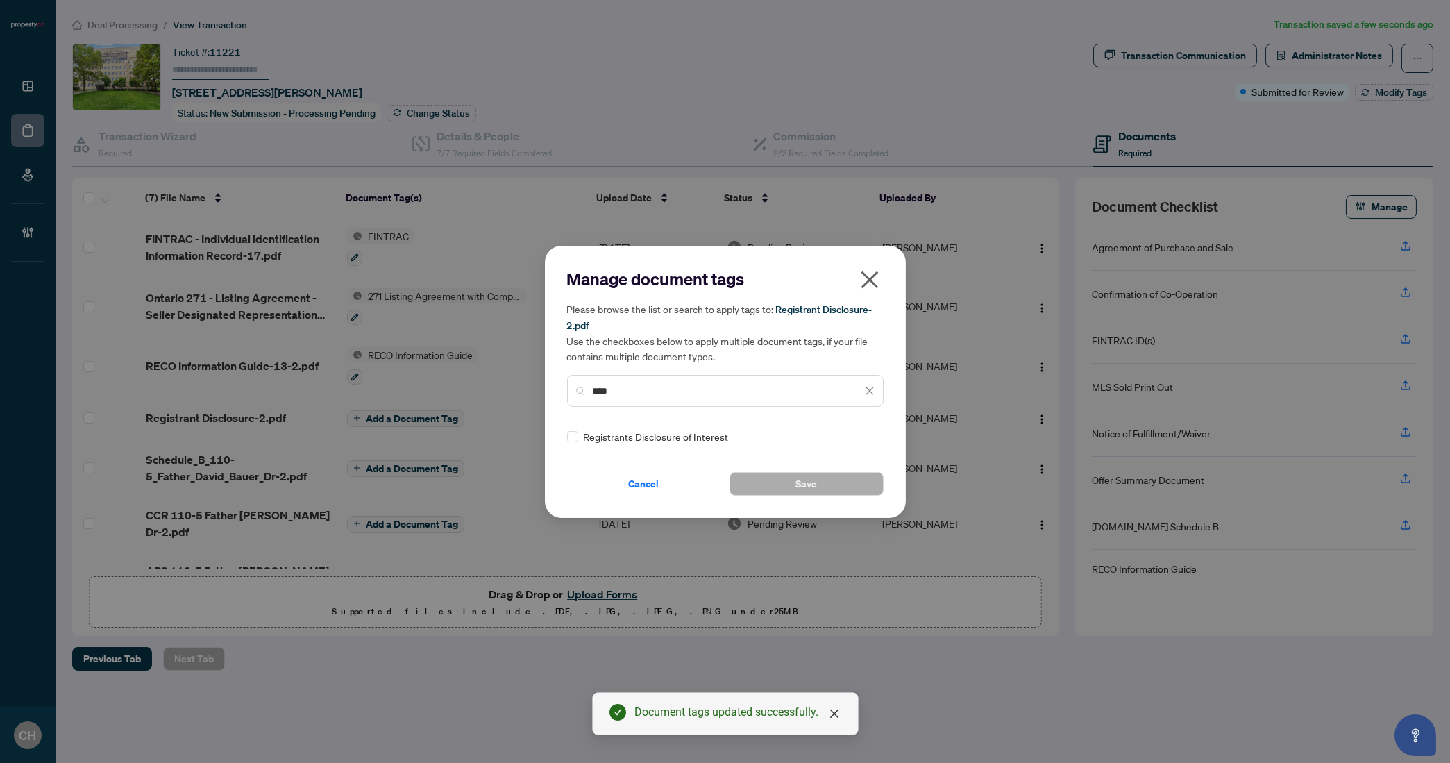
type input "****"
click at [797, 489] on span "Save" at bounding box center [806, 484] width 22 height 22
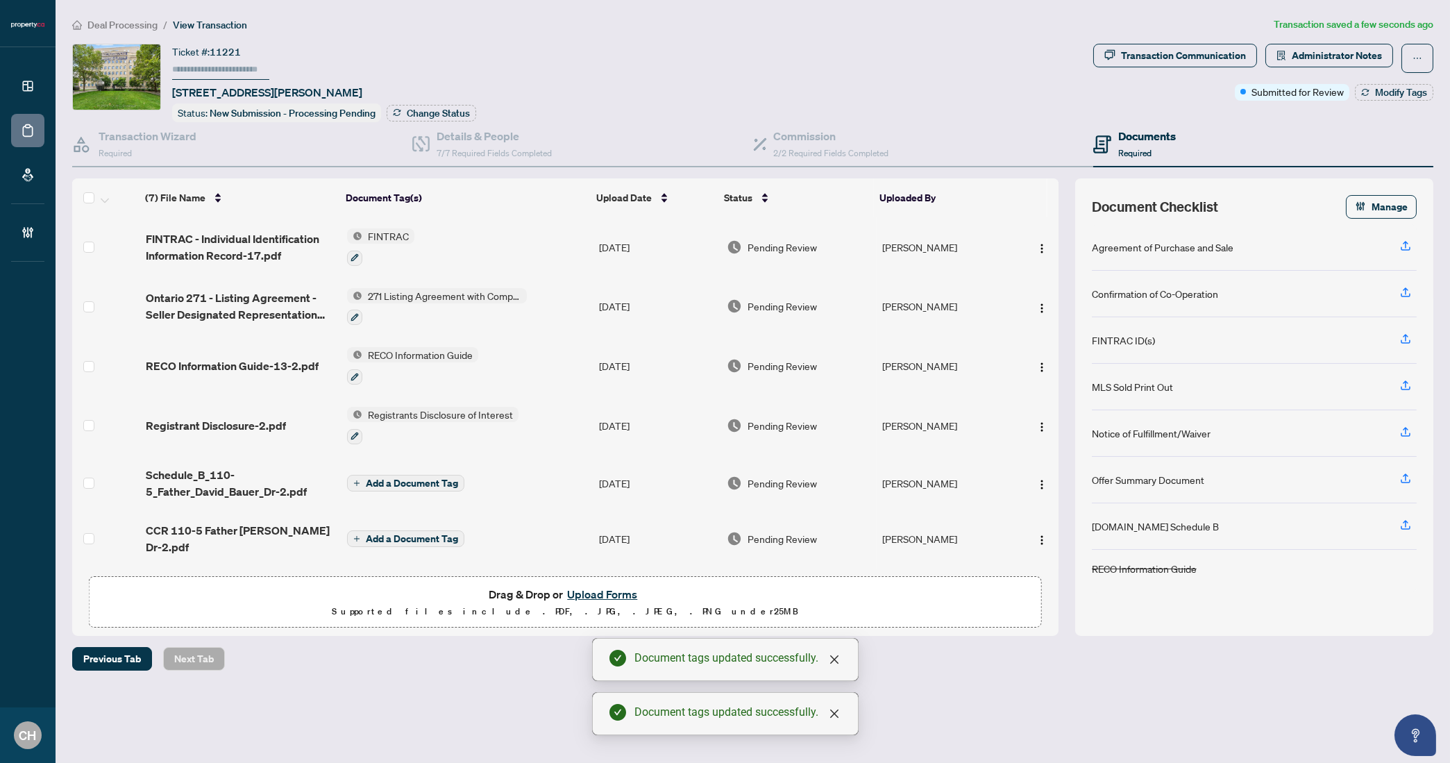
scroll to position [54, 0]
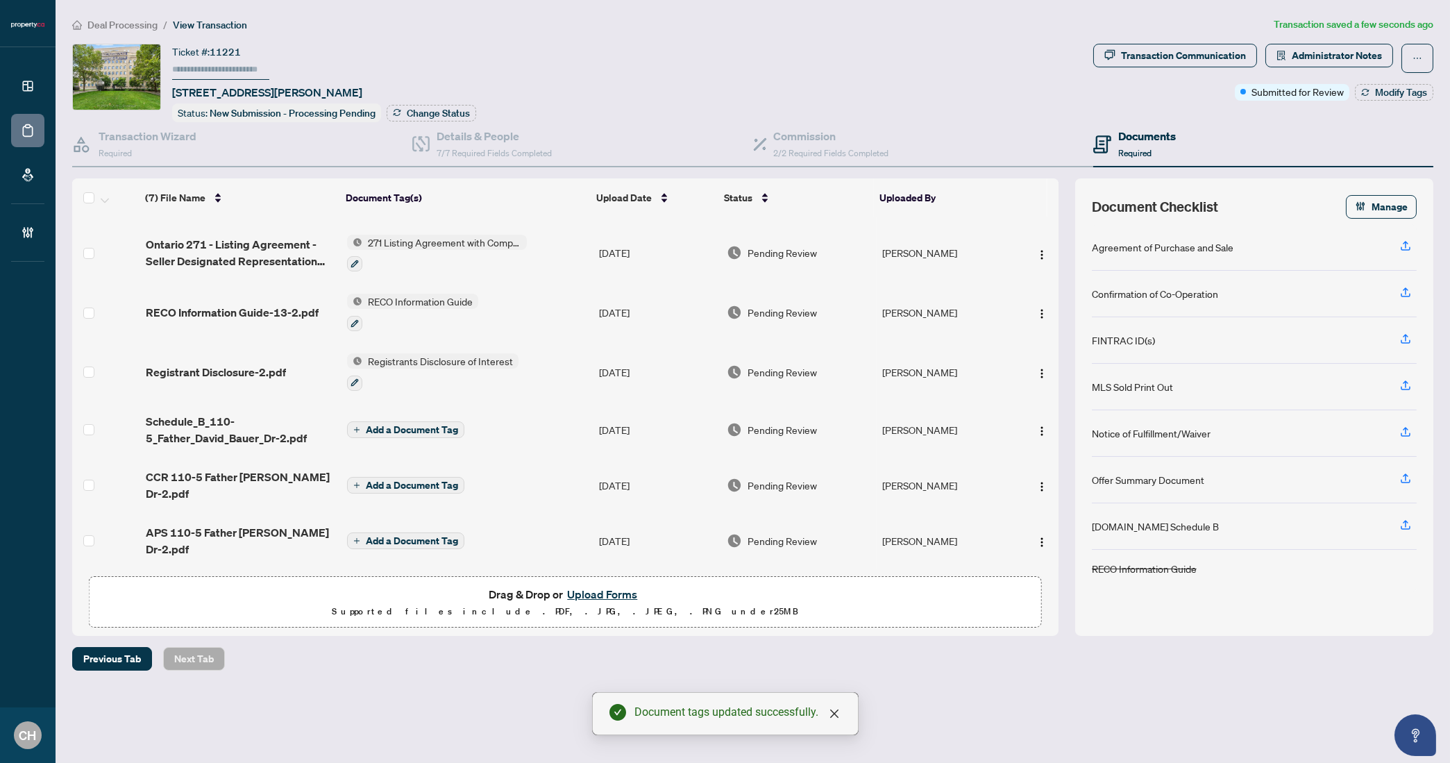
click at [446, 427] on span "Add a Document Tag" at bounding box center [412, 430] width 92 height 10
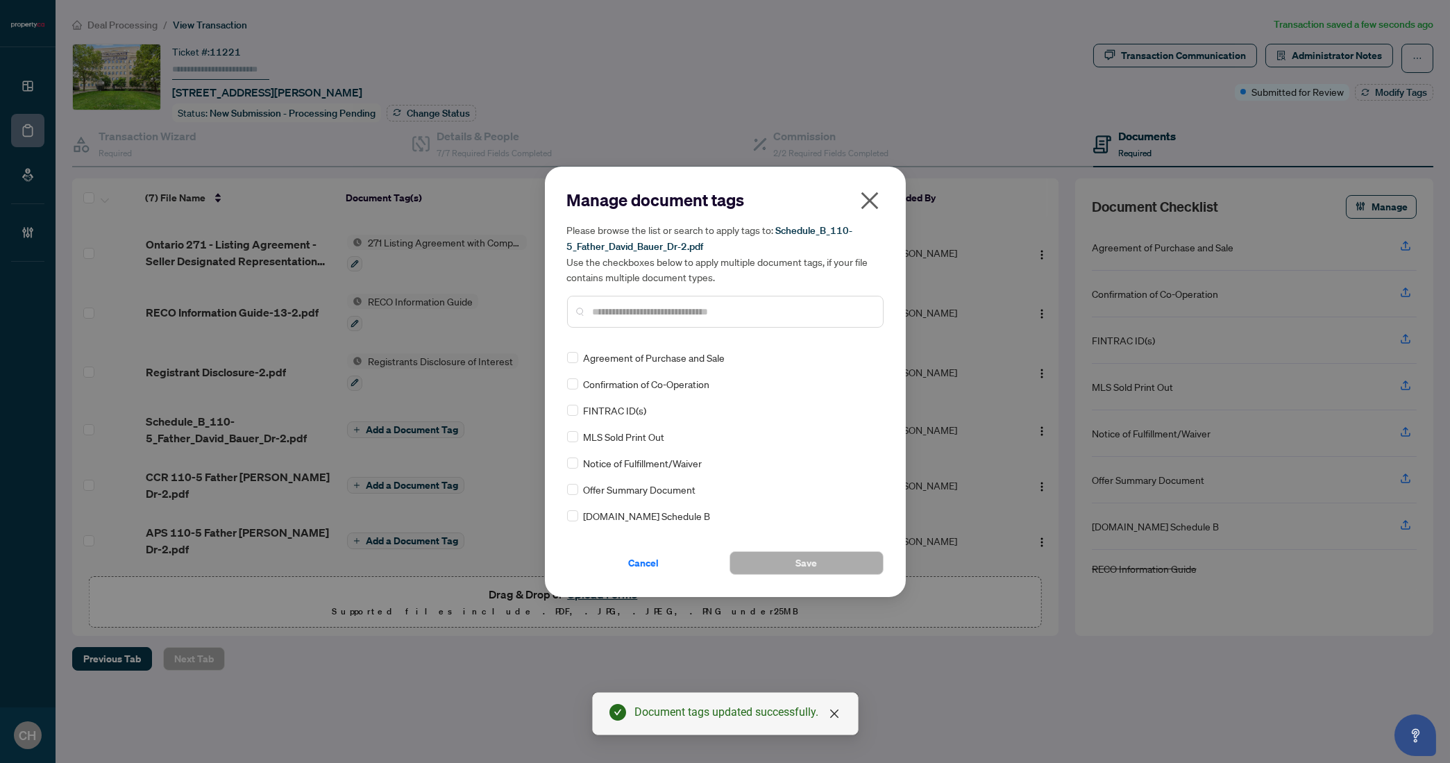
click at [656, 321] on div at bounding box center [725, 312] width 316 height 32
click at [657, 316] on input "text" at bounding box center [732, 311] width 279 height 15
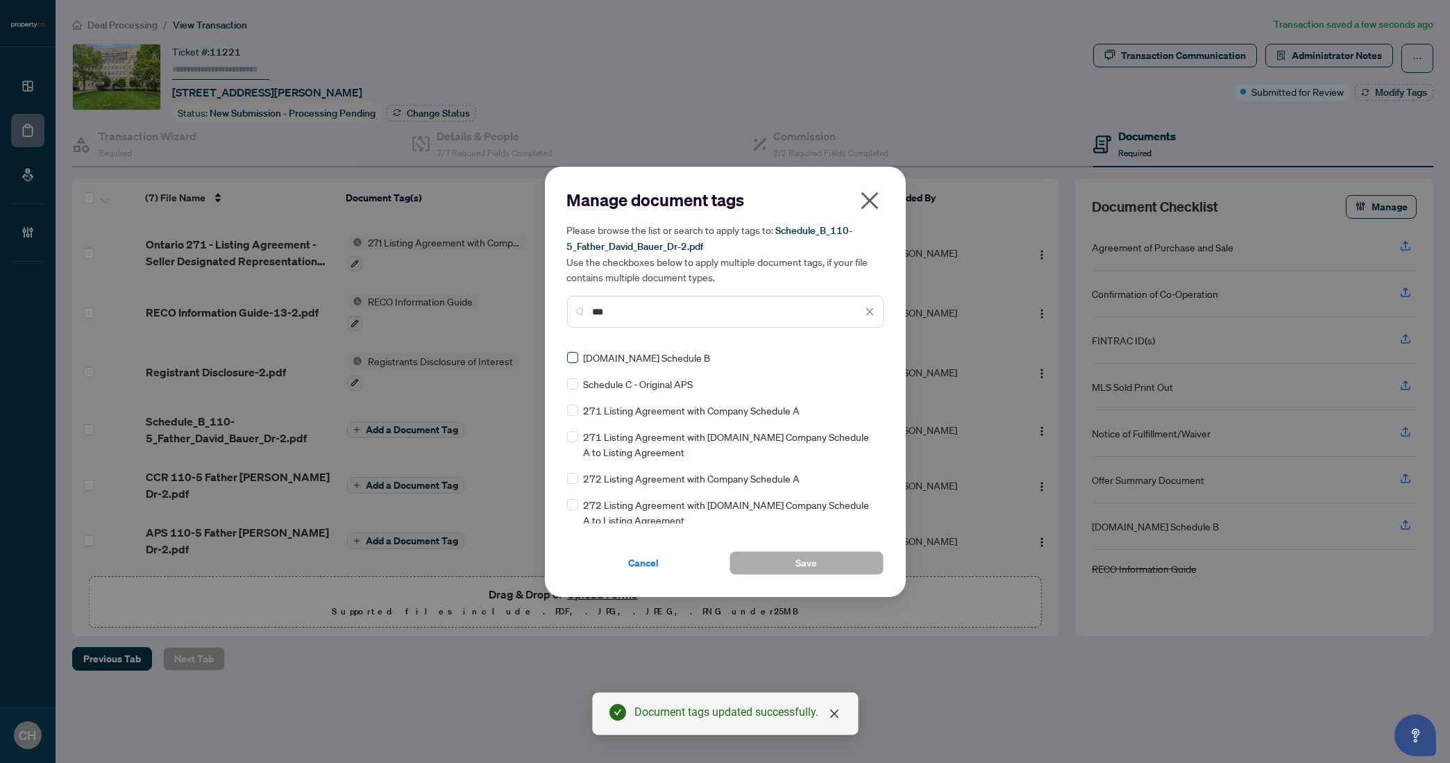
type input "***"
click at [881, 555] on button "Save" at bounding box center [806, 563] width 154 height 24
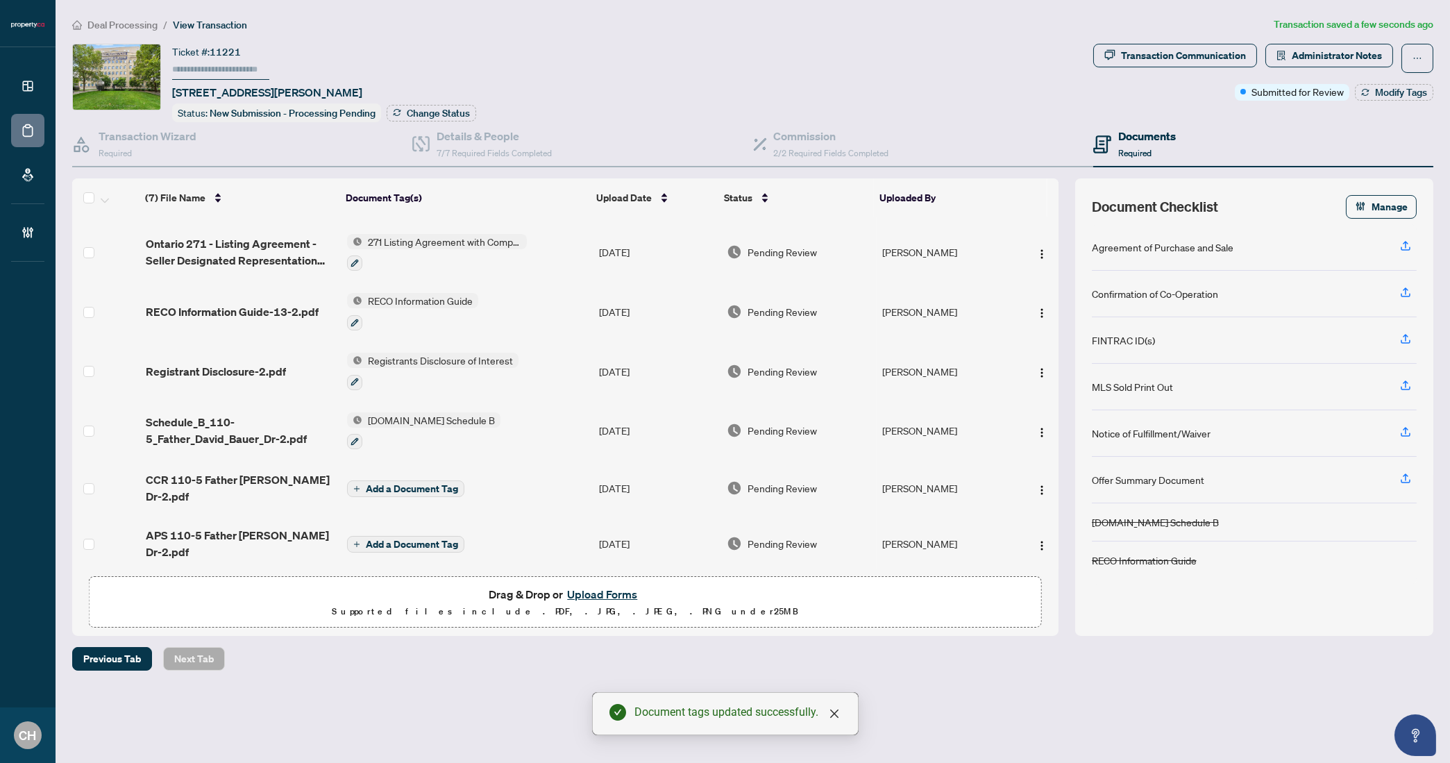
scroll to position [57, 0]
click at [389, 481] on span "Add a Document Tag" at bounding box center [412, 486] width 92 height 10
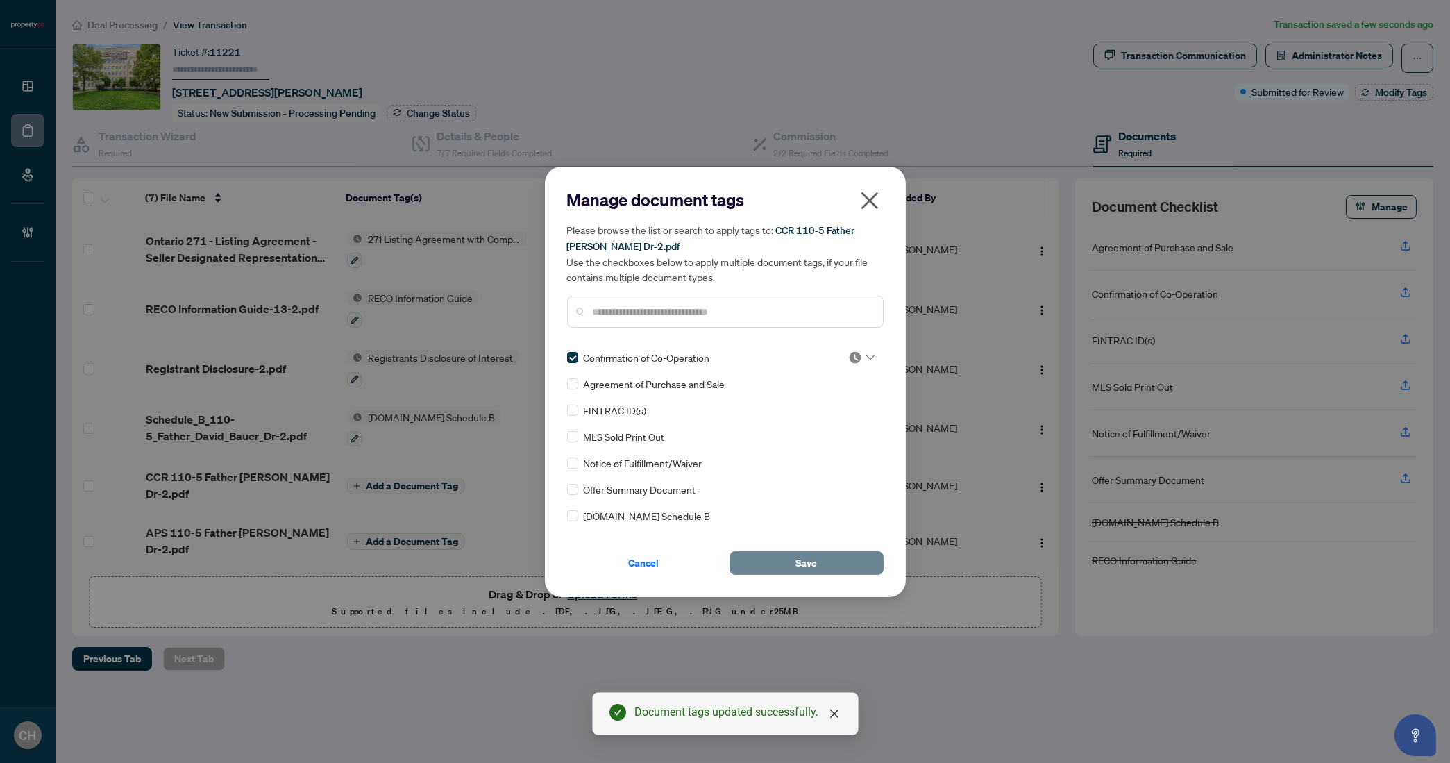
click at [800, 559] on span "Save" at bounding box center [806, 563] width 22 height 22
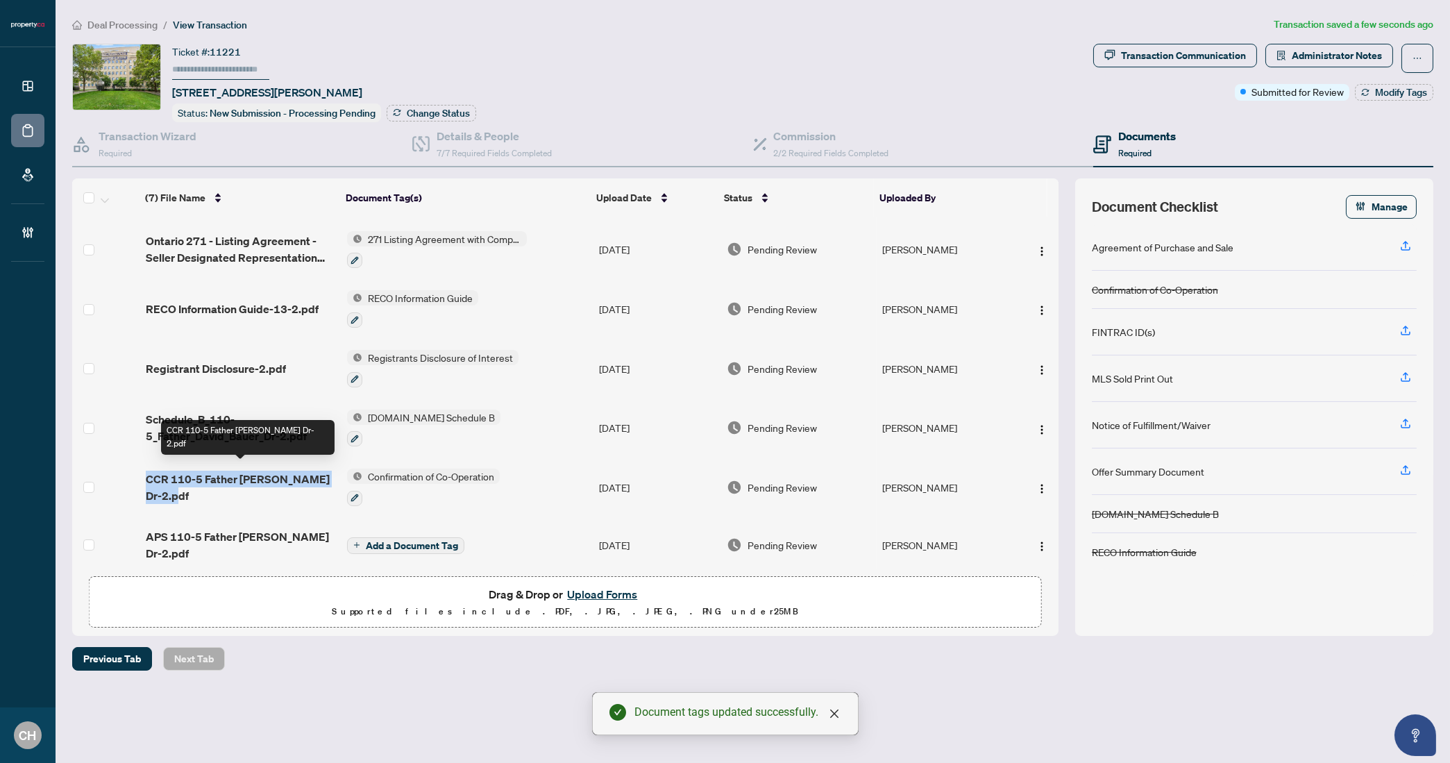
drag, startPoint x: 143, startPoint y: 470, endPoint x: 180, endPoint y: 491, distance: 42.9
click at [180, 491] on td "CCR 110-5 Father [PERSON_NAME] Dr-2.pdf" at bounding box center [240, 487] width 201 height 60
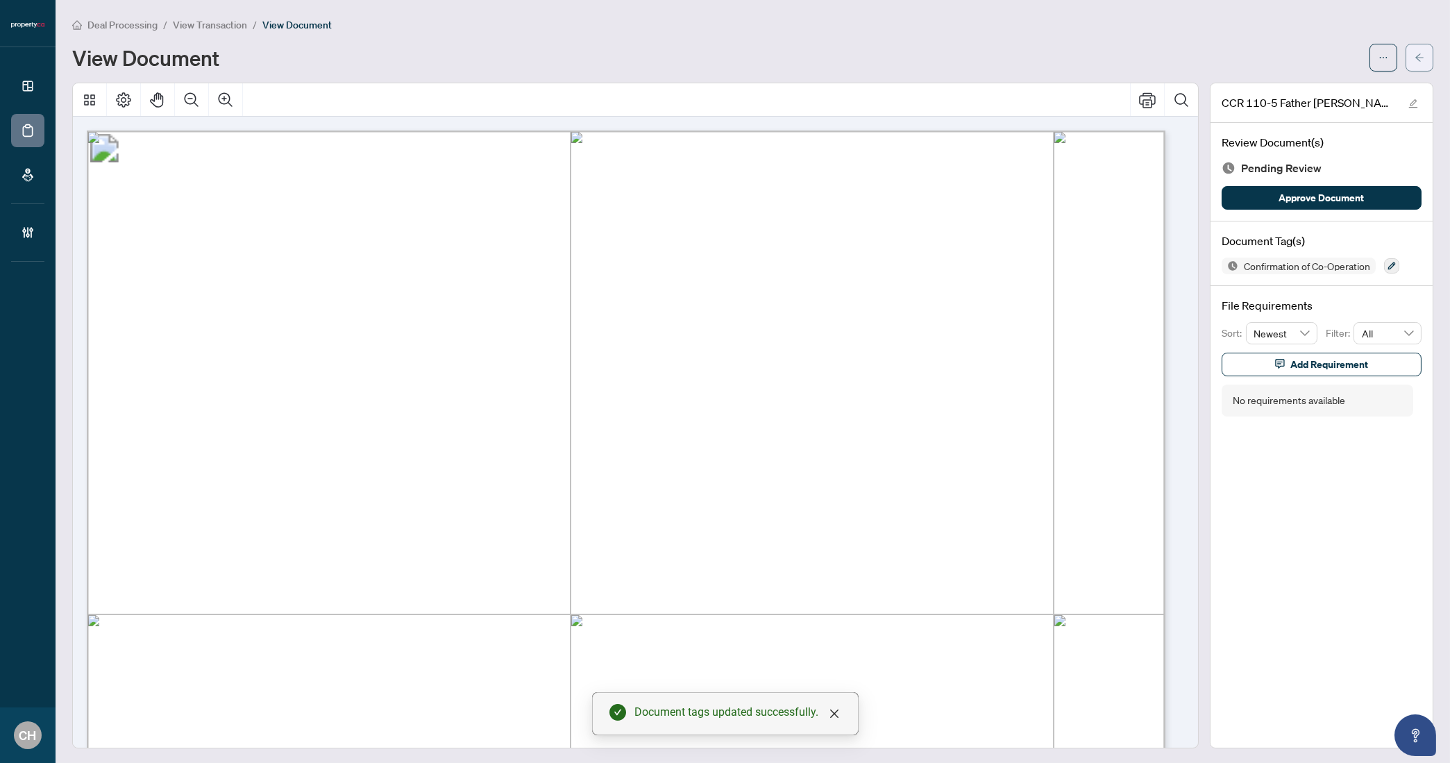
click at [1419, 51] on button "button" at bounding box center [1419, 58] width 28 height 28
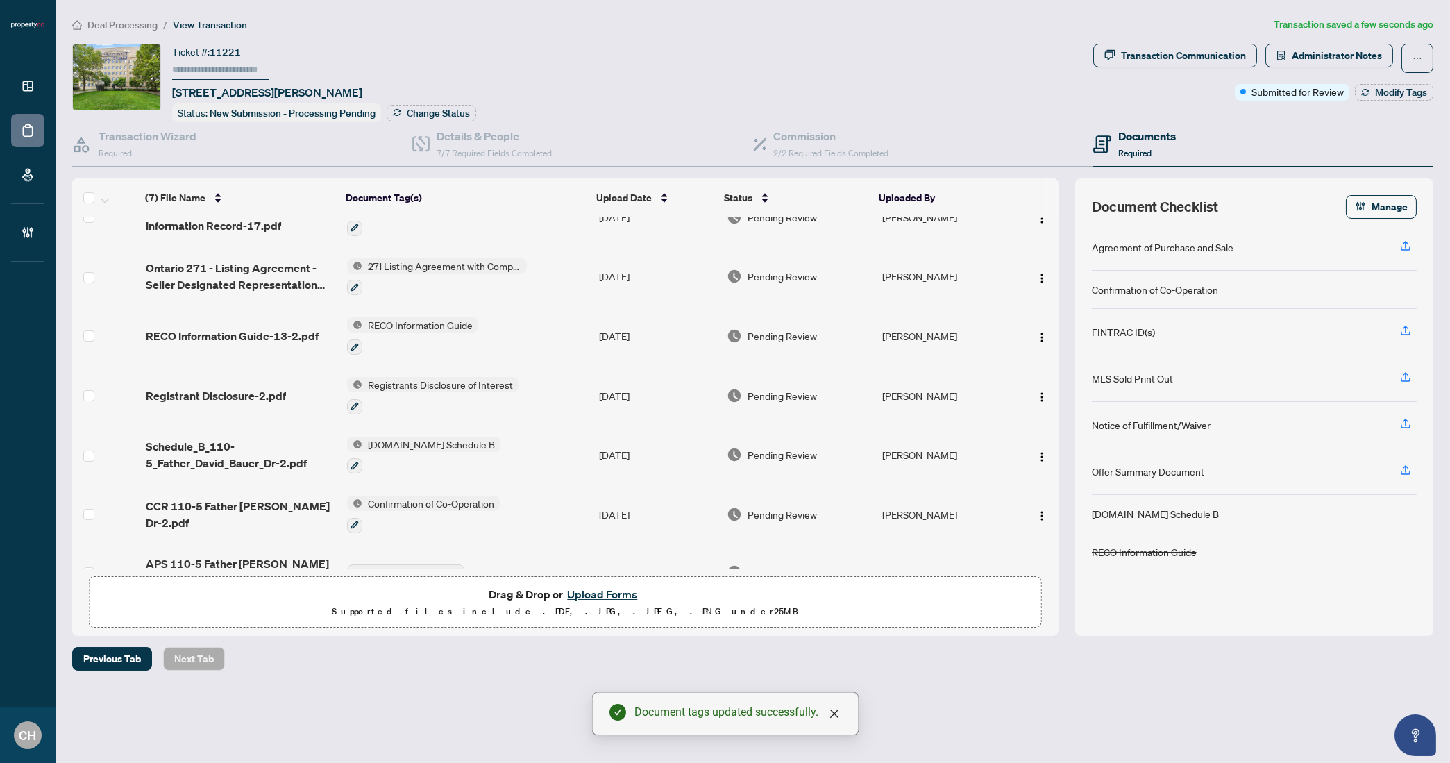
scroll to position [60, 0]
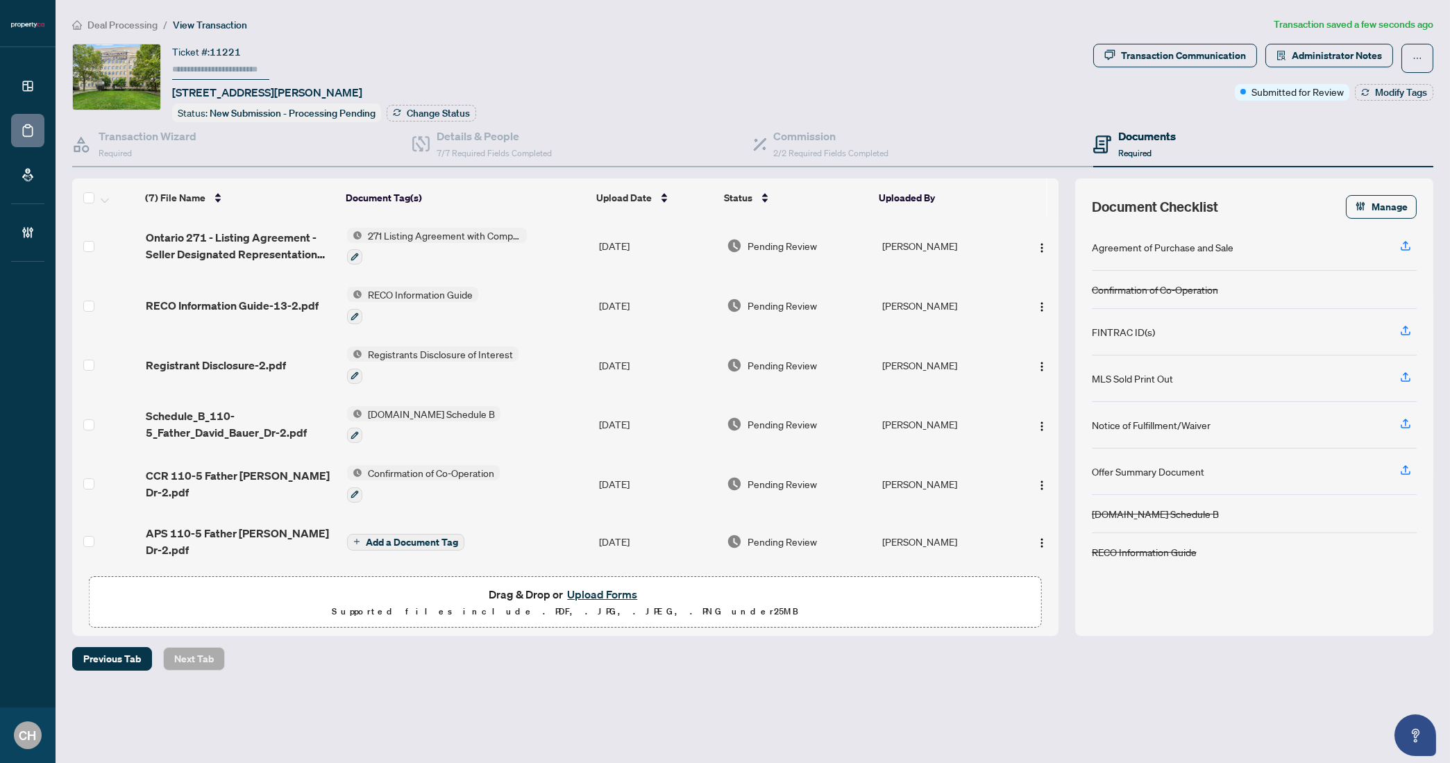
click at [426, 537] on span "Add a Document Tag" at bounding box center [412, 542] width 92 height 10
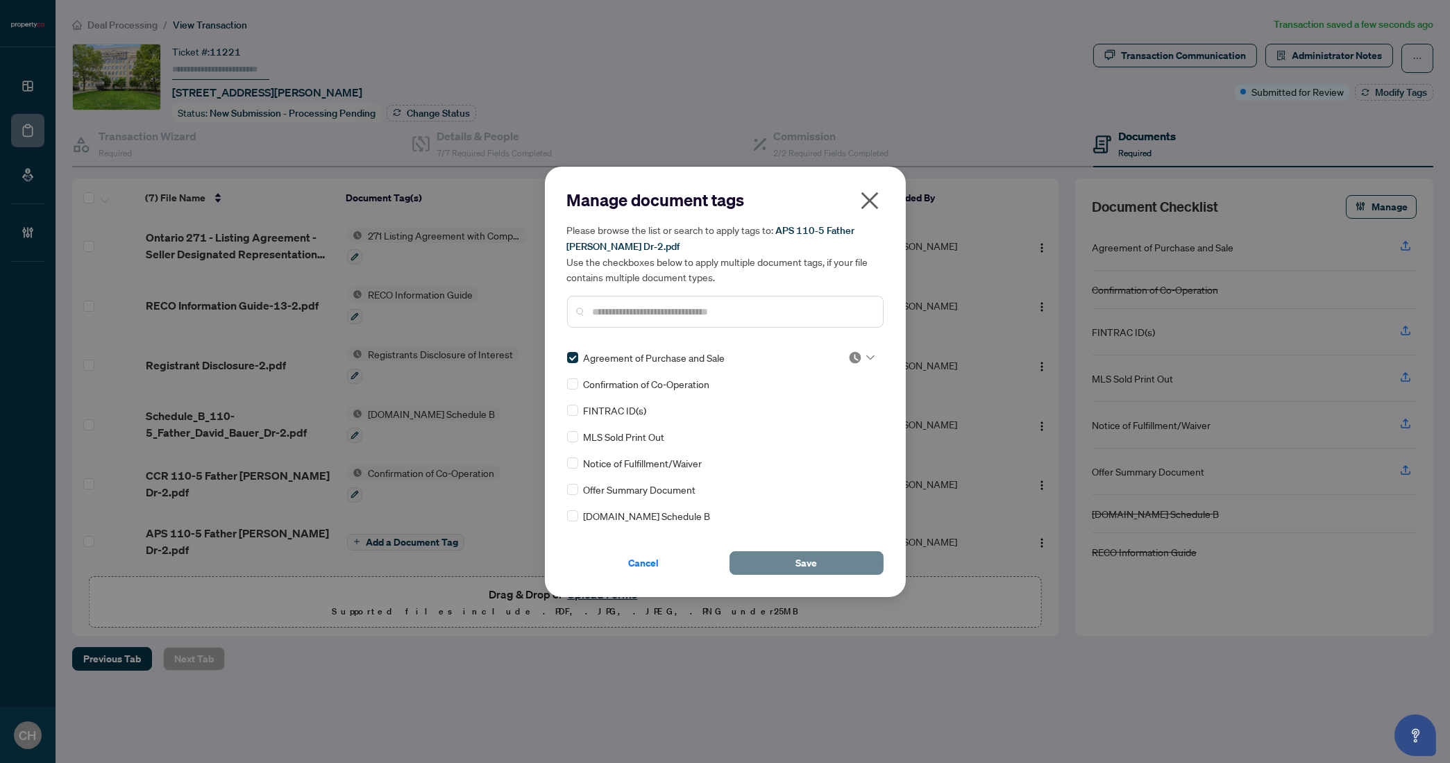
click at [815, 565] on span "Save" at bounding box center [806, 563] width 22 height 22
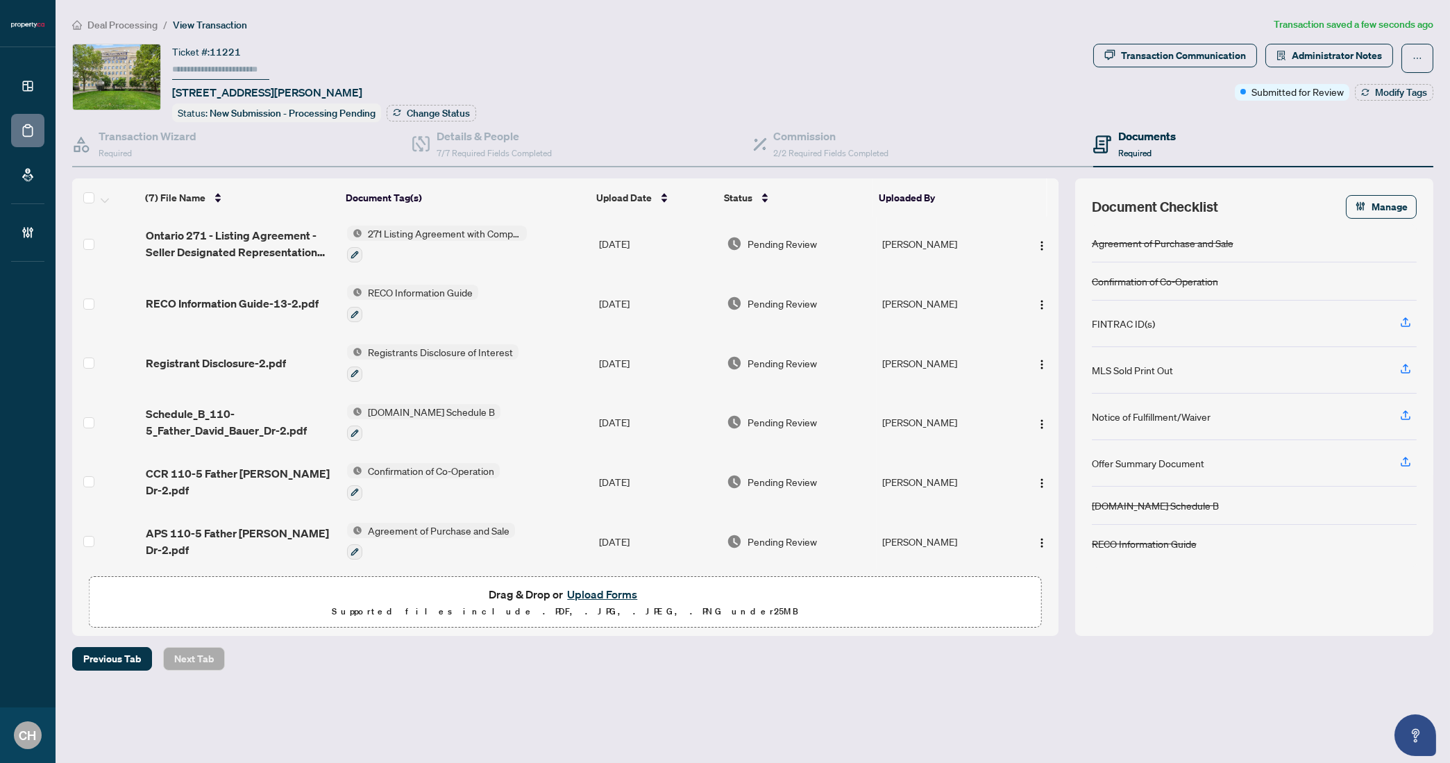
scroll to position [63, 0]
click at [172, 138] on h4 "Transaction Wizard" at bounding box center [148, 136] width 98 height 17
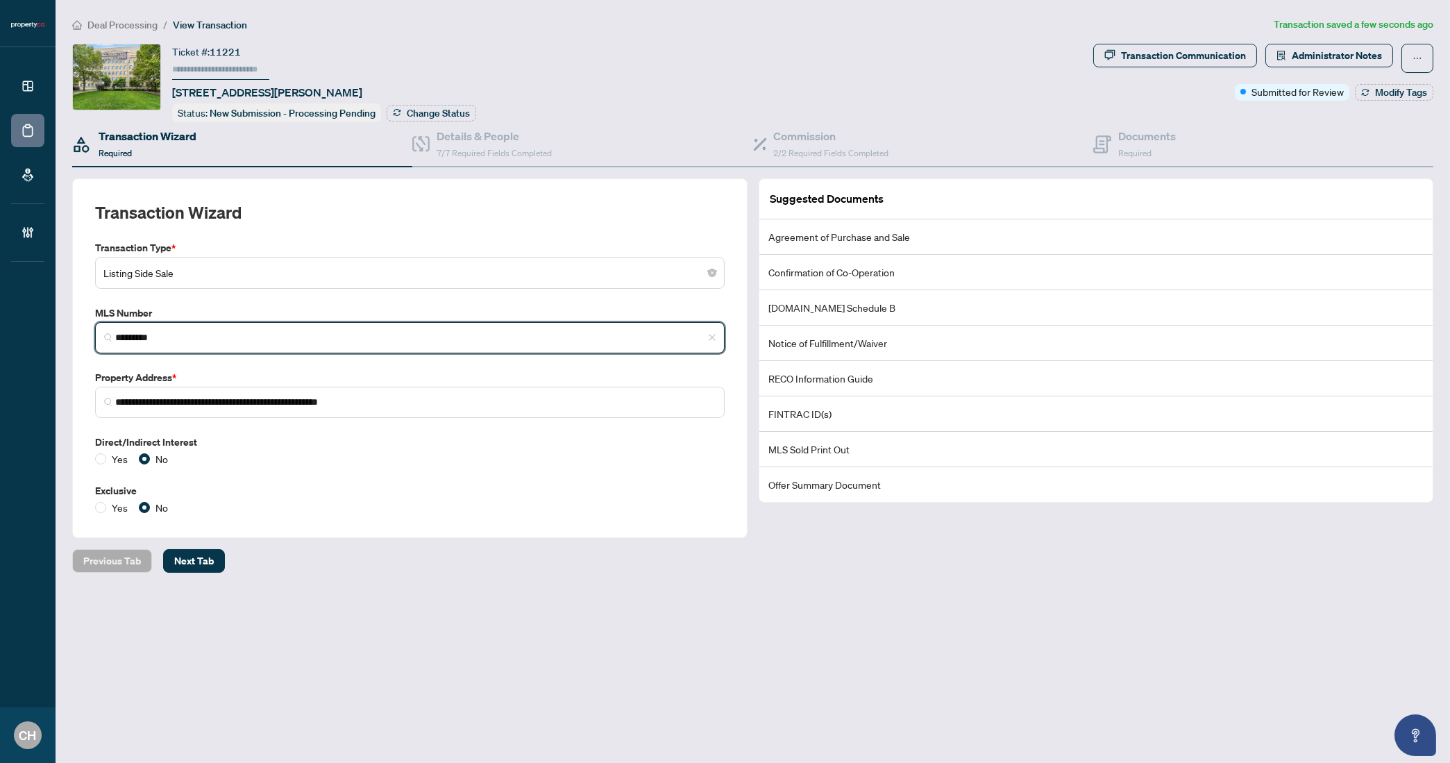
click at [155, 335] on input "*********" at bounding box center [415, 337] width 600 height 15
